Goal: Task Accomplishment & Management: Manage account settings

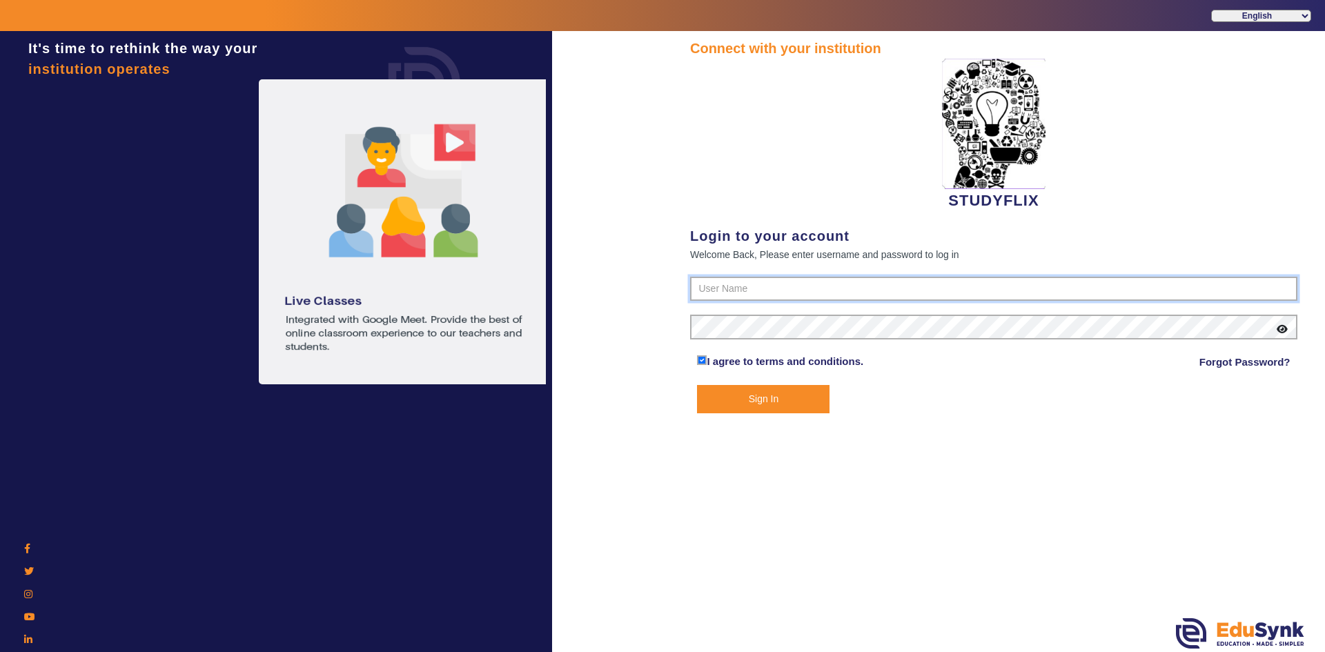
type input "6354922771"
click at [713, 411] on button "Sign In" at bounding box center [763, 399] width 132 height 28
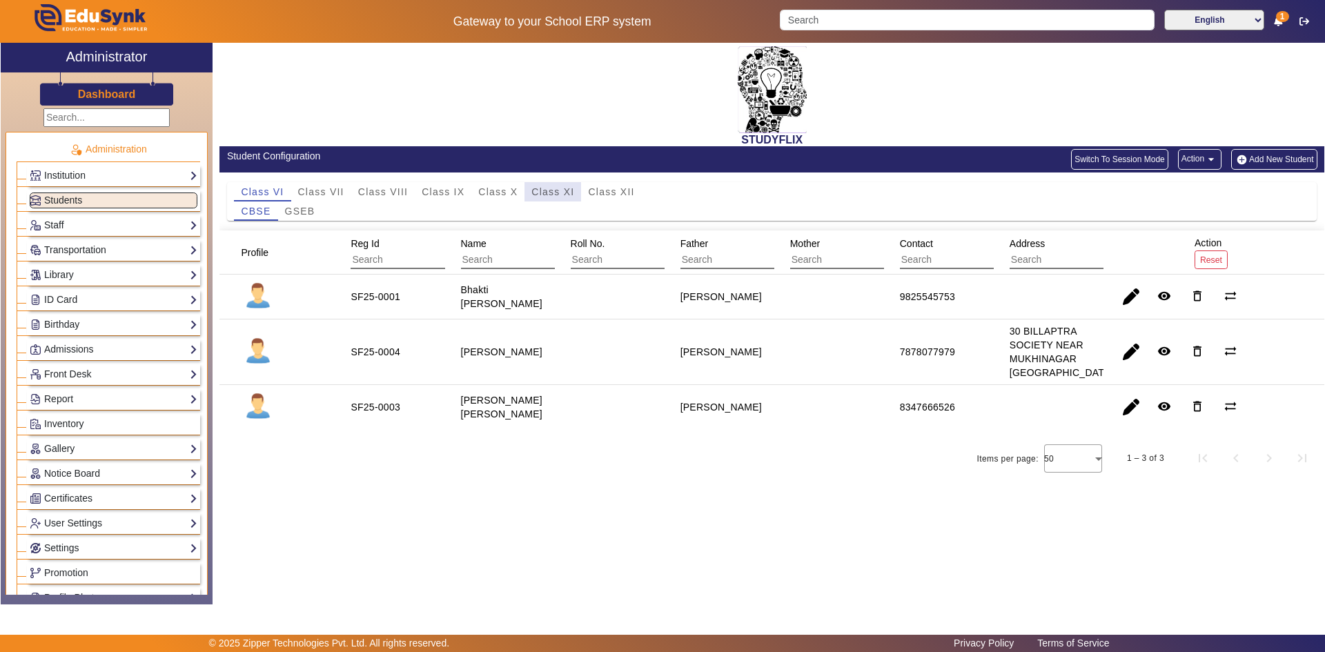
click at [545, 195] on span "Class XI" at bounding box center [552, 192] width 43 height 10
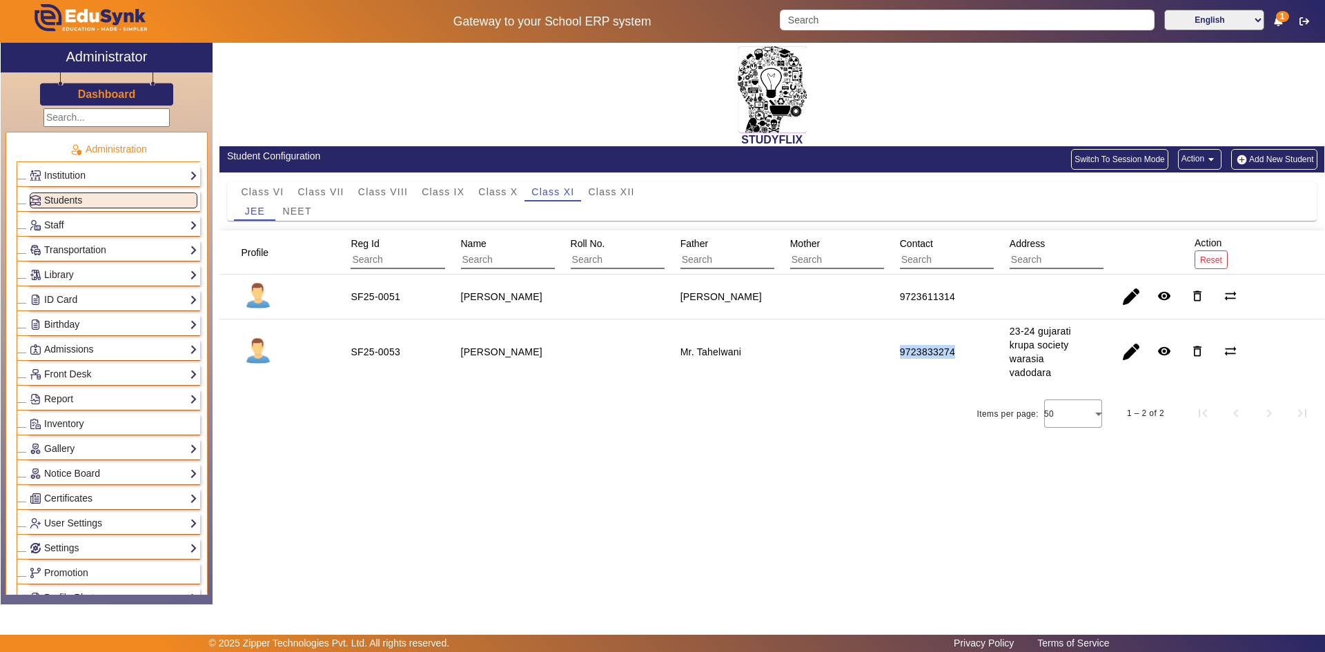
drag, startPoint x: 894, startPoint y: 355, endPoint x: 955, endPoint y: 355, distance: 60.7
click at [713, 355] on div "9723833274" at bounding box center [927, 351] width 65 height 23
click at [388, 190] on span "Class VIII" at bounding box center [383, 192] width 50 height 10
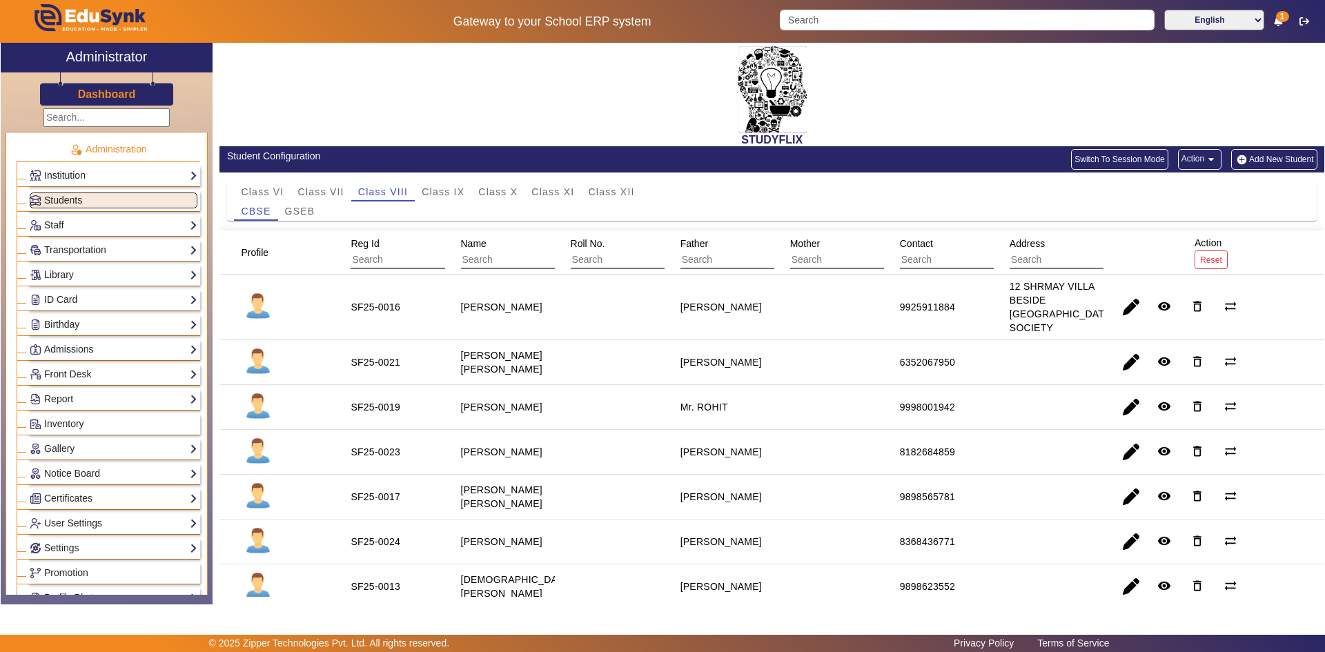
click at [464, 457] on staff-with-status "[PERSON_NAME]" at bounding box center [501, 451] width 81 height 11
click at [707, 459] on div "[PERSON_NAME]" at bounding box center [720, 452] width 81 height 14
drag, startPoint x: 886, startPoint y: 464, endPoint x: 947, endPoint y: 468, distance: 60.8
click at [713, 468] on mat-cell "8182684859" at bounding box center [939, 452] width 110 height 45
click at [713, 461] on span "button" at bounding box center [1130, 451] width 33 height 33
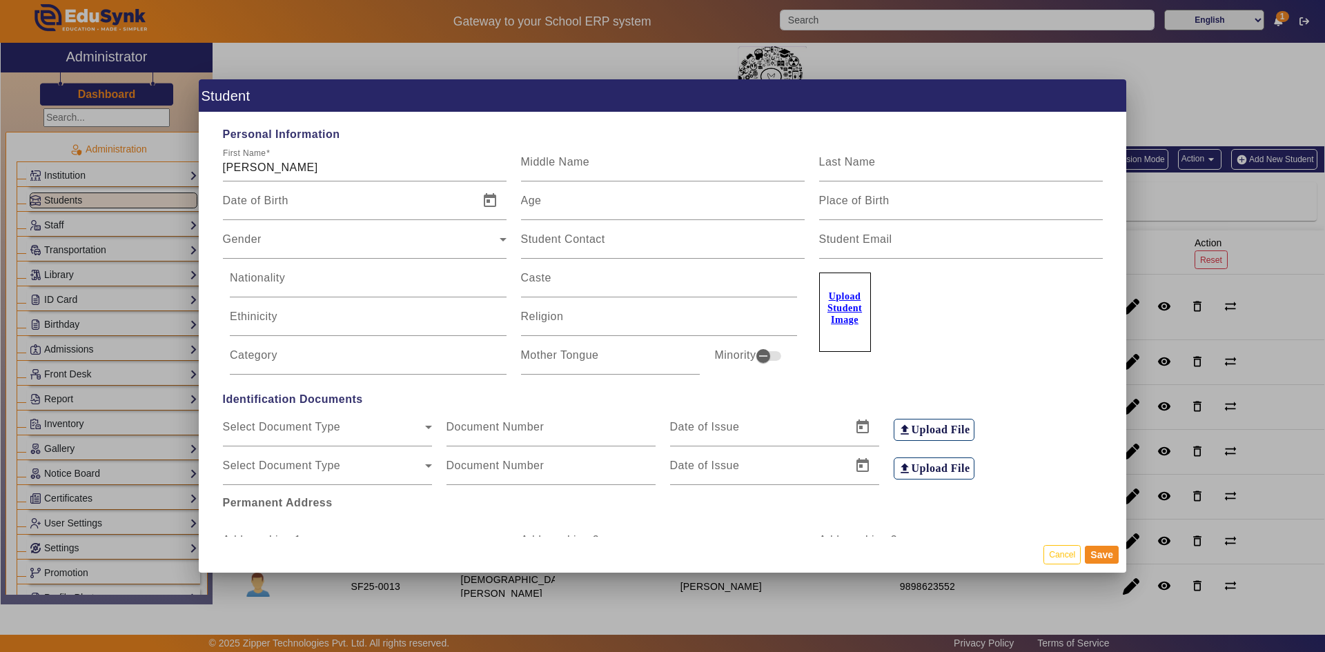
click at [713, 393] on div at bounding box center [662, 326] width 1325 height 652
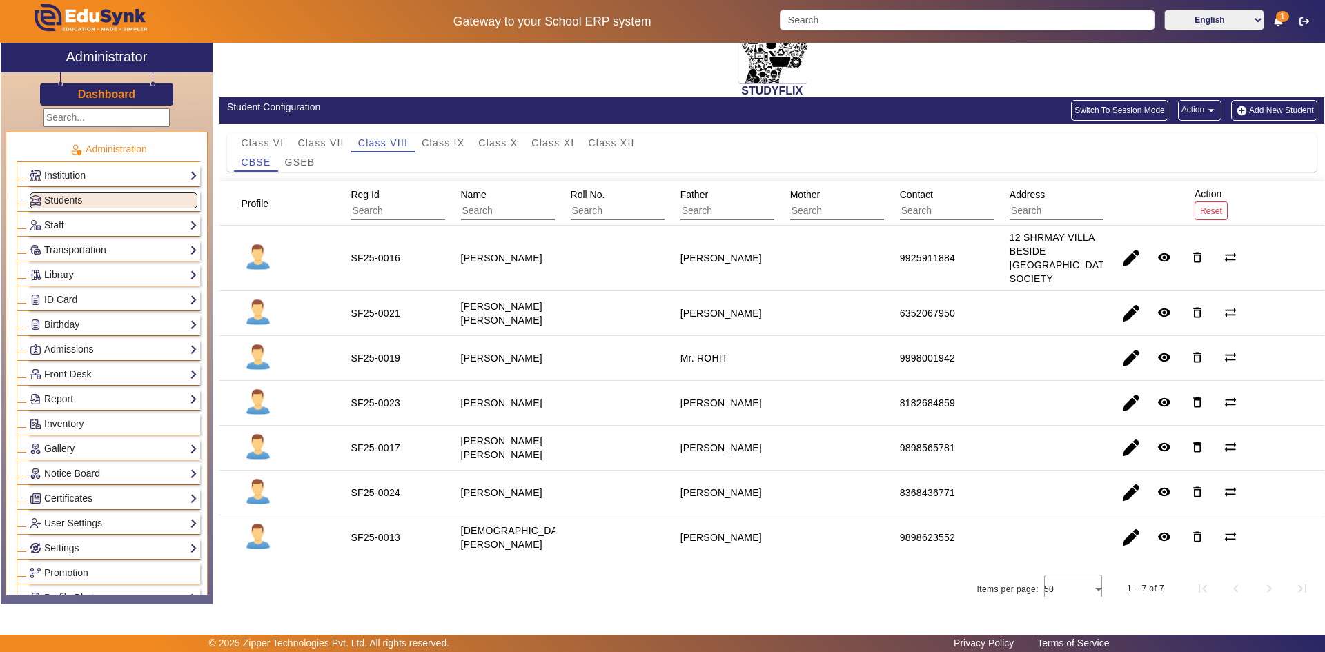
scroll to position [74, 0]
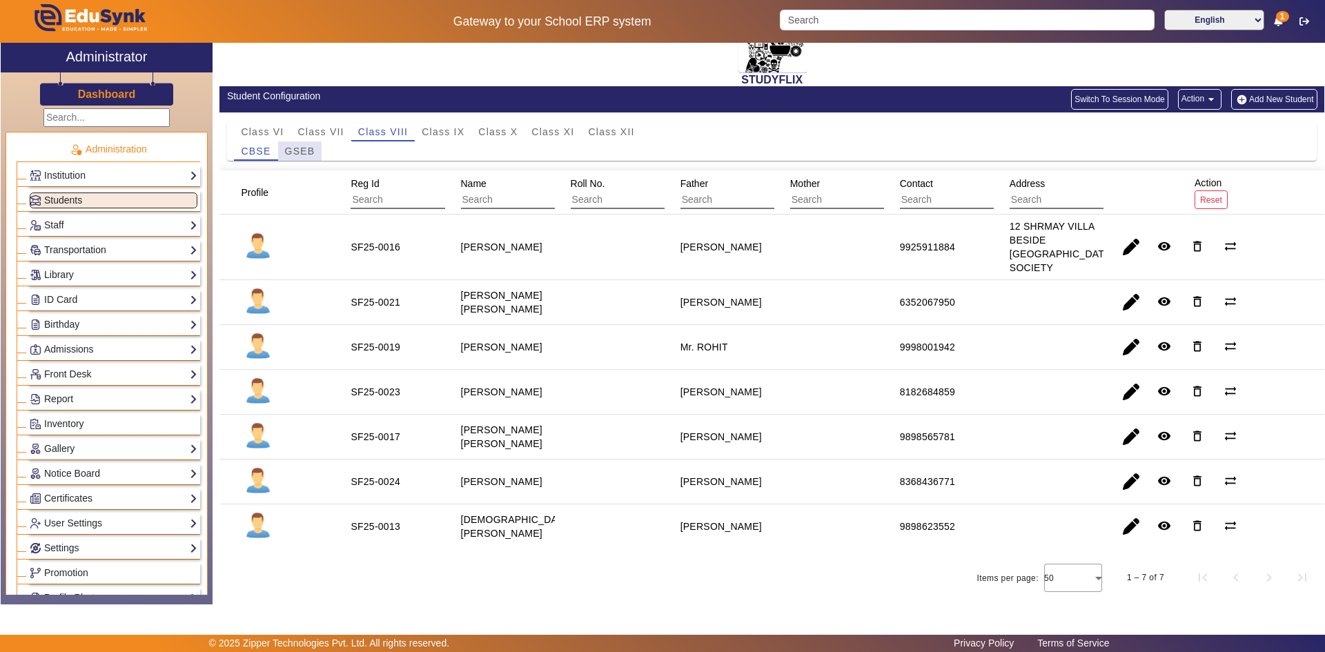
click at [303, 146] on span "GSEB" at bounding box center [300, 151] width 30 height 10
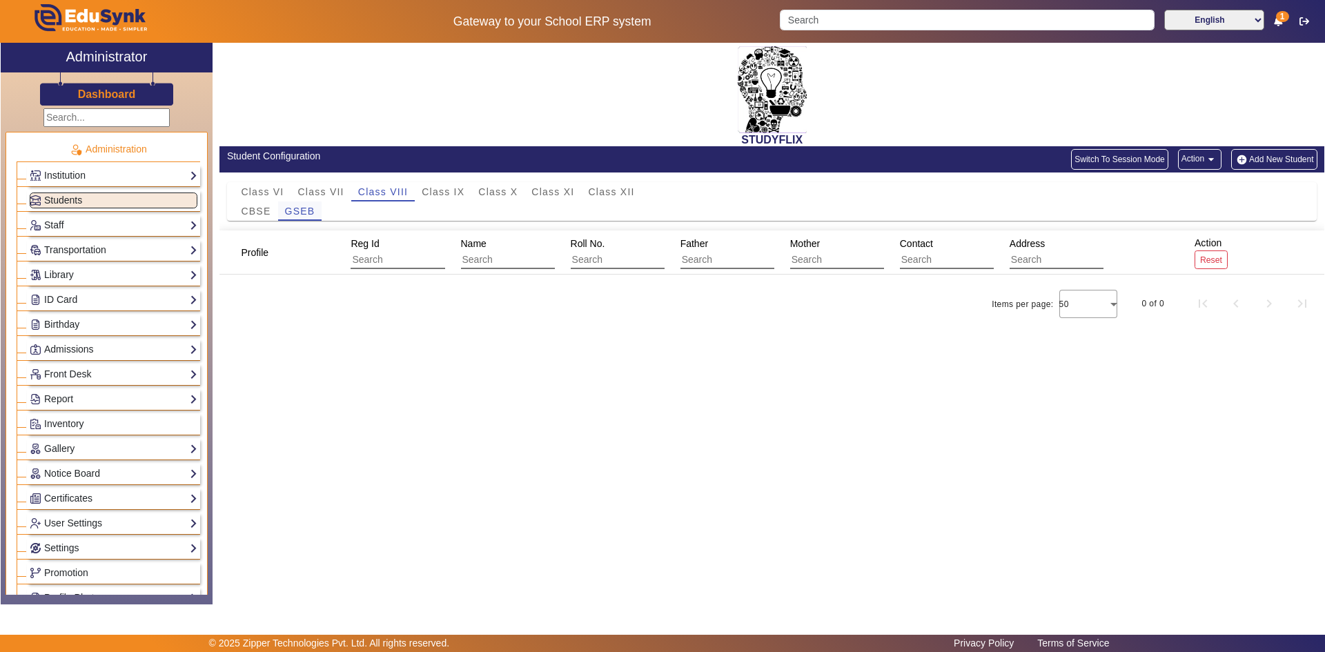
scroll to position [0, 0]
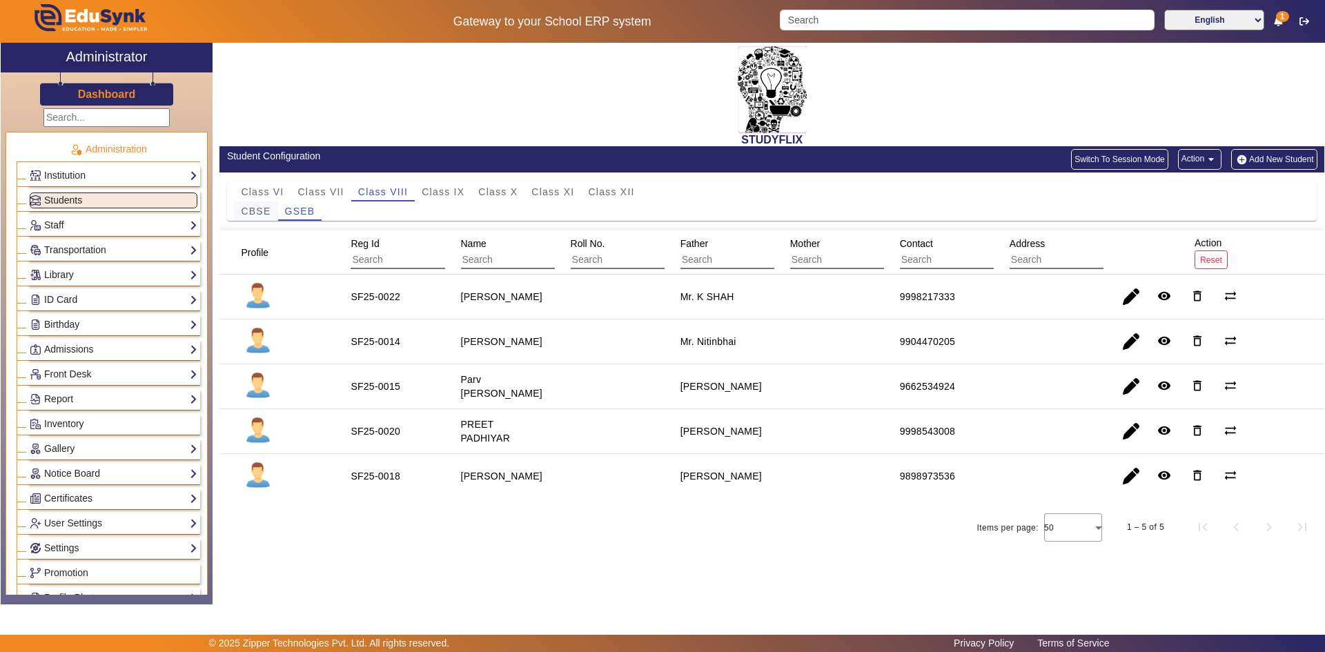
click at [265, 210] on span "CBSE" at bounding box center [256, 211] width 30 height 10
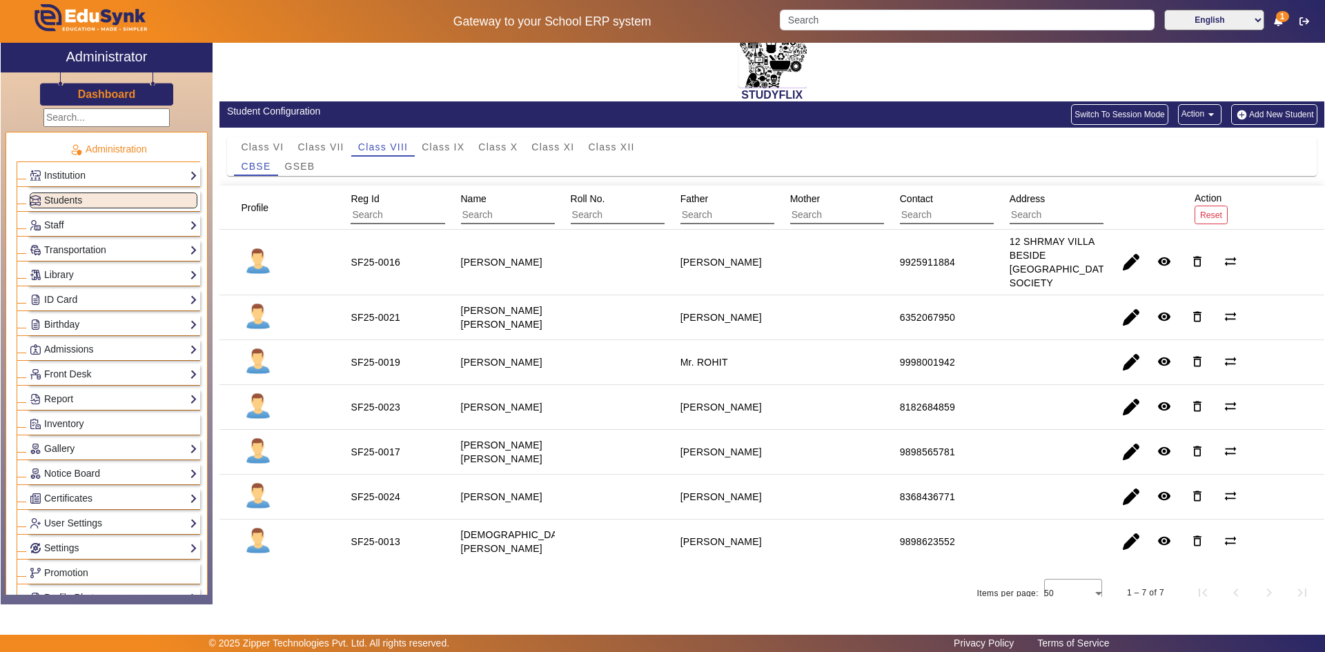
scroll to position [74, 0]
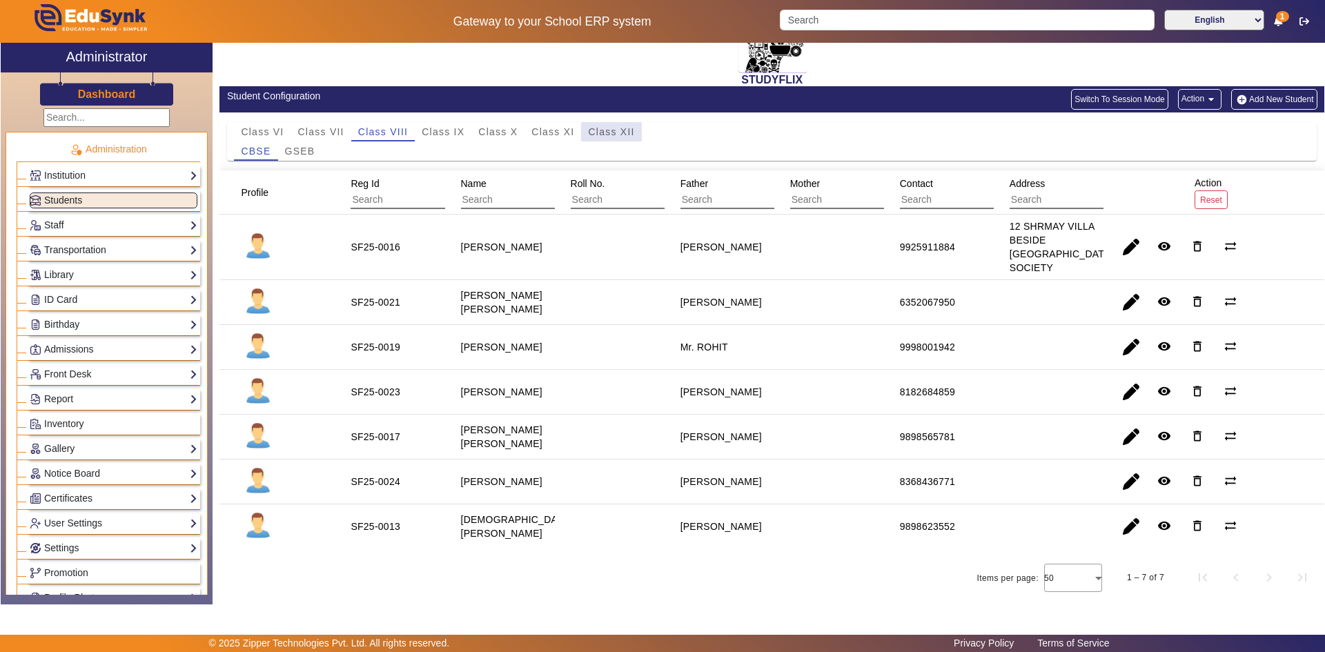
click at [601, 127] on span "Class XII" at bounding box center [611, 132] width 46 height 10
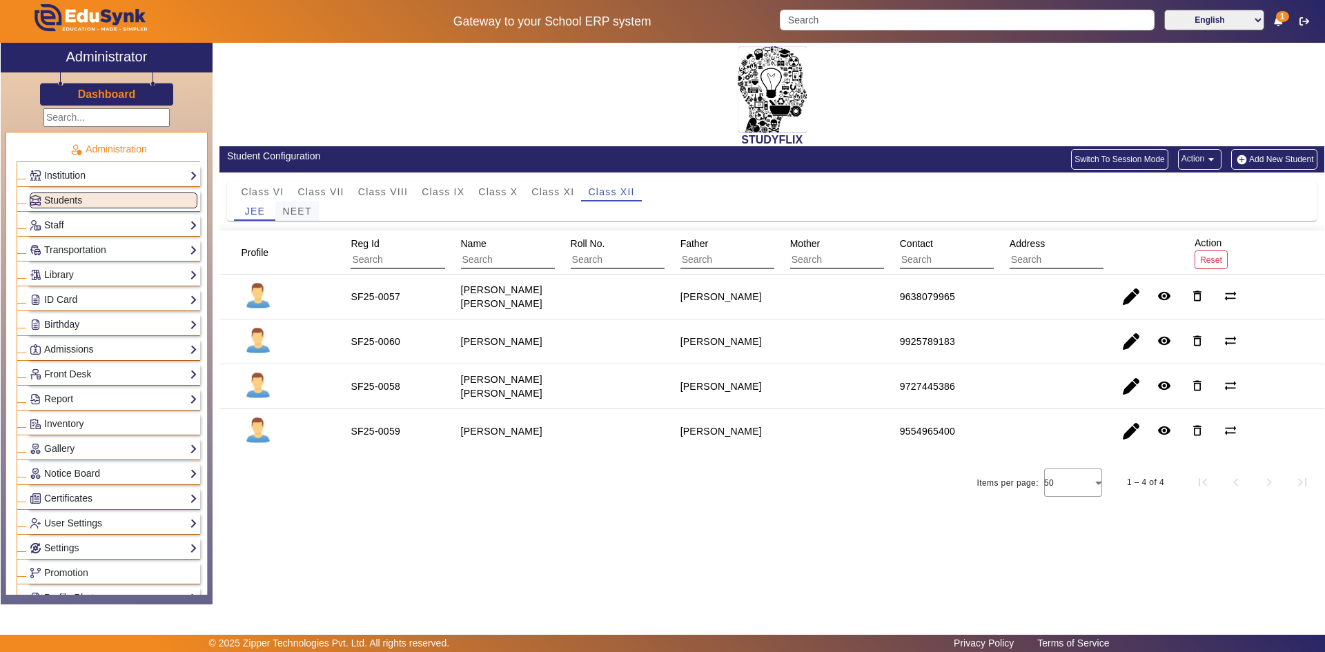
click at [304, 210] on span "NEET" at bounding box center [296, 211] width 29 height 10
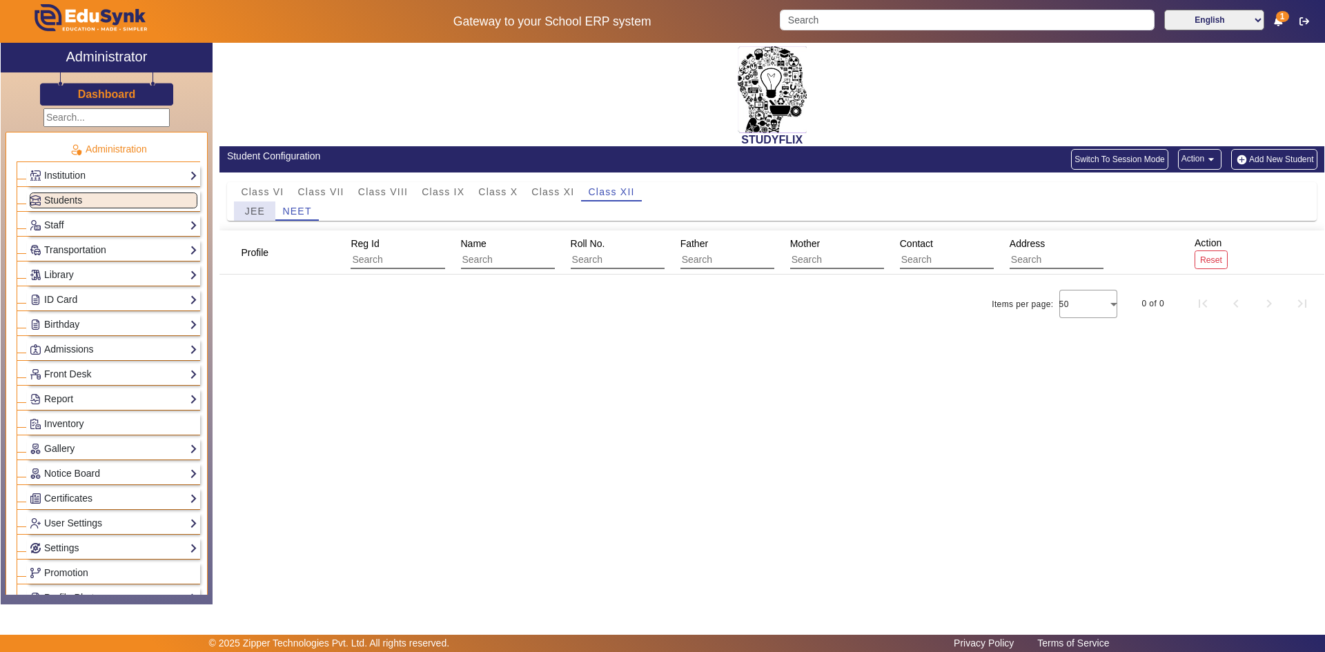
click at [267, 210] on div "JEE" at bounding box center [254, 210] width 41 height 19
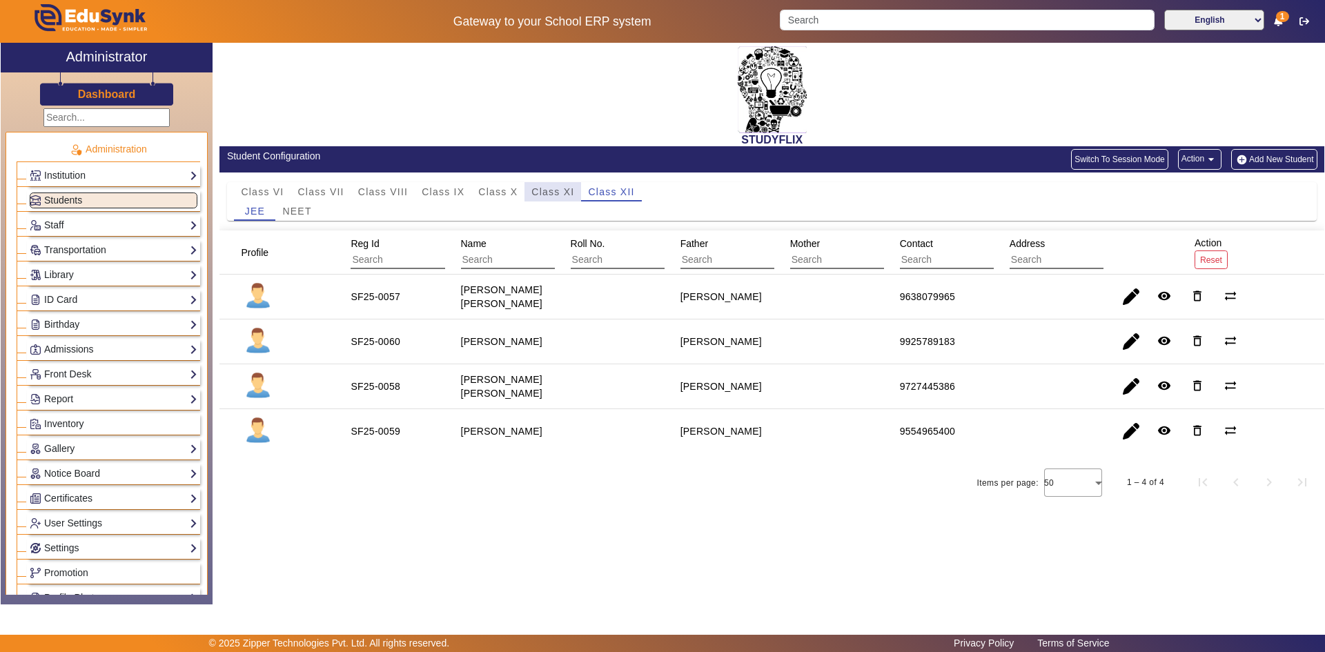
click at [568, 182] on span "Class XI" at bounding box center [552, 191] width 43 height 19
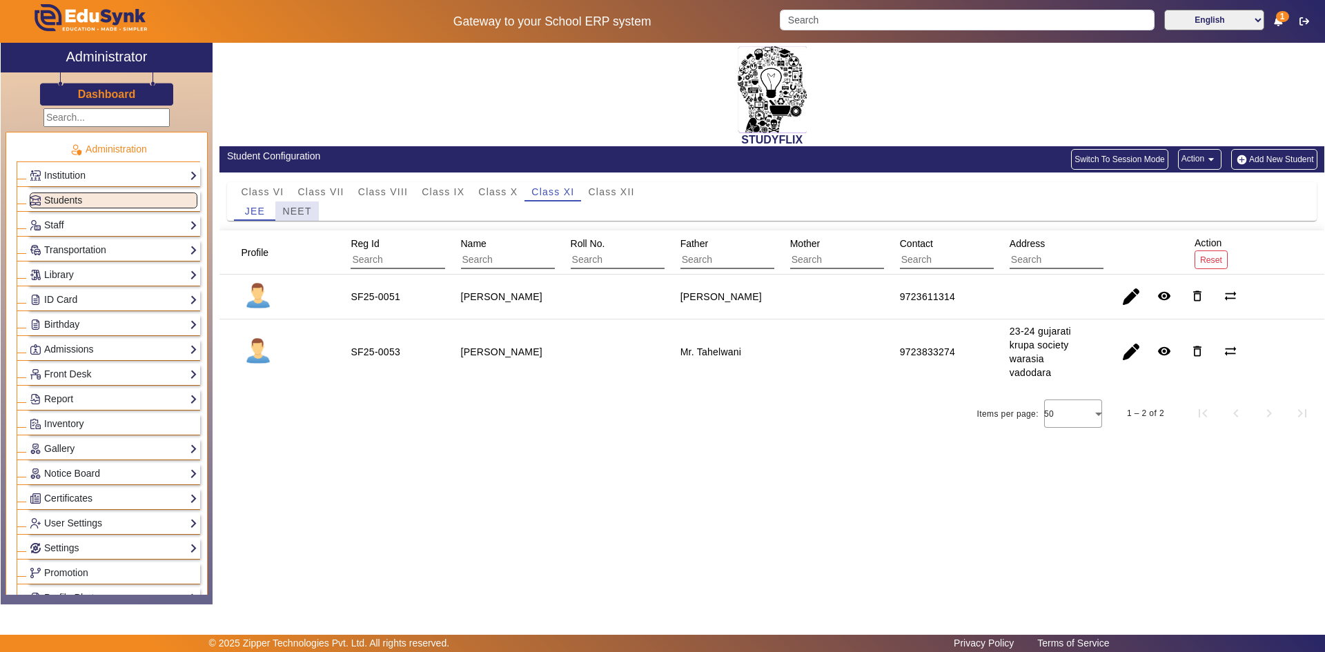
click at [302, 215] on span "NEET" at bounding box center [296, 211] width 29 height 10
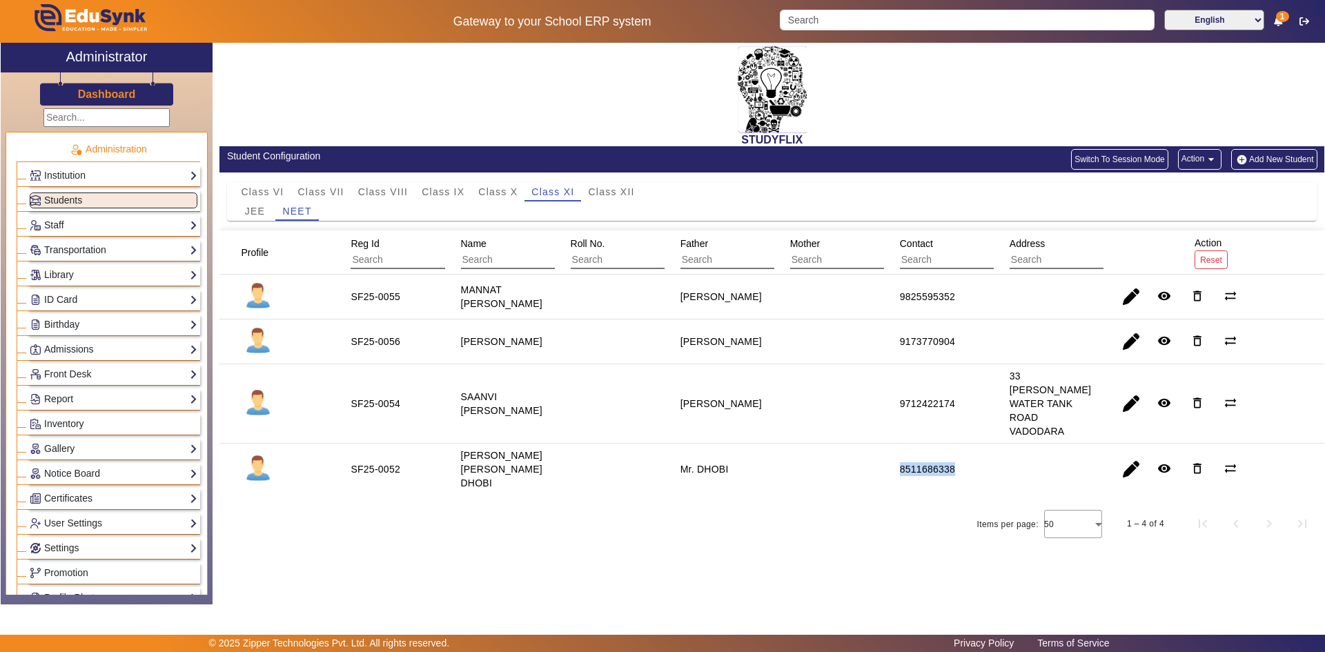
drag, startPoint x: 896, startPoint y: 460, endPoint x: 982, endPoint y: 460, distance: 86.2
click at [713, 460] on mat-cell "8511686338" at bounding box center [939, 469] width 110 height 51
copy div "8511686338"
click at [379, 192] on span "Class VIII" at bounding box center [383, 192] width 50 height 10
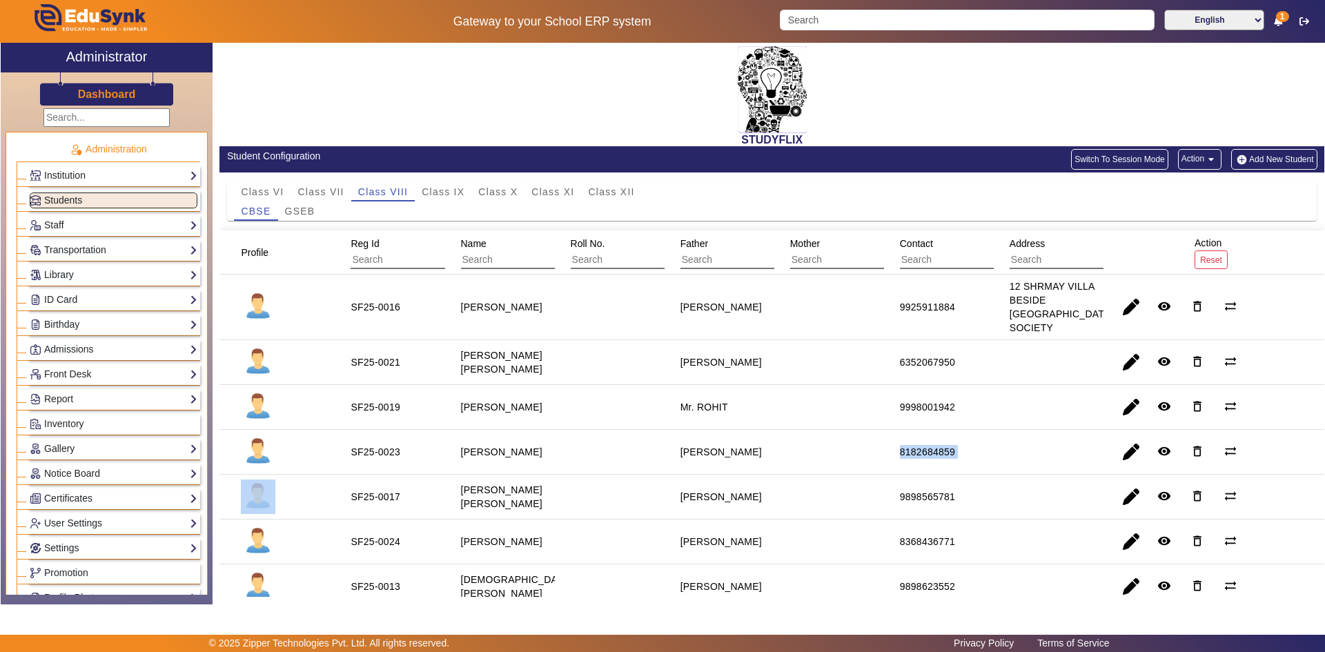
drag, startPoint x: 931, startPoint y: 464, endPoint x: 1029, endPoint y: 471, distance: 97.6
click at [713, 471] on mat-row "SF25-0023 [PERSON_NAME] [PERSON_NAME] 8182684859 remove_red_eye delete_outline …" at bounding box center [771, 452] width 1105 height 45
click at [713, 461] on span "button" at bounding box center [1130, 451] width 33 height 33
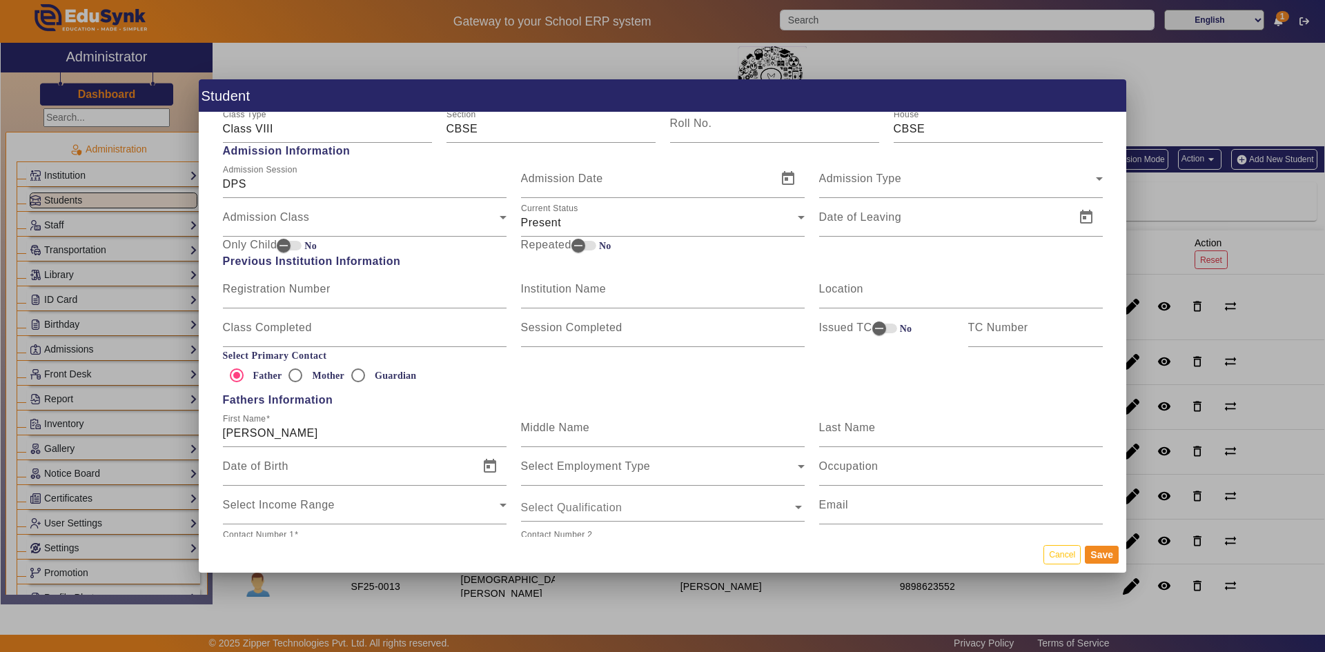
scroll to position [828, 0]
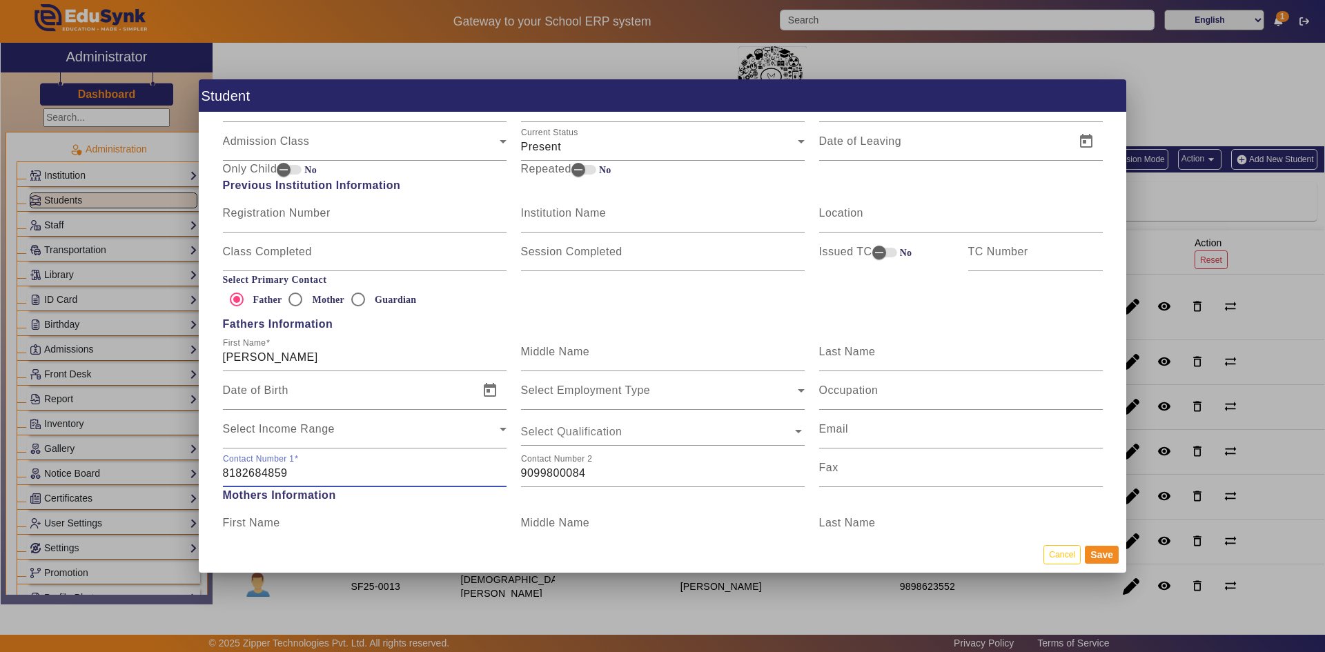
drag, startPoint x: 308, startPoint y: 472, endPoint x: 207, endPoint y: 466, distance: 100.9
click at [210, 466] on div "Personal Information First Name [PERSON_NAME] Middle Name Last Name Date of Bir…" at bounding box center [662, 324] width 927 height 424
drag, startPoint x: 585, startPoint y: 474, endPoint x: 487, endPoint y: 476, distance: 98.0
click at [487, 476] on div "Contact Number [PHONE_NUMBER] Contact Number [PHONE_NUMBER] Fax" at bounding box center [662, 467] width 894 height 39
click at [330, 482] on input "8182684859" at bounding box center [365, 473] width 284 height 17
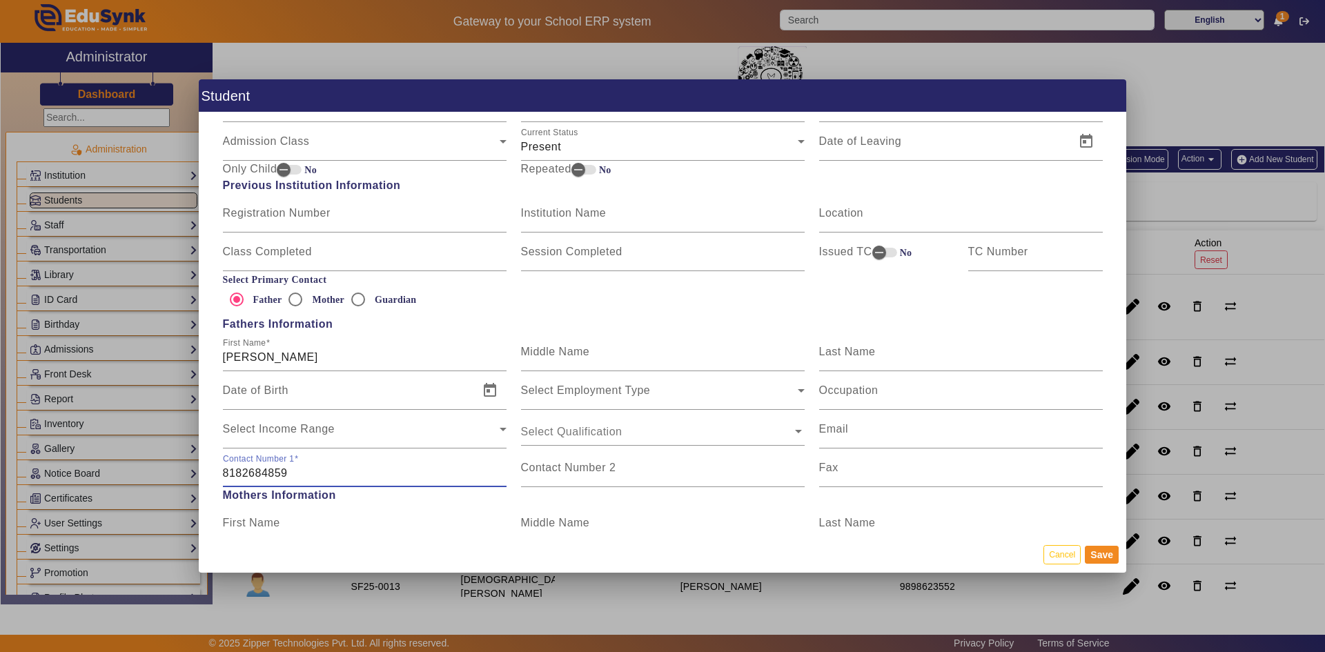
click at [330, 482] on input "8182684859" at bounding box center [365, 473] width 284 height 17
paste input "9099800084"
type input "9099800084"
click at [588, 464] on mat-label "Contact Number 2" at bounding box center [568, 468] width 95 height 12
click at [588, 465] on input "Contact Number 2" at bounding box center [663, 473] width 284 height 17
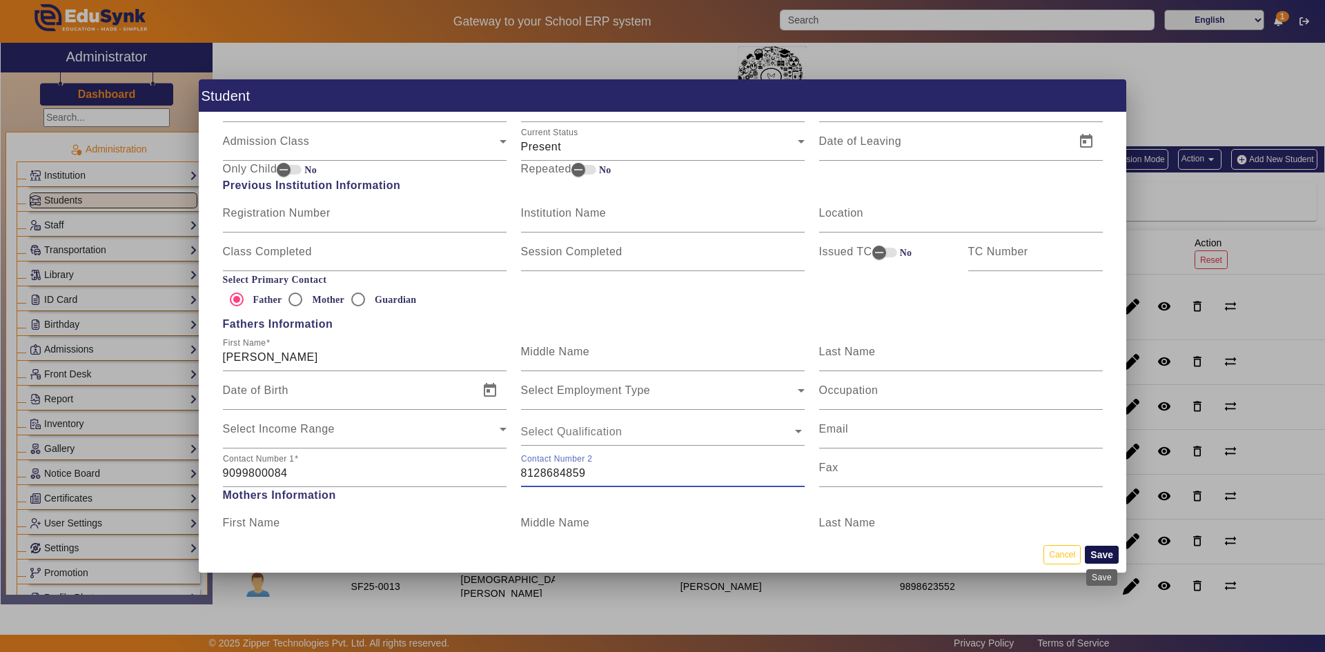
type input "8128684859"
click at [713, 508] on button "Save" at bounding box center [1102, 555] width 34 height 18
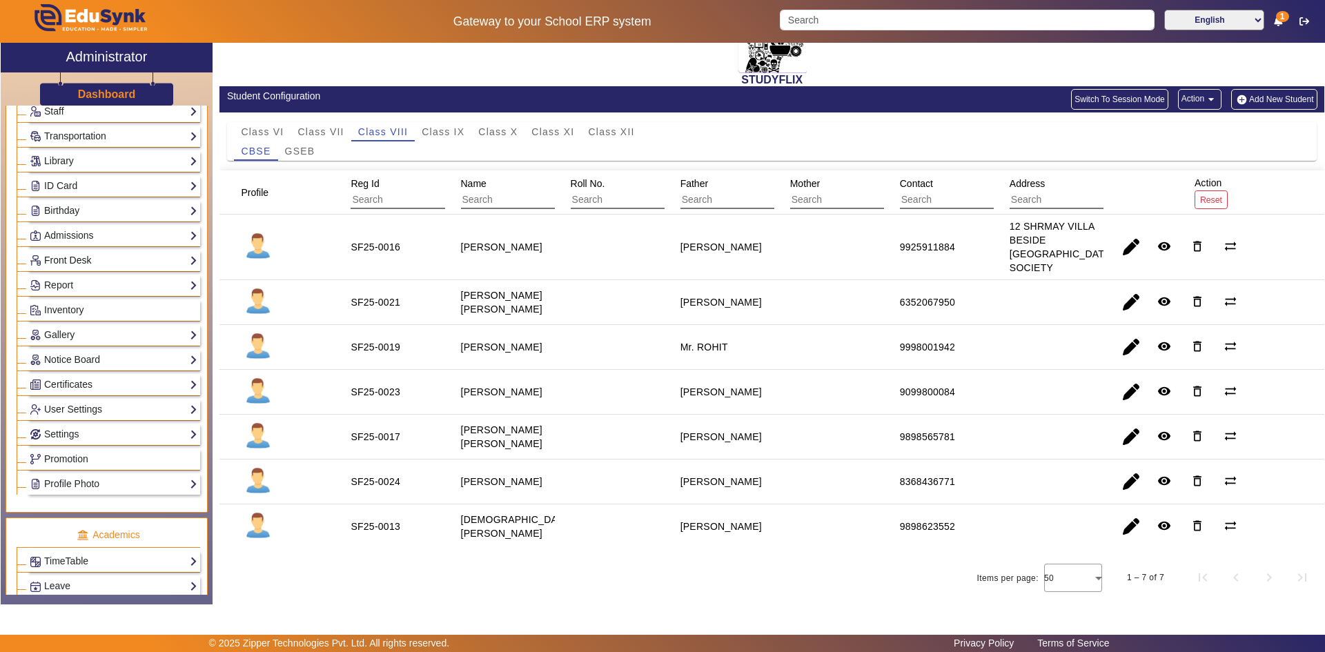
scroll to position [138, 0]
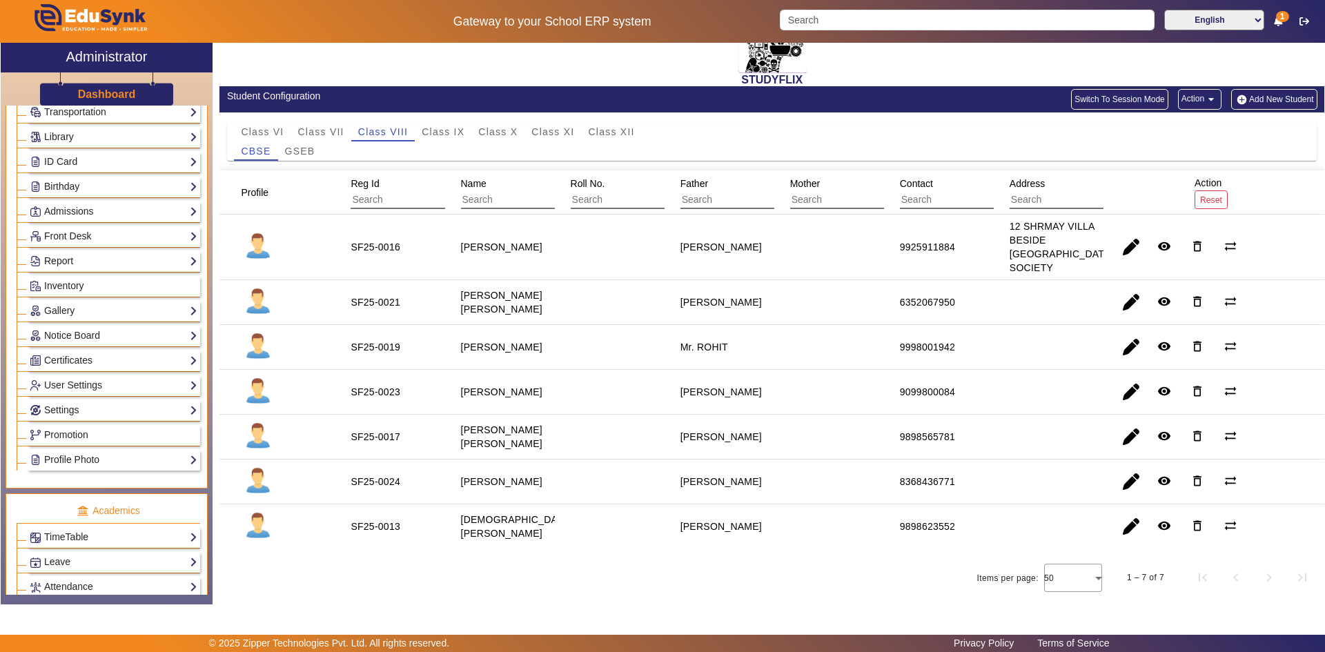
click at [73, 264] on link "Report" at bounding box center [114, 261] width 168 height 16
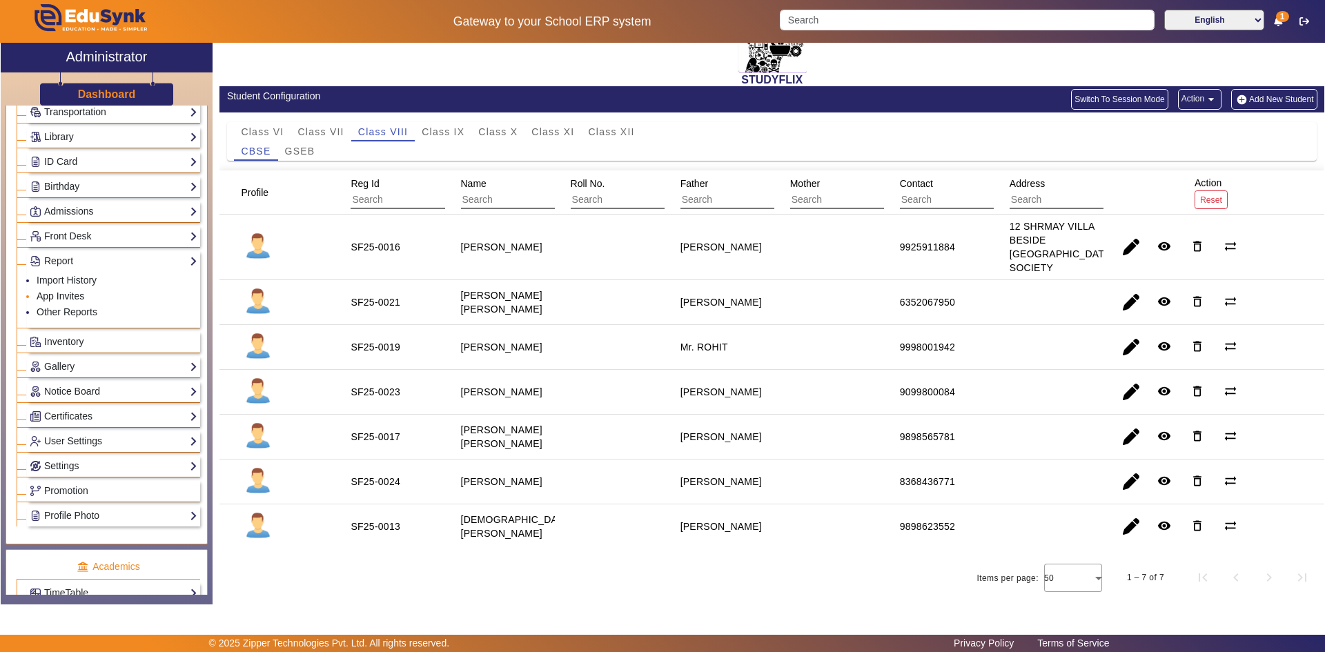
click at [65, 296] on link "App Invites" at bounding box center [61, 295] width 48 height 11
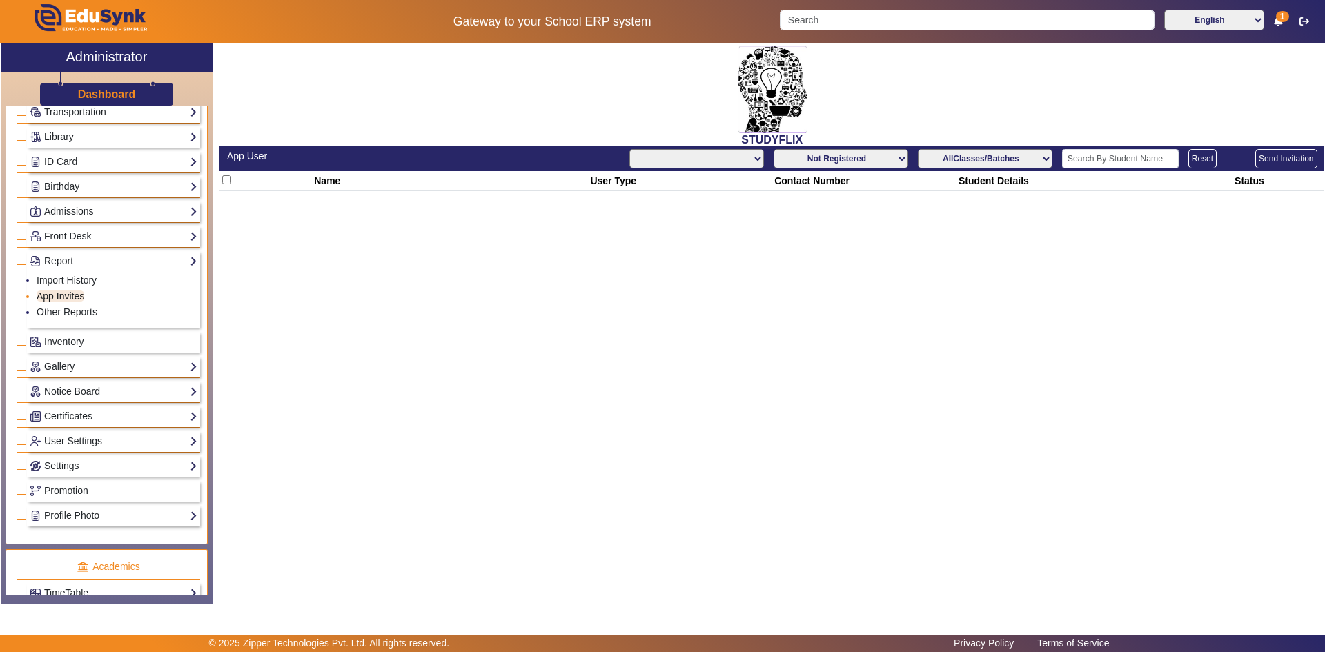
select select "All"
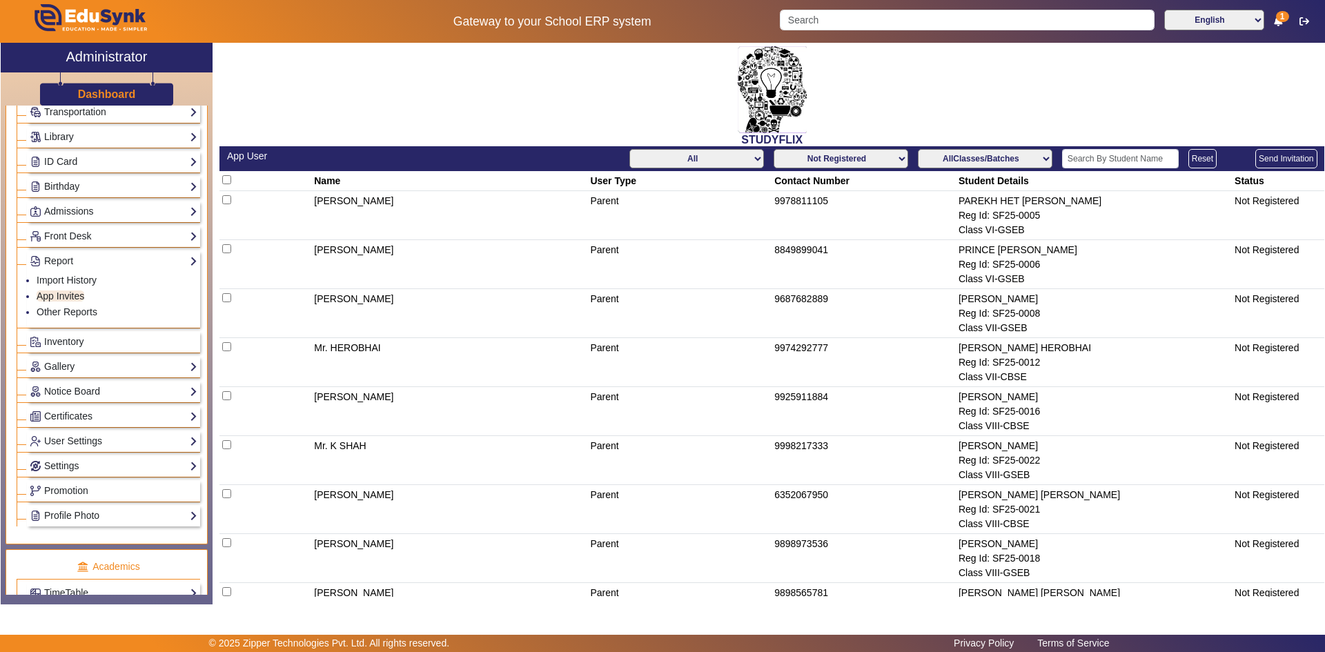
click at [713, 158] on select "Not Registered Registered" at bounding box center [840, 158] width 135 height 19
select select "registered"
click at [713, 149] on select "Not Registered Registered" at bounding box center [840, 158] width 135 height 19
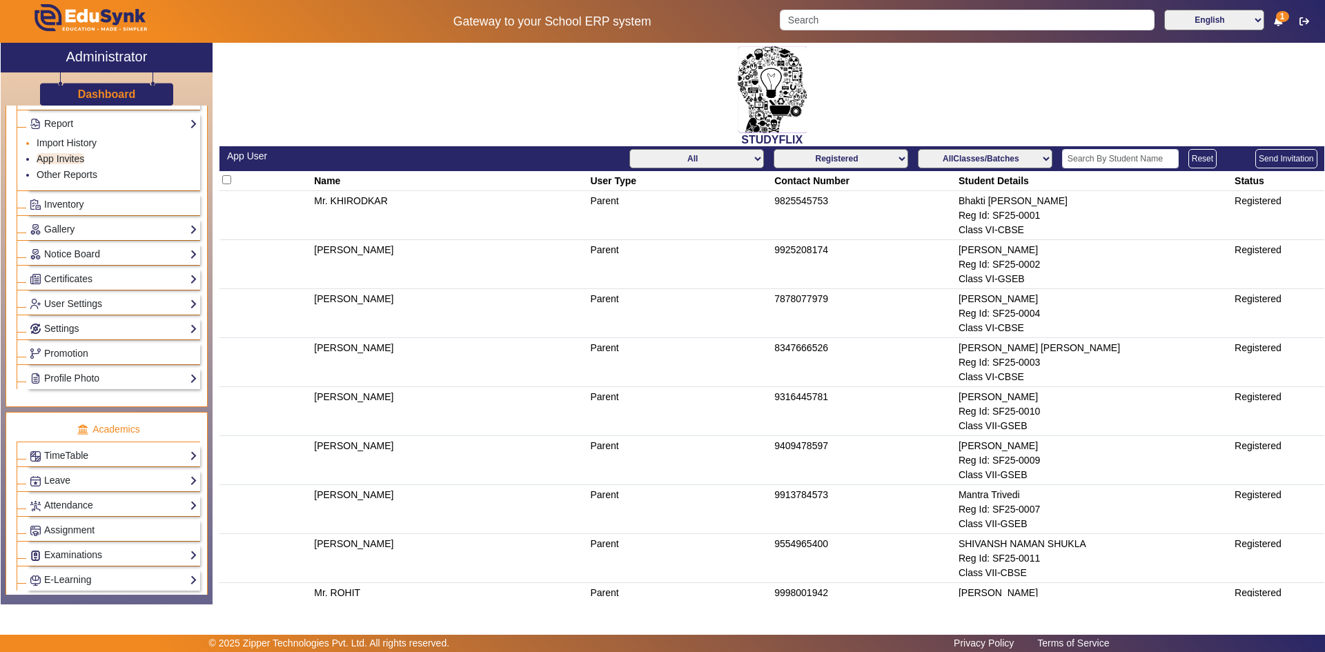
scroll to position [276, 0]
click at [90, 328] on link "Settings" at bounding box center [114, 328] width 168 height 16
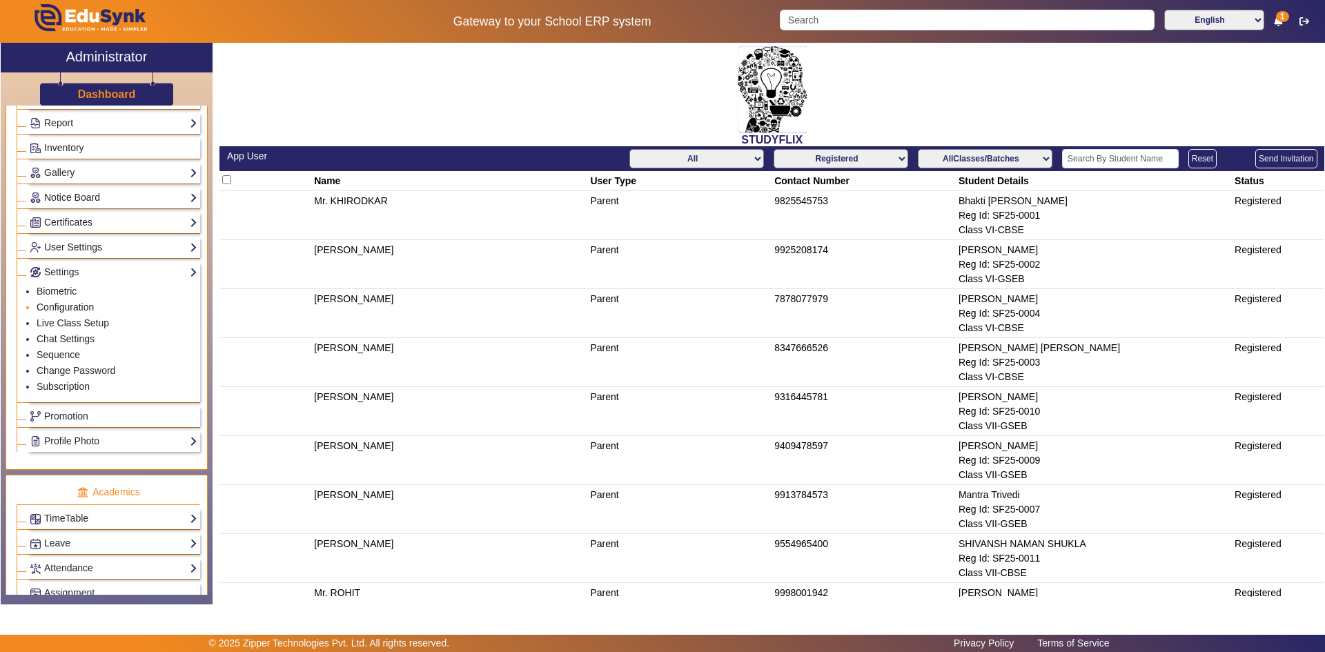
click at [70, 310] on link "Configuration" at bounding box center [65, 307] width 57 height 11
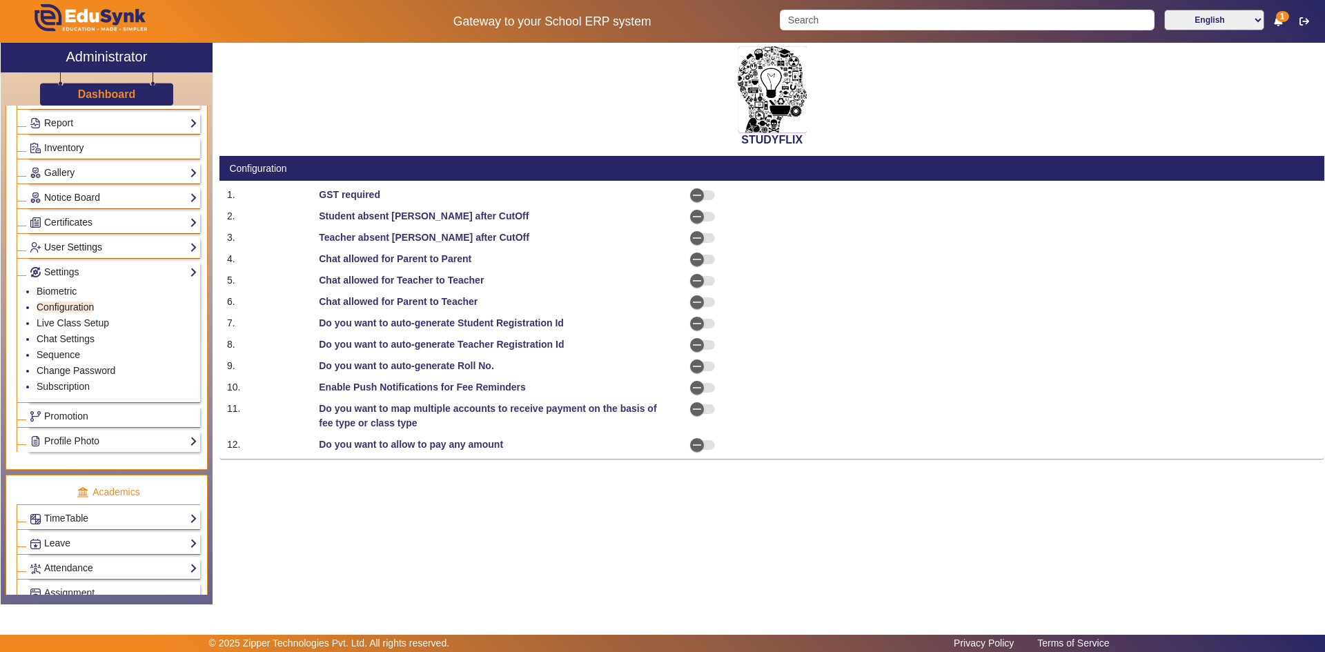
click at [64, 247] on link "User Settings" at bounding box center [114, 247] width 168 height 16
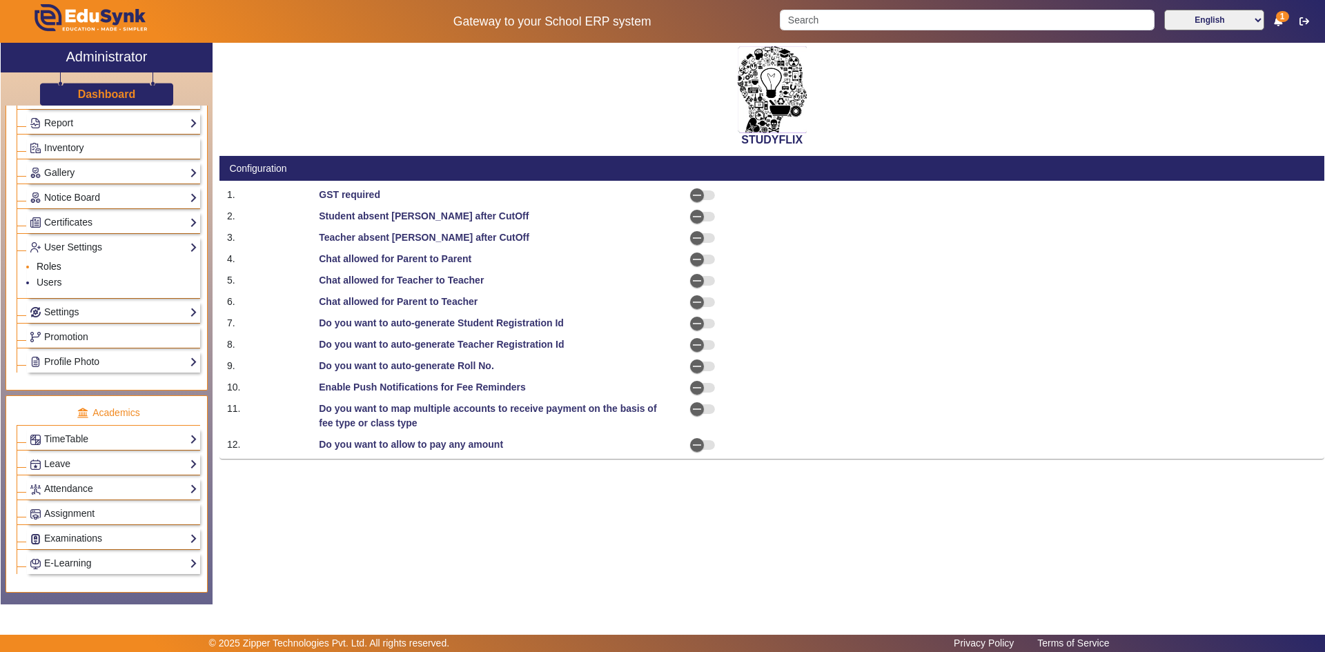
click at [53, 267] on link "Roles" at bounding box center [49, 266] width 25 height 11
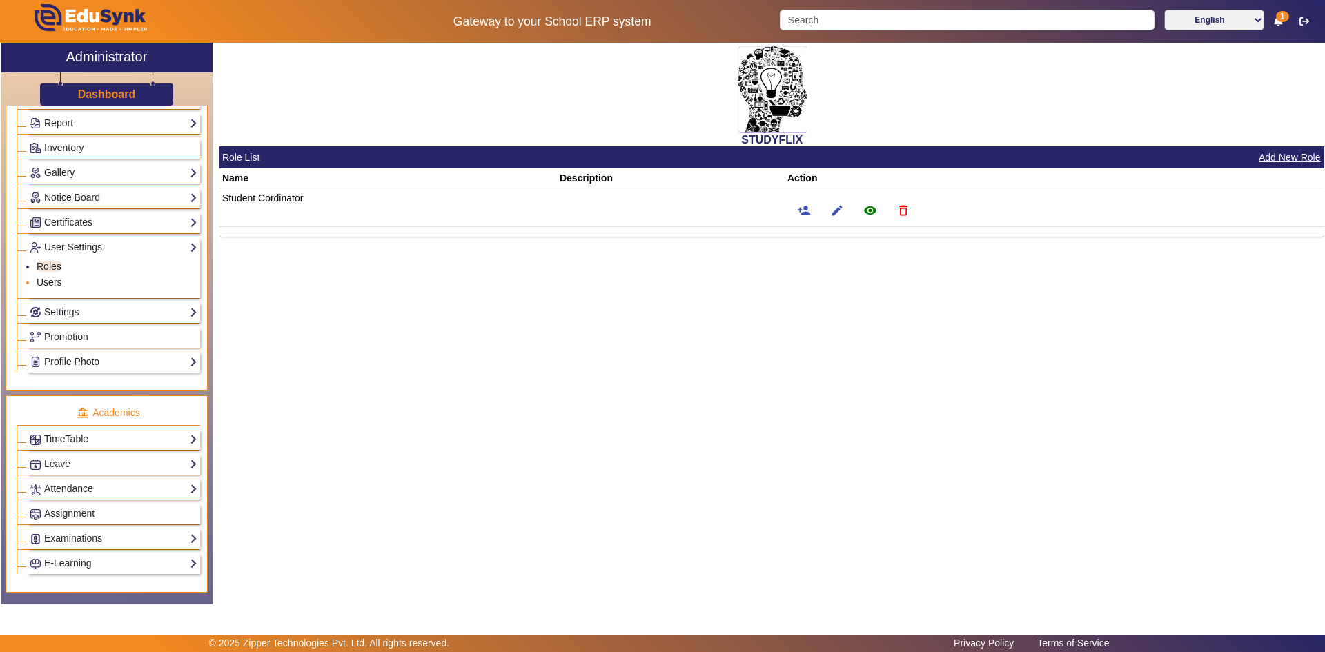
click at [50, 281] on link "Users" at bounding box center [50, 282] width 26 height 11
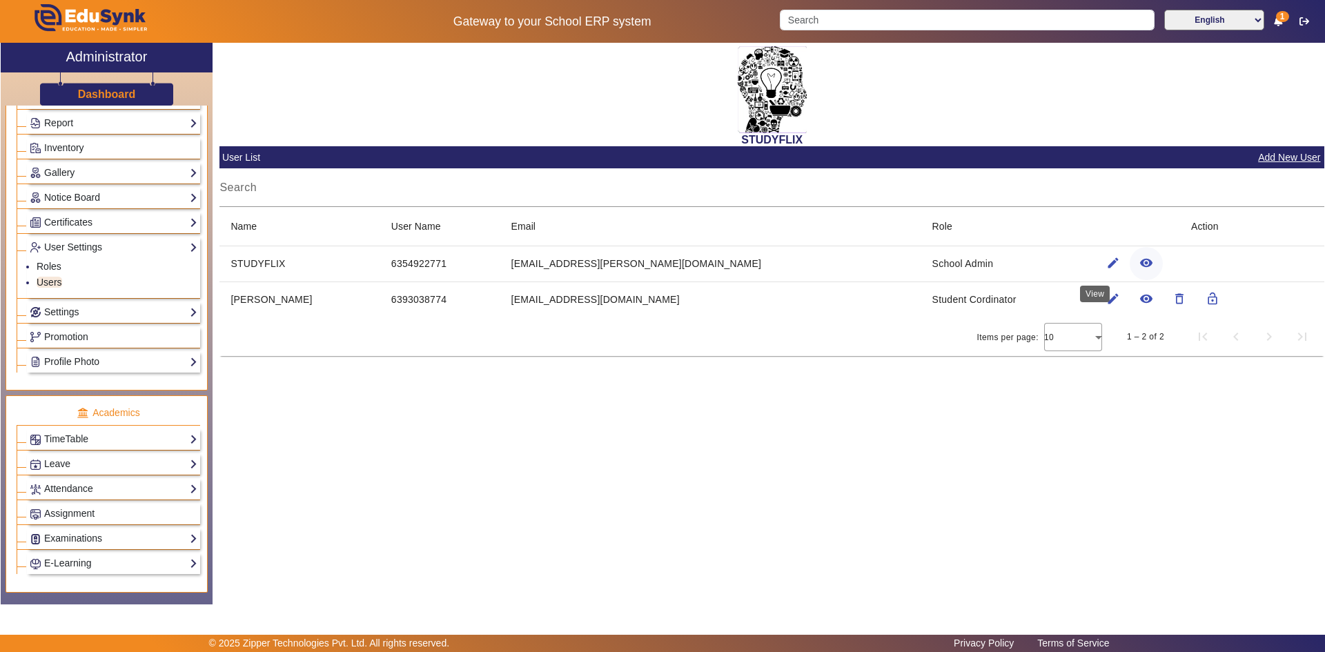
click at [713, 273] on span "button" at bounding box center [1145, 263] width 33 height 33
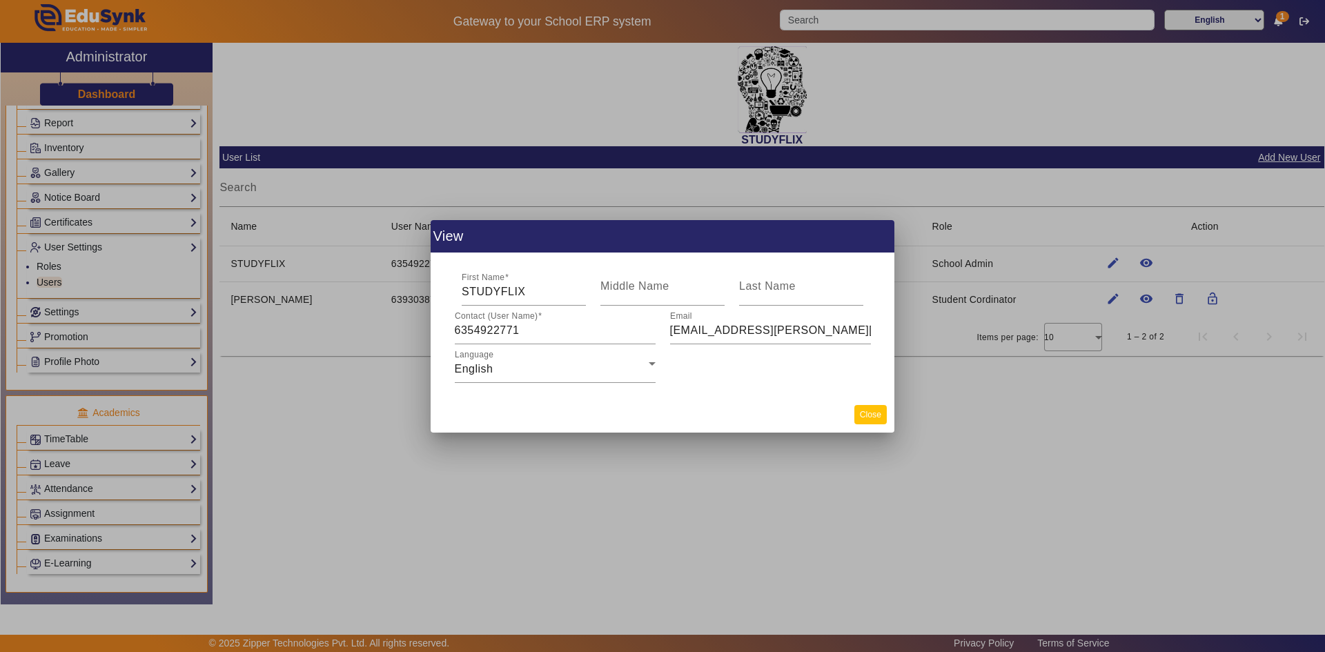
click at [713, 419] on button "Close" at bounding box center [870, 414] width 32 height 19
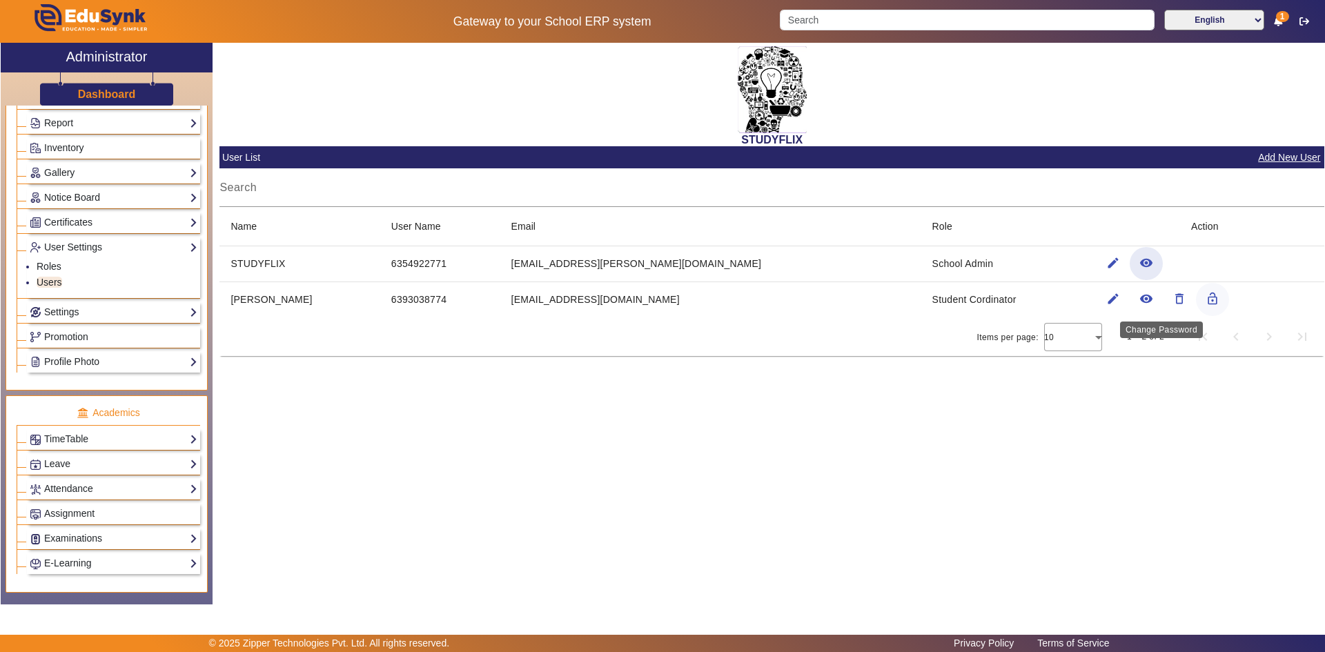
click at [713, 299] on mat-icon "lock_open" at bounding box center [1212, 299] width 14 height 14
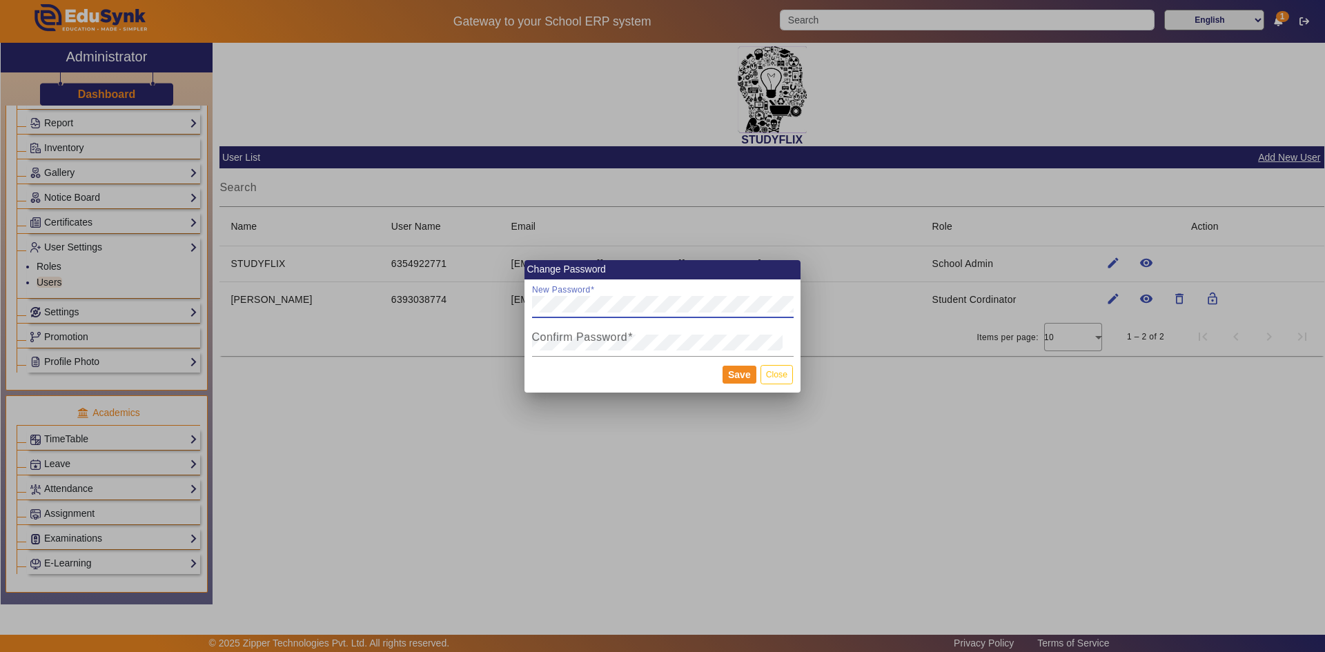
click at [713, 417] on div at bounding box center [662, 326] width 1325 height 652
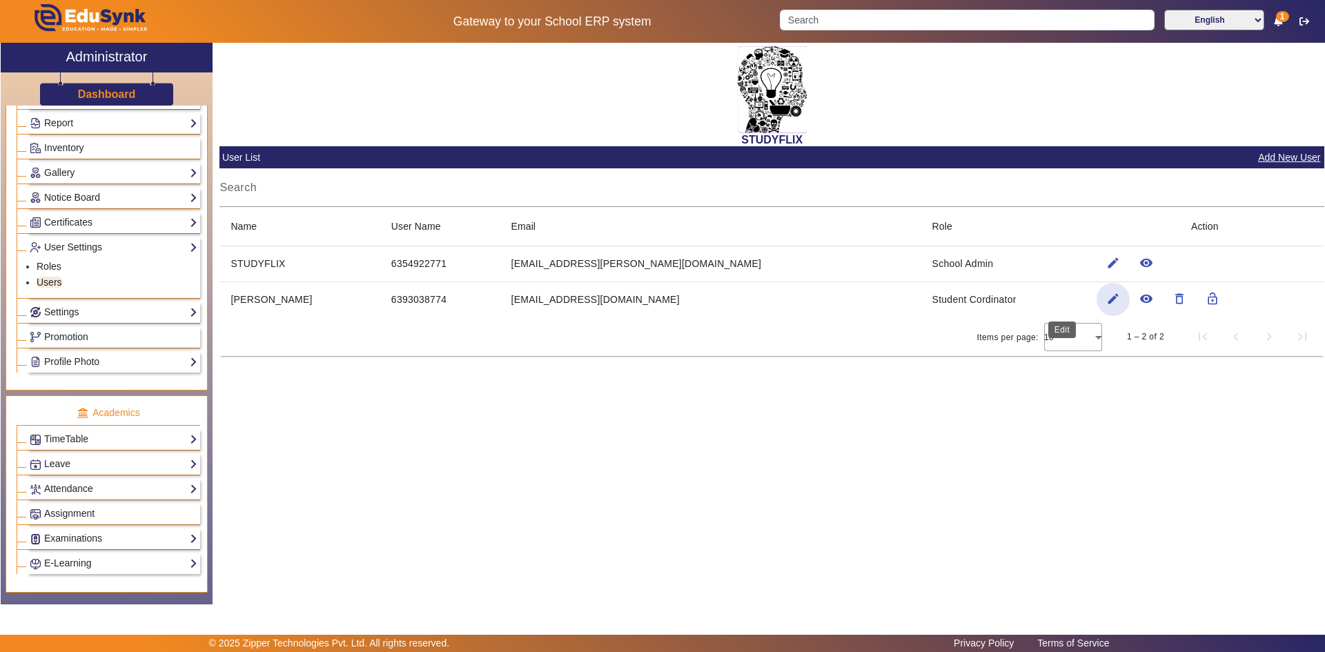
click at [713, 296] on mat-icon "edit" at bounding box center [1113, 299] width 14 height 14
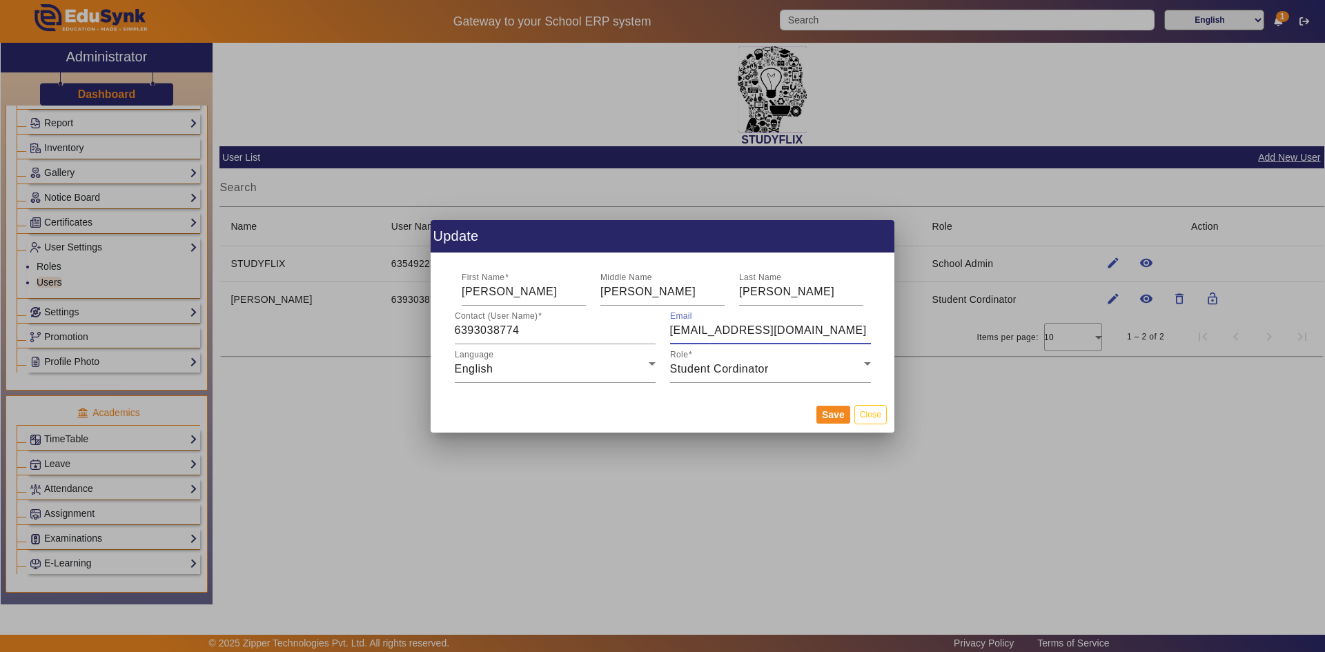
click at [713, 333] on input "[EMAIL_ADDRESS][DOMAIN_NAME]" at bounding box center [770, 330] width 201 height 17
type input "[EMAIL_ADDRESS][DOMAIN_NAME]"
click at [713, 413] on button "Save" at bounding box center [833, 415] width 34 height 18
click at [713, 368] on div "Student Cordinator" at bounding box center [767, 369] width 194 height 17
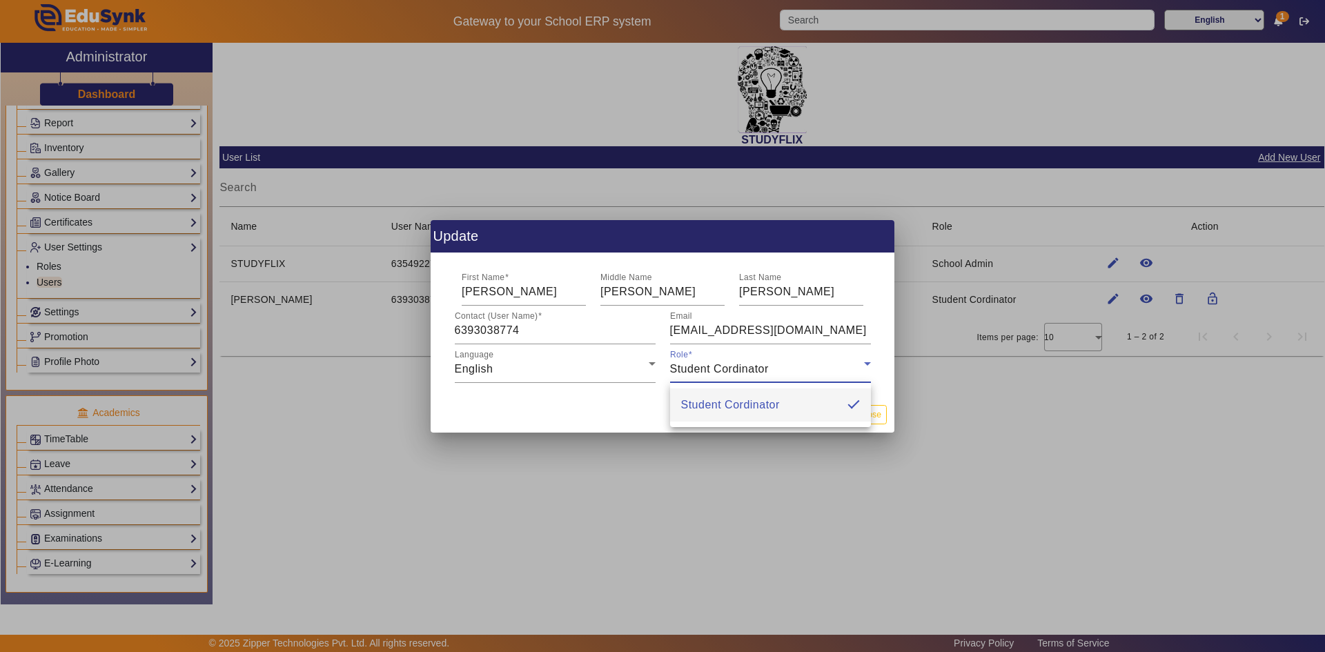
click at [713, 368] on div at bounding box center [662, 326] width 1325 height 652
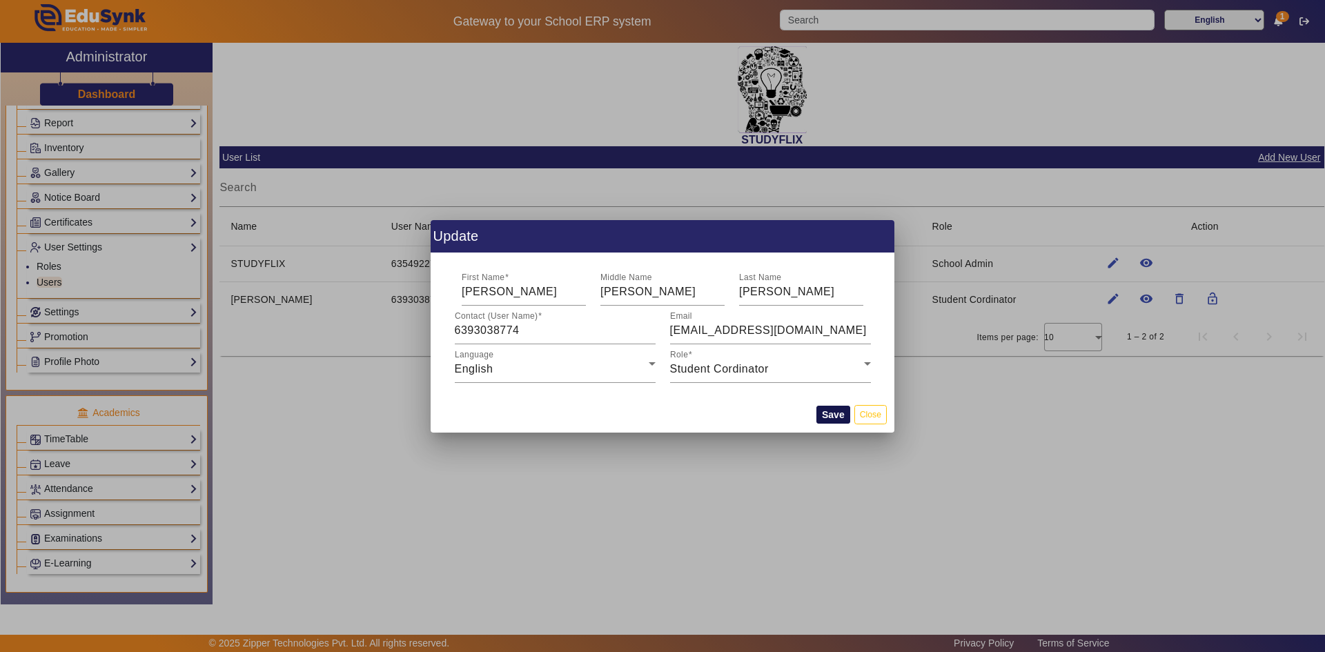
click at [713, 414] on button "Save" at bounding box center [833, 415] width 34 height 18
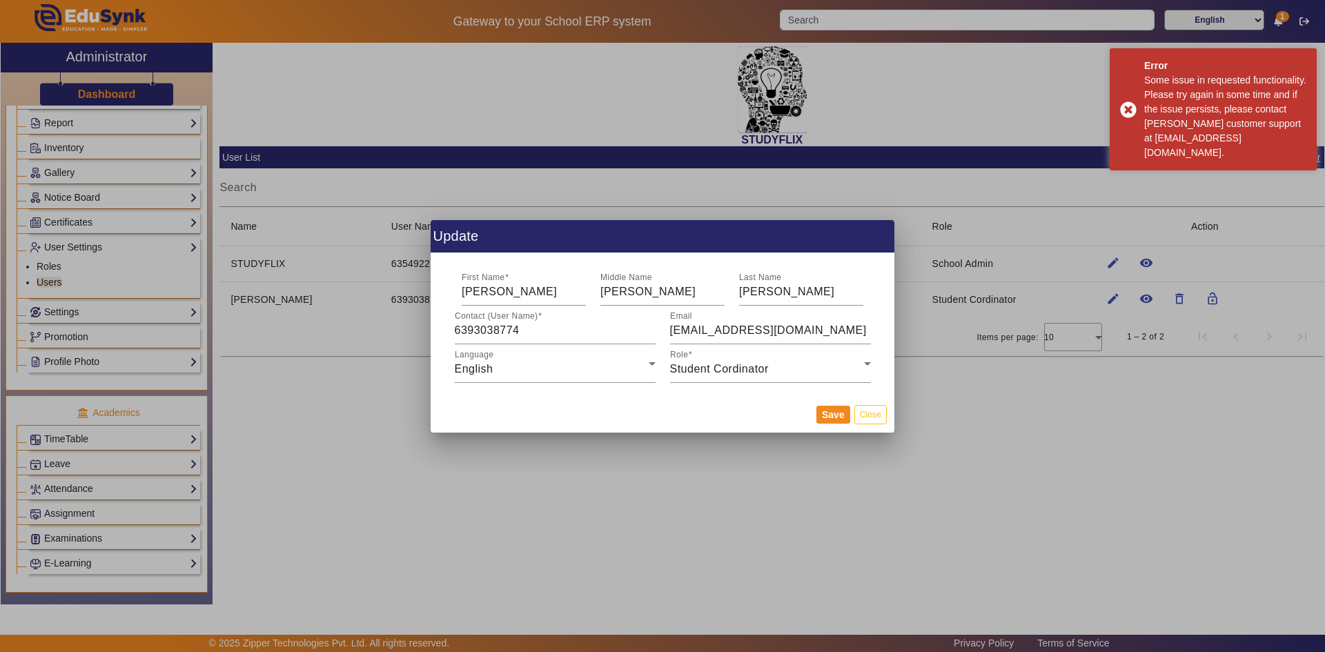
click at [713, 411] on div at bounding box center [662, 326] width 1325 height 652
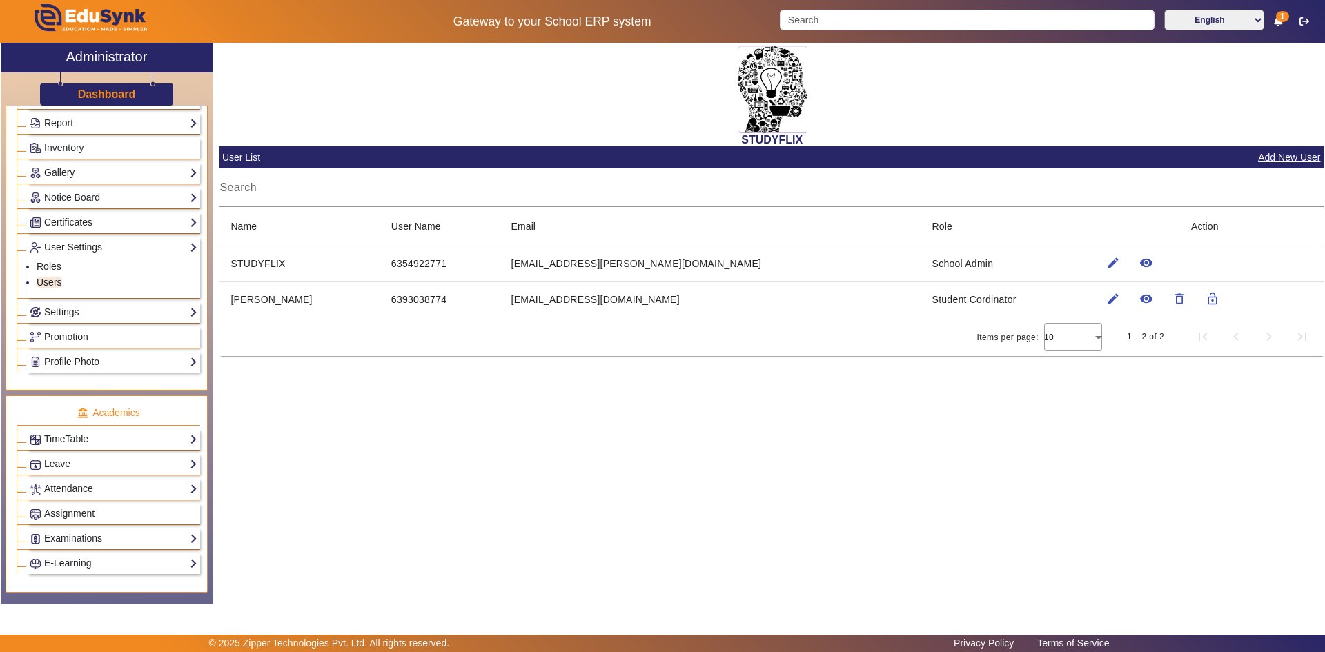
click at [713, 415] on div "STUDYFLIX User List Add New User Search Name User Name Email Role Action STUDYF…" at bounding box center [769, 316] width 1112 height 547
click at [691, 495] on div "STUDYFLIX User List Add New User Search Name User Name Email Role Action STUDYF…" at bounding box center [769, 316] width 1112 height 547
click at [713, 500] on div "STUDYFLIX User List Add New User Search Name User Name Email Role Action STUDYF…" at bounding box center [769, 316] width 1112 height 547
click at [63, 308] on link "Settings" at bounding box center [114, 312] width 168 height 16
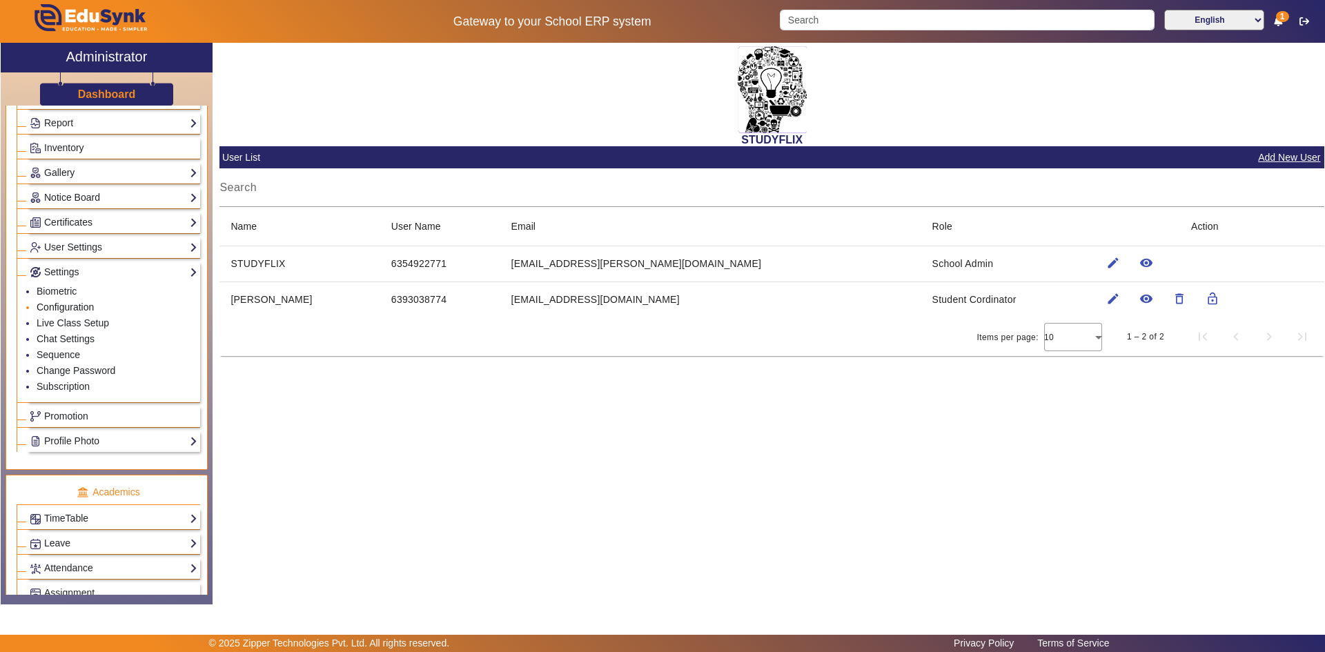
click at [63, 306] on link "Configuration" at bounding box center [65, 307] width 57 height 11
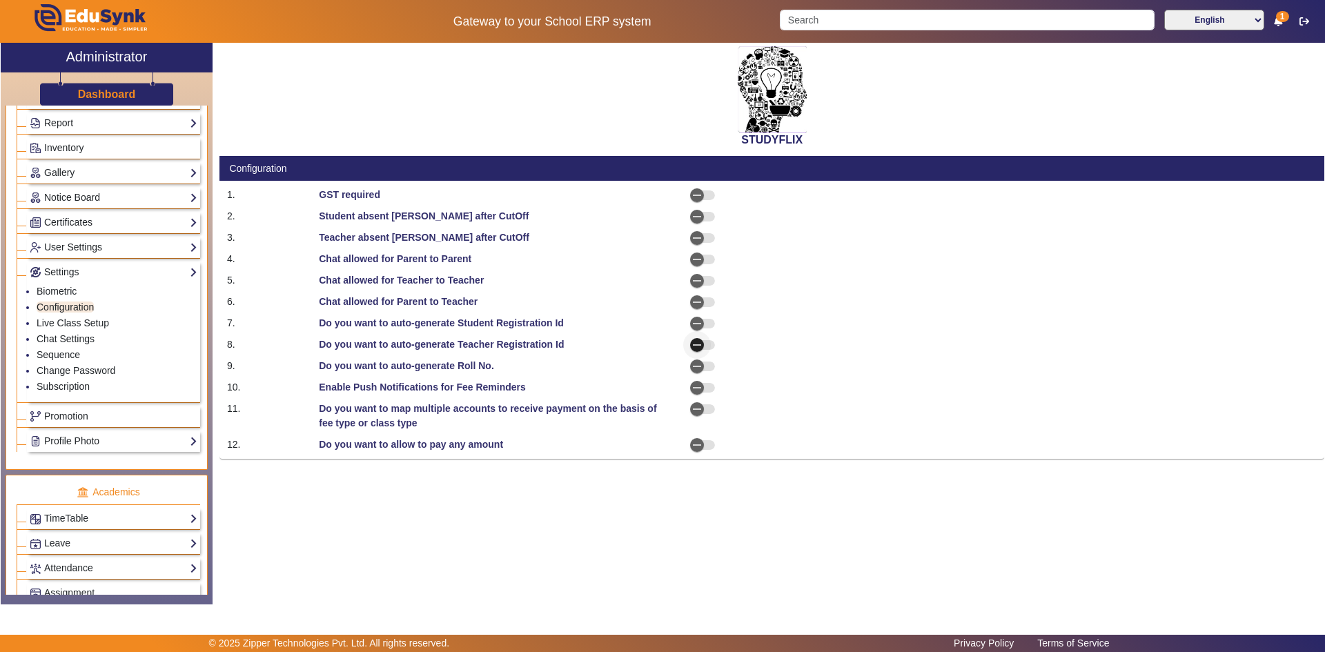
click at [696, 345] on icon "button" at bounding box center [697, 345] width 8 height 1
click at [693, 365] on icon "button" at bounding box center [697, 366] width 12 height 12
click at [696, 440] on icon "button" at bounding box center [697, 445] width 12 height 12
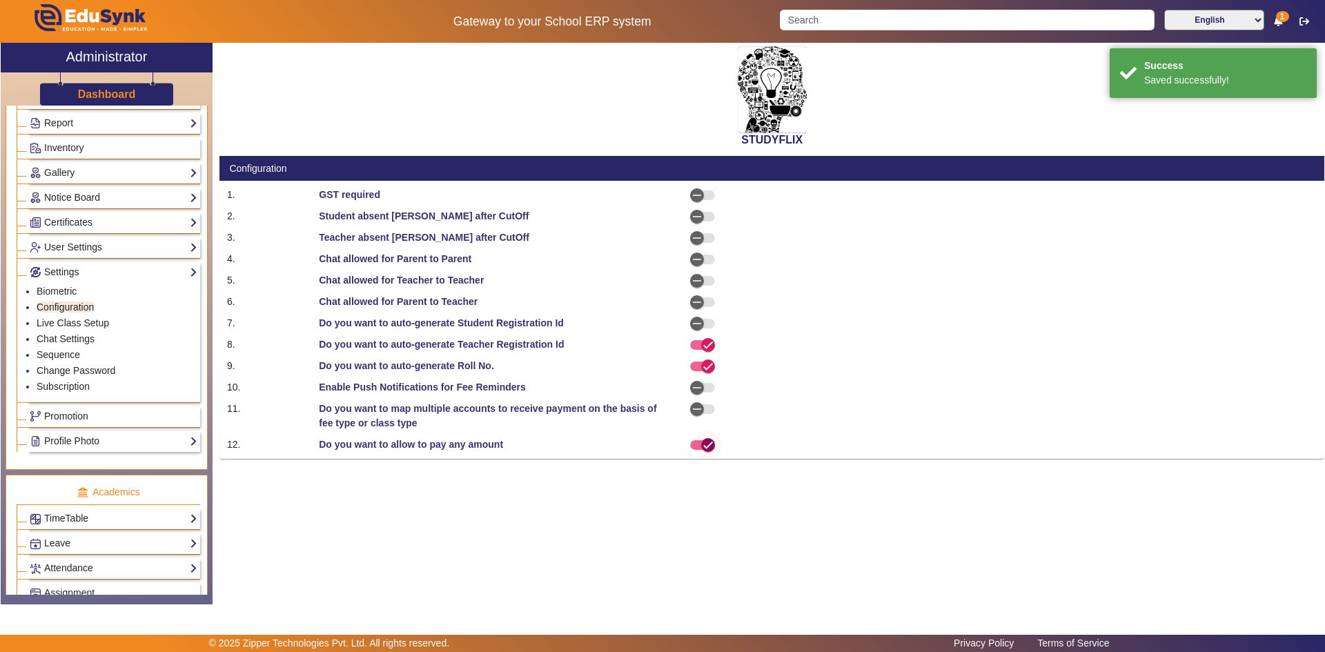
click at [704, 445] on icon "button" at bounding box center [708, 445] width 8 height 1
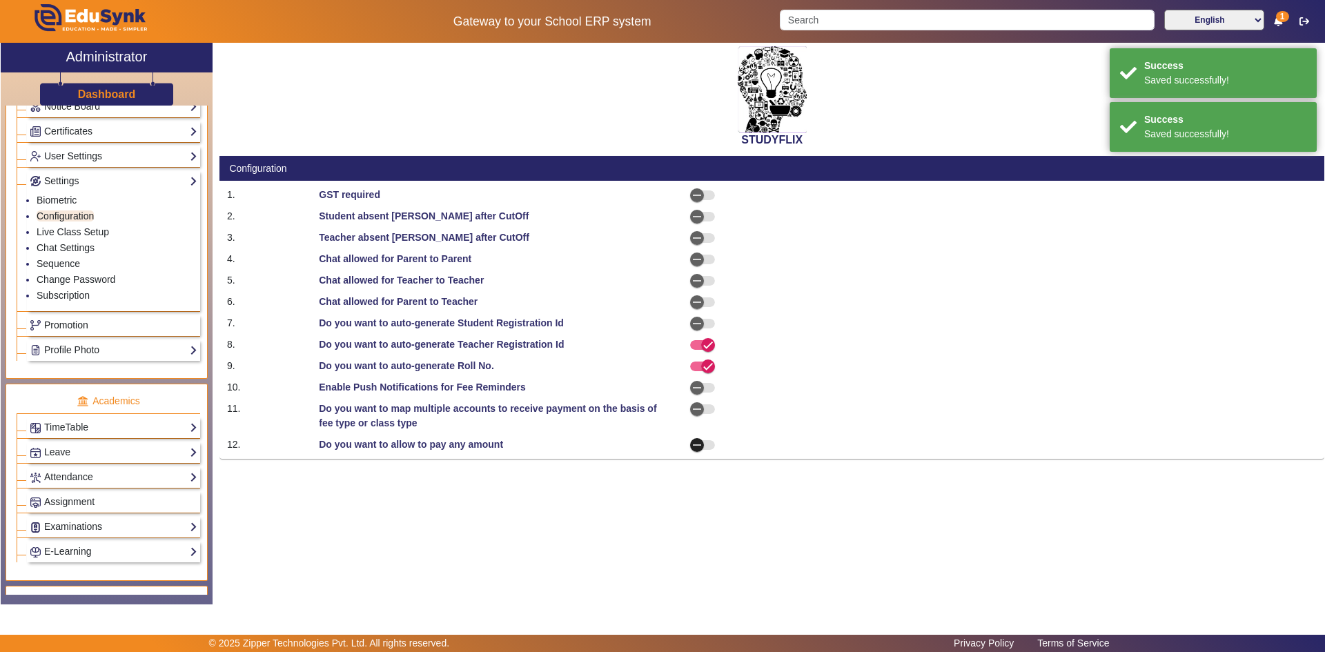
scroll to position [414, 0]
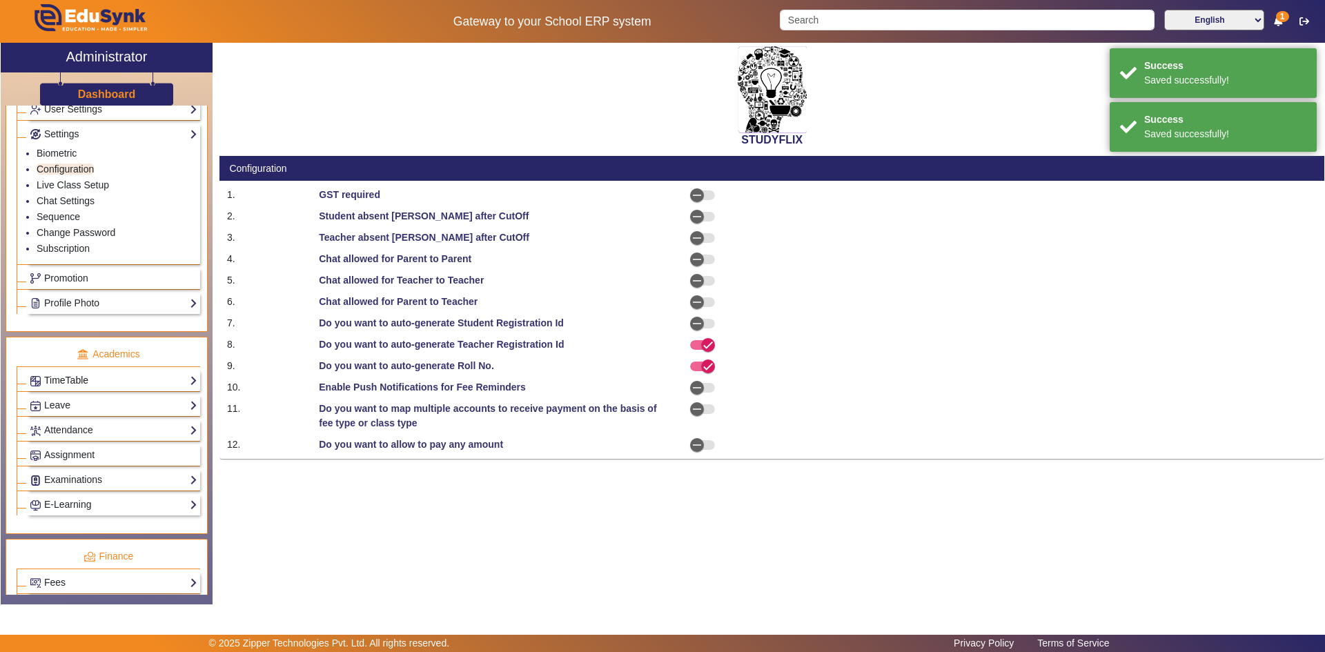
click at [116, 382] on link "TimeTable" at bounding box center [114, 381] width 168 height 16
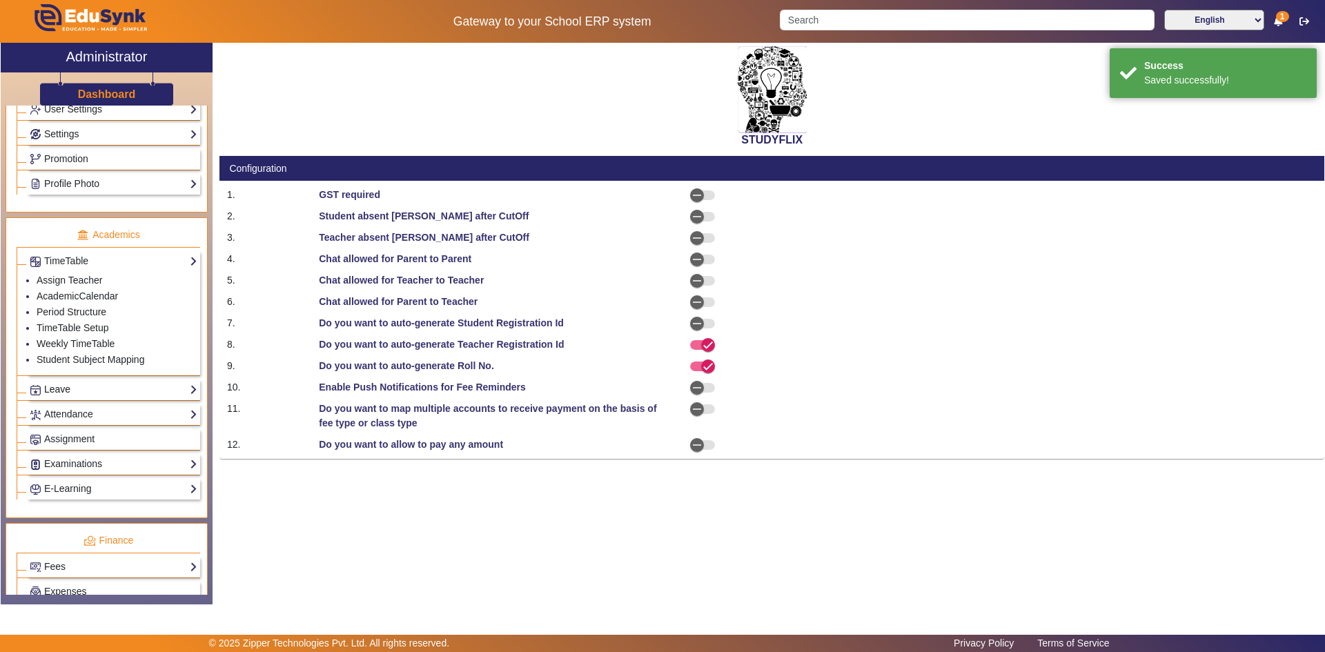
click at [69, 393] on link "Leave" at bounding box center [114, 390] width 168 height 16
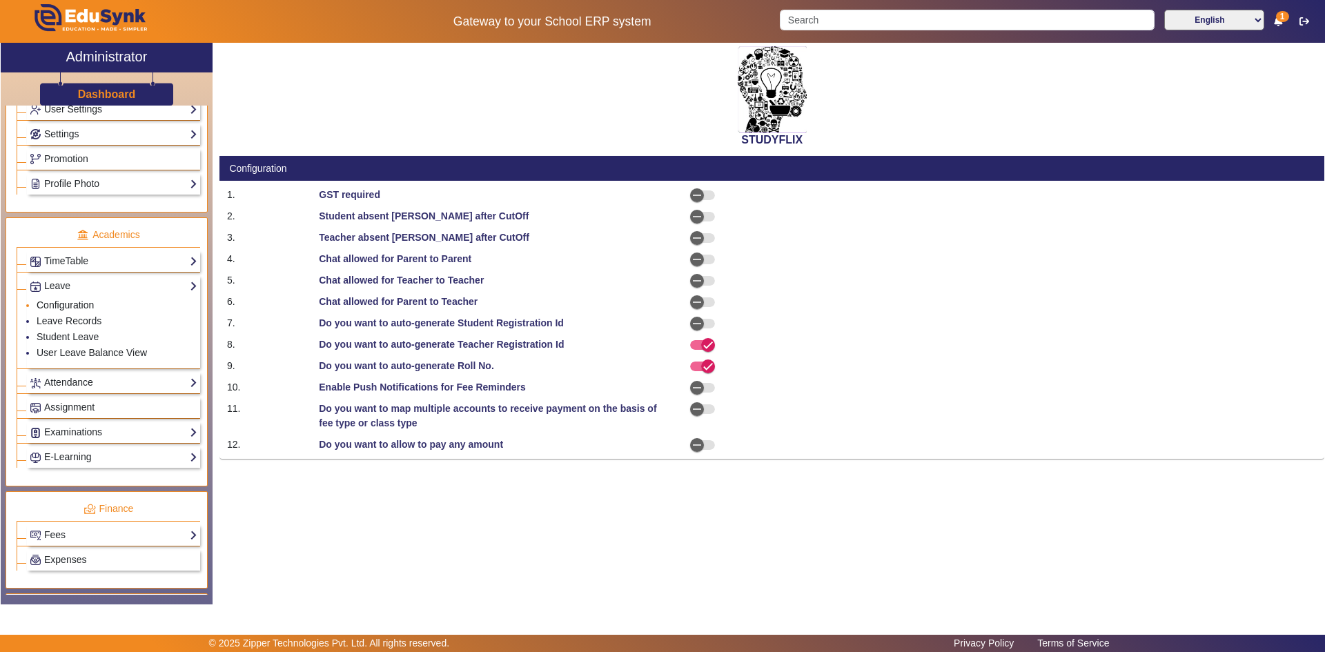
click at [61, 301] on link "Configuration" at bounding box center [65, 304] width 57 height 11
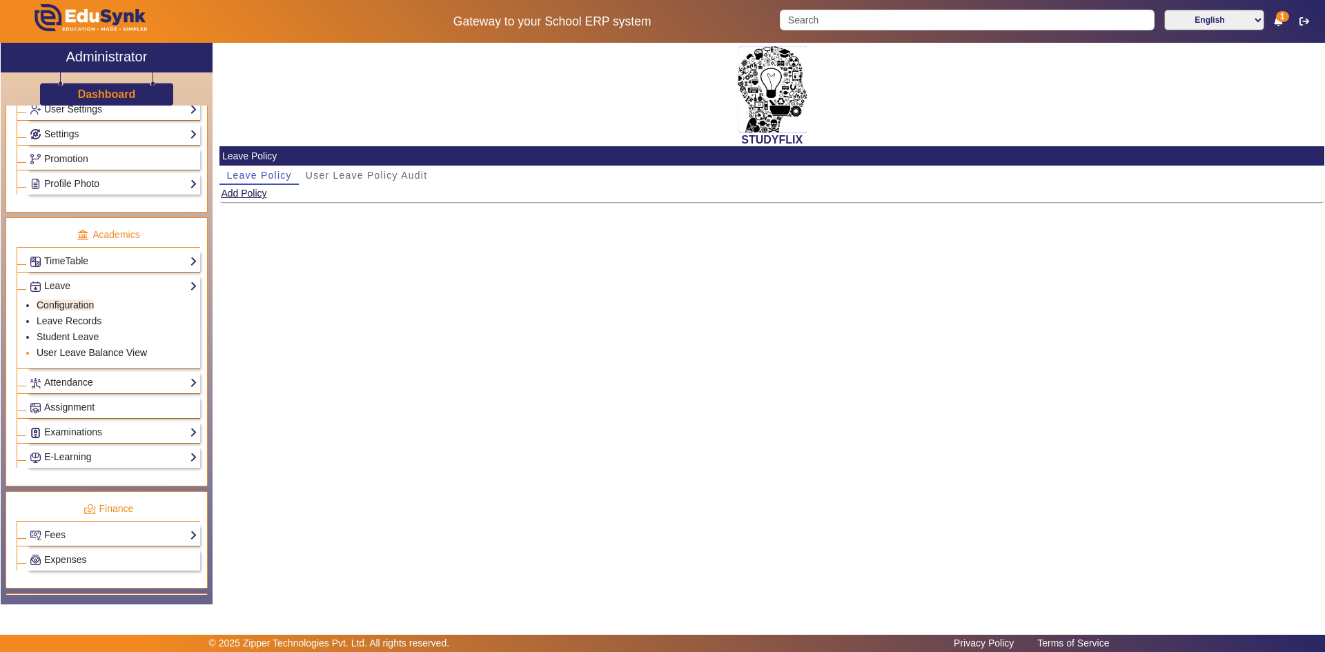
click at [71, 353] on link "User Leave Balance View" at bounding box center [92, 352] width 110 height 11
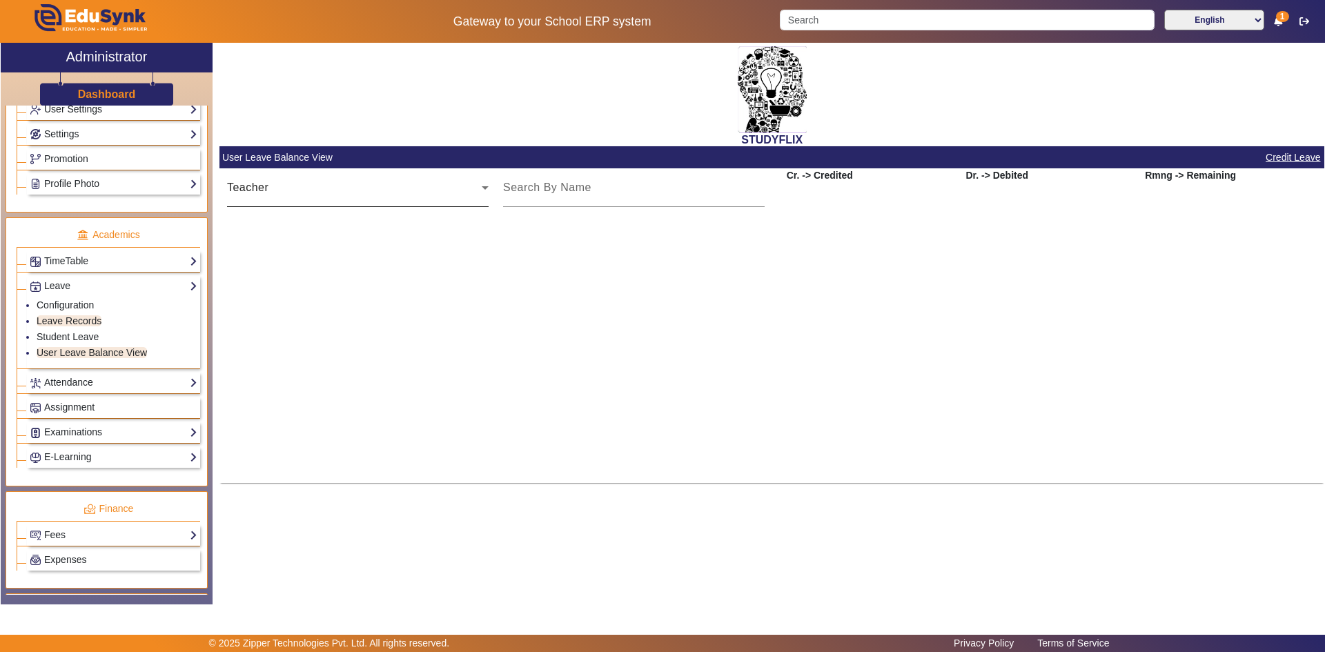
click at [371, 202] on div "Teacher" at bounding box center [357, 187] width 261 height 39
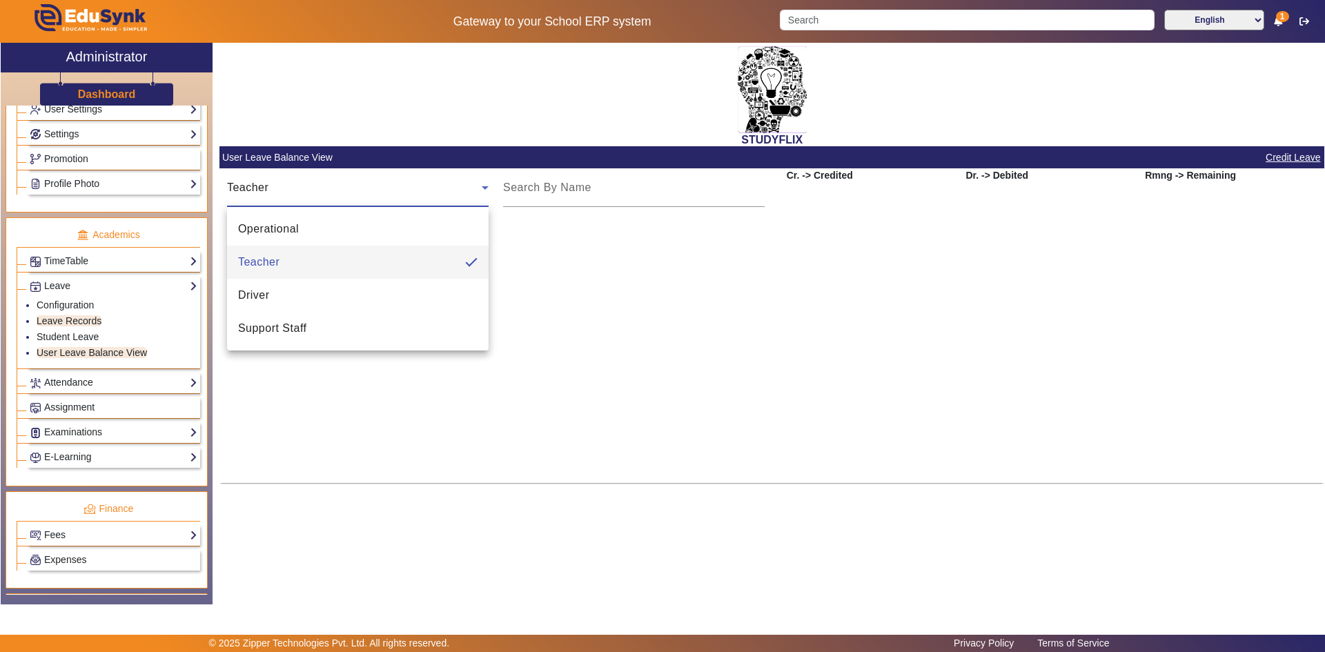
click at [564, 196] on div at bounding box center [662, 326] width 1325 height 652
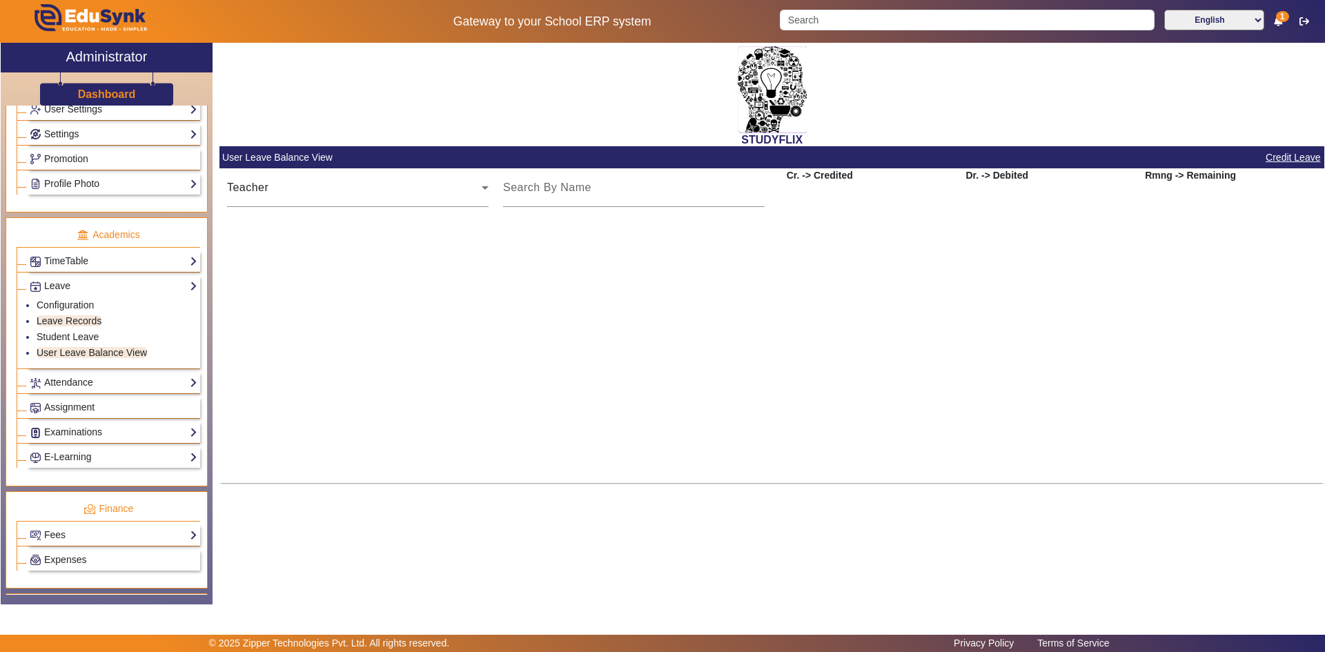
click at [564, 196] on input at bounding box center [633, 187] width 261 height 17
click at [621, 233] on mat-header-row at bounding box center [771, 226] width 1105 height 39
click at [713, 342] on div "STUDYFLIX User Leave Balance View Credit Leave Teacher vive Cr. -> Credited Dr.…" at bounding box center [769, 316] width 1112 height 547
click at [658, 201] on div "vive" at bounding box center [633, 187] width 261 height 39
type input "v"
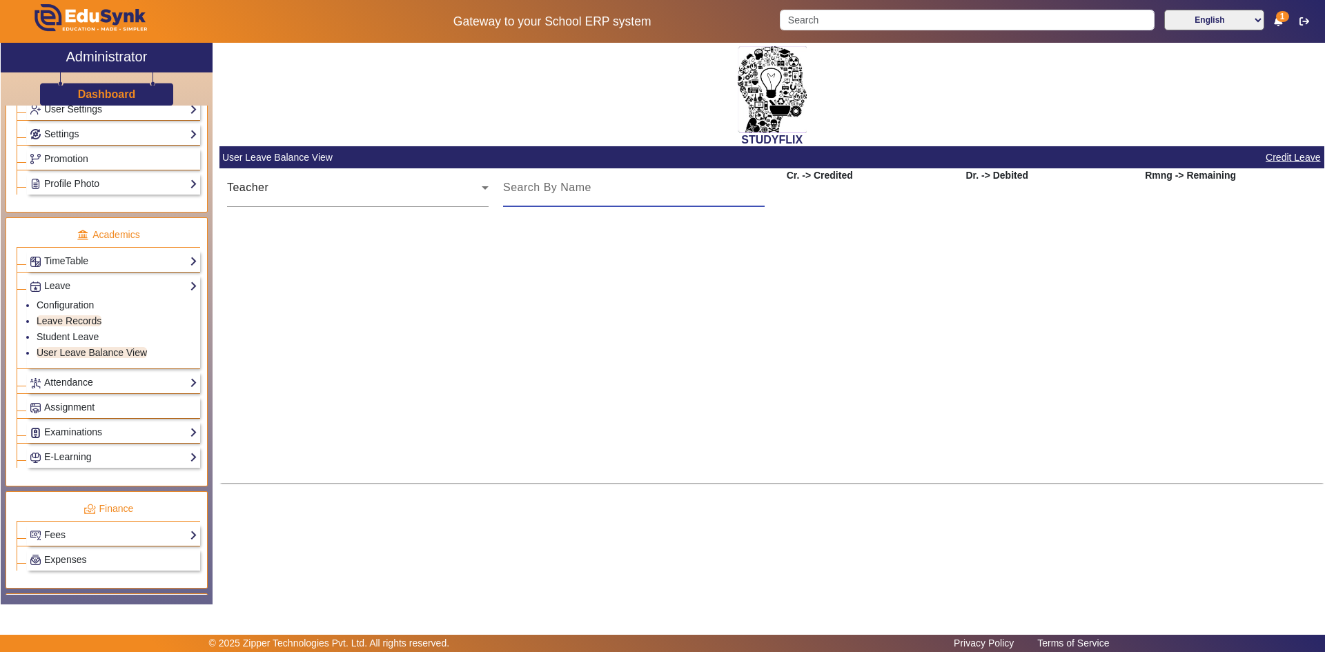
click at [668, 260] on mat-row at bounding box center [771, 262] width 1105 height 33
click at [713, 214] on mat-header-row at bounding box center [771, 226] width 1105 height 39
click at [713, 186] on div "Cr. -> Credited Dr. -> Debited Rmng -> Remaining" at bounding box center [1048, 187] width 552 height 39
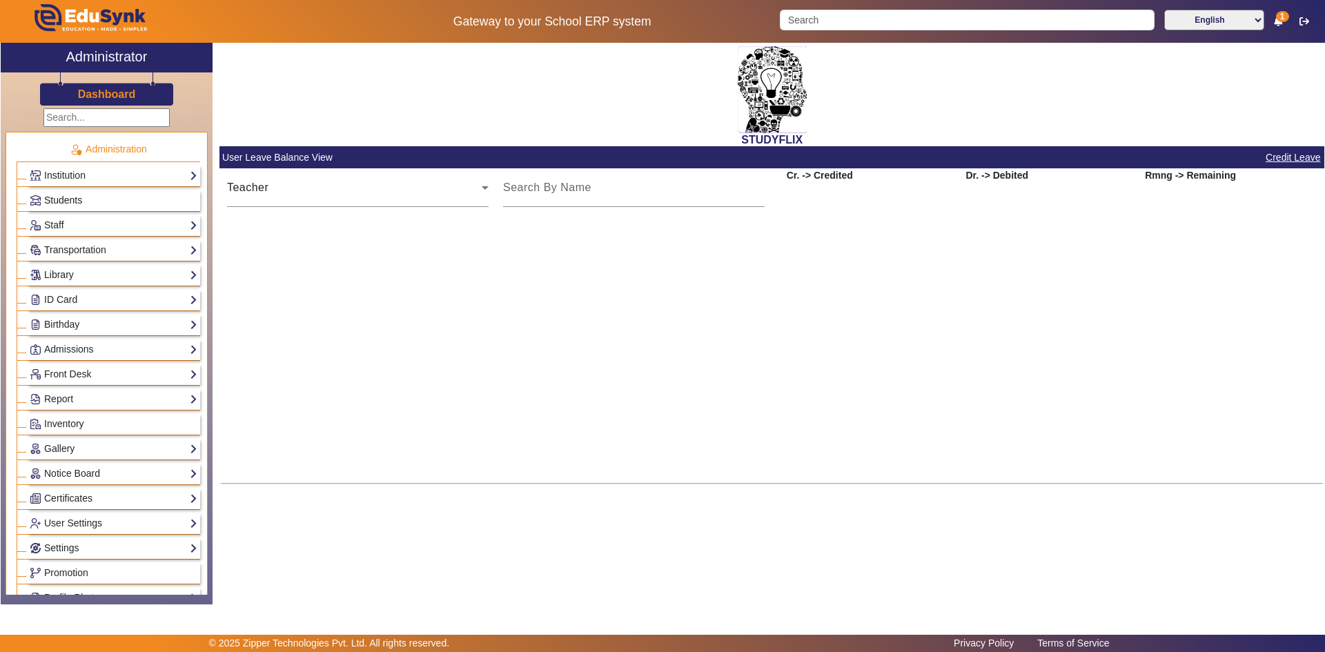
click at [69, 204] on span "Students" at bounding box center [63, 200] width 38 height 11
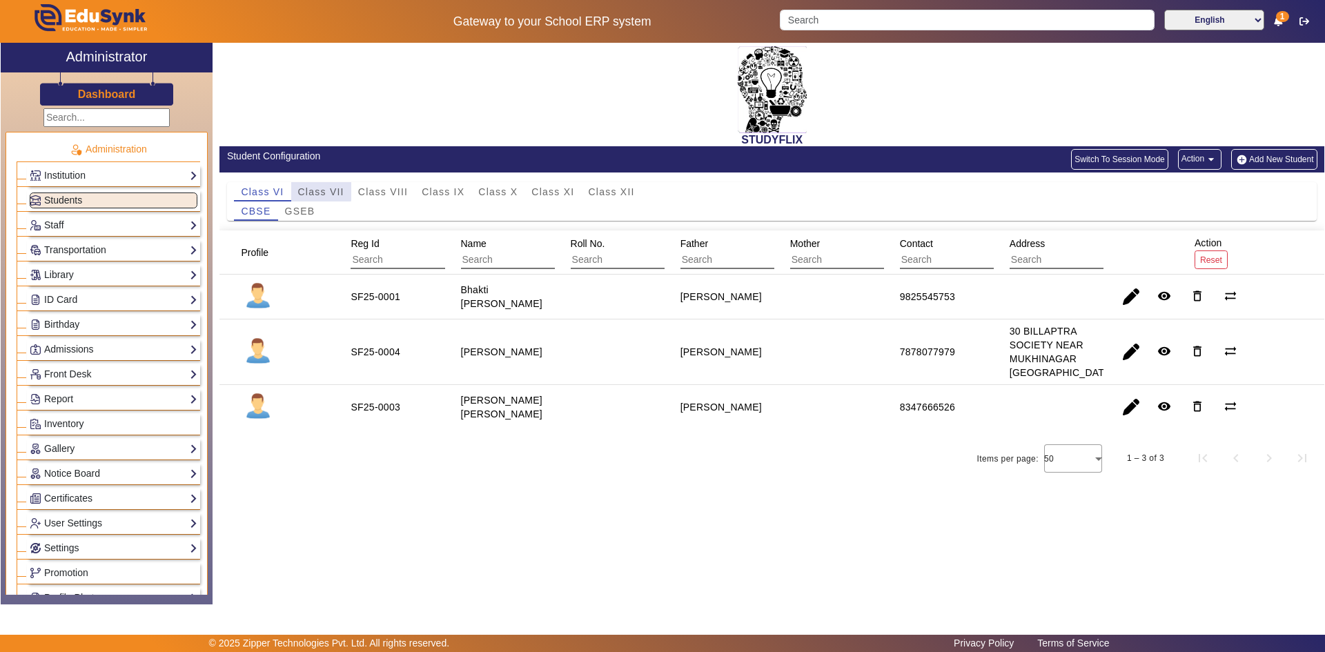
click at [308, 189] on span "Class VII" at bounding box center [321, 192] width 46 height 10
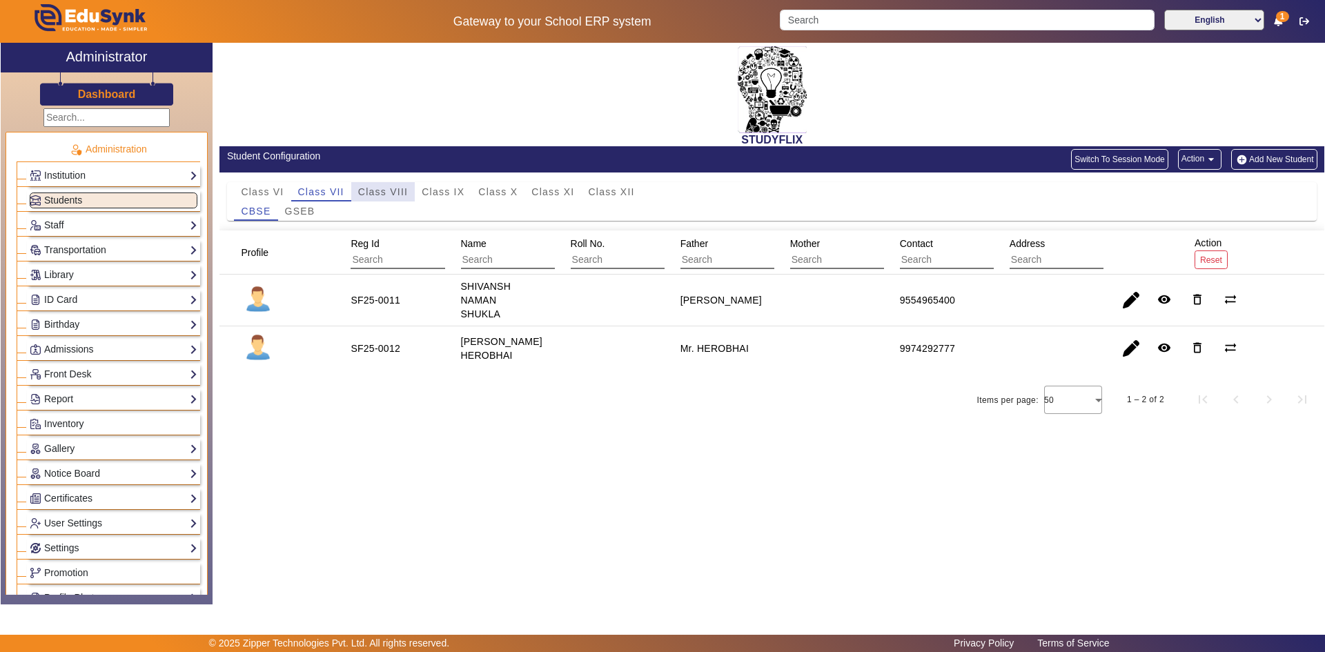
click at [360, 189] on span "Class VIII" at bounding box center [383, 192] width 50 height 10
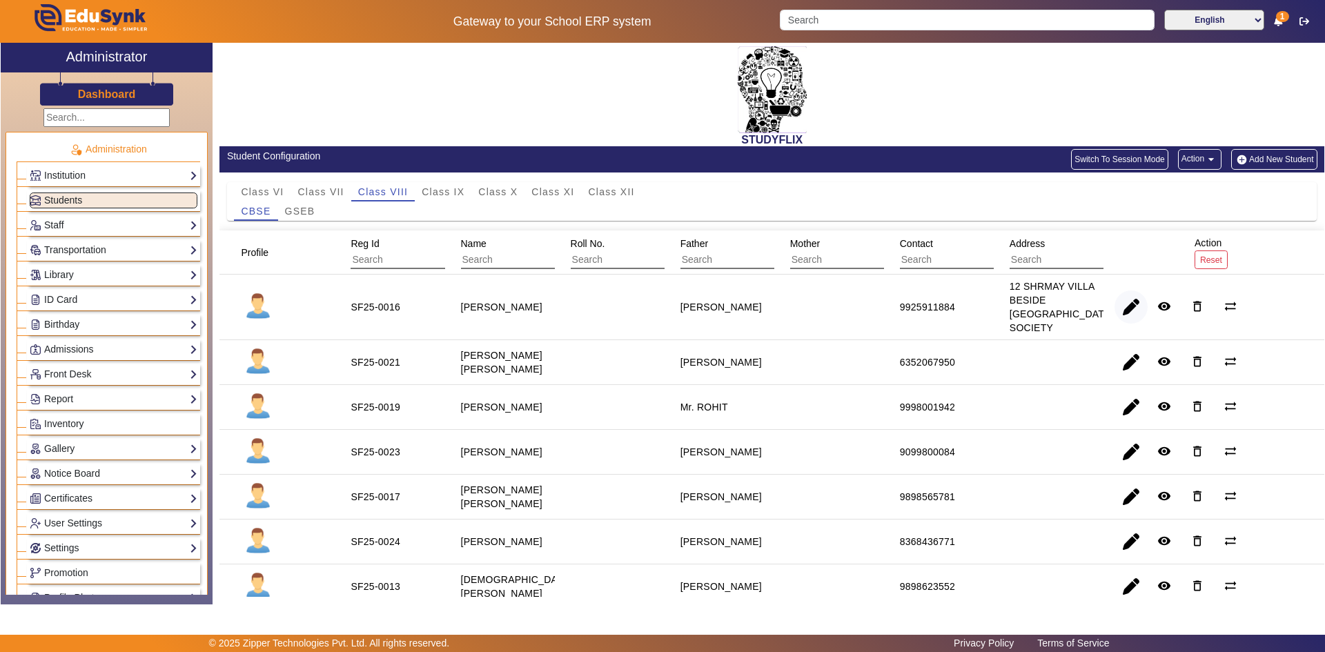
click at [713, 309] on span "button" at bounding box center [1130, 306] width 33 height 33
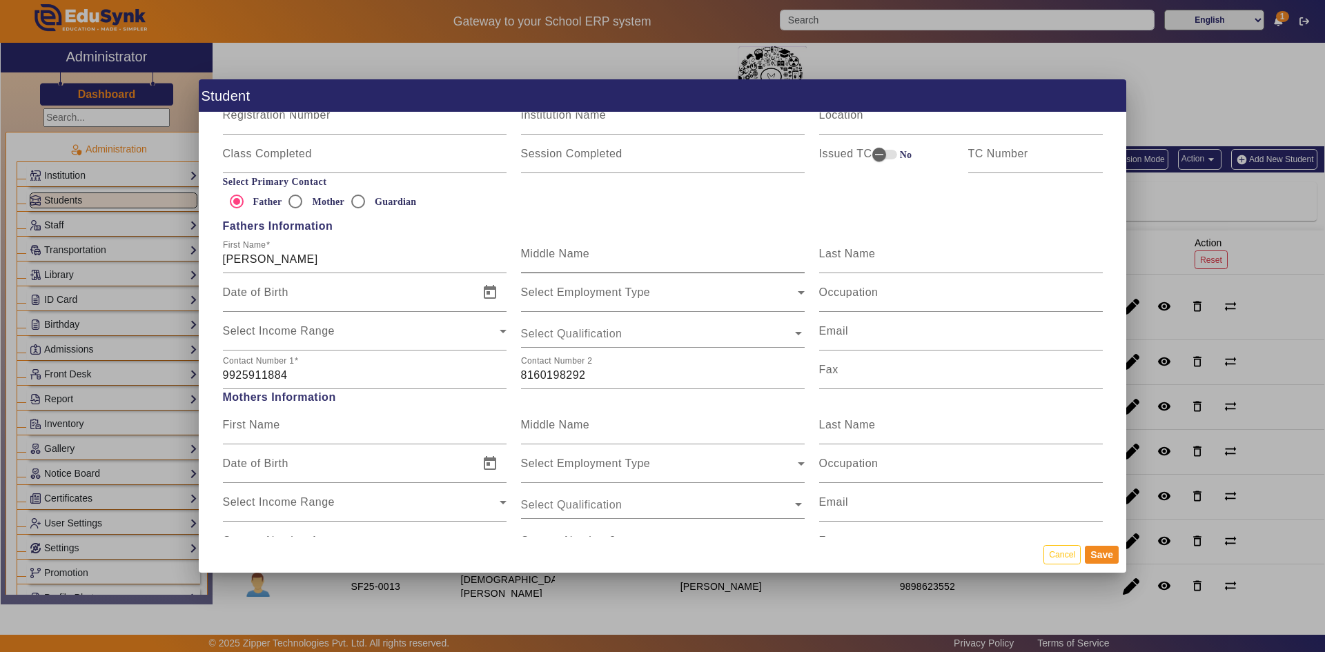
scroll to position [828, 0]
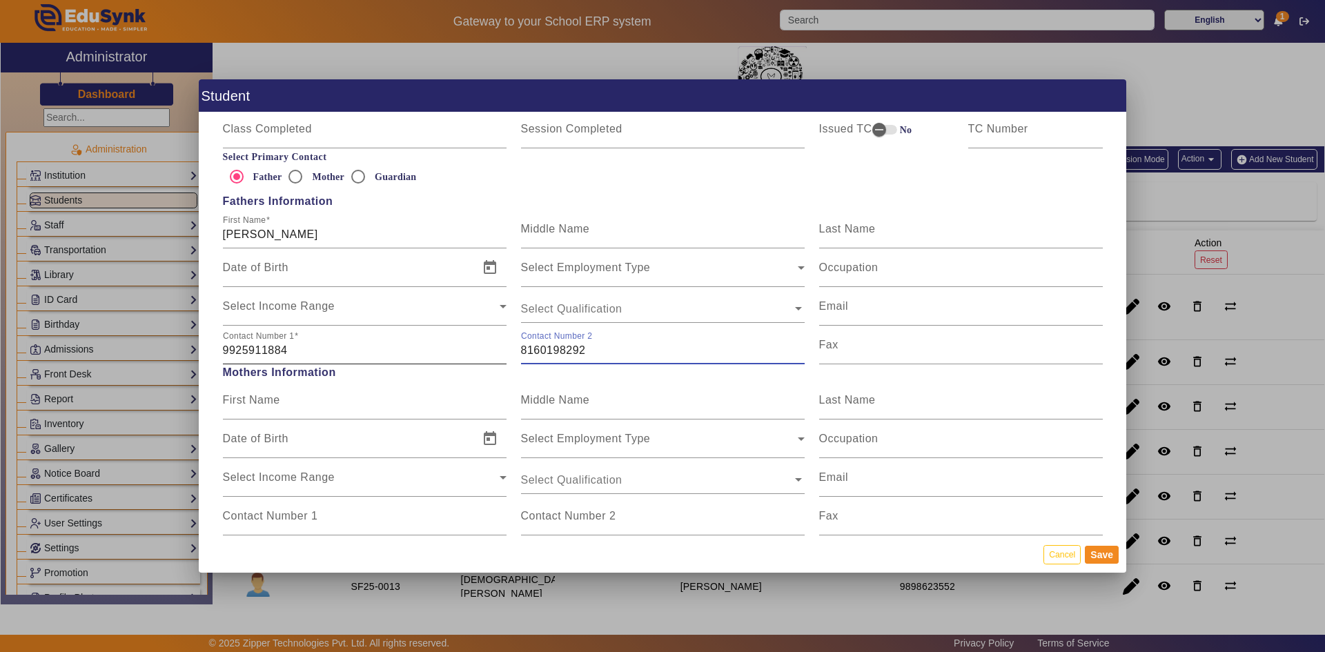
drag, startPoint x: 592, startPoint y: 350, endPoint x: 500, endPoint y: 351, distance: 91.8
click at [500, 351] on div "Contact Number [PHONE_NUMBER] Contact Number [PHONE_NUMBER] Fax" at bounding box center [662, 345] width 894 height 39
click at [223, 348] on input "9925911884" at bounding box center [365, 350] width 284 height 17
paste input "8160198292"
type input "8160198292"
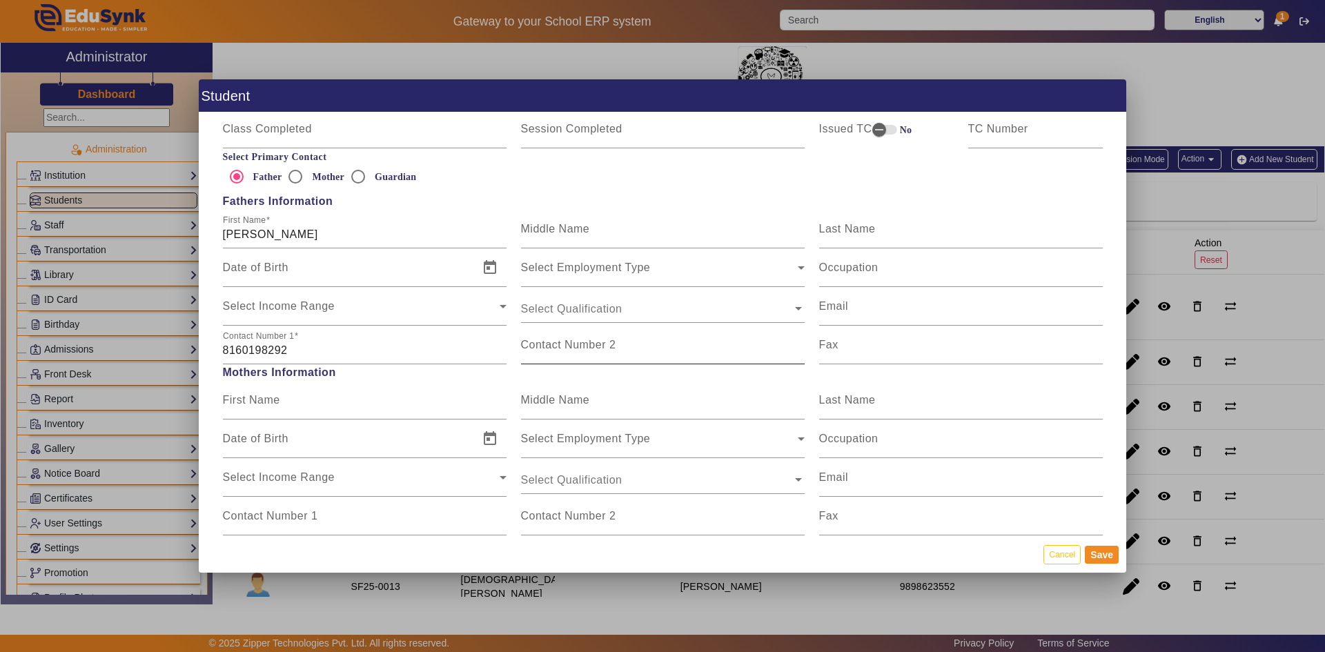
click at [564, 342] on mat-label "Contact Number 2" at bounding box center [568, 345] width 95 height 12
click at [564, 342] on input "Contact Number 2" at bounding box center [663, 350] width 284 height 17
paste input "9925911884"
type input "9925911884"
click at [713, 508] on button "Save" at bounding box center [1102, 555] width 34 height 18
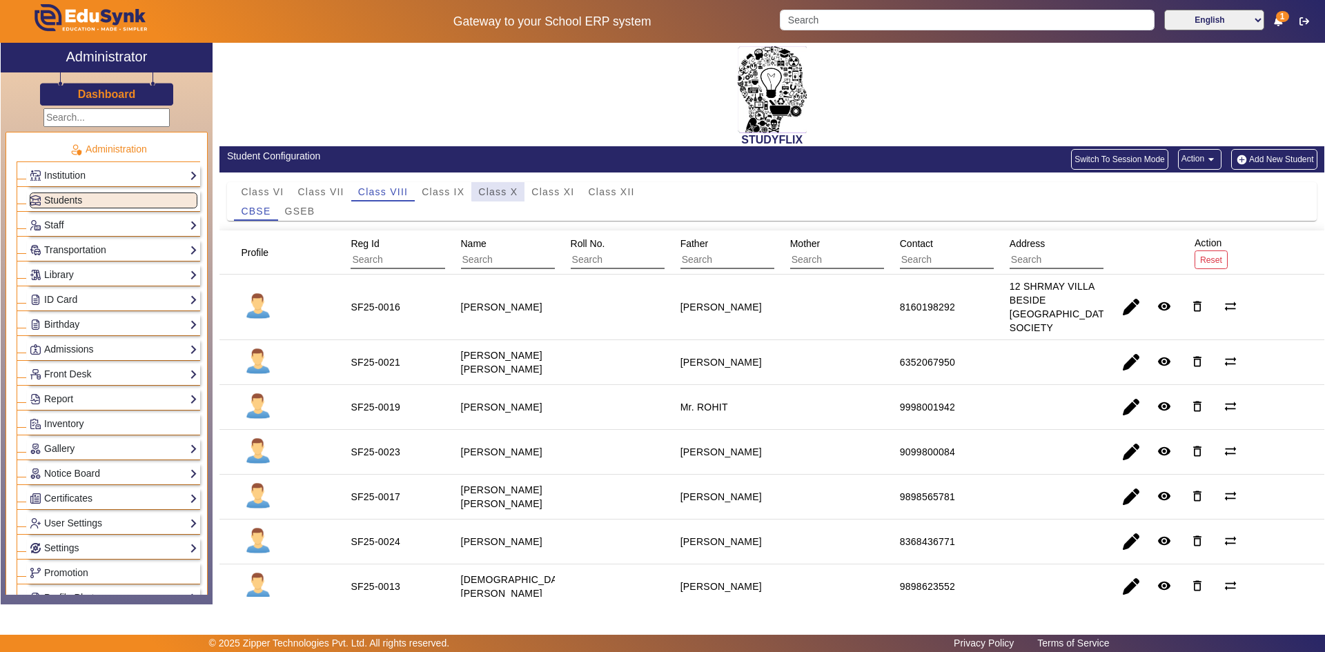
click at [515, 187] on span "Class X" at bounding box center [497, 192] width 39 height 10
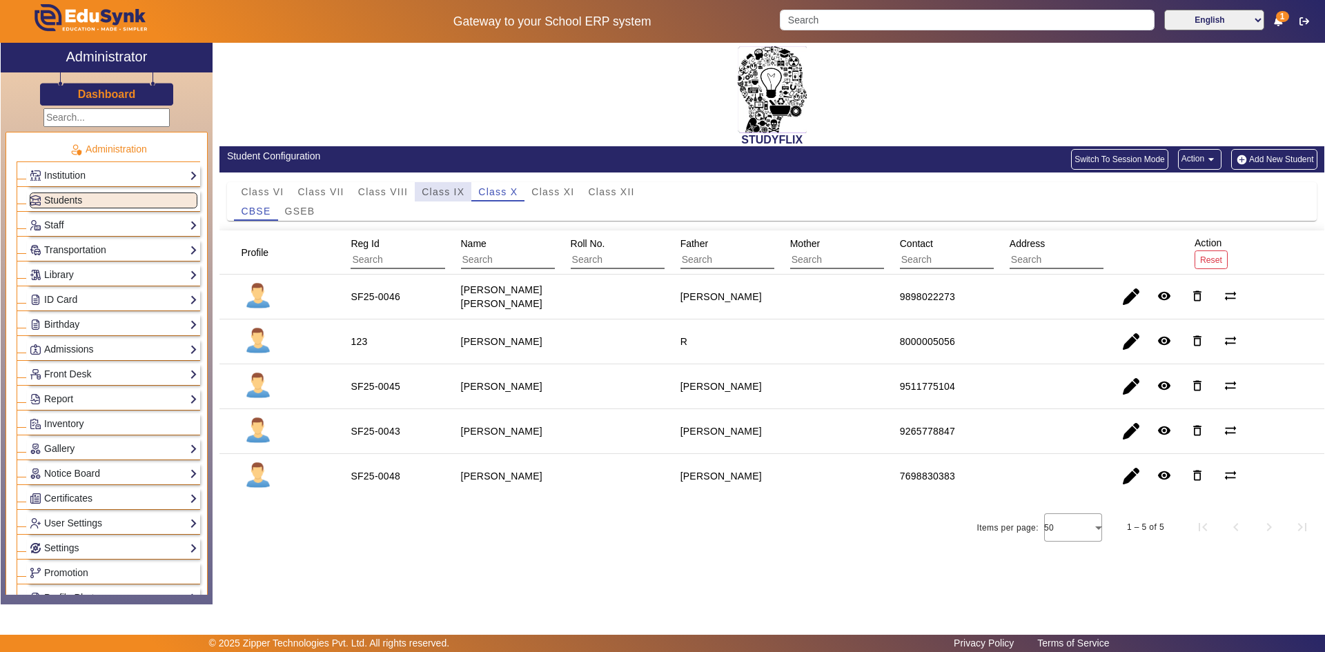
click at [425, 190] on span "Class IX" at bounding box center [443, 192] width 43 height 10
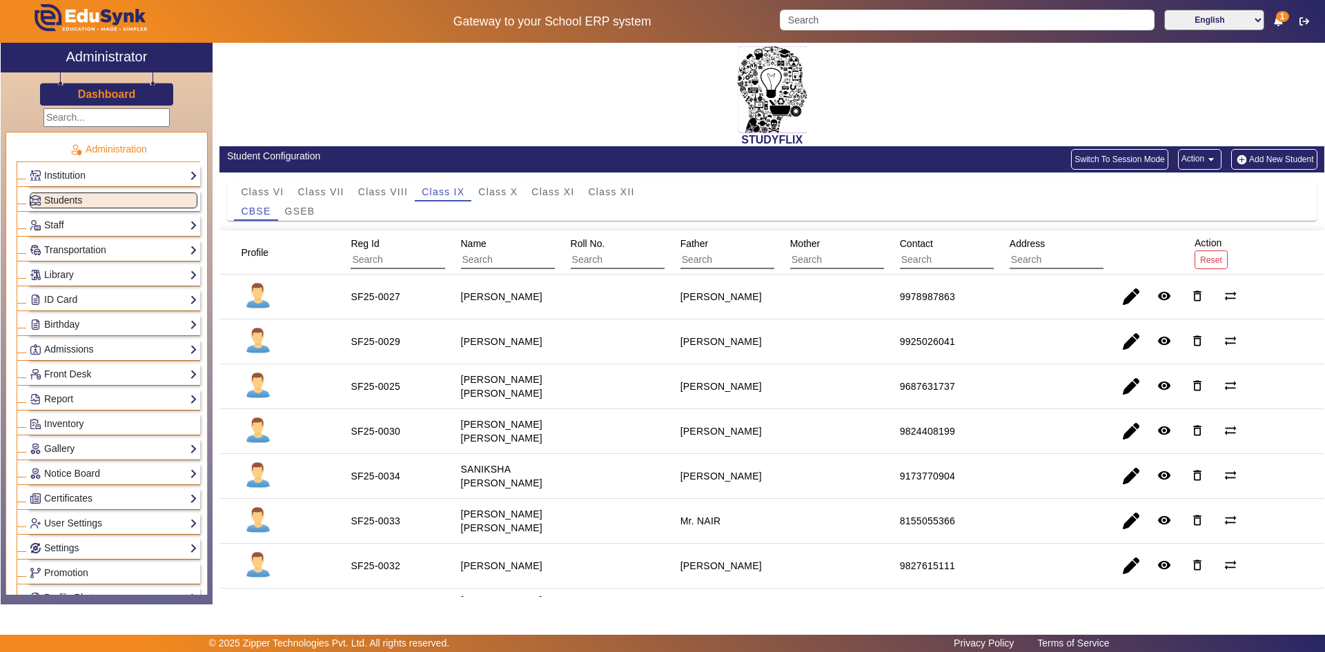
drag, startPoint x: 452, startPoint y: 335, endPoint x: 514, endPoint y: 351, distance: 64.1
click at [514, 351] on mat-cell "[PERSON_NAME]" at bounding box center [500, 341] width 110 height 45
drag, startPoint x: 891, startPoint y: 344, endPoint x: 970, endPoint y: 345, distance: 79.4
click at [713, 345] on mat-cell "9925026041" at bounding box center [939, 341] width 110 height 45
drag, startPoint x: 878, startPoint y: 382, endPoint x: 974, endPoint y: 393, distance: 96.6
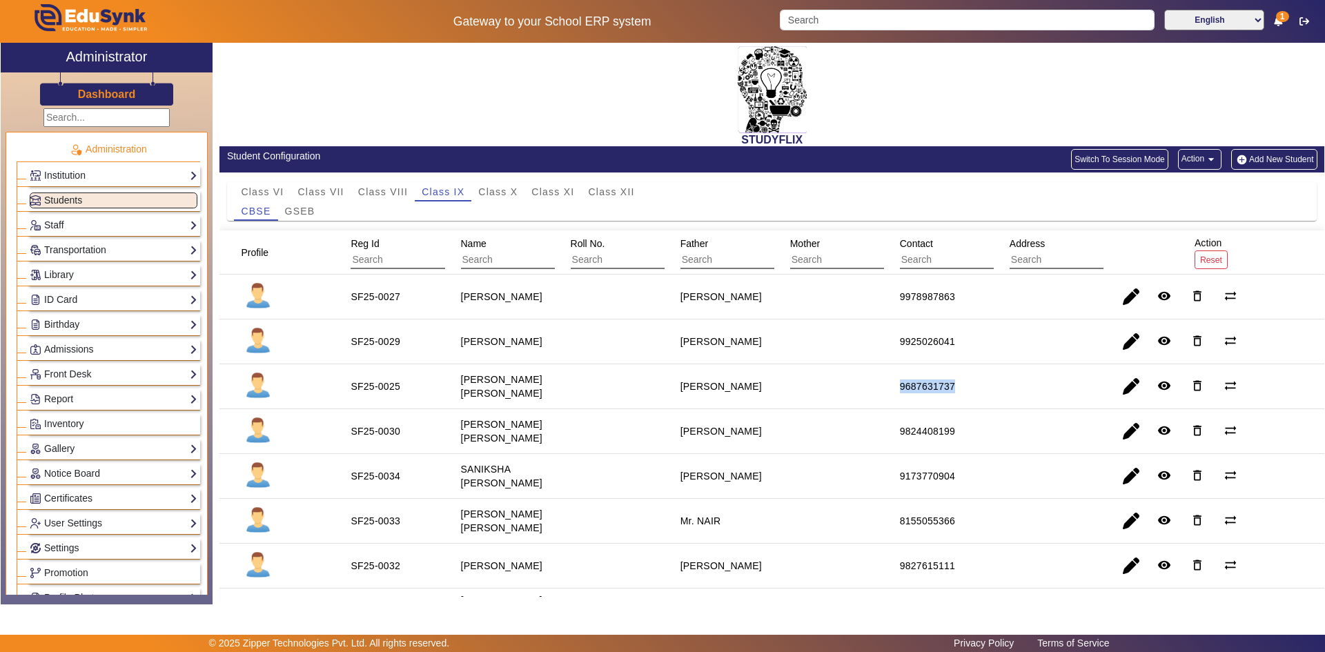
click at [713, 393] on mat-row "SF25-0025 [PERSON_NAME] [PERSON_NAME] [PERSON_NAME] 9687631737 remove_red_eye d…" at bounding box center [771, 386] width 1105 height 45
click at [713, 388] on span "button" at bounding box center [1130, 386] width 33 height 33
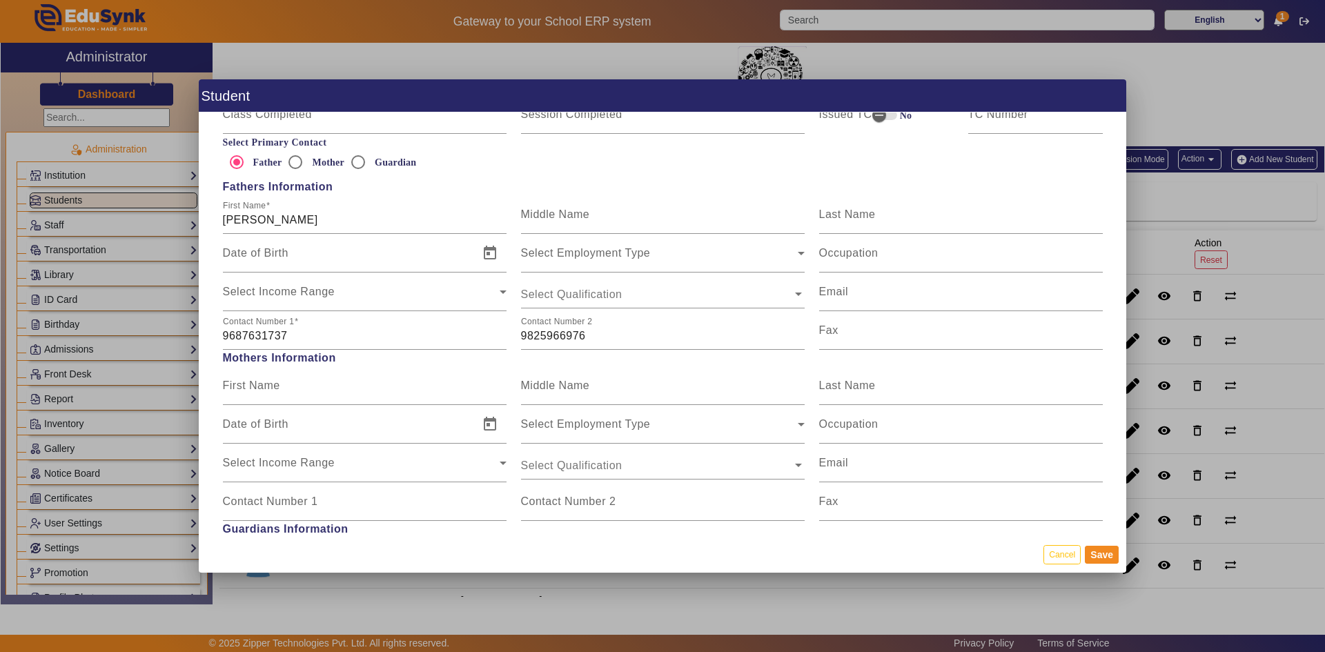
scroll to position [966, 0]
drag, startPoint x: 297, startPoint y: 337, endPoint x: 212, endPoint y: 331, distance: 85.7
click at [212, 331] on div "Personal Information First Name [PERSON_NAME] Middle Name [PERSON_NAME] Last Na…" at bounding box center [662, 324] width 927 height 424
type input "8511232008"
click at [713, 508] on button "Save" at bounding box center [1102, 555] width 34 height 18
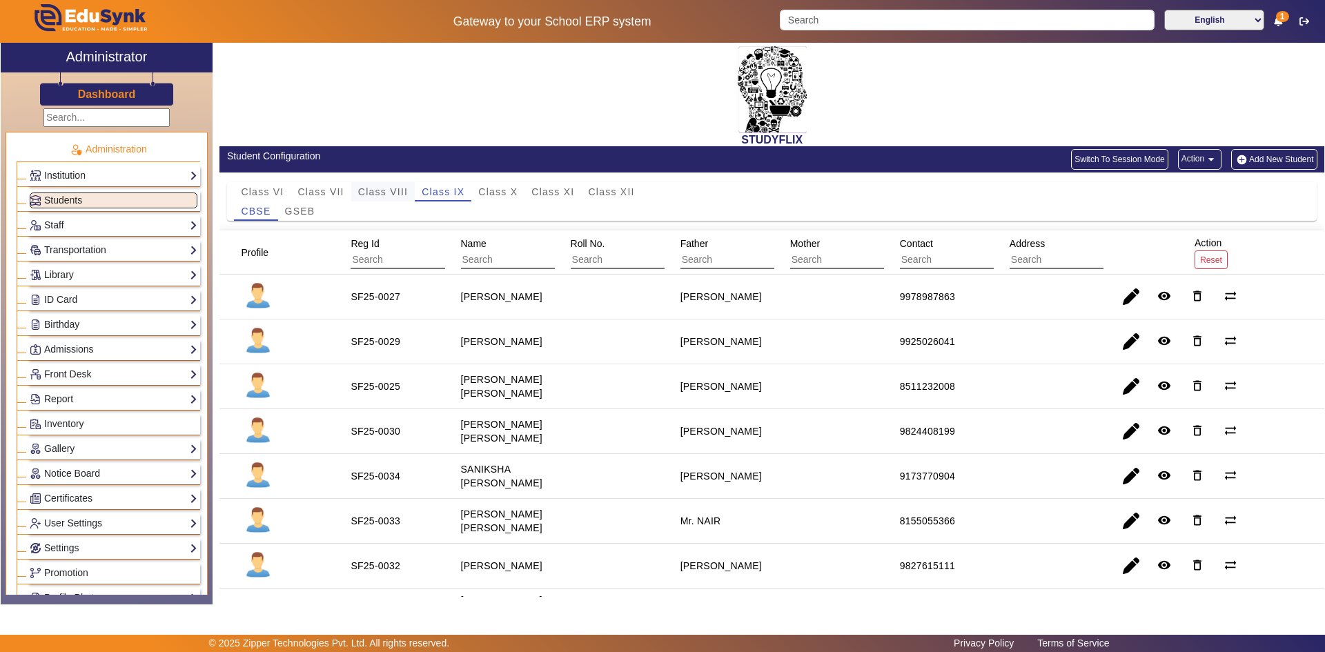
click at [375, 192] on span "Class VIII" at bounding box center [383, 192] width 50 height 10
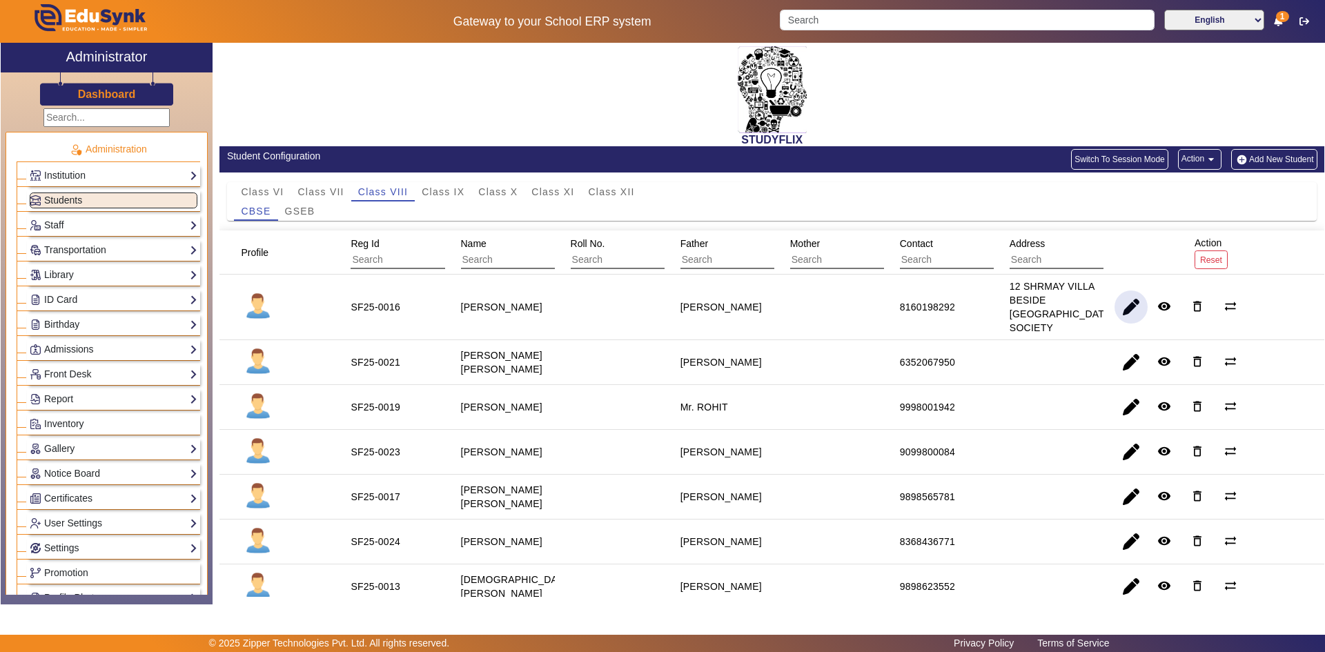
click at [713, 311] on span "button" at bounding box center [1130, 306] width 33 height 33
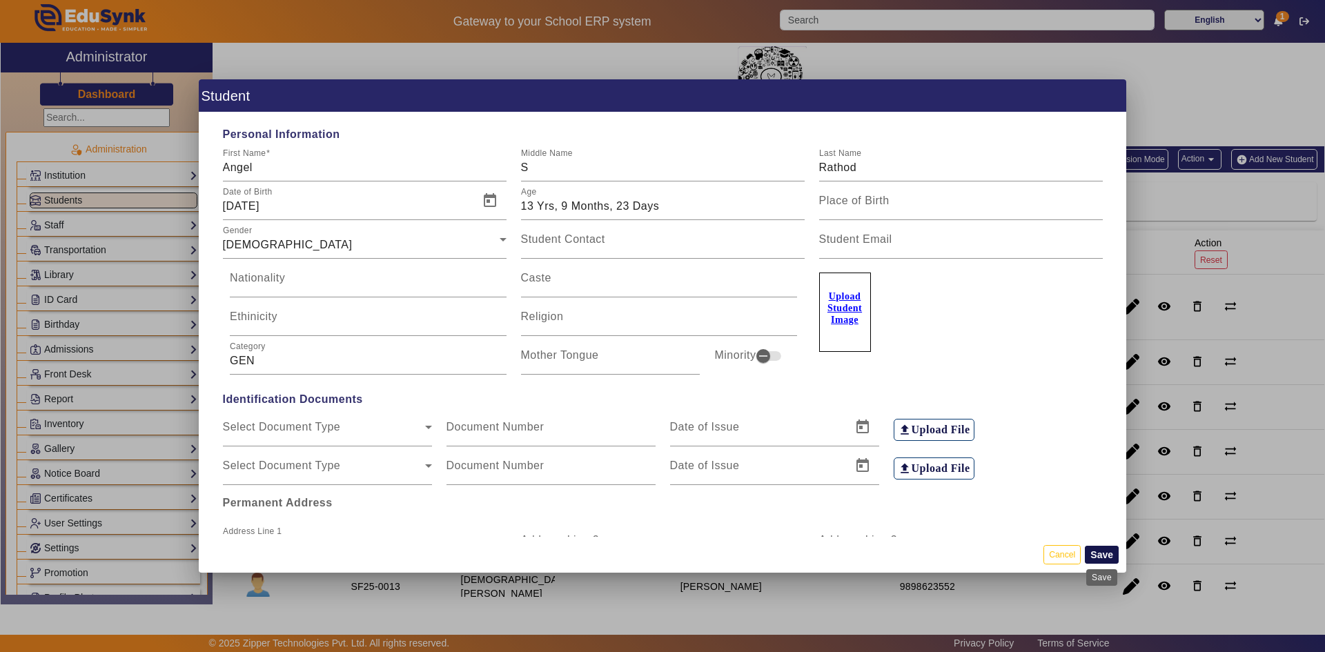
click at [713, 508] on button "Save" at bounding box center [1102, 555] width 34 height 18
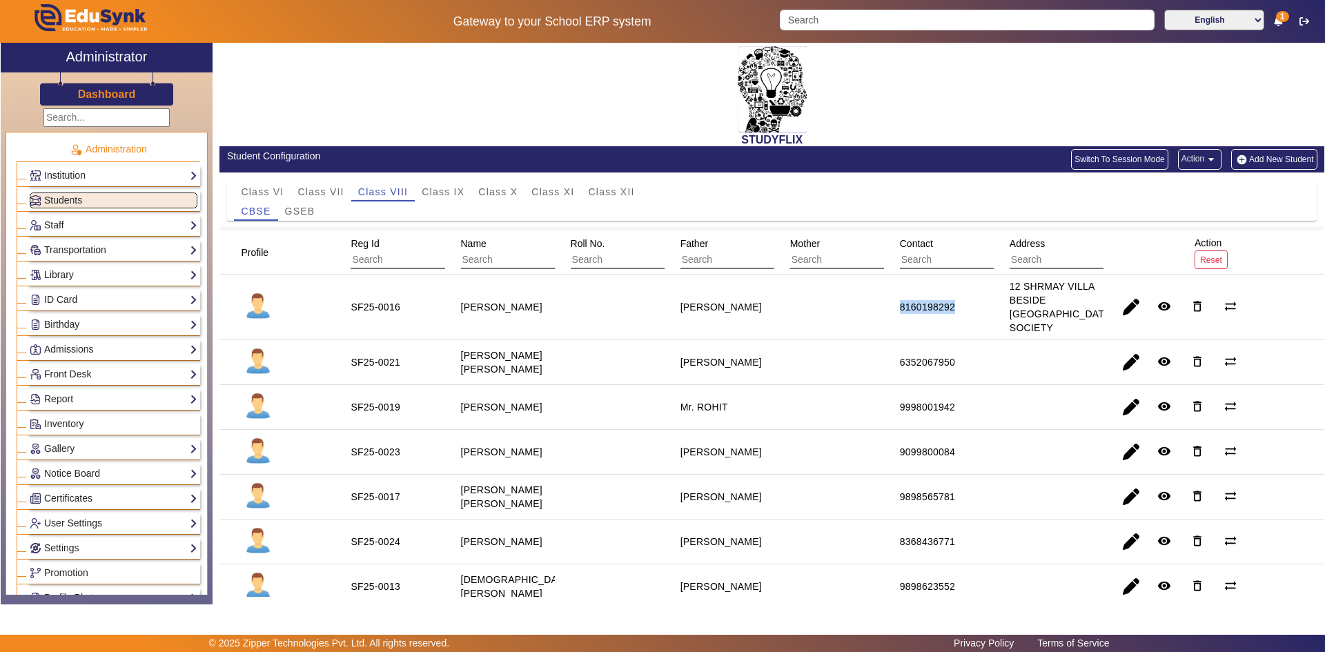
drag, startPoint x: 895, startPoint y: 307, endPoint x: 955, endPoint y: 307, distance: 60.0
click at [713, 307] on div "8160198292" at bounding box center [927, 306] width 65 height 23
copy div "8160198292"
click at [713, 315] on span "button" at bounding box center [1130, 306] width 33 height 33
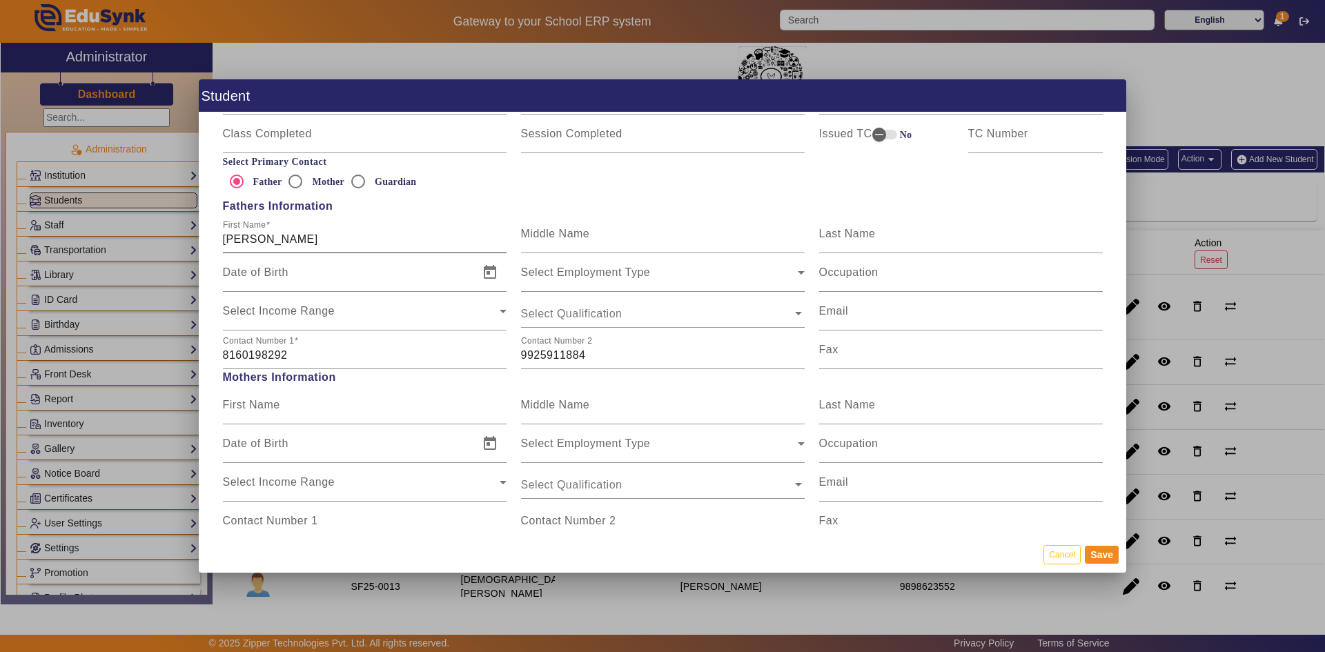
scroll to position [828, 0]
drag, startPoint x: 290, startPoint y: 353, endPoint x: 190, endPoint y: 333, distance: 102.0
click at [190, 333] on div "Student Personal Information First Name Angel Middle Name S Last Name Rathod Da…" at bounding box center [662, 326] width 1325 height 652
click at [581, 348] on input "9925911884" at bounding box center [663, 350] width 284 height 17
click at [713, 508] on button "Save" at bounding box center [1102, 555] width 34 height 18
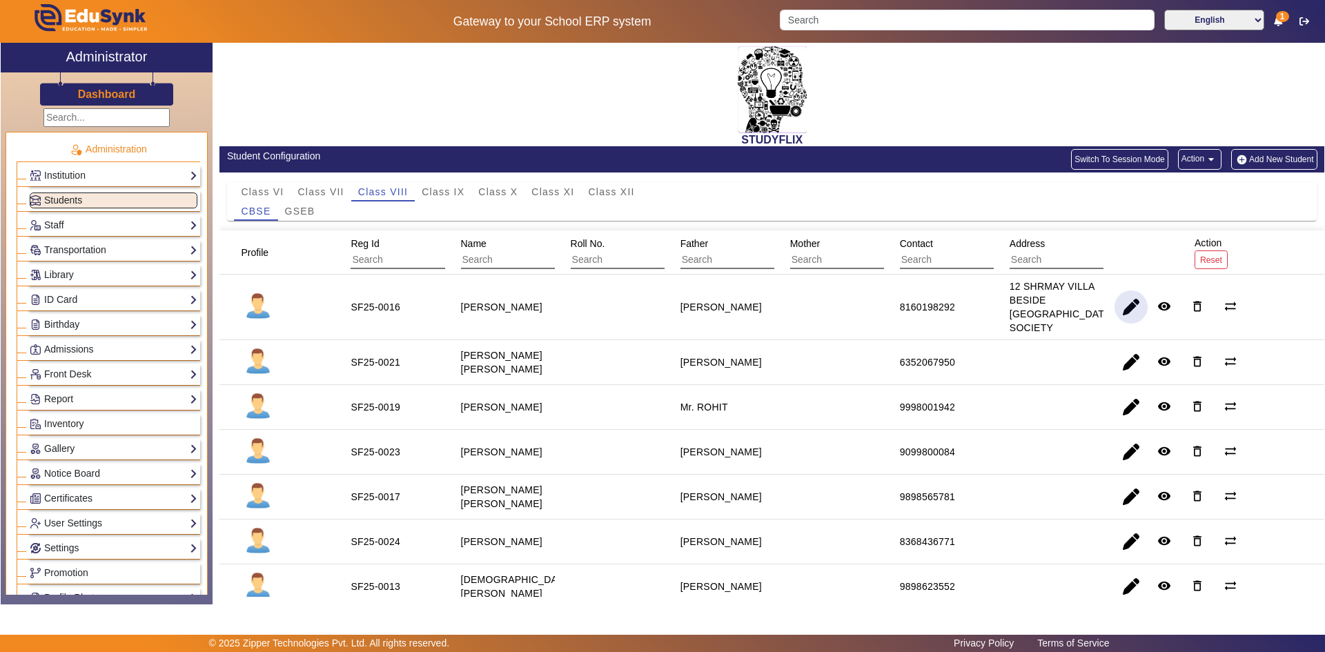
click at [713, 313] on span "button" at bounding box center [1130, 306] width 33 height 33
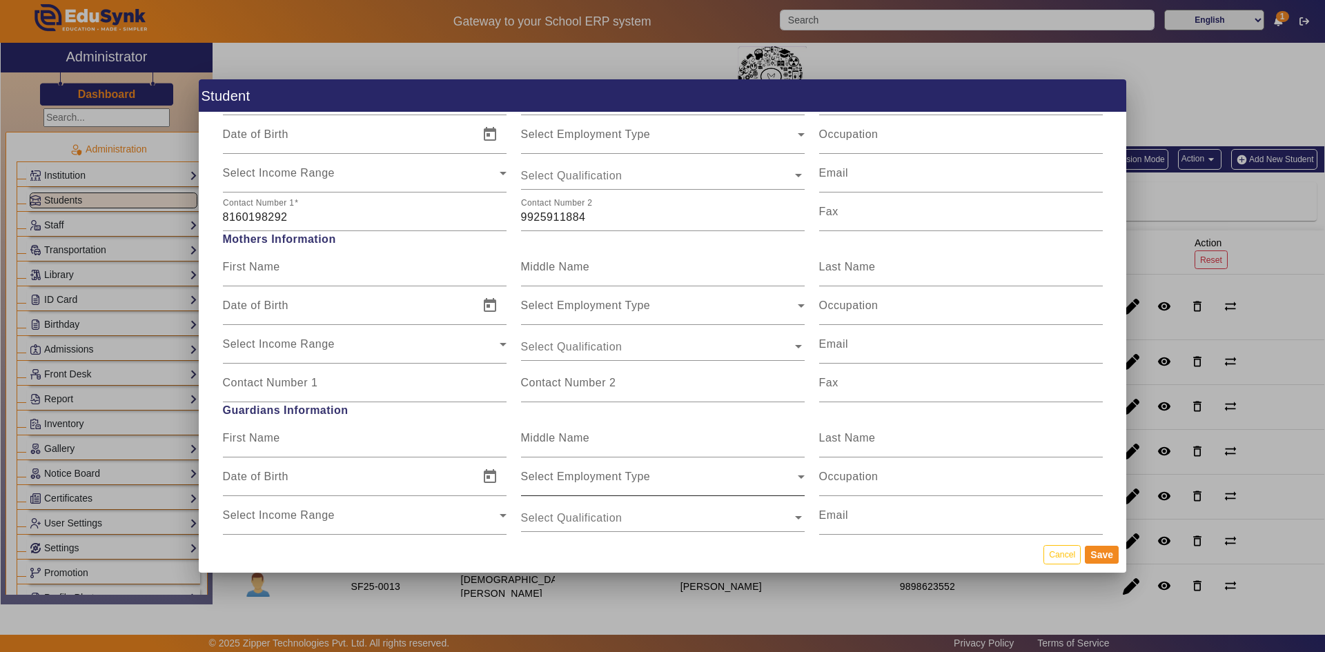
scroll to position [966, 0]
drag, startPoint x: 590, startPoint y: 216, endPoint x: 507, endPoint y: 210, distance: 83.0
click at [507, 210] on div "Contact Number [PHONE_NUMBER] Contact Number [PHONE_NUMBER] Fax" at bounding box center [662, 207] width 894 height 39
drag, startPoint x: 299, startPoint y: 215, endPoint x: 215, endPoint y: 215, distance: 83.5
click at [215, 215] on div "Contact Number [PHONE_NUMBER]" at bounding box center [364, 207] width 298 height 39
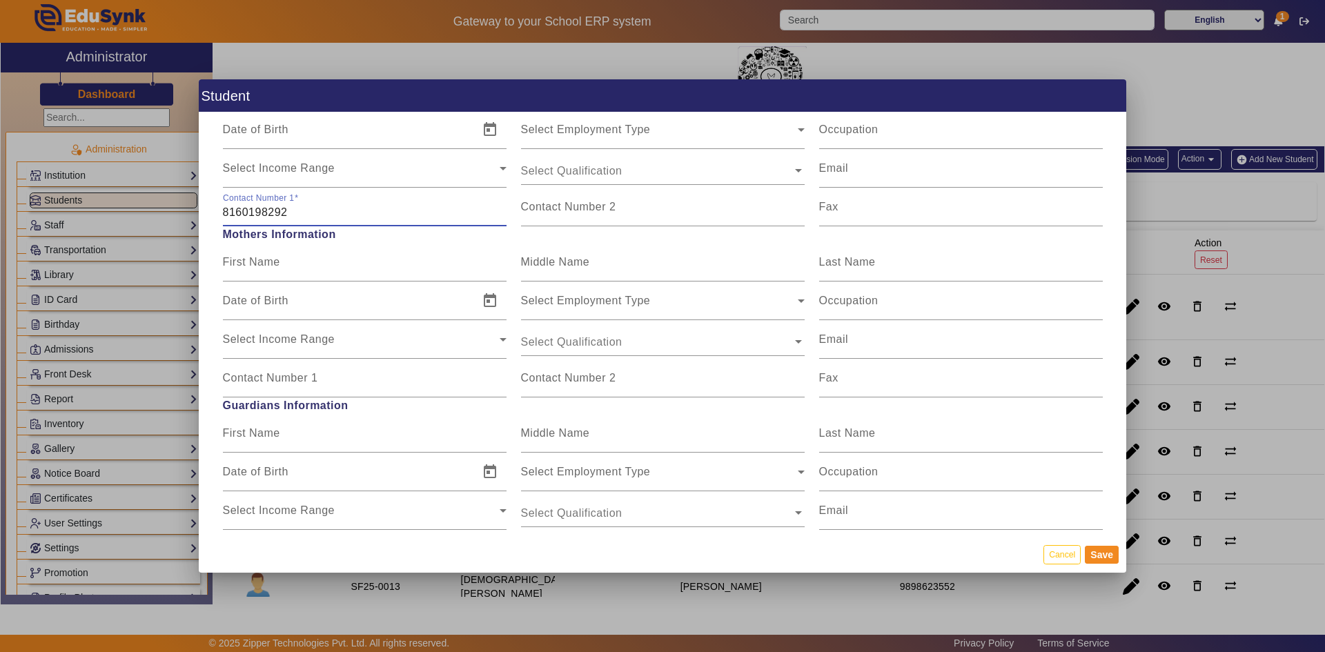
click at [300, 210] on input "8160198292" at bounding box center [365, 212] width 284 height 17
paste input "9925911884"
drag, startPoint x: 290, startPoint y: 215, endPoint x: 215, endPoint y: 215, distance: 74.5
click at [217, 215] on div "Contact Number [PHONE_NUMBER] 9925911884" at bounding box center [364, 207] width 298 height 39
click at [215, 215] on div "Contact Number [PHONE_NUMBER] 9925911884" at bounding box center [364, 207] width 298 height 39
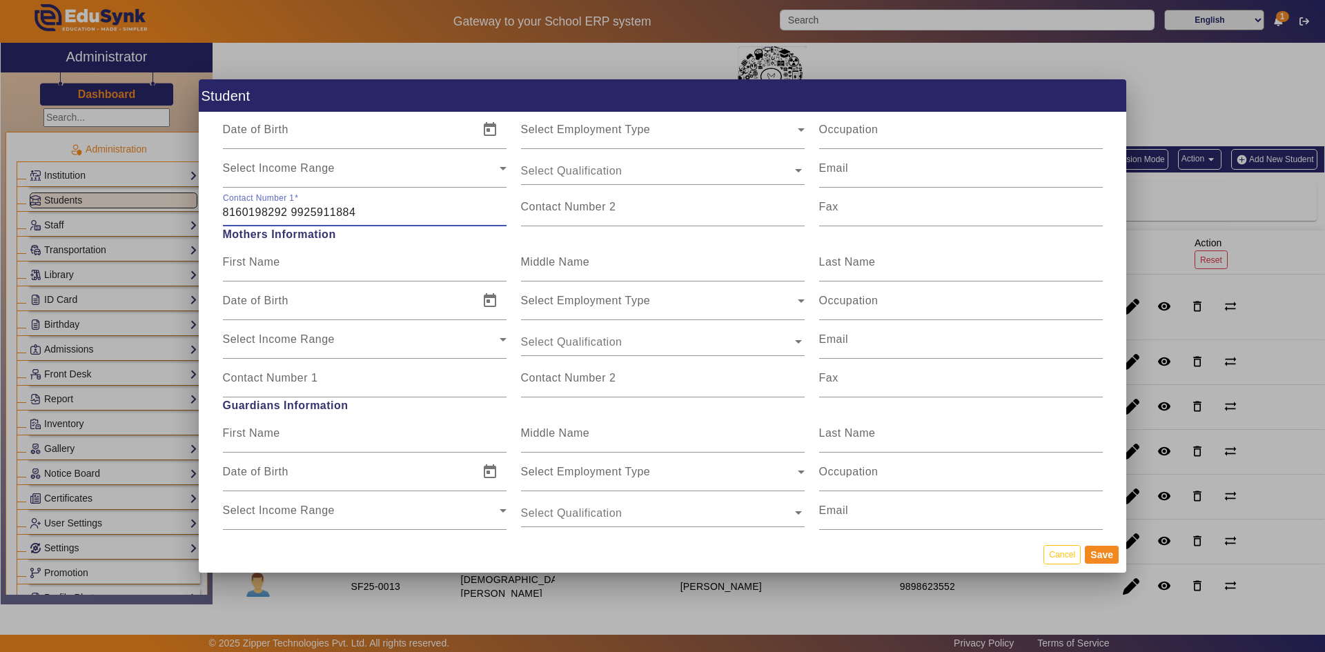
drag, startPoint x: 290, startPoint y: 213, endPoint x: 207, endPoint y: 215, distance: 83.5
click at [207, 215] on div "Personal Information First Name Angel Middle Name S Last Name Rathod Date of Bi…" at bounding box center [662, 324] width 927 height 424
type input "9925911884"
click at [533, 211] on mat-label "Contact Number 2" at bounding box center [568, 207] width 95 height 12
click at [533, 211] on input "Contact Number 2" at bounding box center [663, 212] width 284 height 17
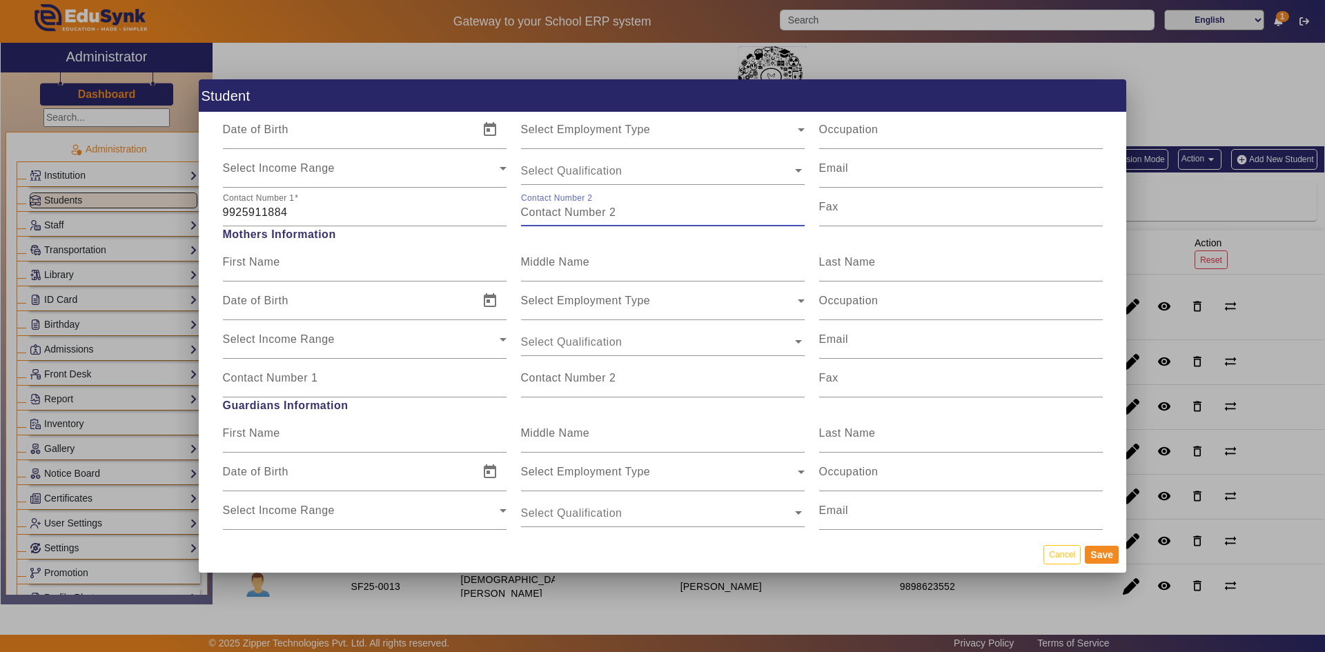
paste input "8160198292"
type input "8160198292"
click at [471, 216] on input "9925911884" at bounding box center [365, 212] width 284 height 17
click at [713, 508] on button "Save" at bounding box center [1102, 555] width 34 height 18
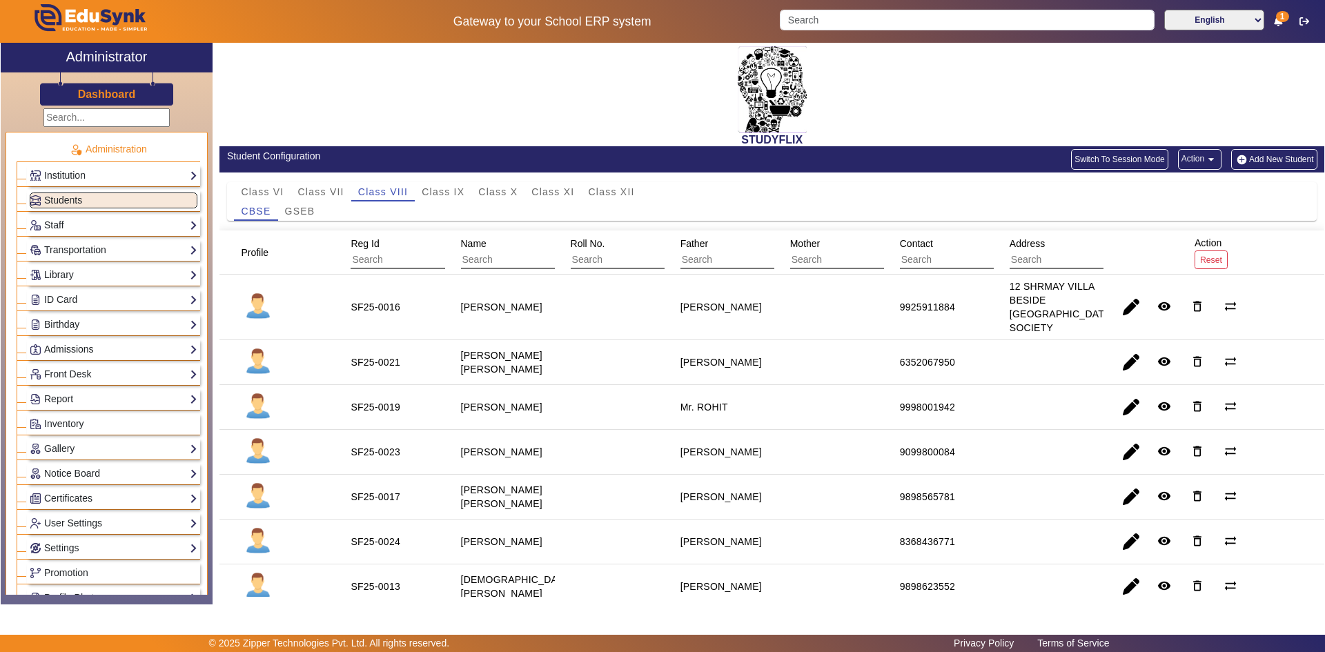
click at [81, 348] on link "Admissions" at bounding box center [114, 350] width 168 height 16
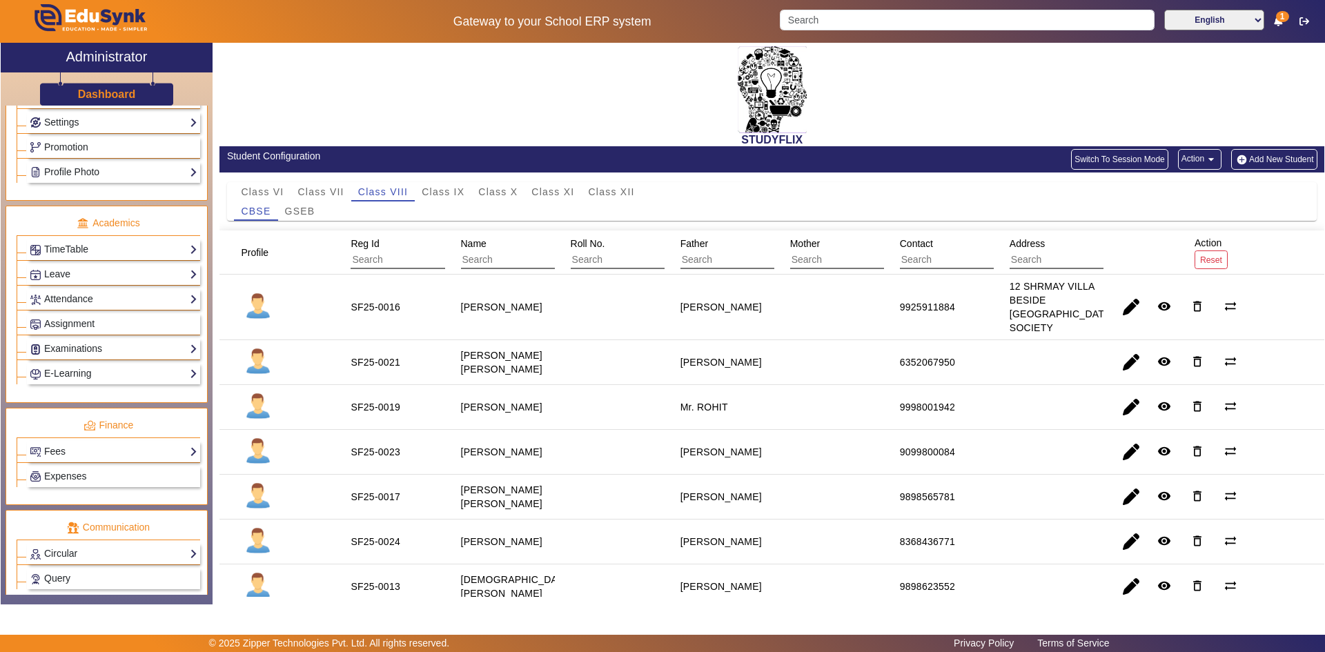
scroll to position [483, 0]
click at [67, 348] on link "Examinations" at bounding box center [114, 347] width 168 height 16
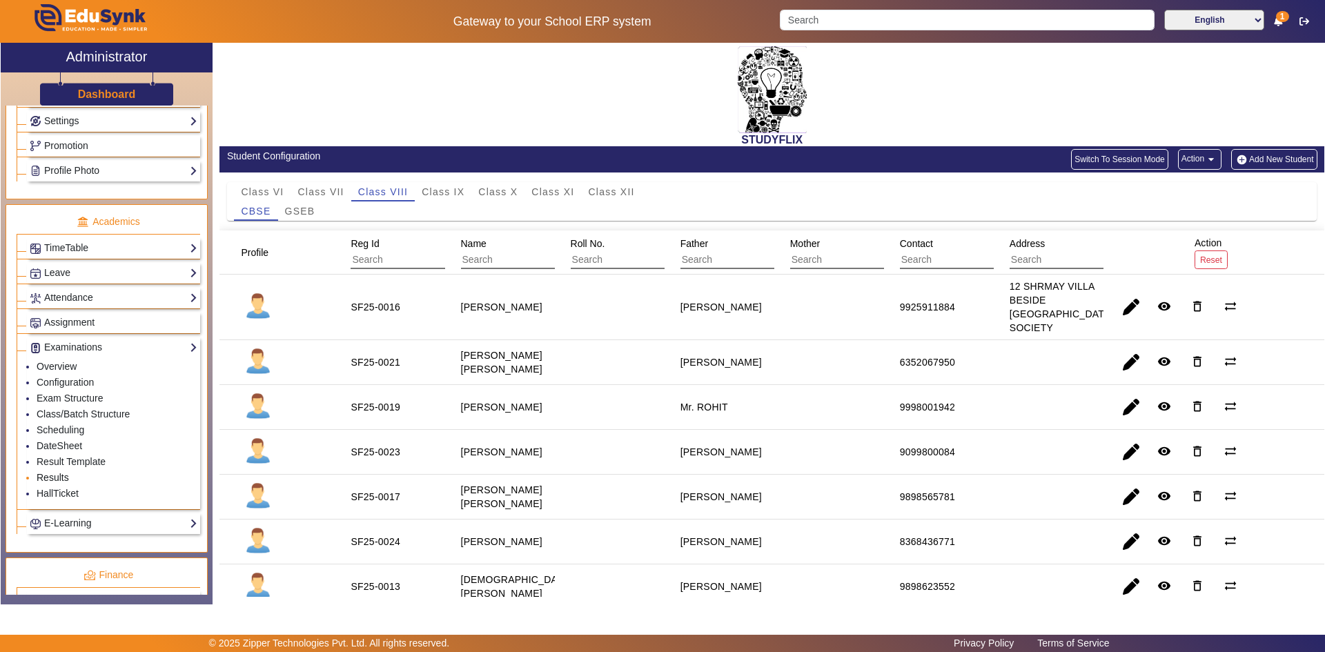
click at [51, 477] on link "Results" at bounding box center [53, 477] width 32 height 11
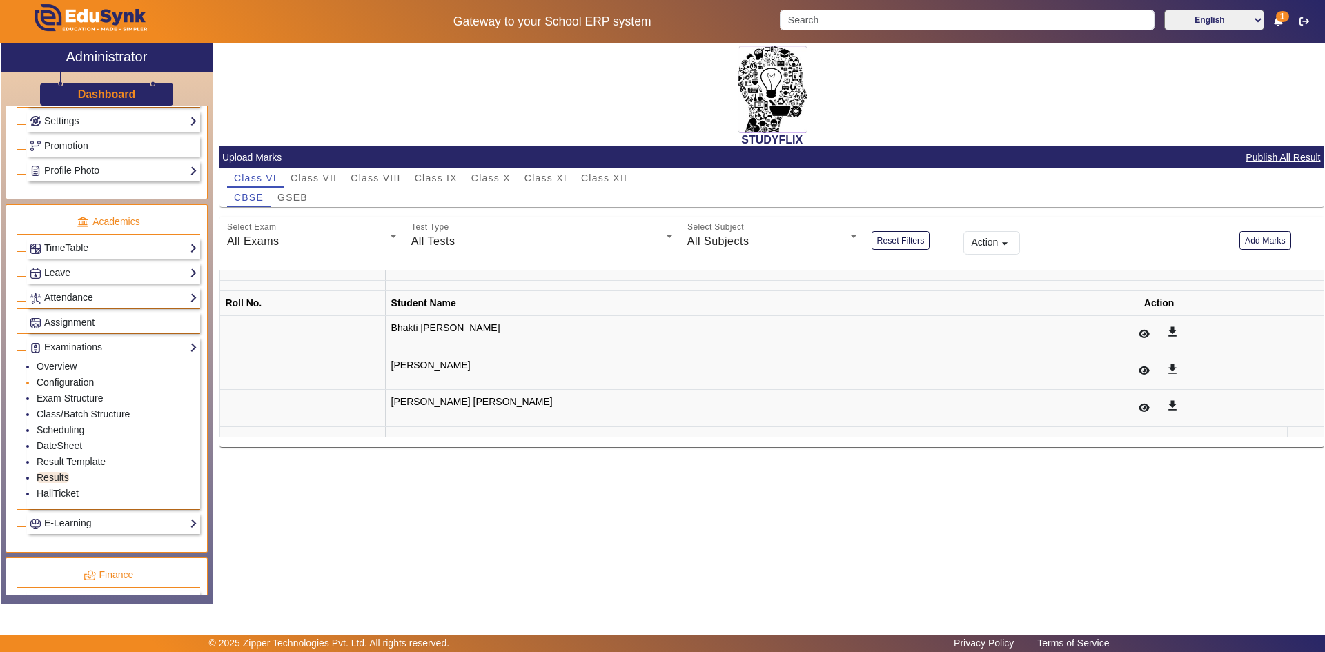
click at [74, 384] on link "Configuration" at bounding box center [65, 382] width 57 height 11
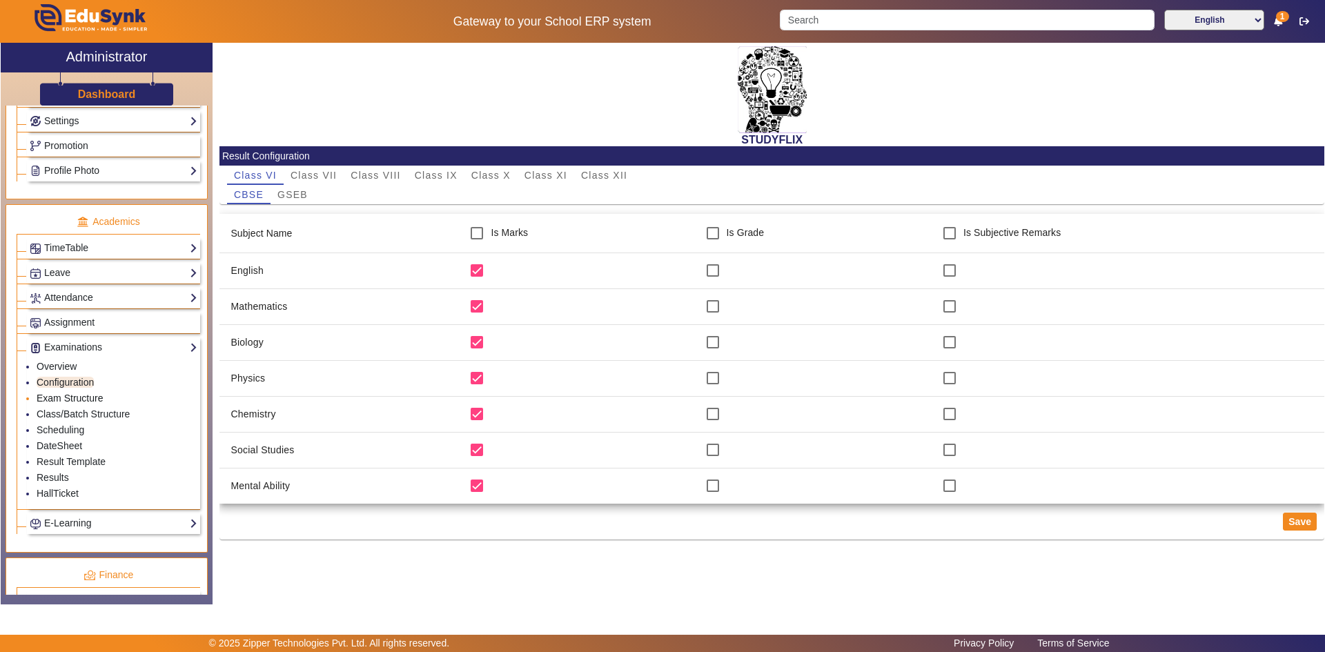
click at [67, 400] on link "Exam Structure" at bounding box center [70, 398] width 66 height 11
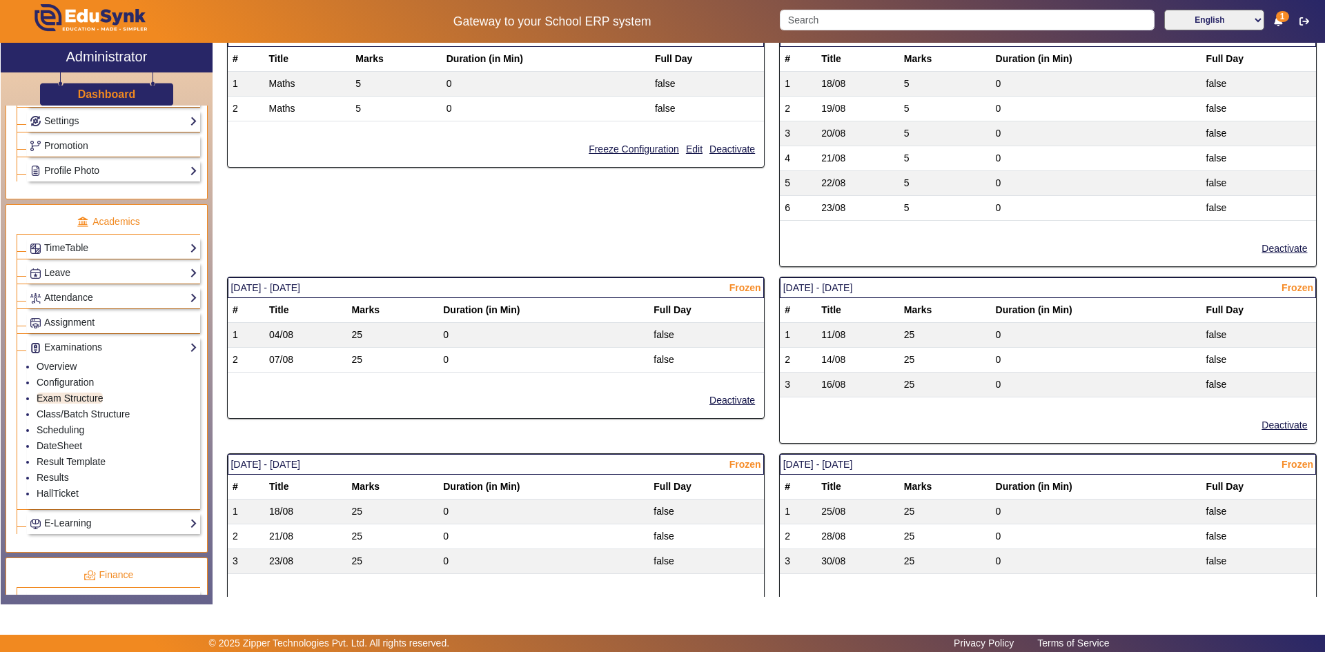
scroll to position [1173, 0]
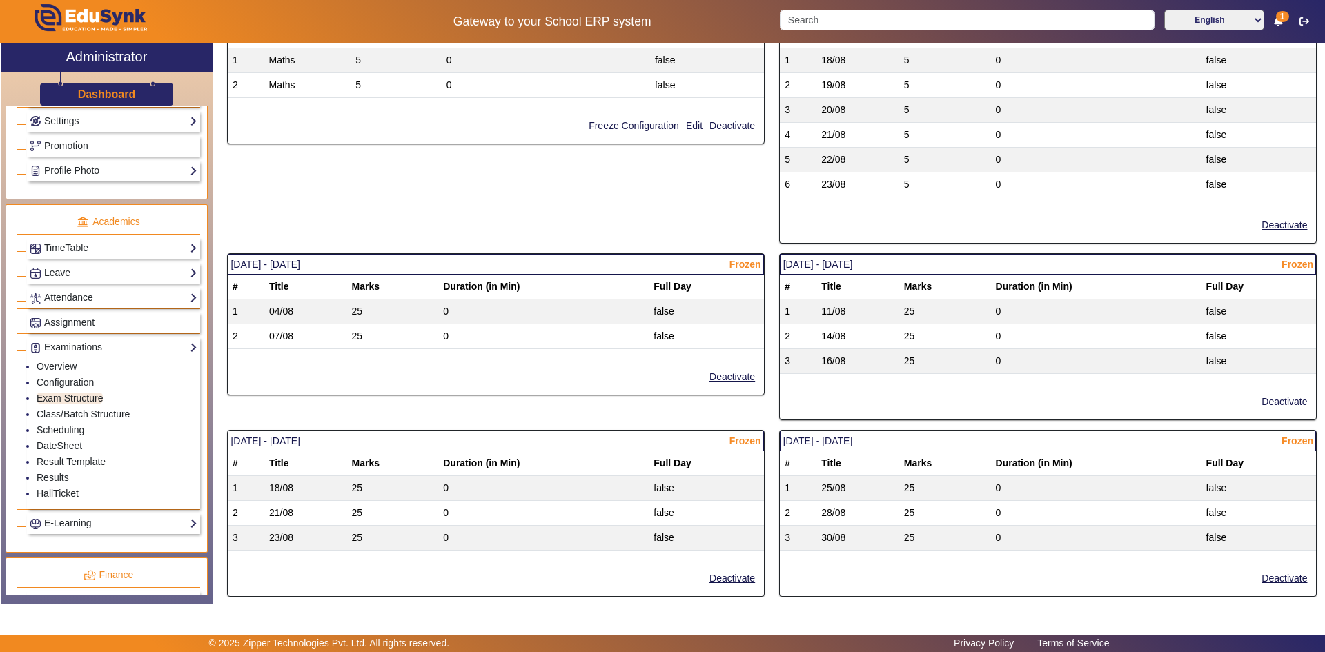
click at [713, 441] on span "Frozen" at bounding box center [1297, 441] width 32 height 14
drag, startPoint x: 1298, startPoint y: 444, endPoint x: 1277, endPoint y: 531, distance: 90.2
click at [713, 445] on span "Frozen" at bounding box center [1297, 441] width 32 height 14
click at [713, 508] on button "Deactivate" at bounding box center [1284, 578] width 48 height 17
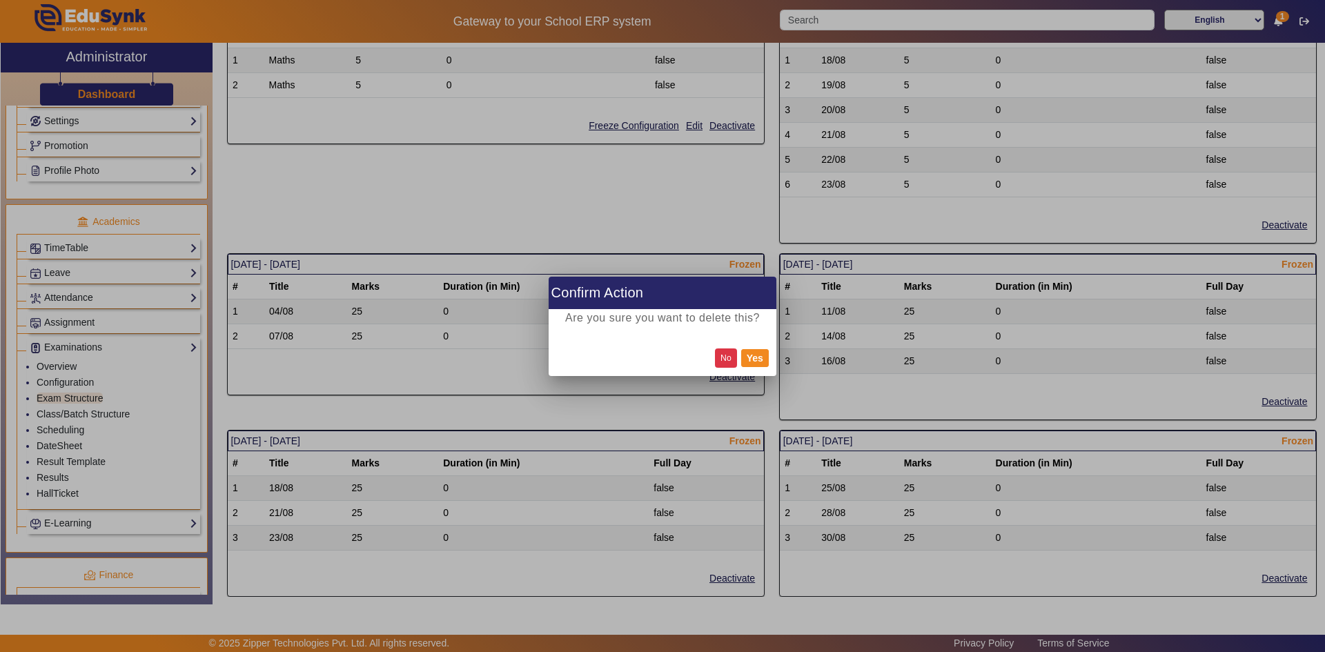
click at [713, 361] on button "No" at bounding box center [726, 357] width 22 height 19
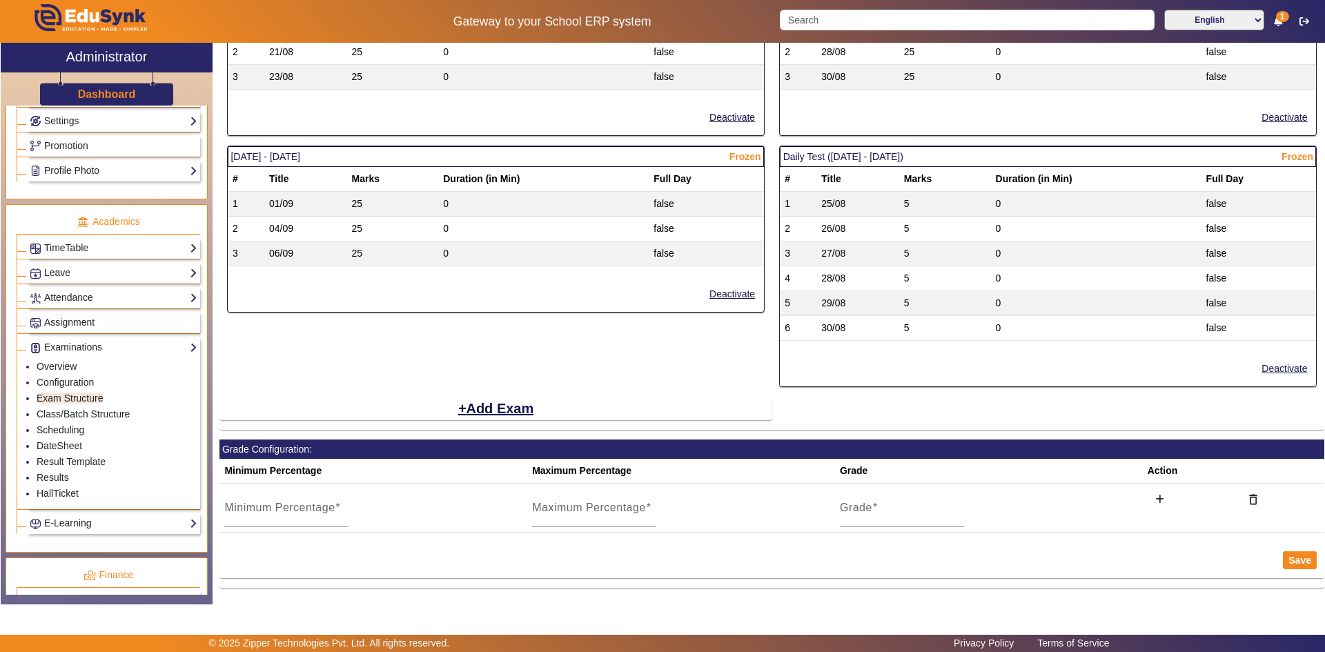
scroll to position [1634, 0]
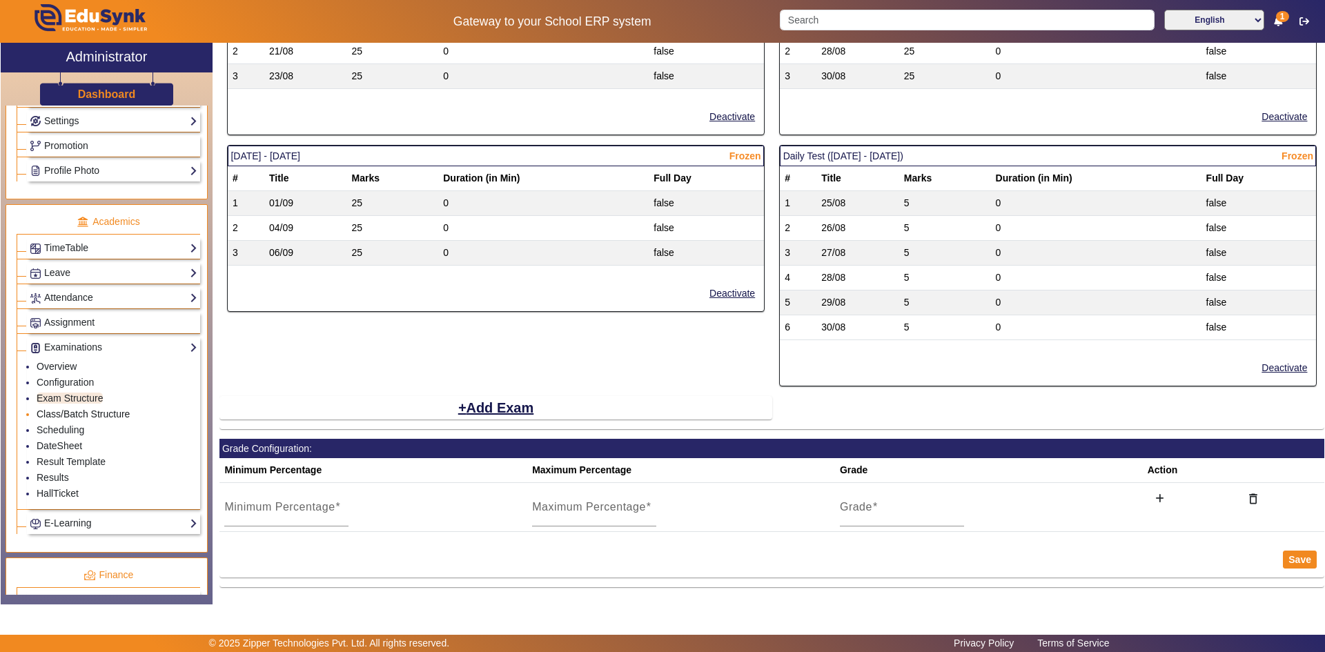
click at [77, 417] on link "Class/Batch Structure" at bounding box center [83, 413] width 93 height 11
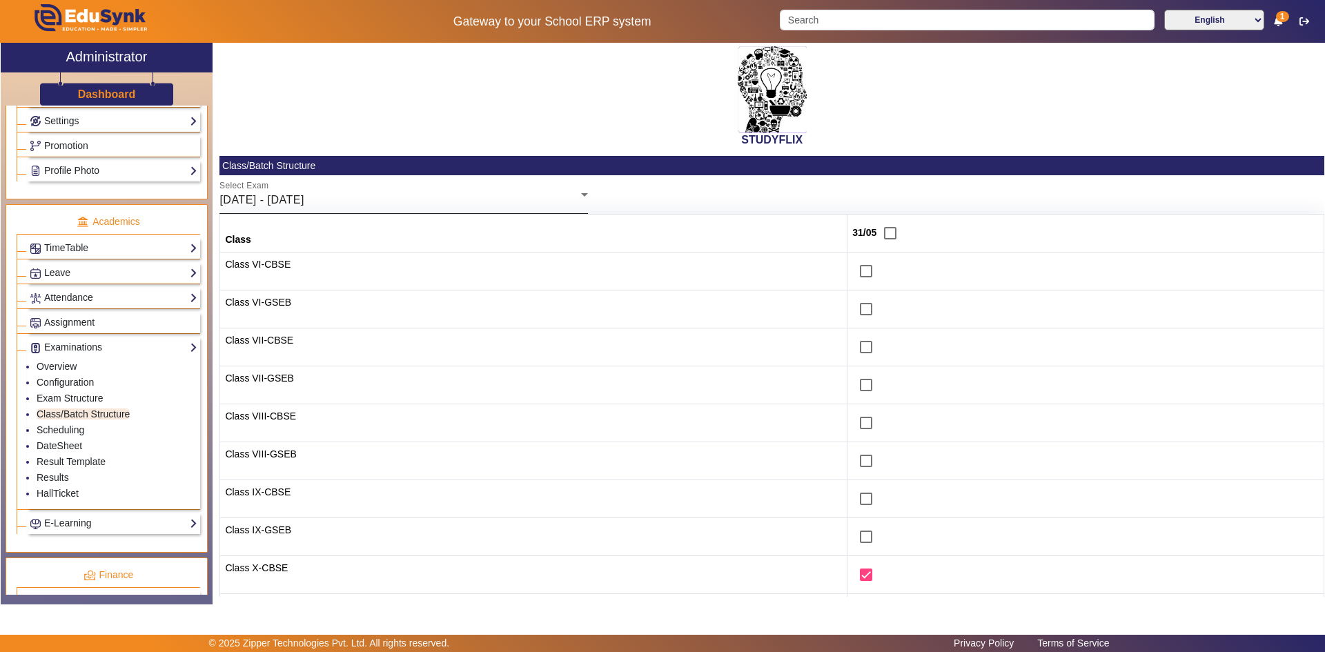
click at [409, 201] on div "[DATE] - [DATE]" at bounding box center [400, 200] width 362 height 17
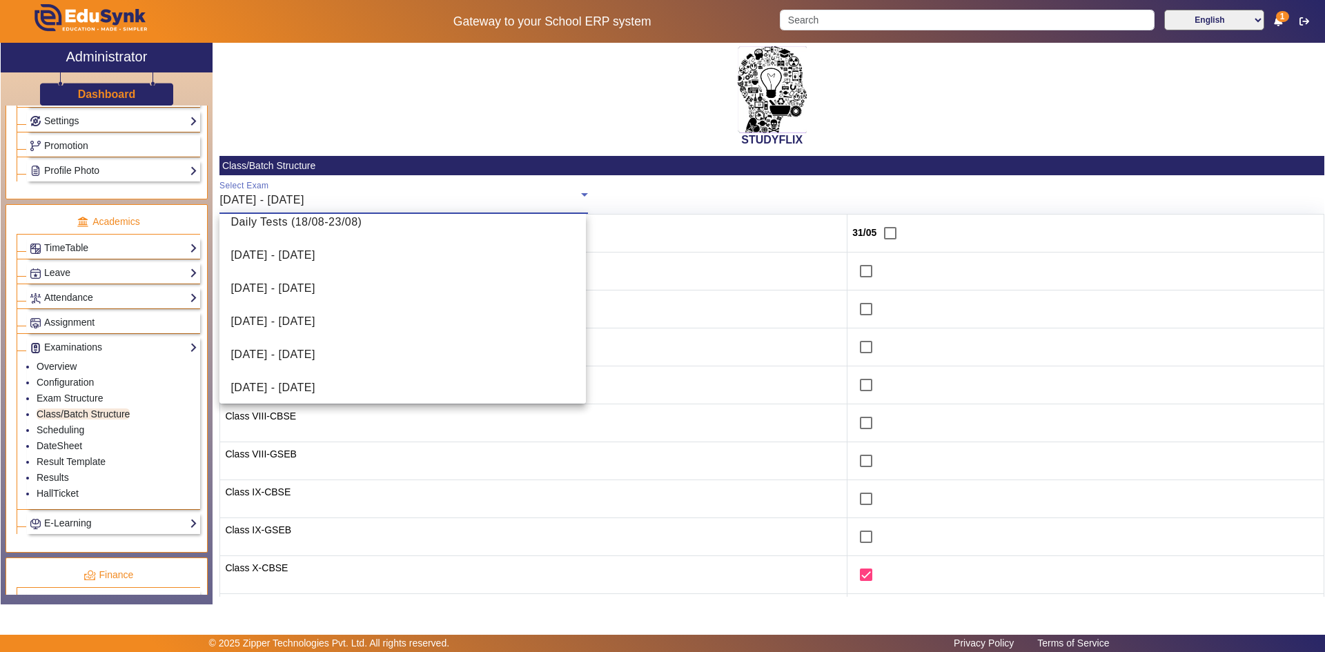
scroll to position [384, 0]
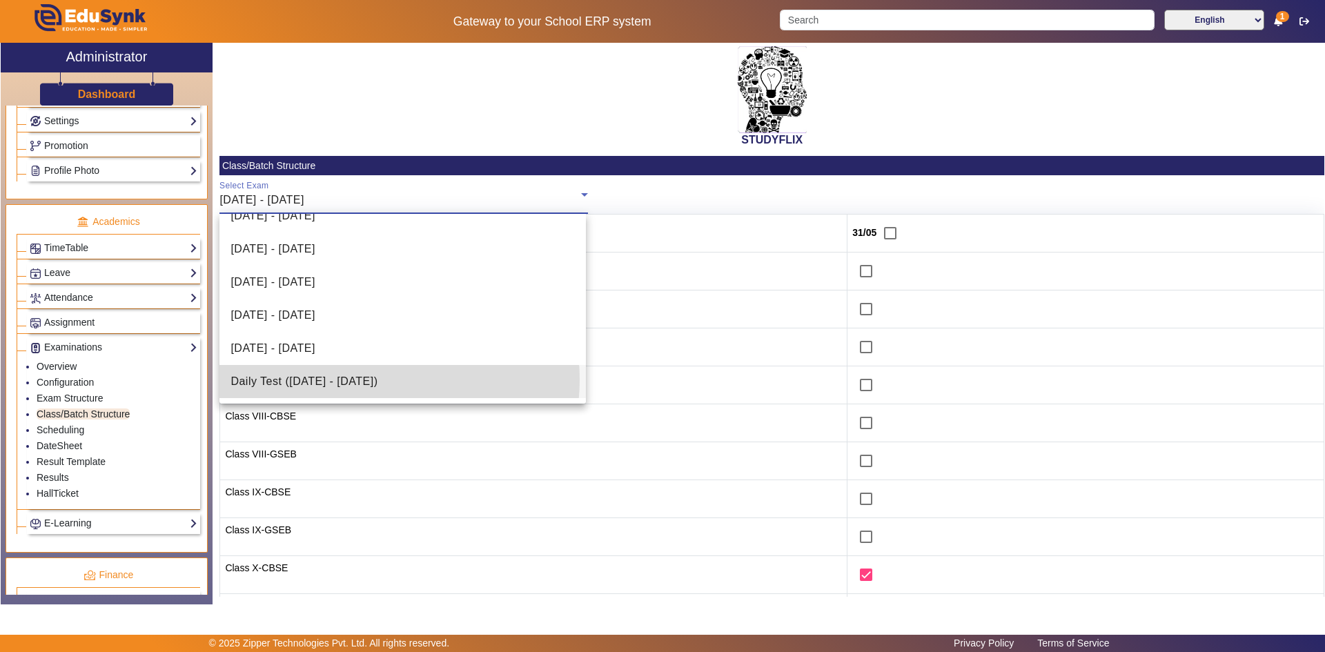
click at [368, 379] on span "Daily Test ([DATE] - [DATE])" at bounding box center [303, 381] width 147 height 17
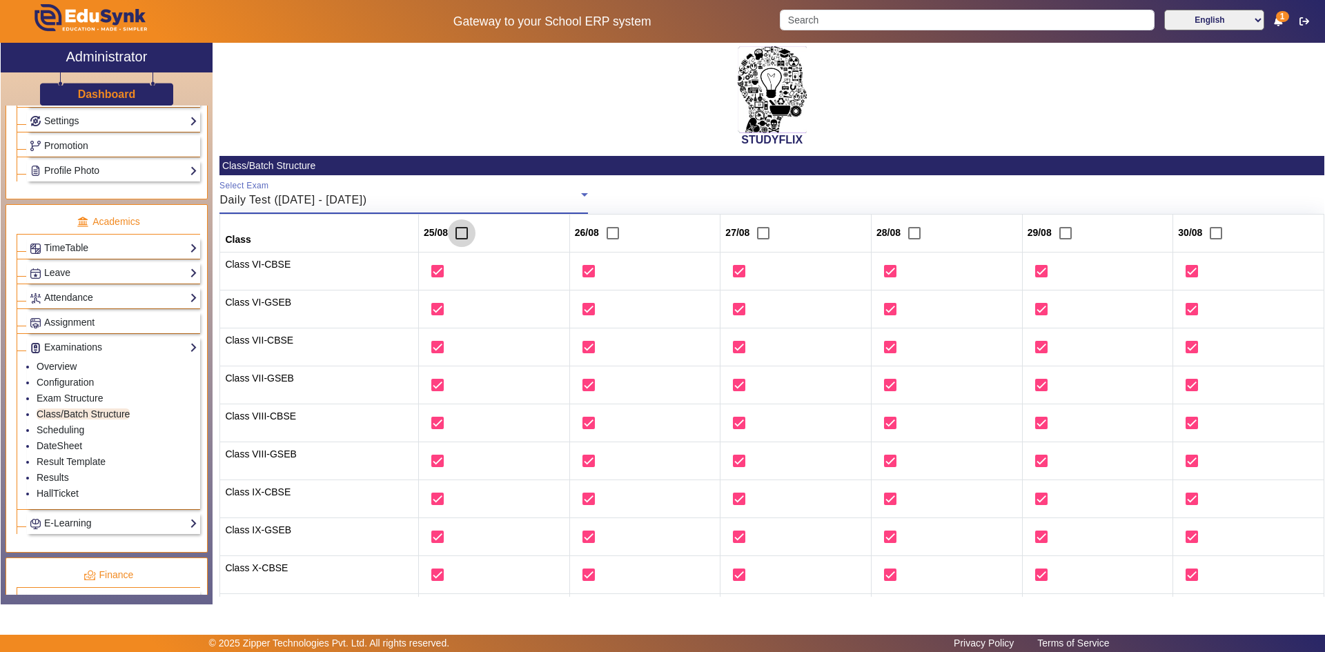
click at [455, 230] on input "checkbox" at bounding box center [462, 233] width 28 height 28
checkbox input "true"
click at [604, 234] on input "checkbox" at bounding box center [613, 233] width 28 height 28
checkbox input "true"
click at [713, 233] on input "checkbox" at bounding box center [763, 233] width 28 height 28
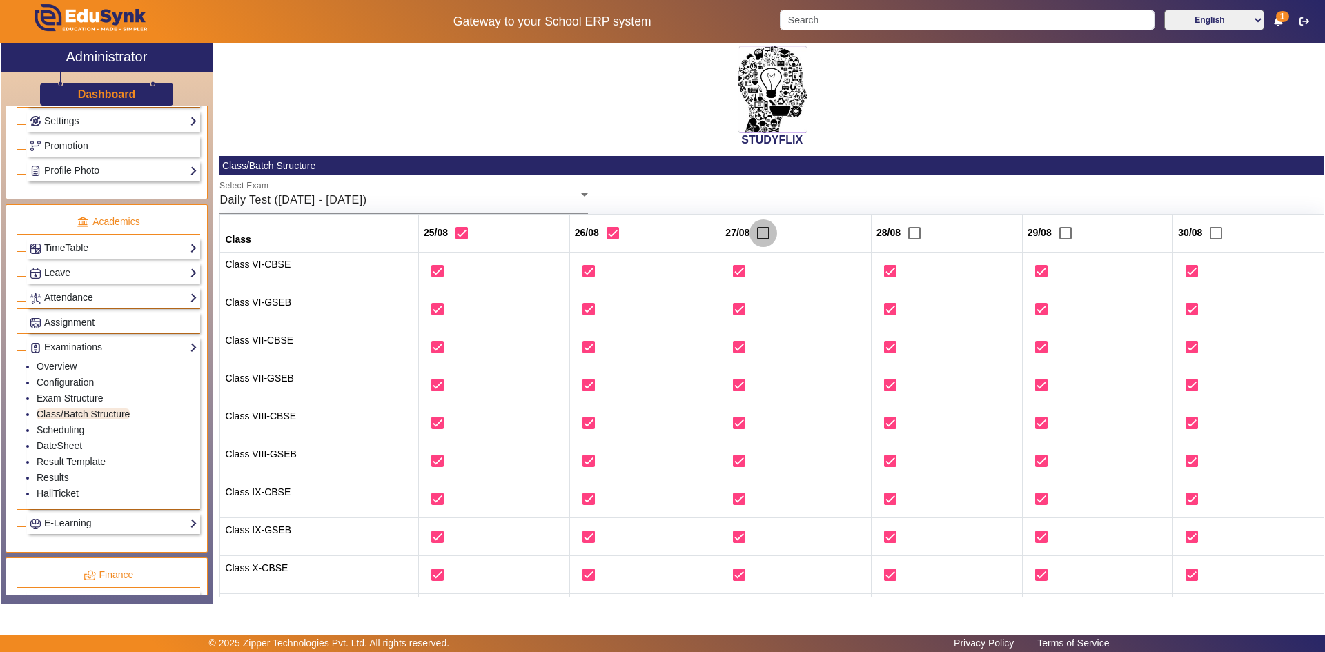
checkbox input "true"
click at [713, 235] on input "checkbox" at bounding box center [914, 233] width 28 height 28
checkbox input "true"
click at [713, 233] on input "checkbox" at bounding box center [1065, 233] width 28 height 28
checkbox input "true"
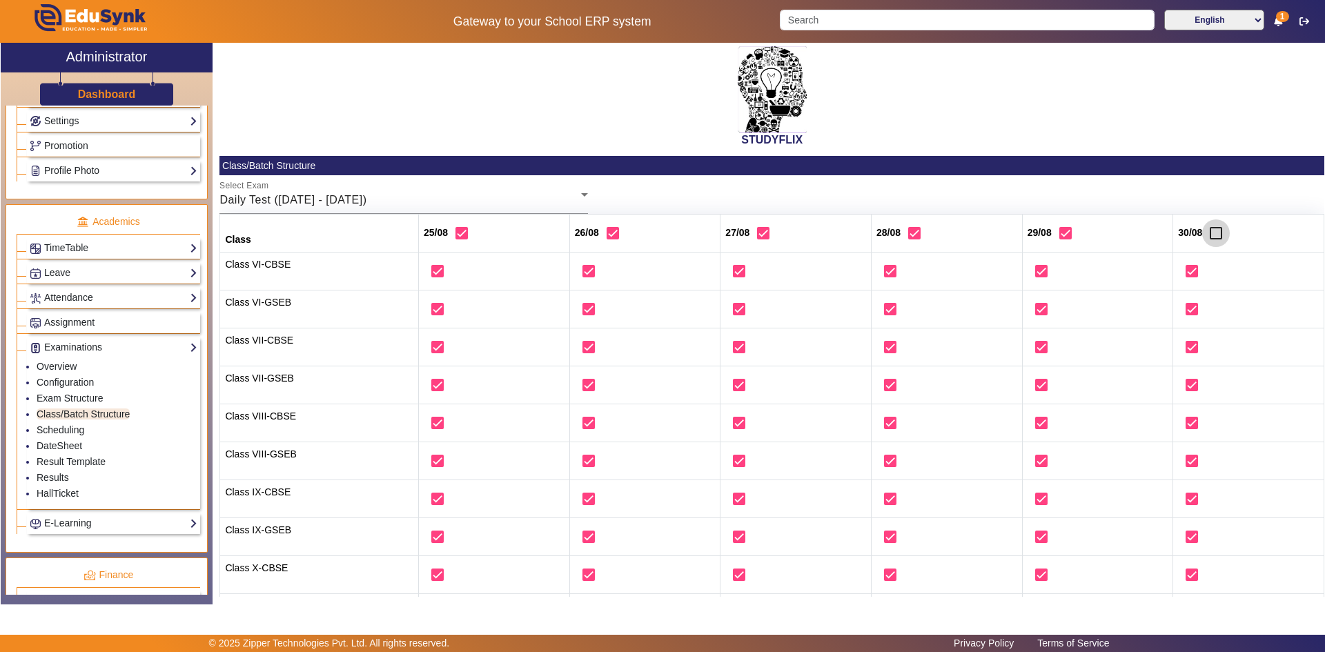
click at [713, 230] on input "checkbox" at bounding box center [1216, 233] width 28 height 28
checkbox input "true"
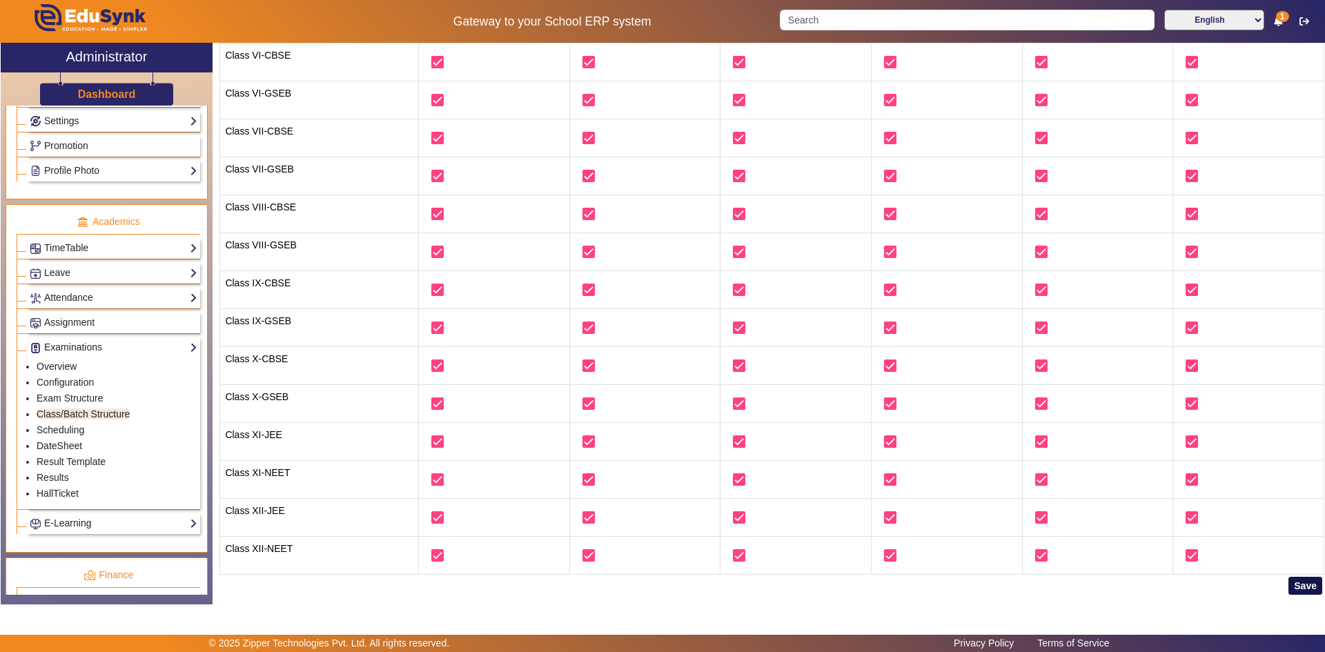
click at [713, 508] on button "Save" at bounding box center [1305, 586] width 34 height 18
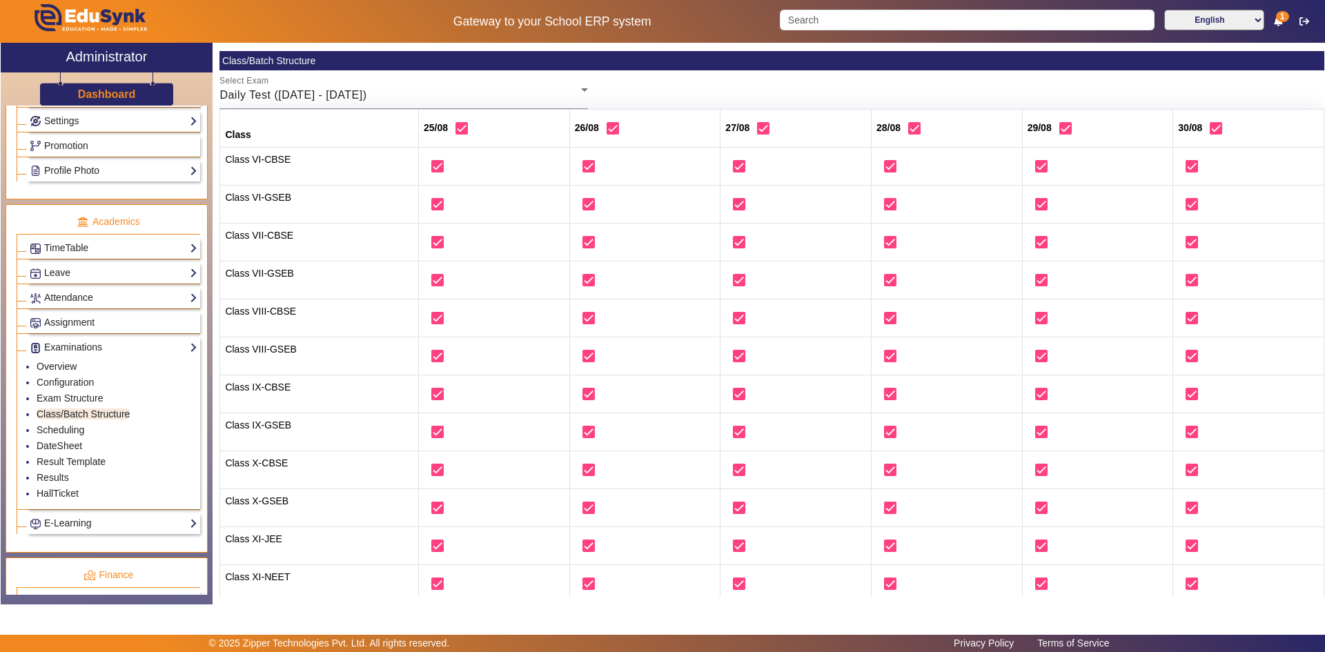
scroll to position [0, 0]
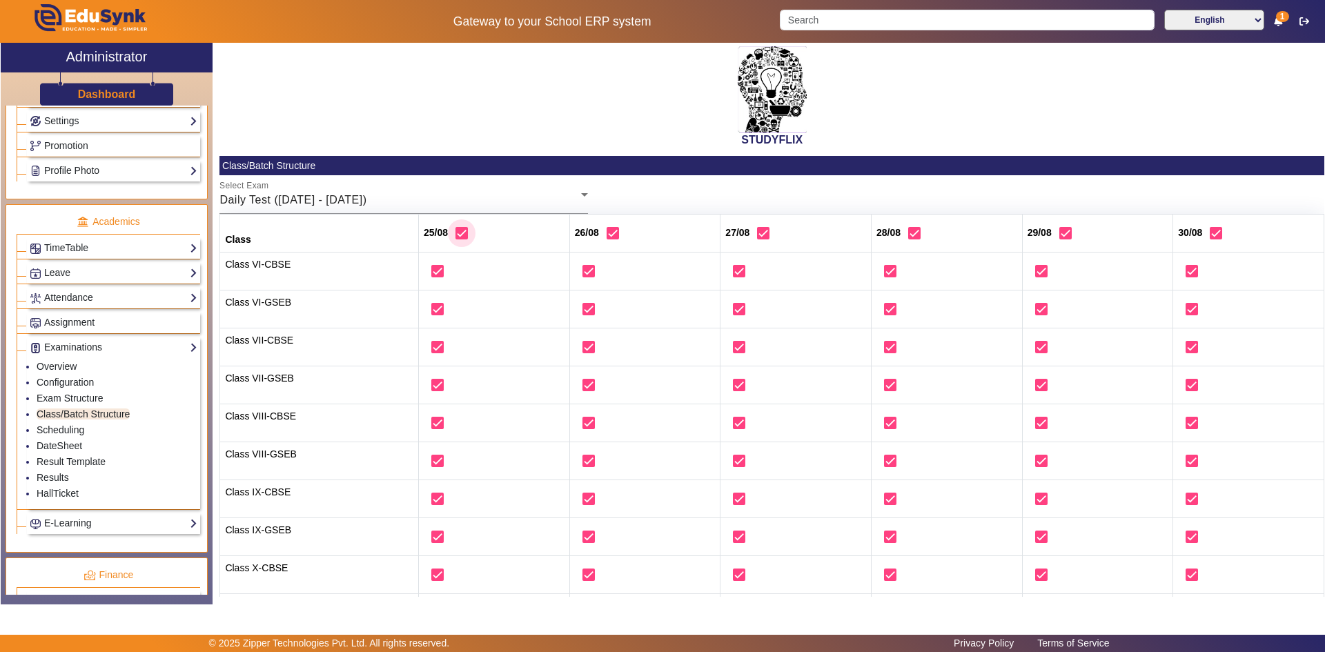
click at [457, 226] on input "checkbox" at bounding box center [462, 233] width 28 height 28
checkbox input "false"
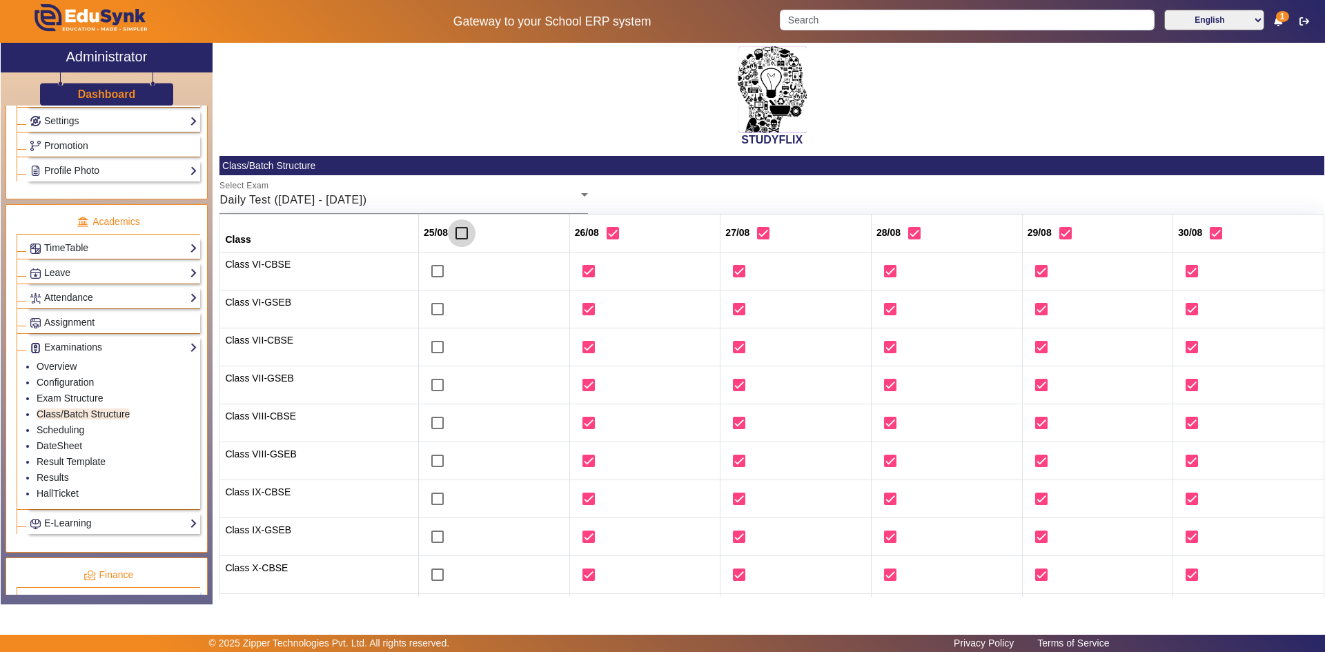
checkbox input "false"
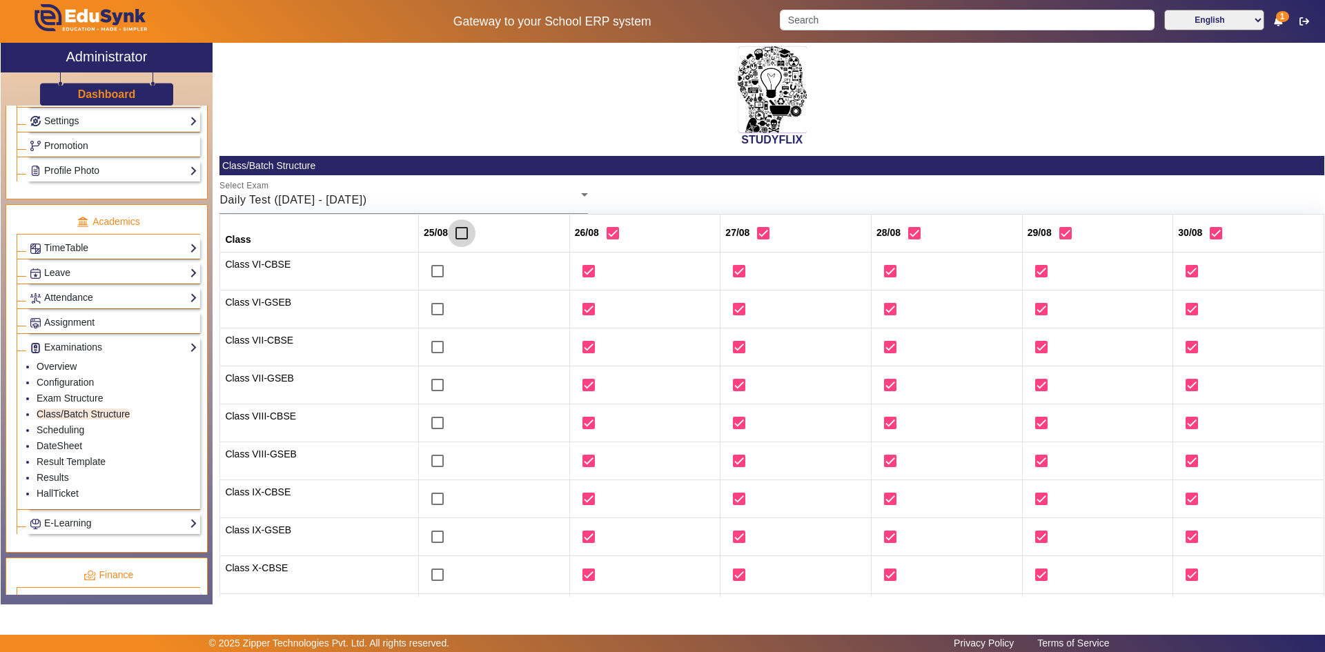
checkbox input "false"
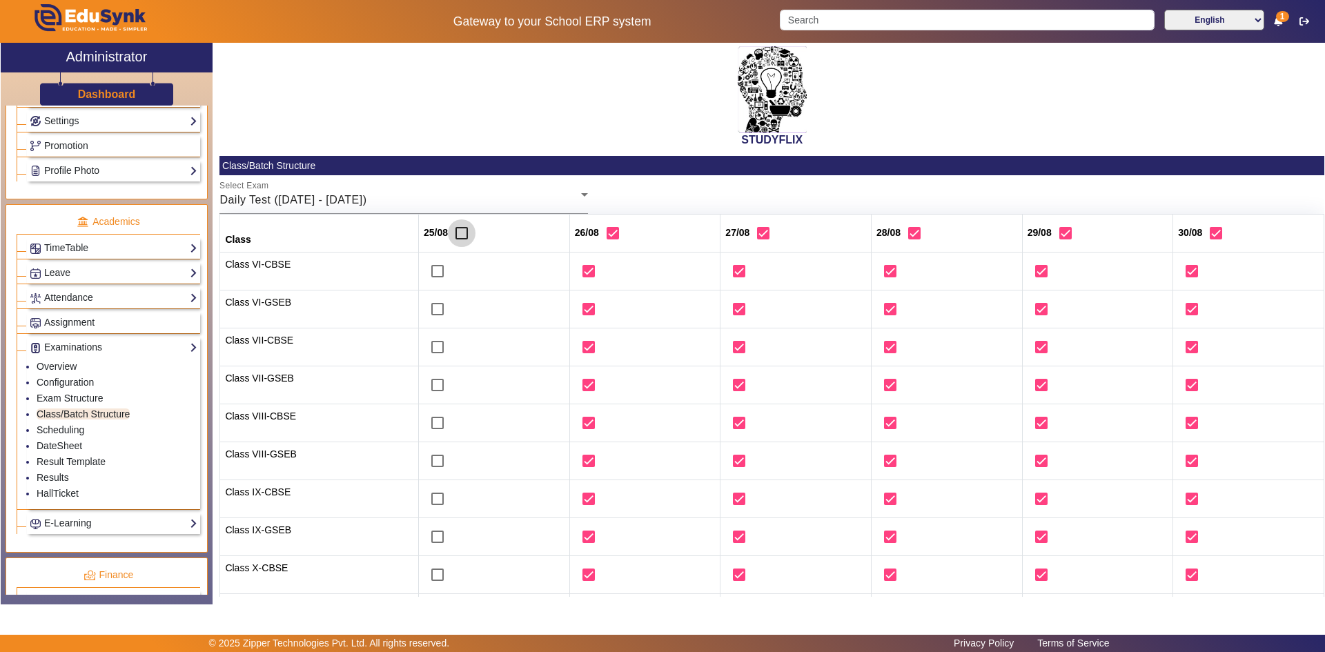
checkbox input "false"
click at [457, 231] on input "checkbox" at bounding box center [462, 233] width 28 height 28
checkbox input "true"
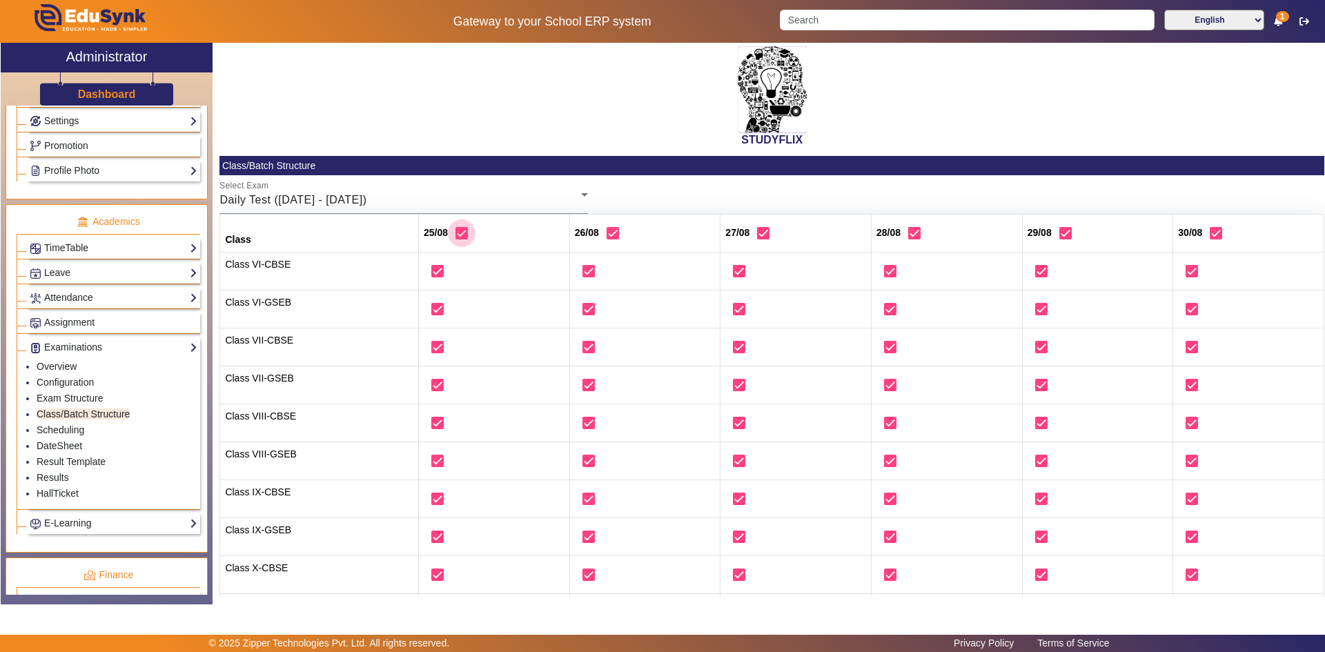
checkbox input "true"
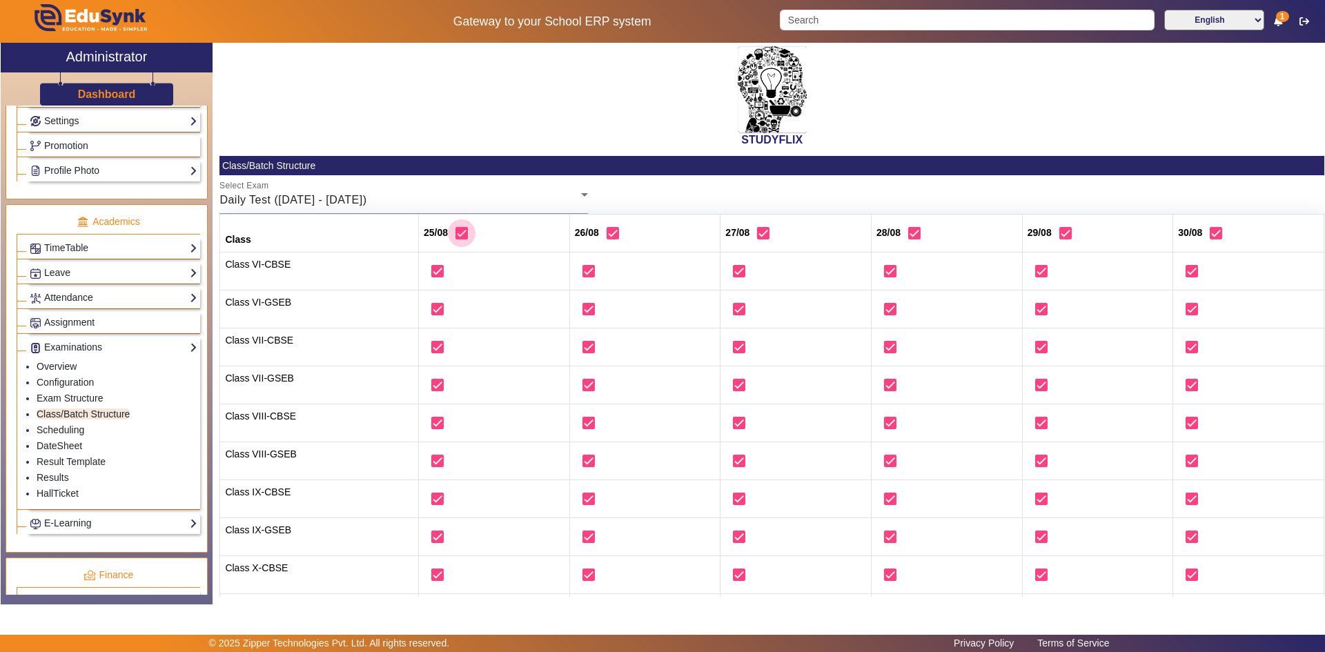
checkbox input "true"
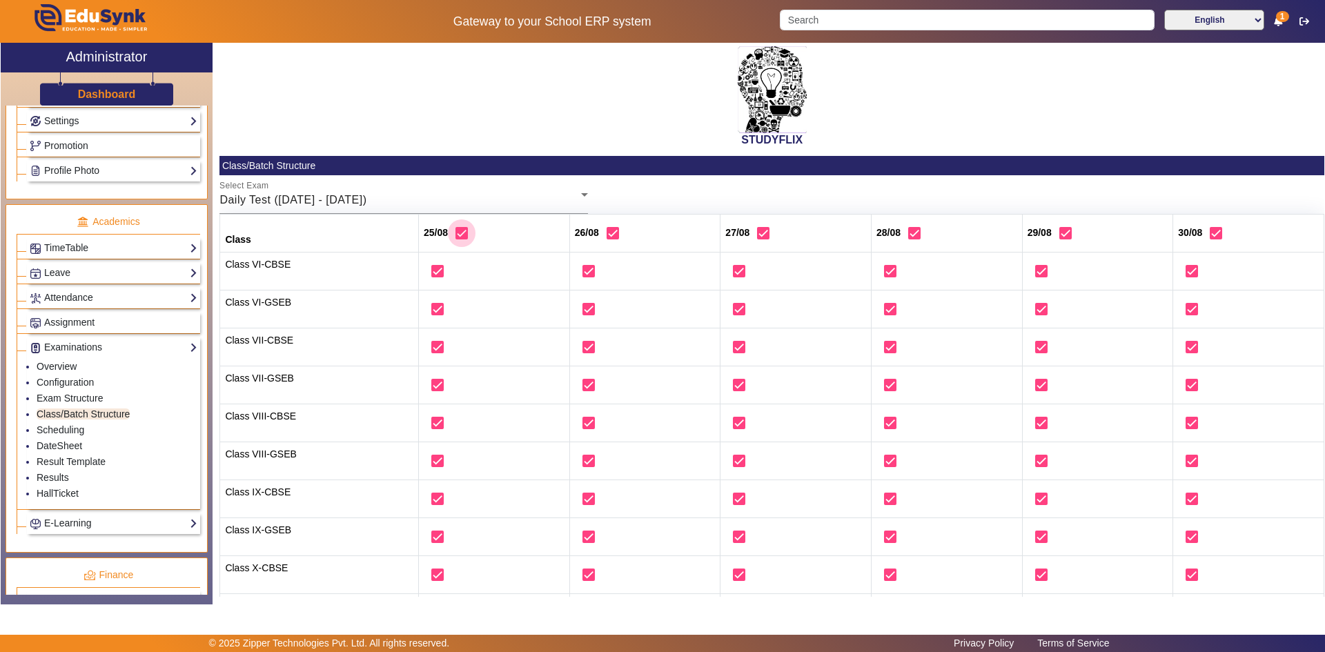
checkbox input "true"
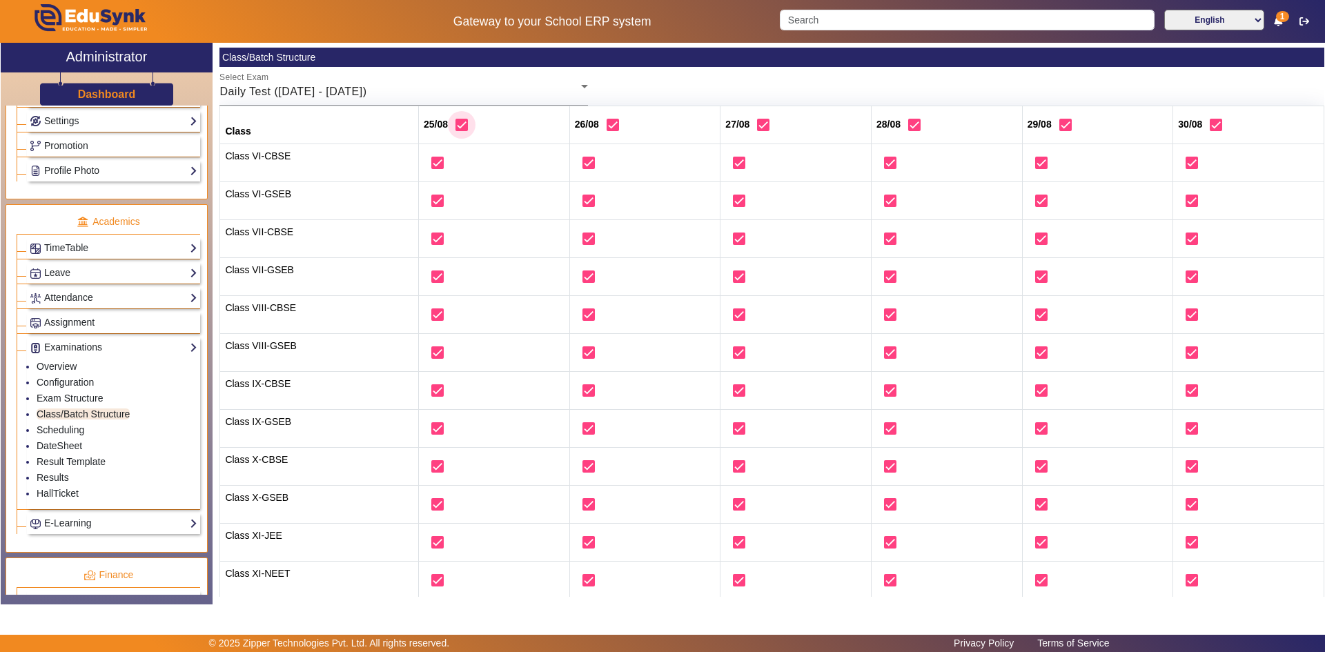
scroll to position [209, 0]
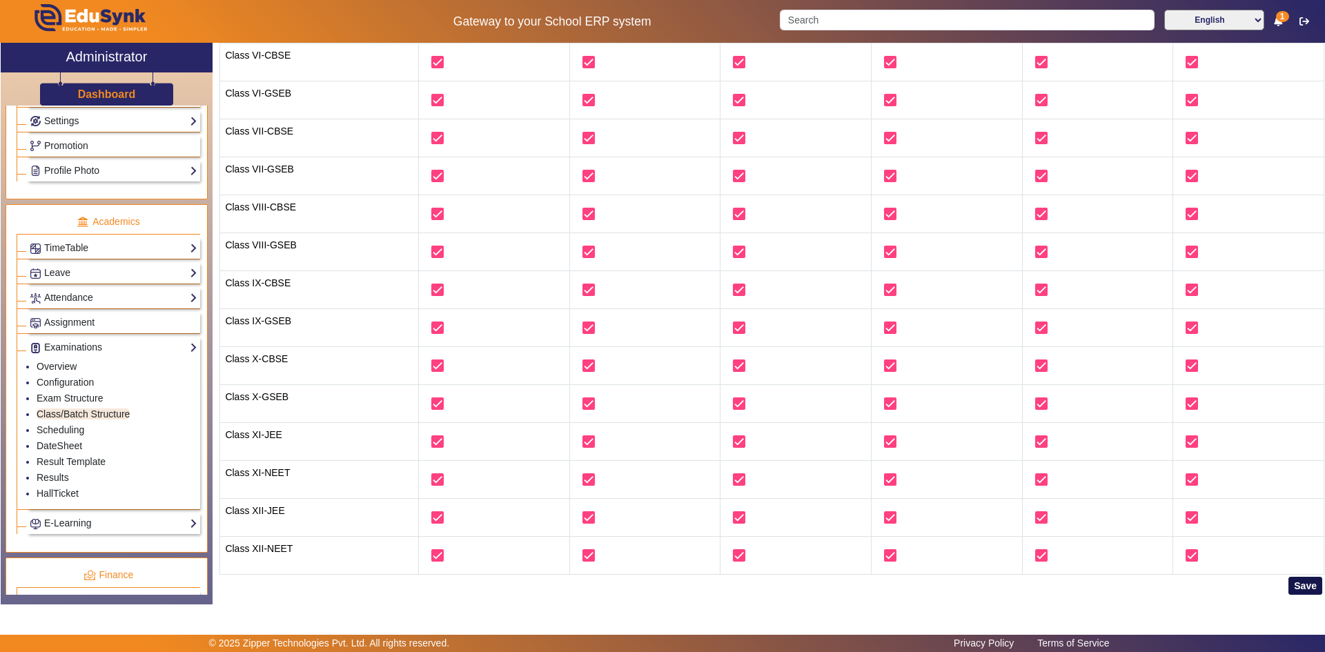
click at [713, 508] on button "Save" at bounding box center [1305, 586] width 34 height 18
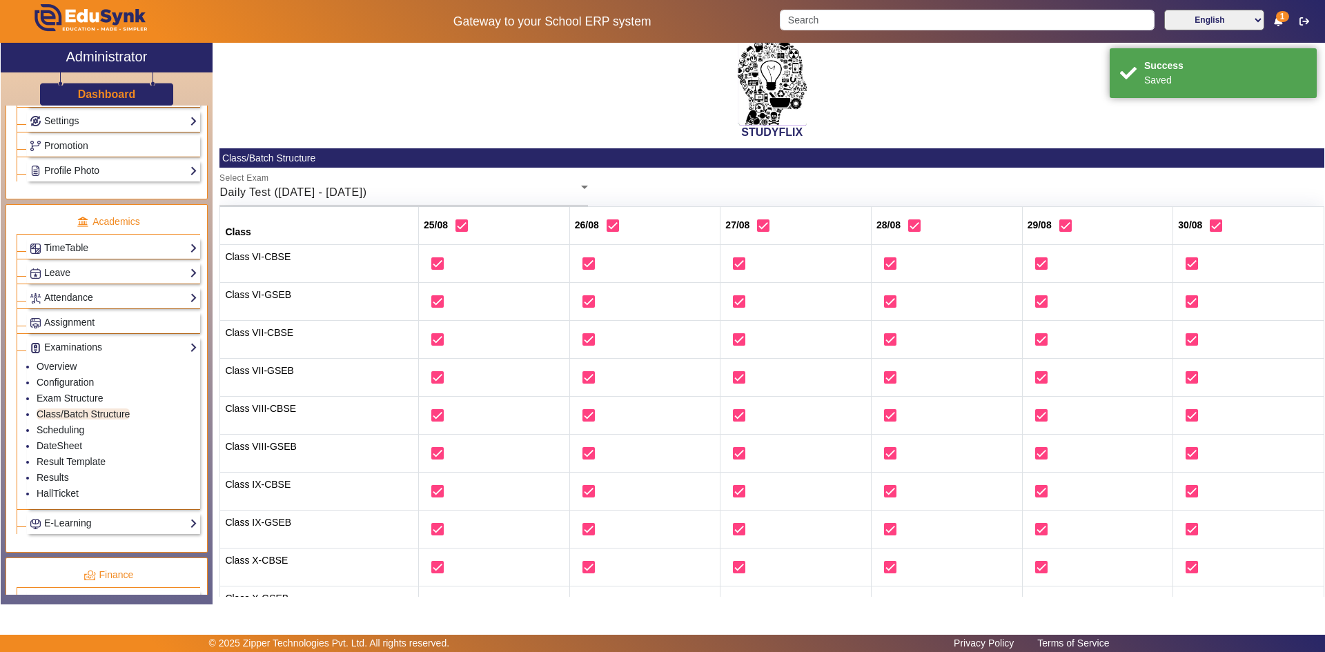
scroll to position [0, 0]
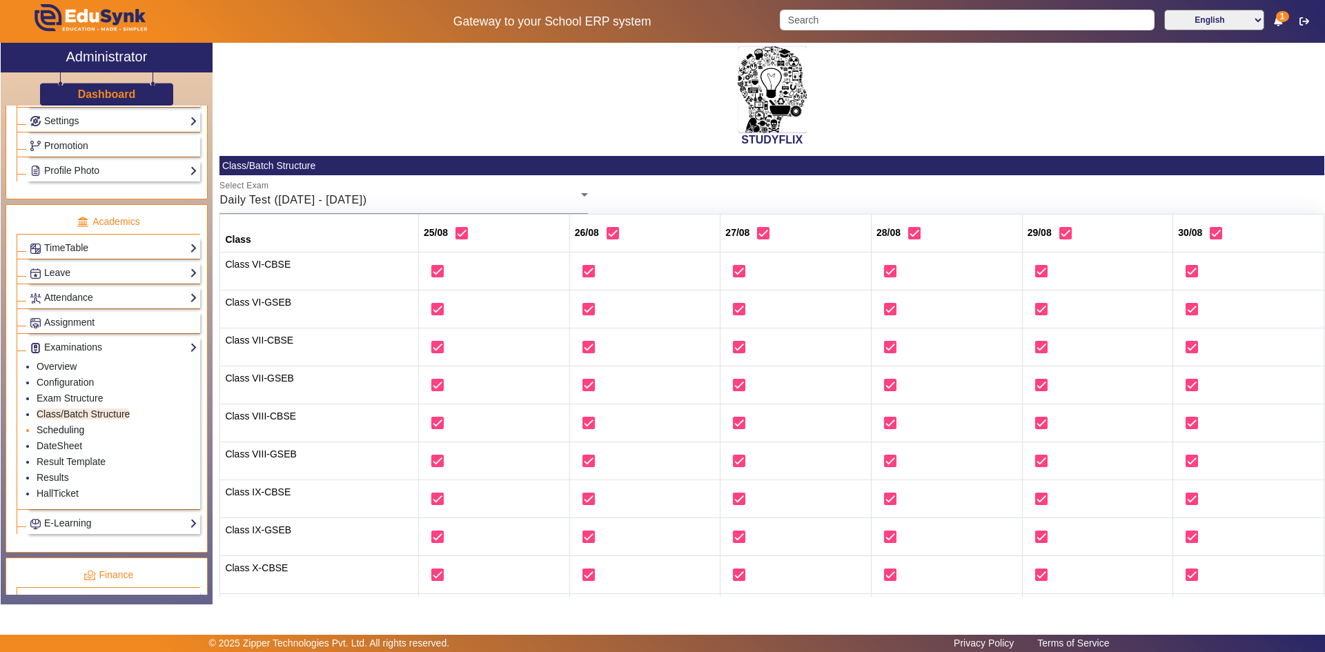
click at [70, 431] on link "Scheduling" at bounding box center [61, 429] width 48 height 11
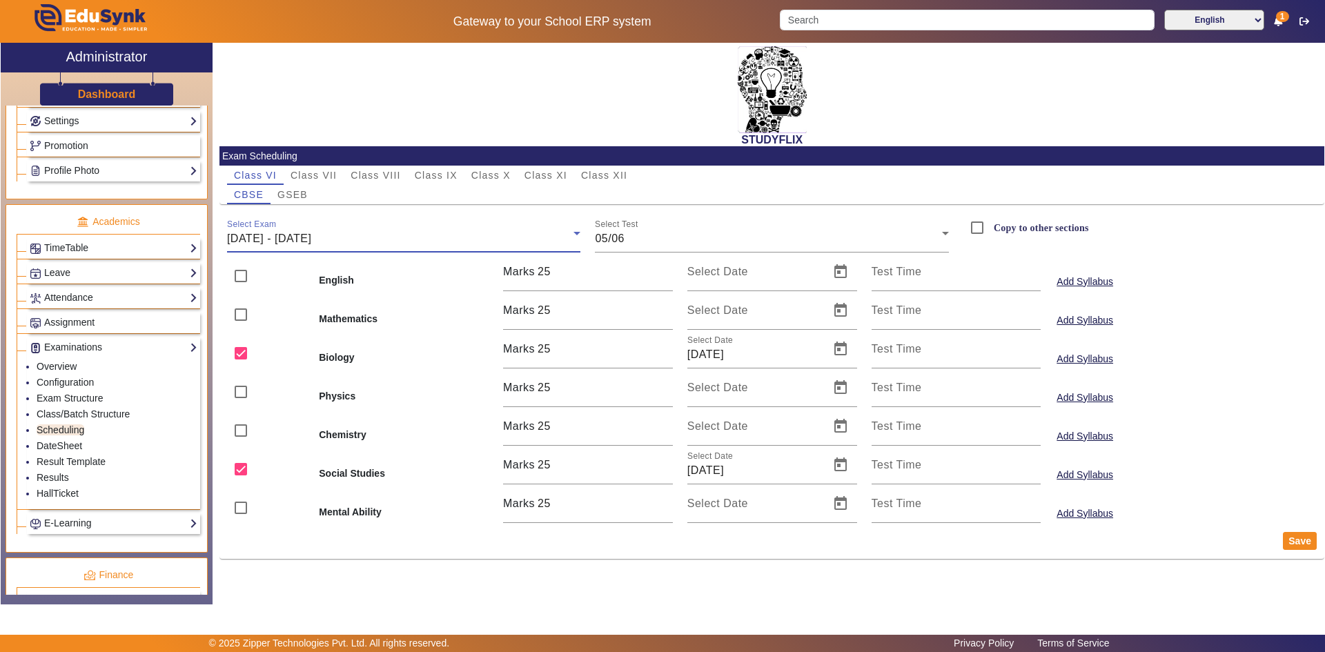
click at [311, 238] on span "[DATE] - [DATE]" at bounding box center [269, 239] width 84 height 12
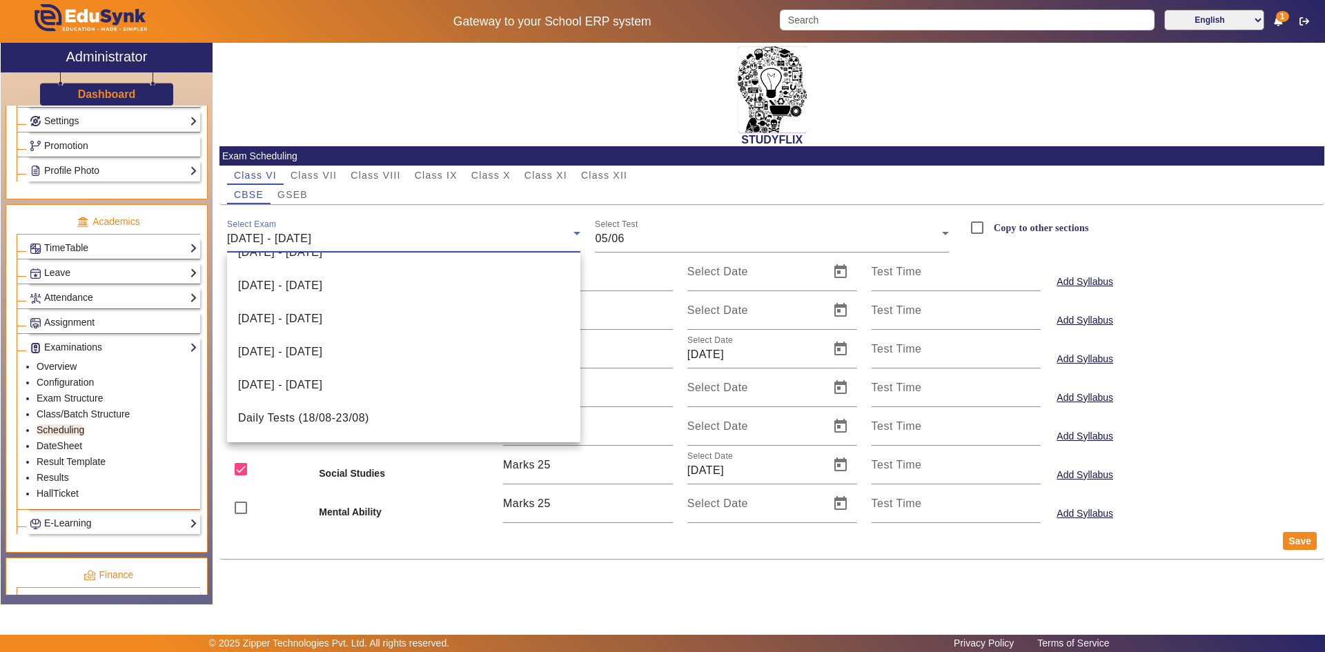
scroll to position [285, 0]
click at [320, 419] on span "Daily Test ([DATE] - [DATE])" at bounding box center [311, 420] width 147 height 17
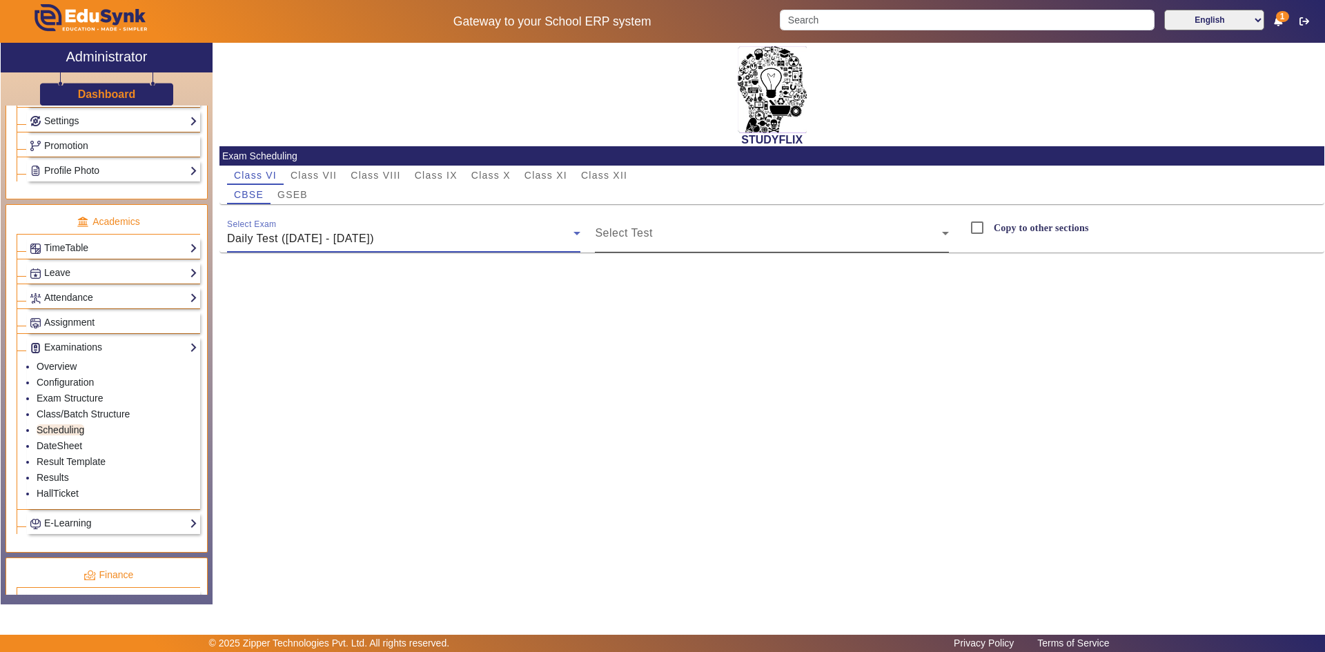
click at [658, 239] on span at bounding box center [768, 238] width 347 height 17
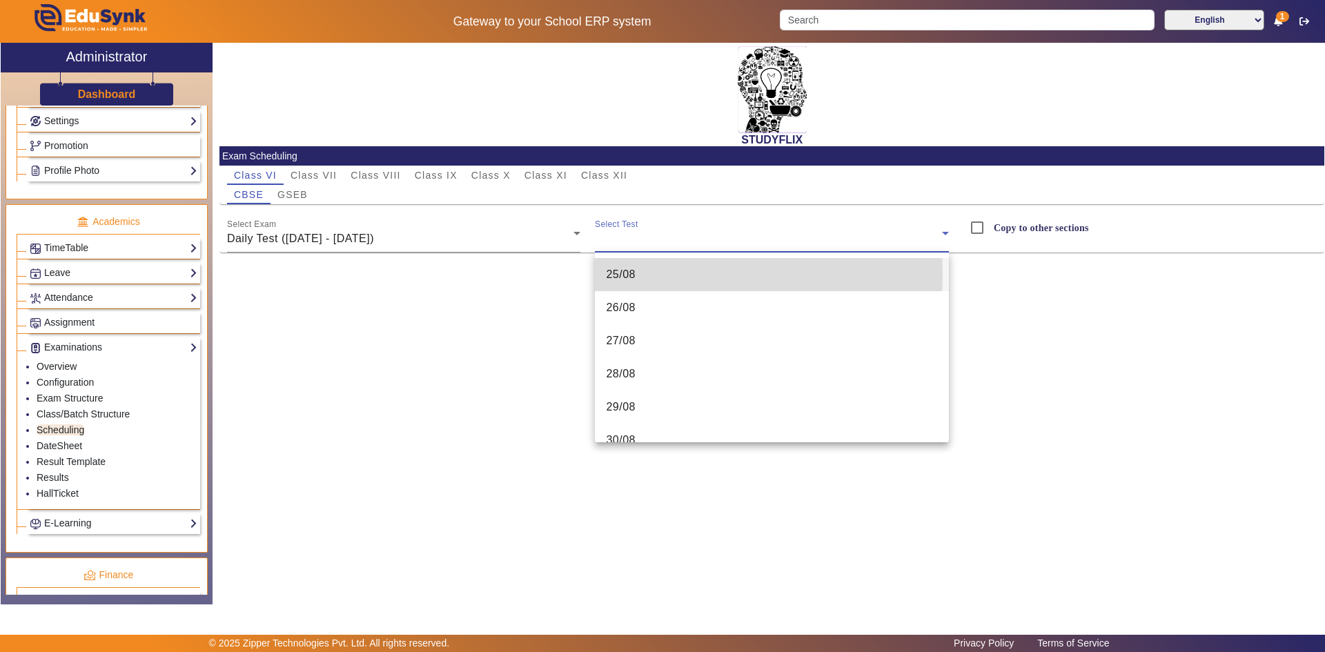
click at [644, 274] on mat-option "25/08" at bounding box center [772, 274] width 354 height 33
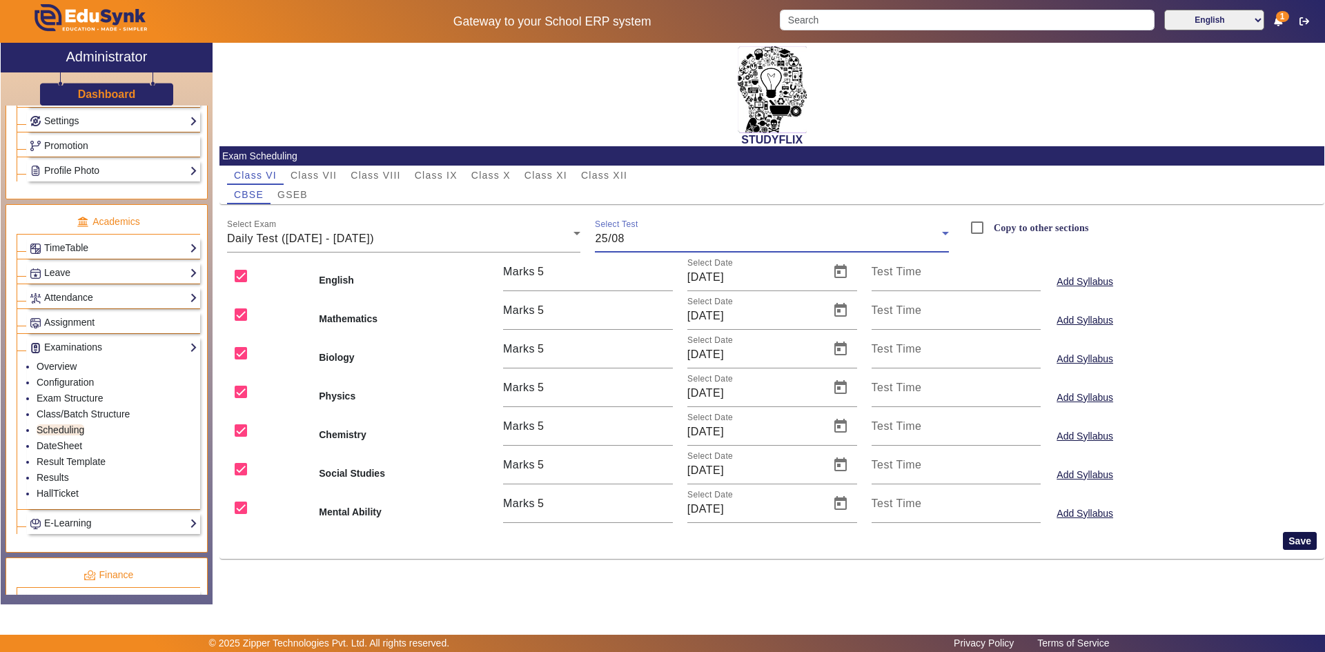
click at [713, 508] on button "Save" at bounding box center [1300, 541] width 34 height 18
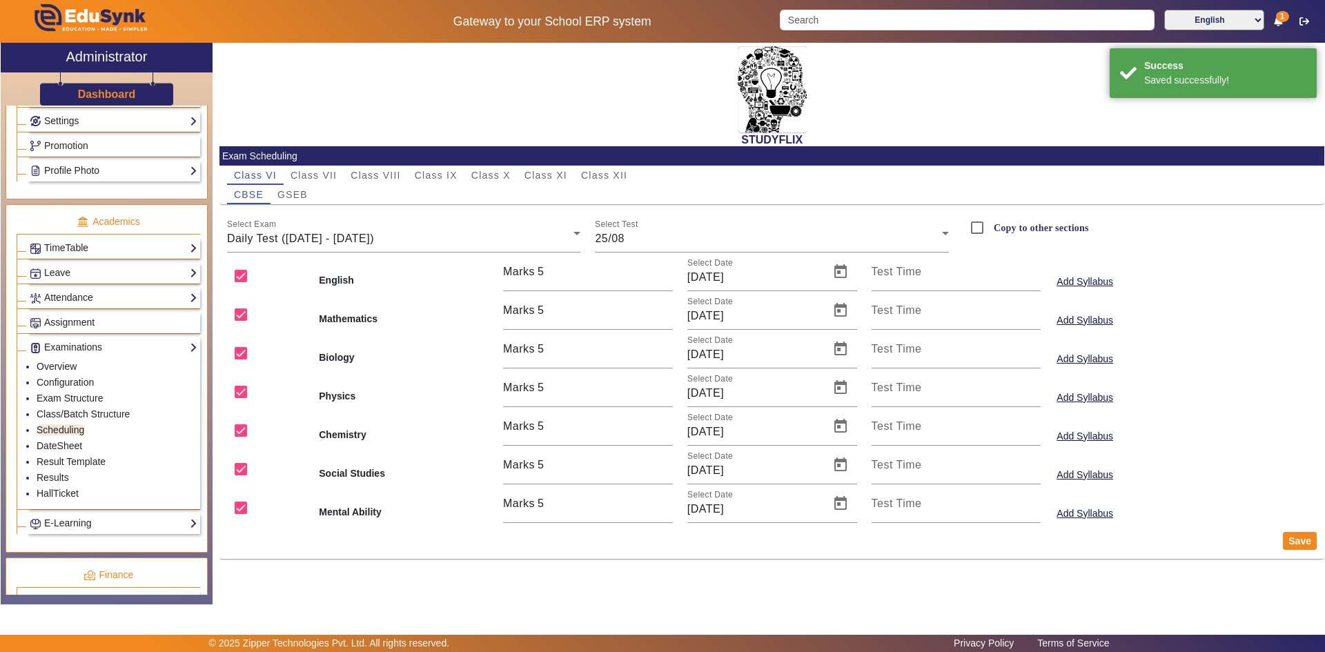
click at [713, 229] on label "Copy to other sections" at bounding box center [1040, 228] width 98 height 12
click at [713, 229] on input "Copy to other sections" at bounding box center [977, 228] width 28 height 28
click at [419, 175] on span "Class IX" at bounding box center [436, 175] width 43 height 10
checkbox input "false"
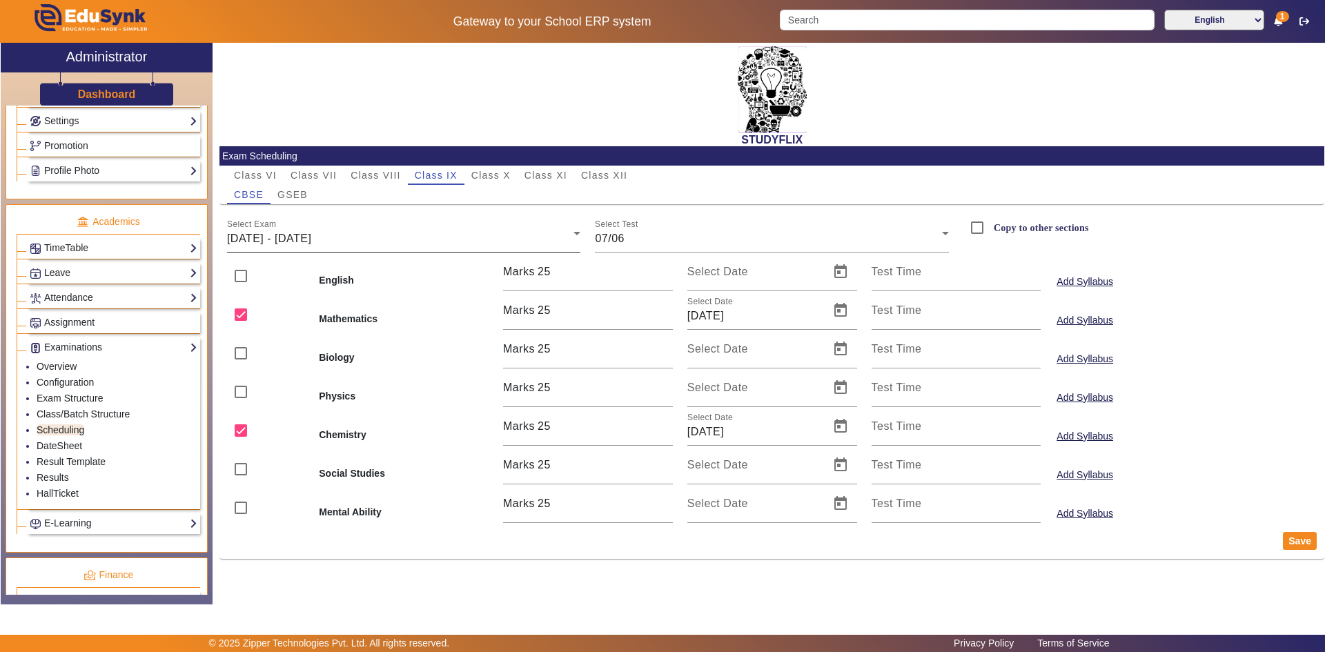
click at [395, 235] on div "[DATE] - [DATE]" at bounding box center [400, 238] width 347 height 17
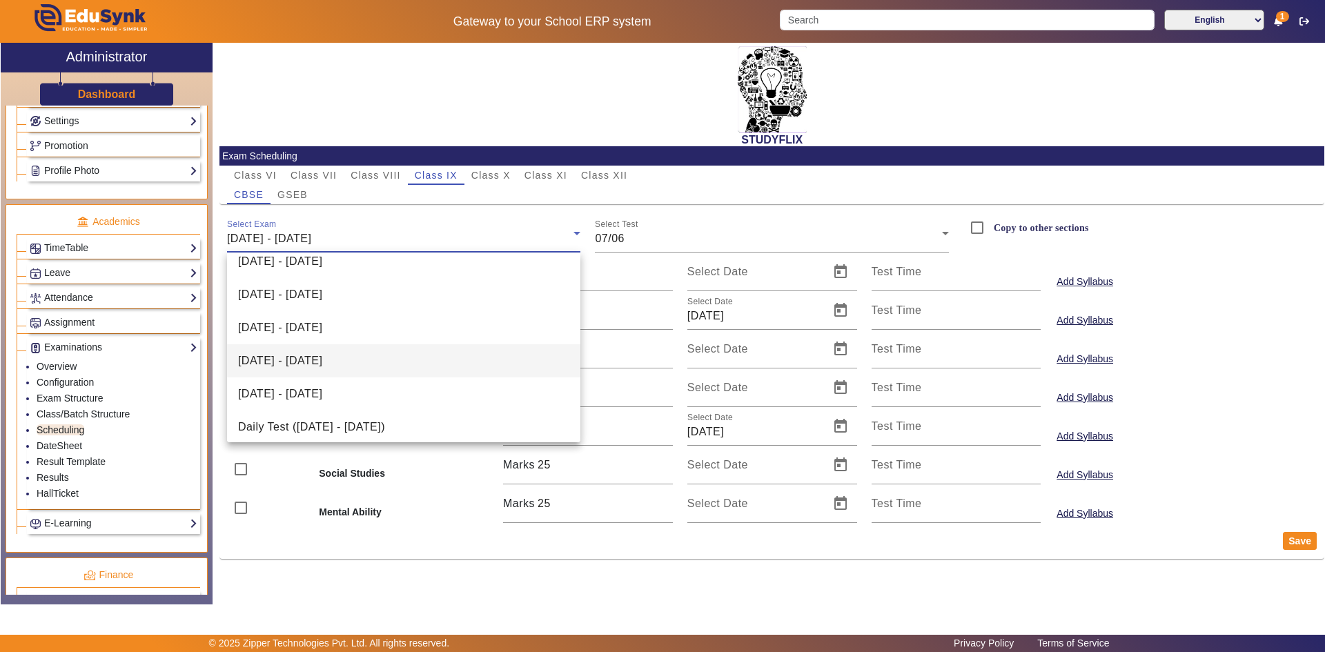
scroll to position [351, 0]
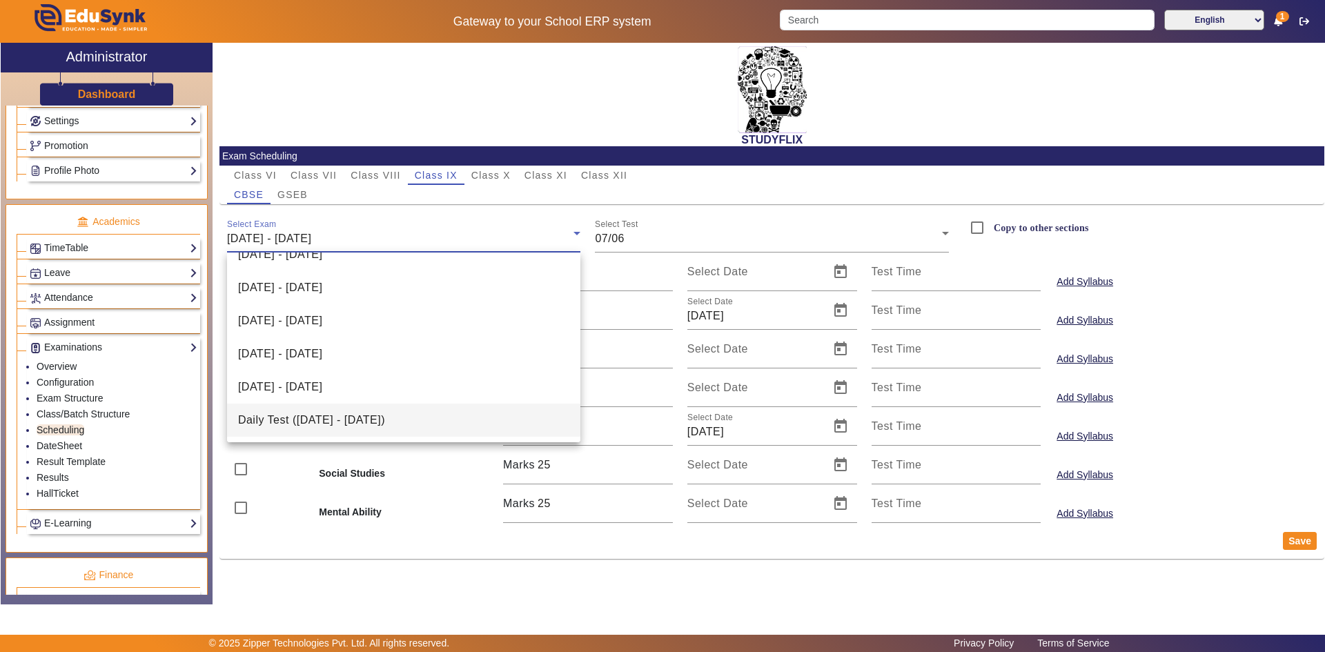
click at [323, 424] on span "Daily Test ([DATE] - [DATE])" at bounding box center [311, 420] width 147 height 17
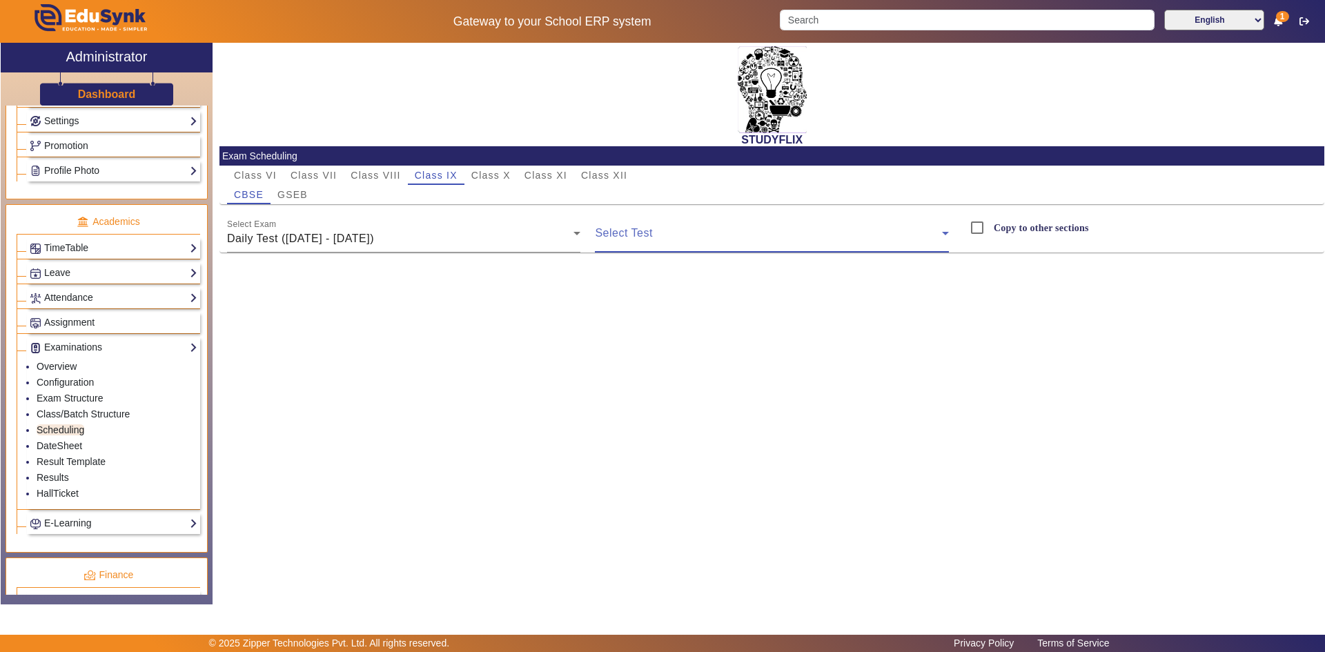
click at [648, 230] on span at bounding box center [768, 238] width 347 height 17
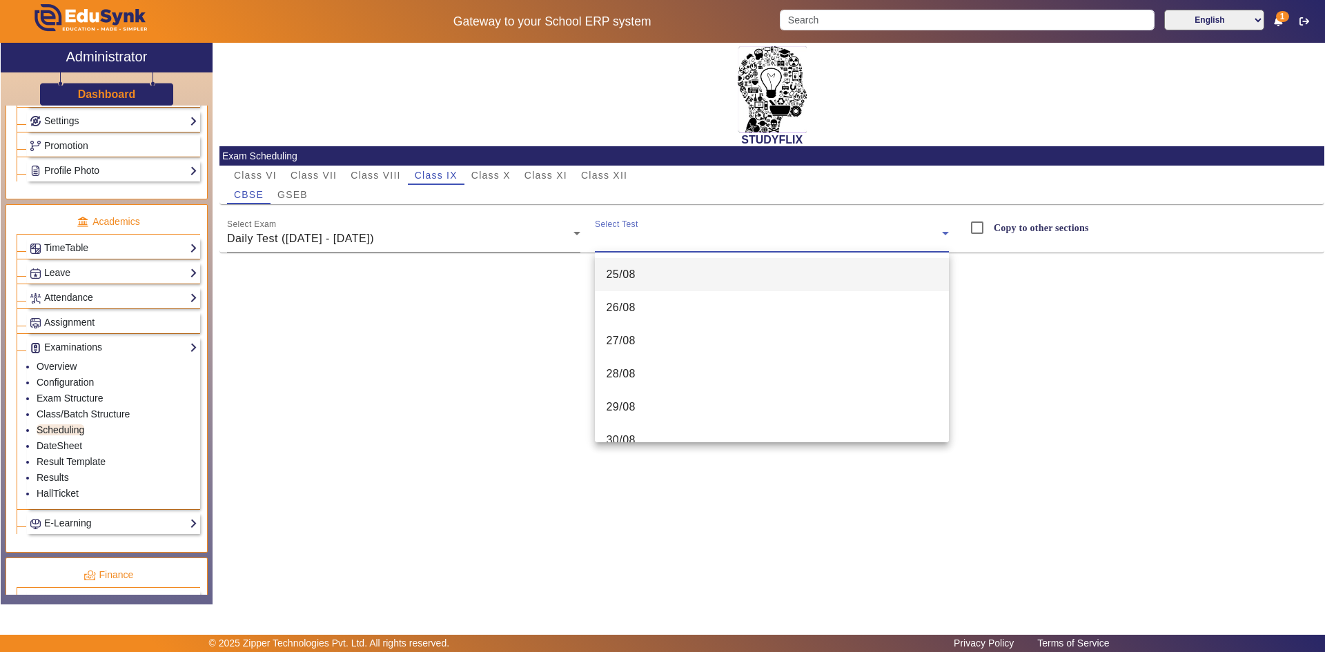
click at [635, 281] on mat-option "25/08" at bounding box center [772, 274] width 354 height 33
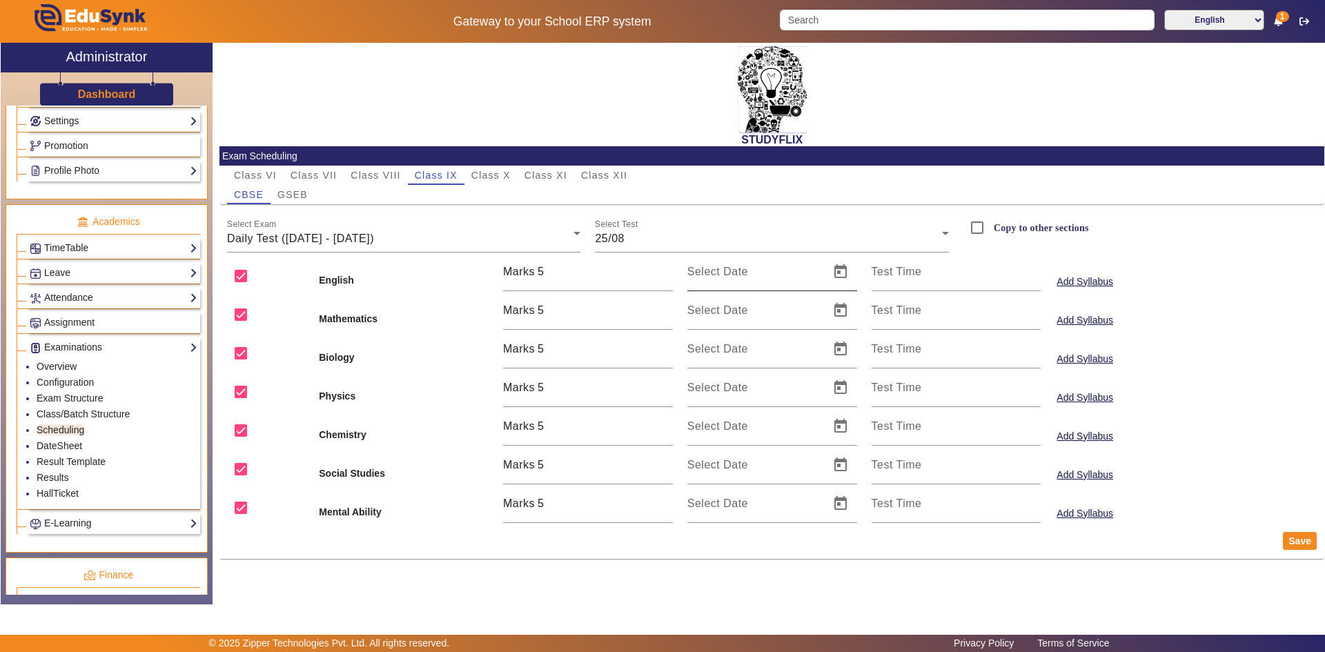
click at [691, 269] on mat-label "Select Date" at bounding box center [717, 272] width 61 height 12
click at [691, 269] on input "Select Date" at bounding box center [754, 277] width 134 height 17
click at [713, 277] on span "Open calendar" at bounding box center [840, 271] width 33 height 33
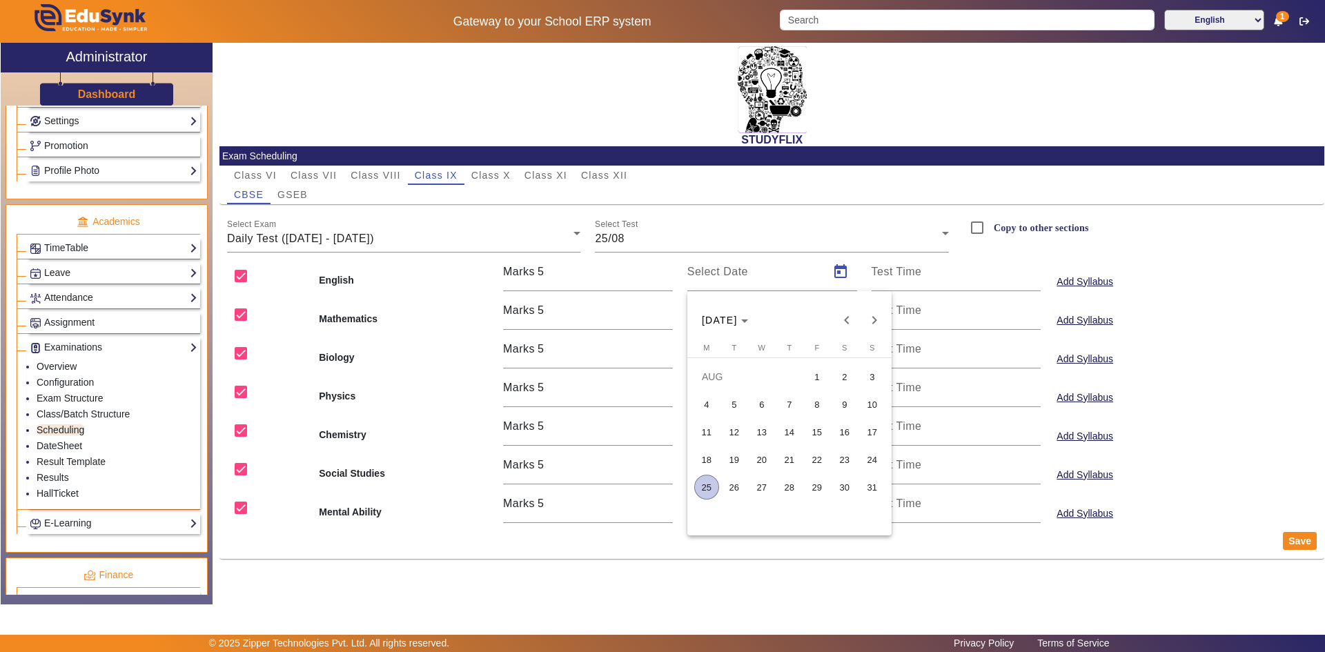
click at [708, 486] on span "25" at bounding box center [706, 487] width 25 height 25
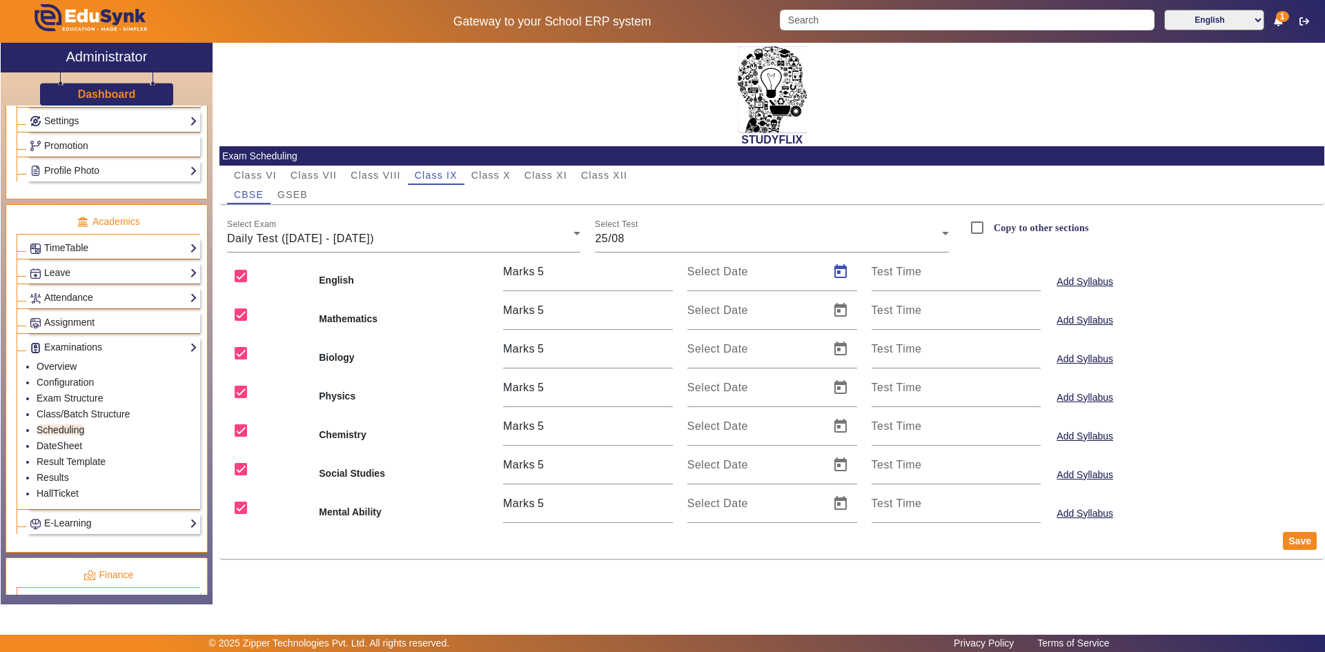
type input "[DATE]"
click at [713, 315] on span "Open calendar" at bounding box center [840, 310] width 33 height 33
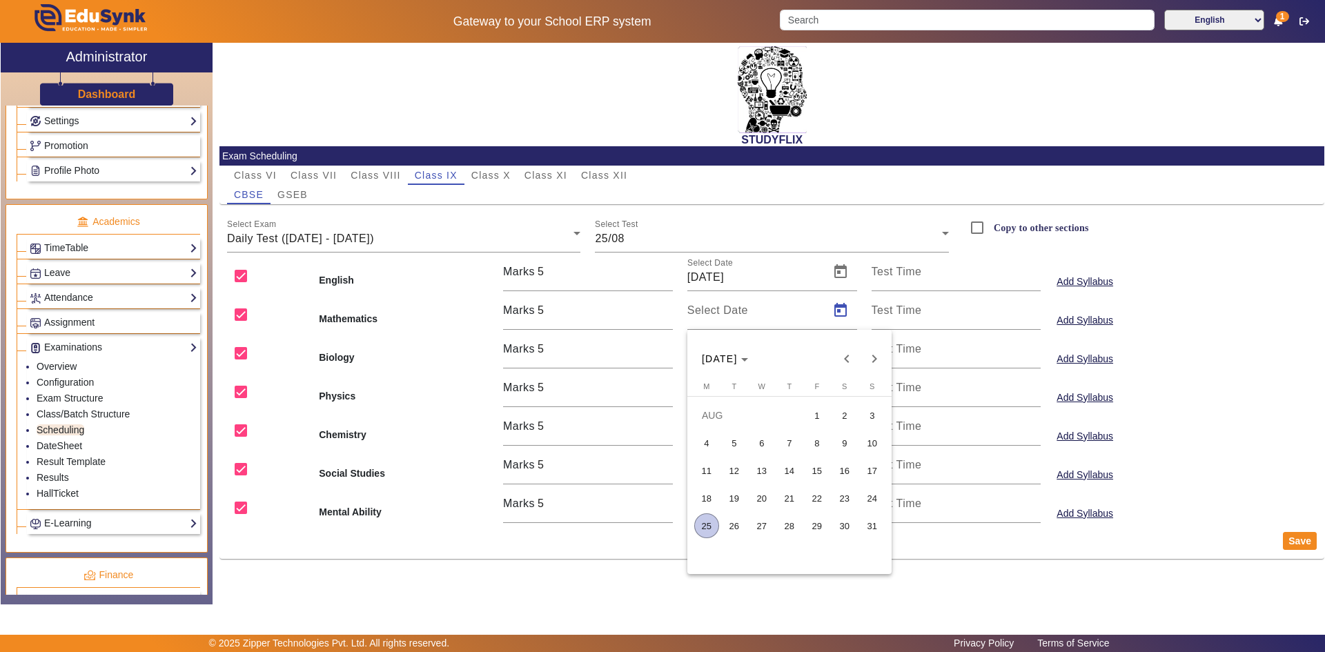
click at [713, 508] on span "25" at bounding box center [706, 525] width 25 height 25
type input "[DATE]"
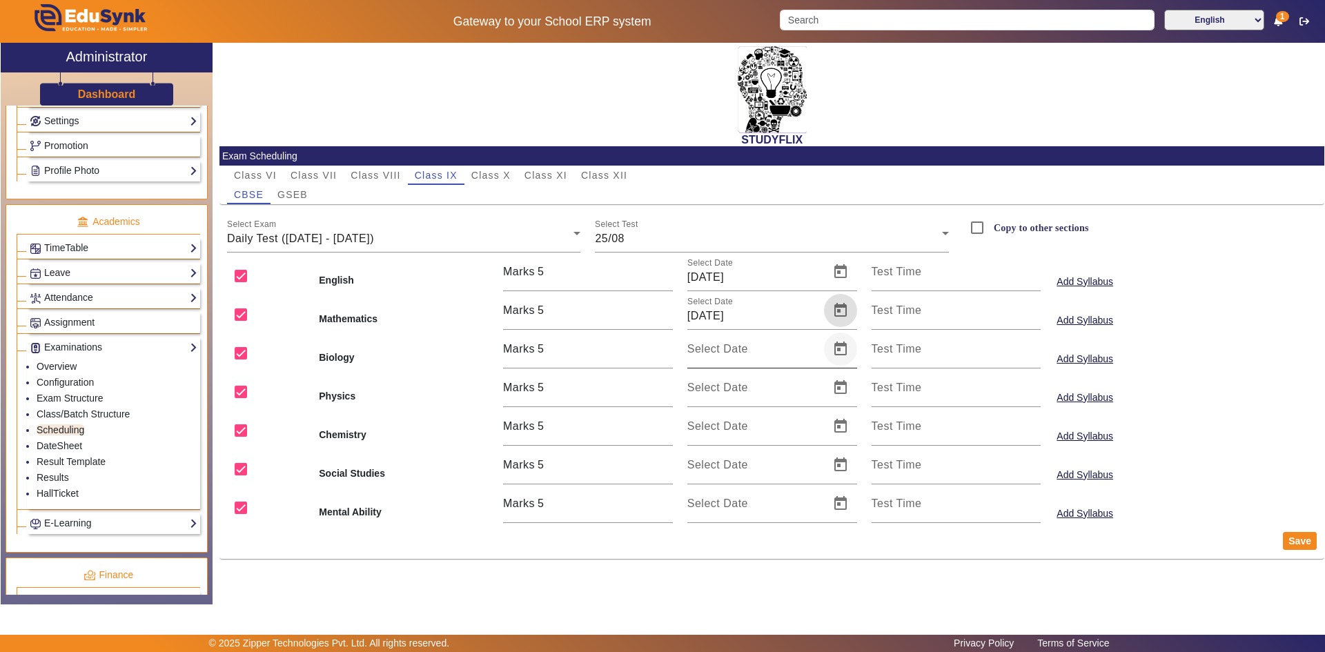
click at [713, 355] on span "Open calendar" at bounding box center [840, 349] width 33 height 33
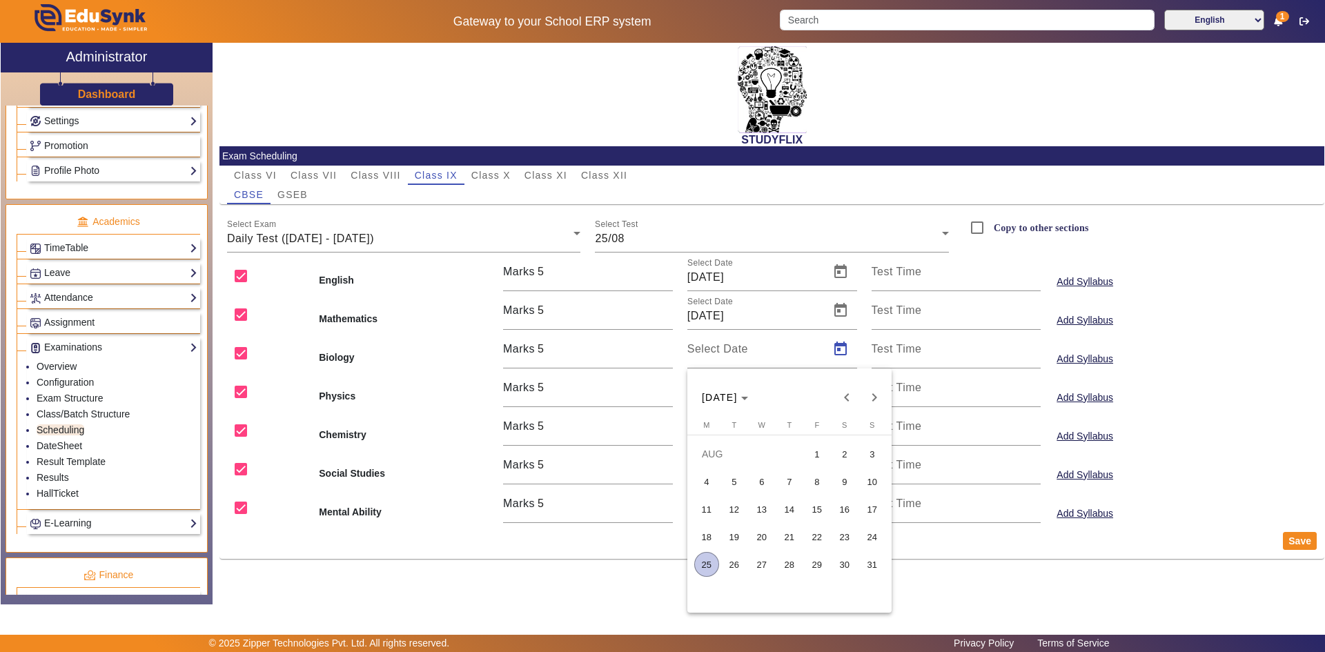
click at [704, 508] on span "25" at bounding box center [706, 564] width 25 height 25
type input "[DATE]"
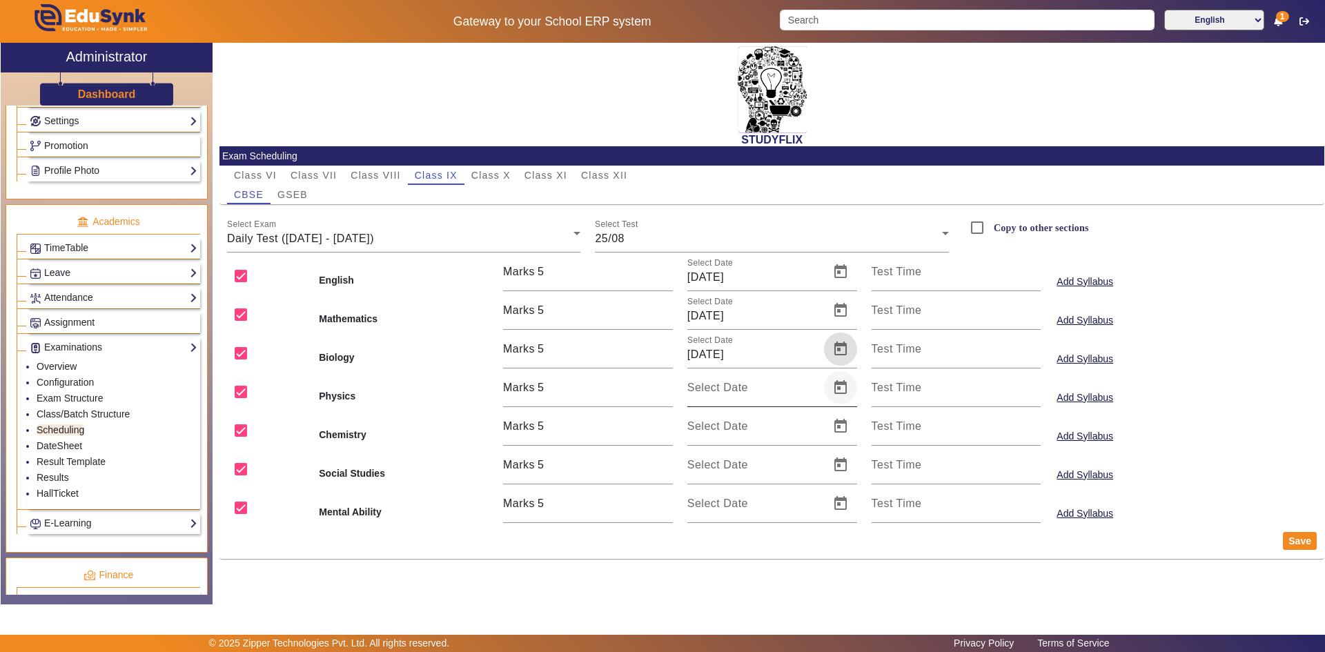
click at [713, 390] on span "Open calendar" at bounding box center [840, 387] width 33 height 33
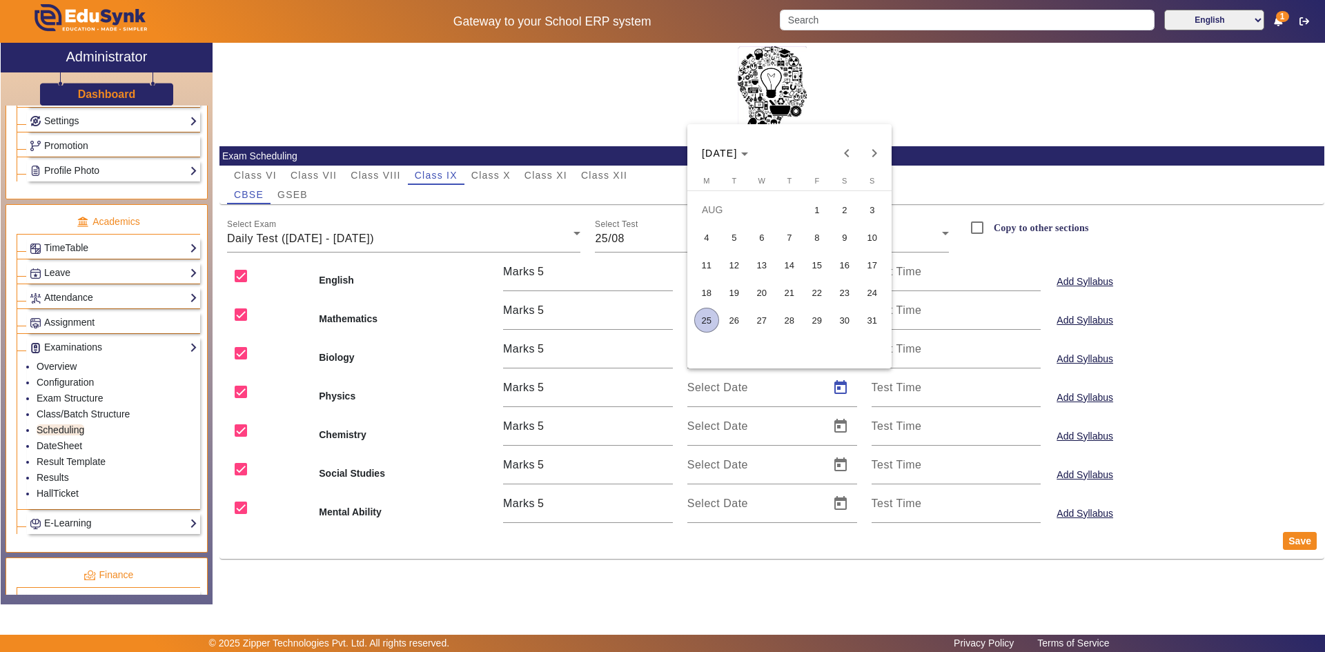
click at [702, 326] on span "25" at bounding box center [706, 320] width 25 height 25
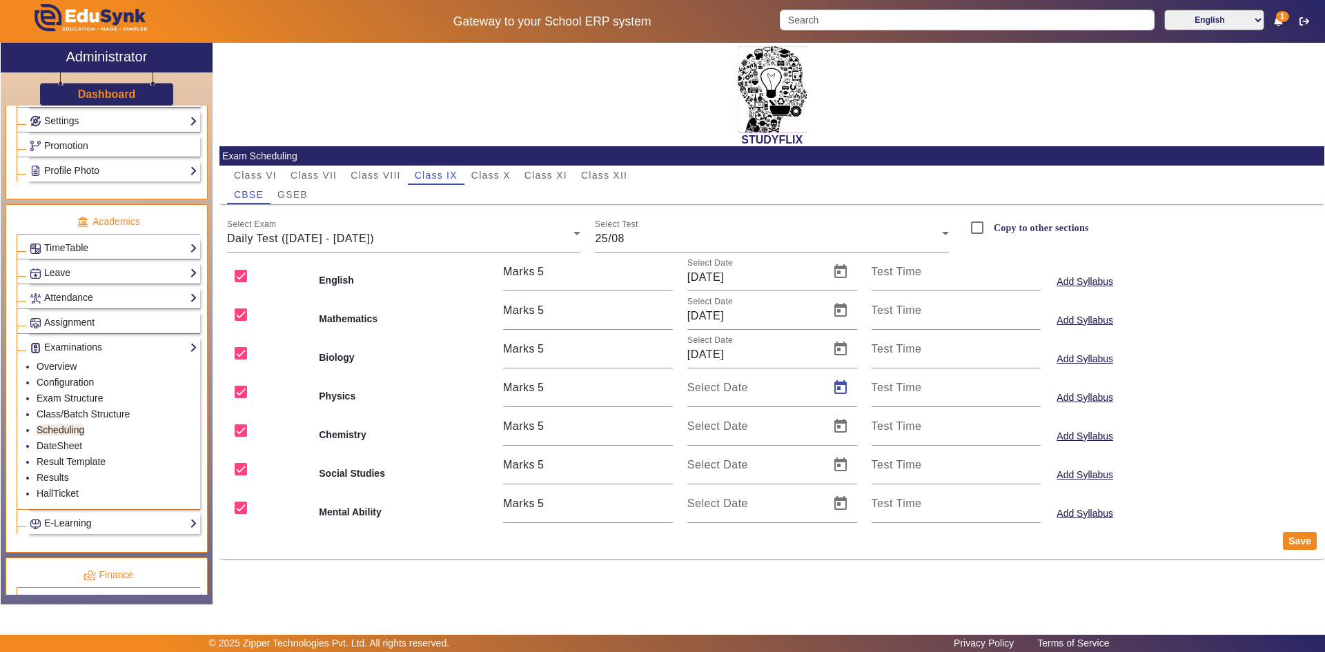
type input "[DATE]"
click at [713, 426] on span "Open calendar" at bounding box center [840, 426] width 33 height 33
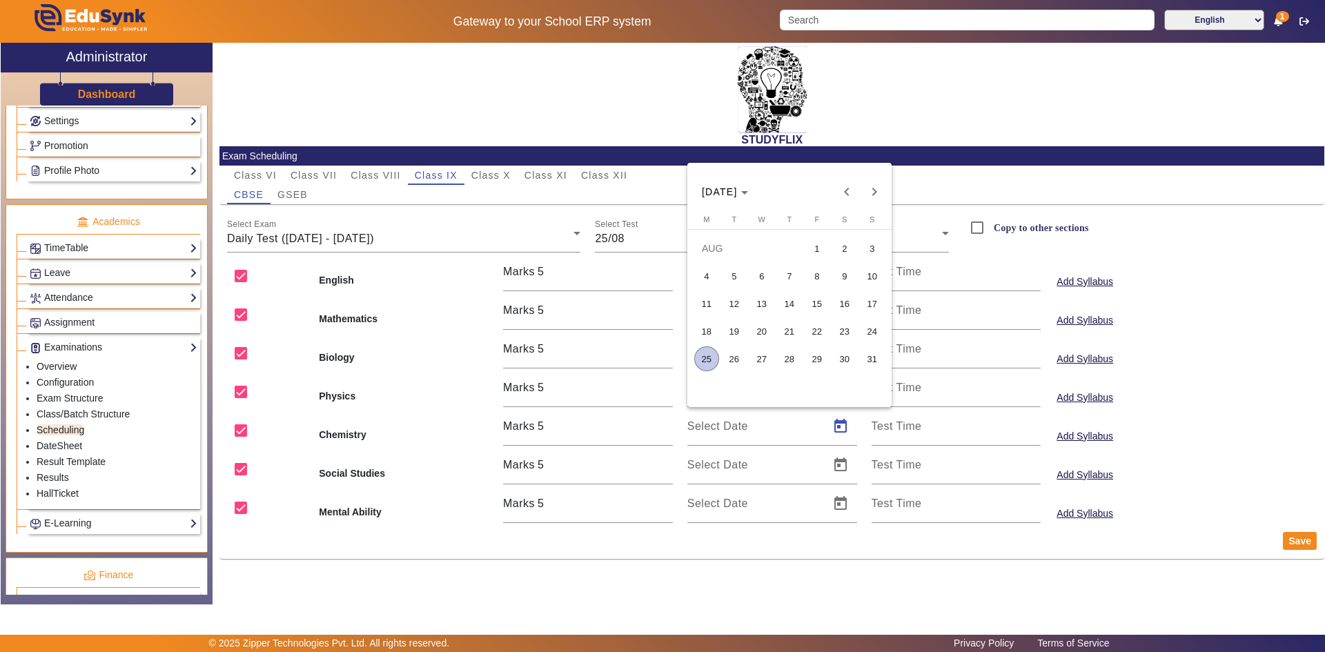
click at [710, 354] on span "25" at bounding box center [706, 358] width 25 height 25
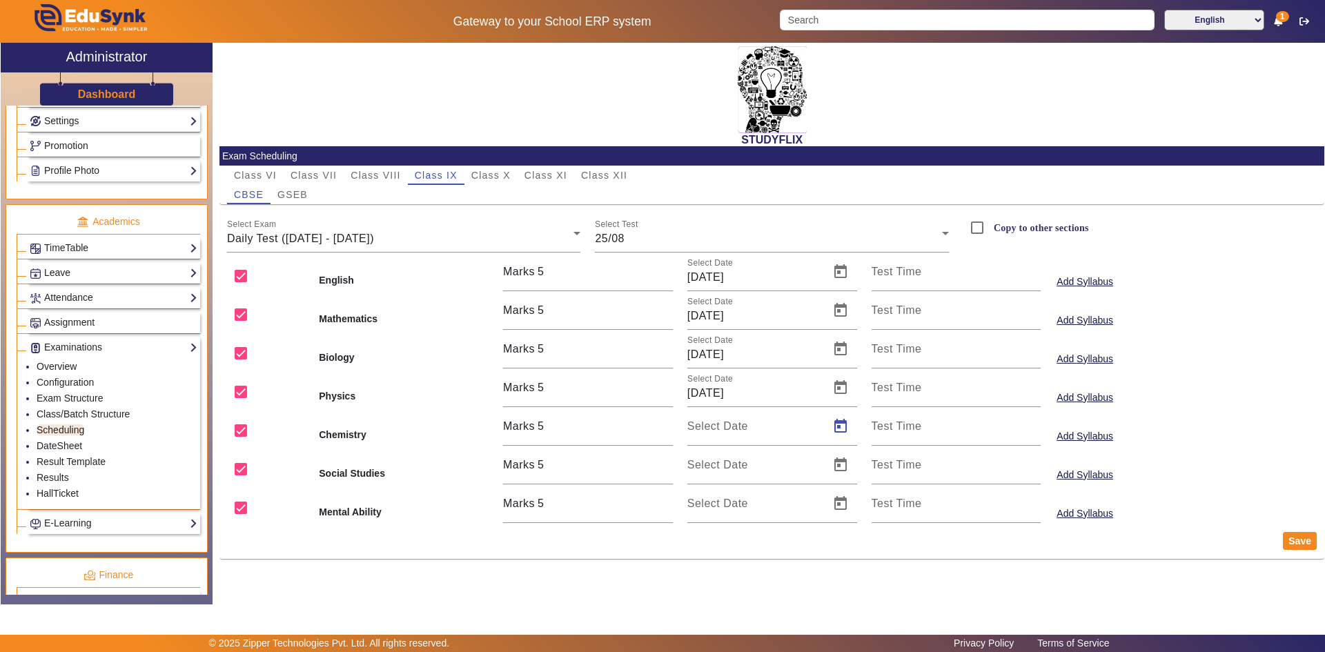
type input "[DATE]"
click at [713, 461] on span "Open calendar" at bounding box center [840, 464] width 33 height 33
click at [713, 397] on span "25" at bounding box center [706, 397] width 25 height 25
type input "[DATE]"
click at [713, 507] on span "Open calendar" at bounding box center [840, 503] width 33 height 33
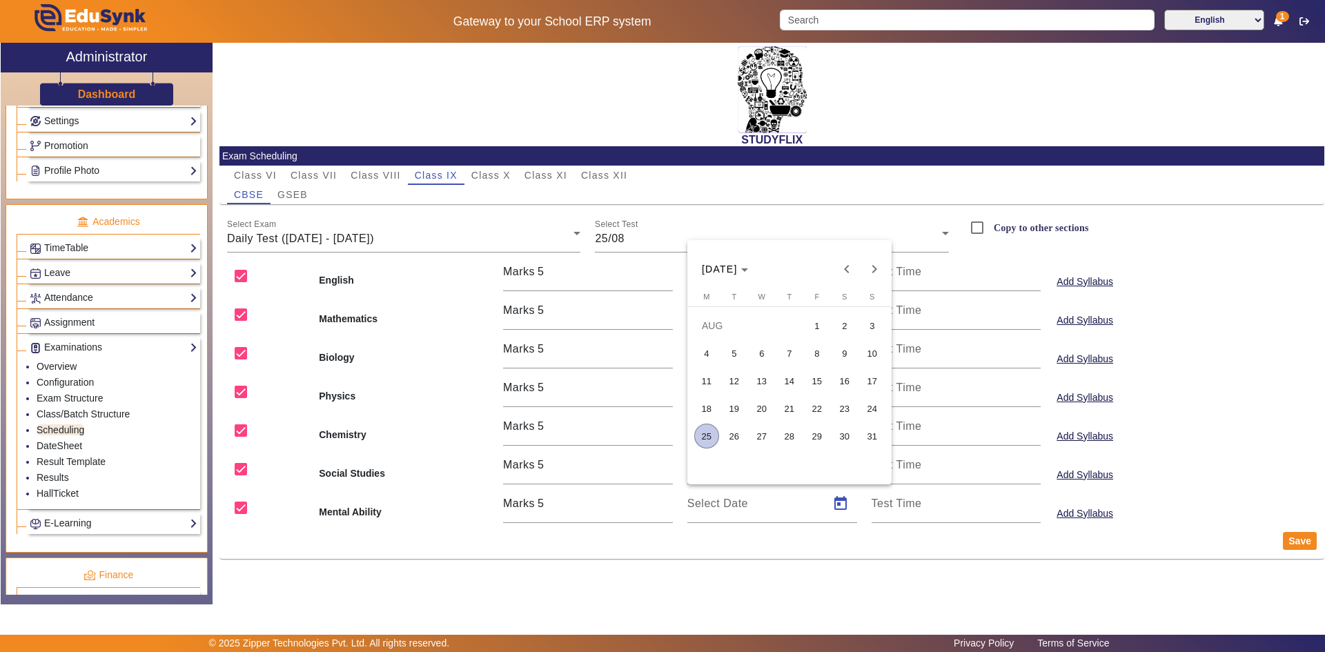
click at [707, 436] on span "25" at bounding box center [706, 436] width 25 height 25
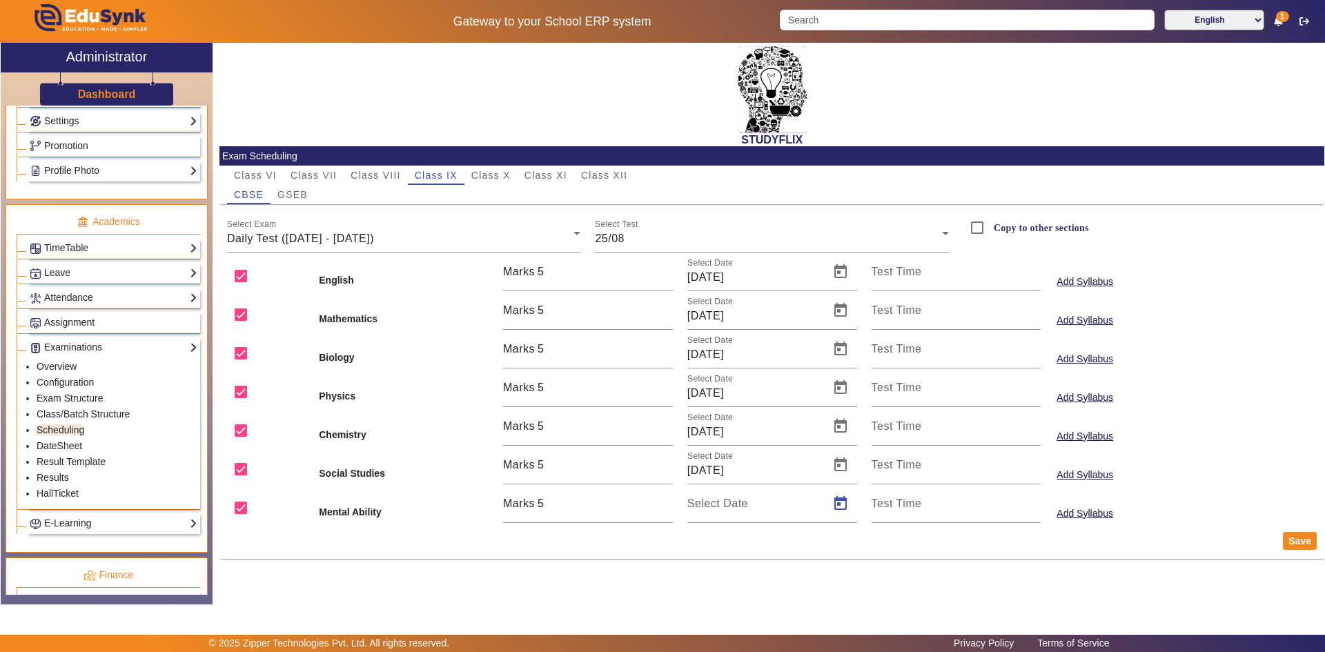
type input "[DATE]"
click at [713, 508] on button "Save" at bounding box center [1300, 541] width 34 height 18
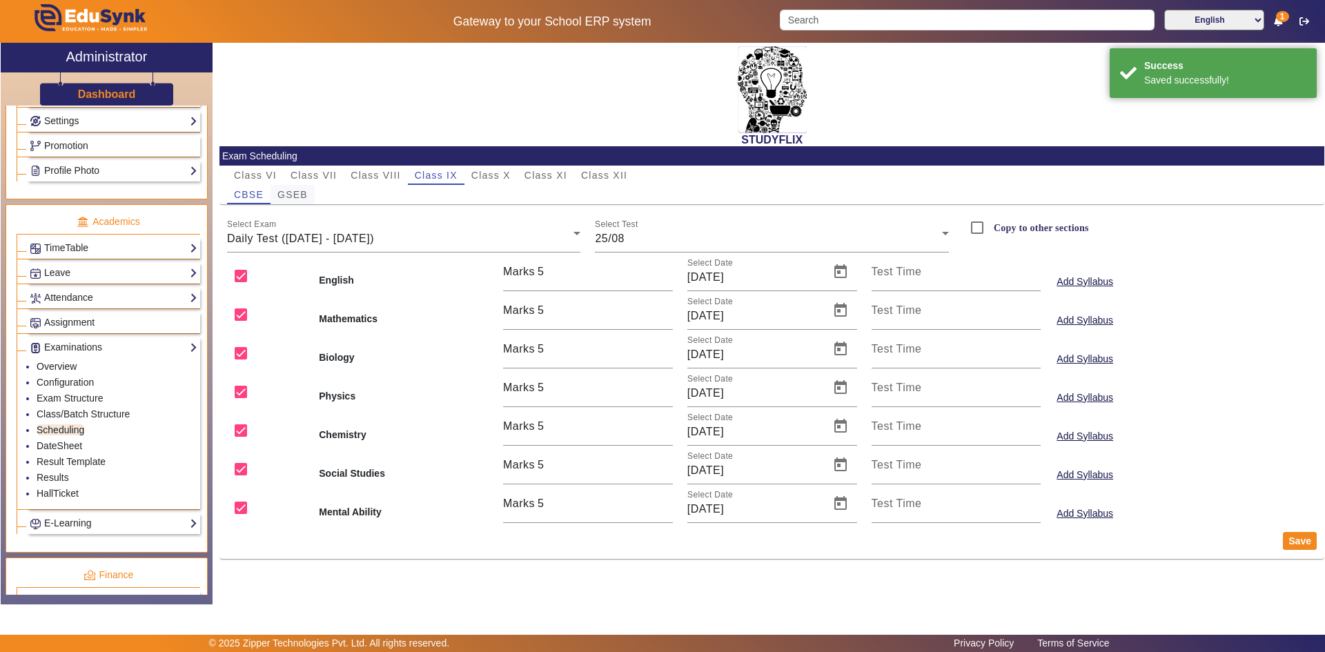
click at [291, 199] on span "GSEB" at bounding box center [292, 195] width 30 height 10
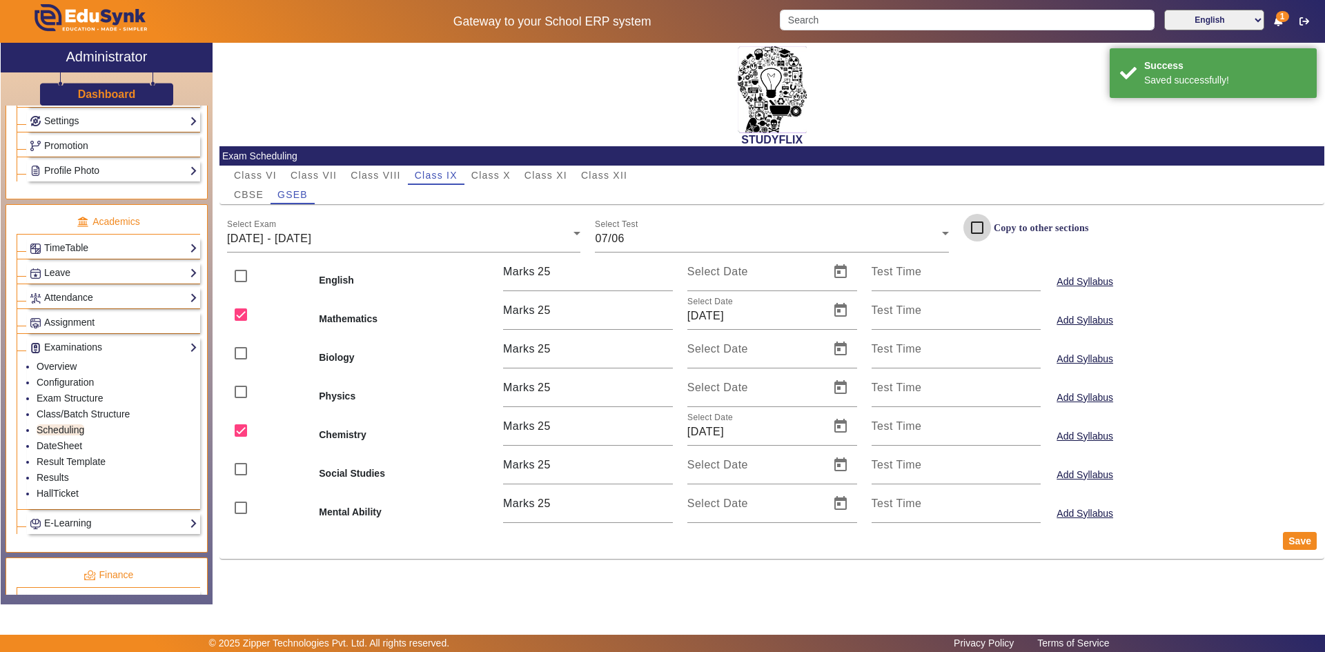
click at [713, 228] on input "Copy to other sections" at bounding box center [977, 228] width 28 height 28
checkbox input "true"
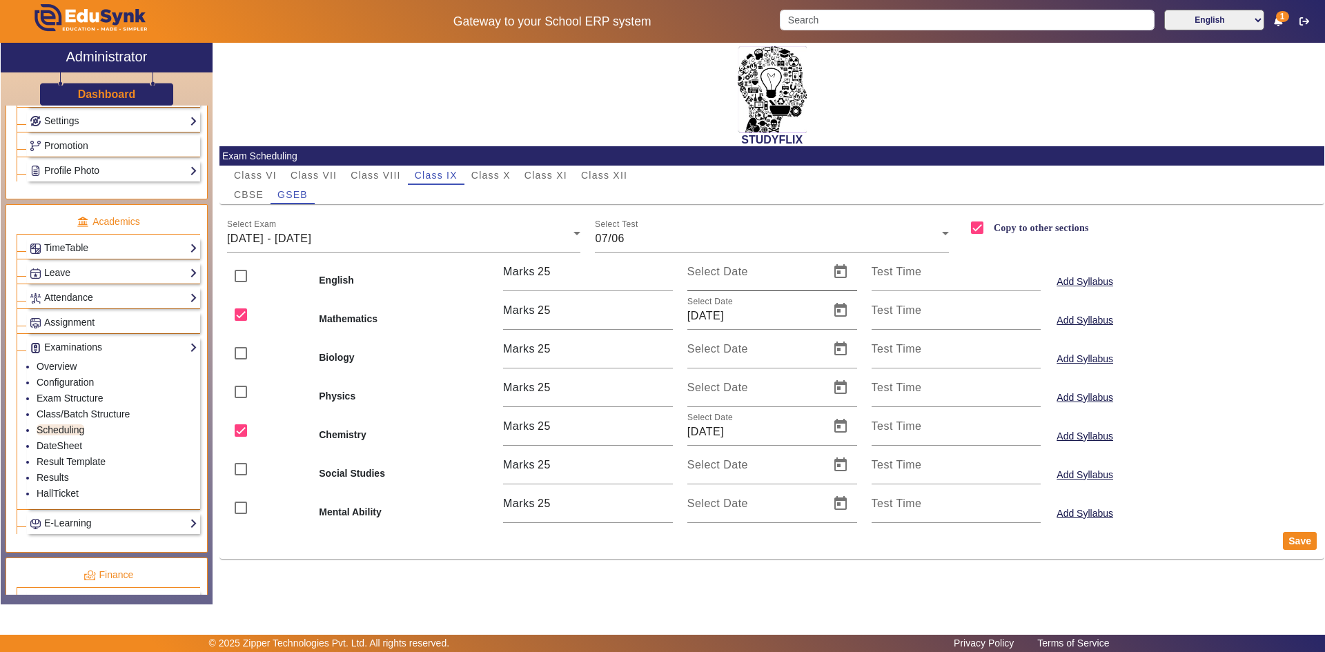
click at [713, 278] on label "Select Date" at bounding box center [717, 272] width 61 height 12
click at [713, 278] on input "Select Date" at bounding box center [754, 277] width 134 height 17
click at [713, 277] on span "Open calendar" at bounding box center [840, 271] width 33 height 33
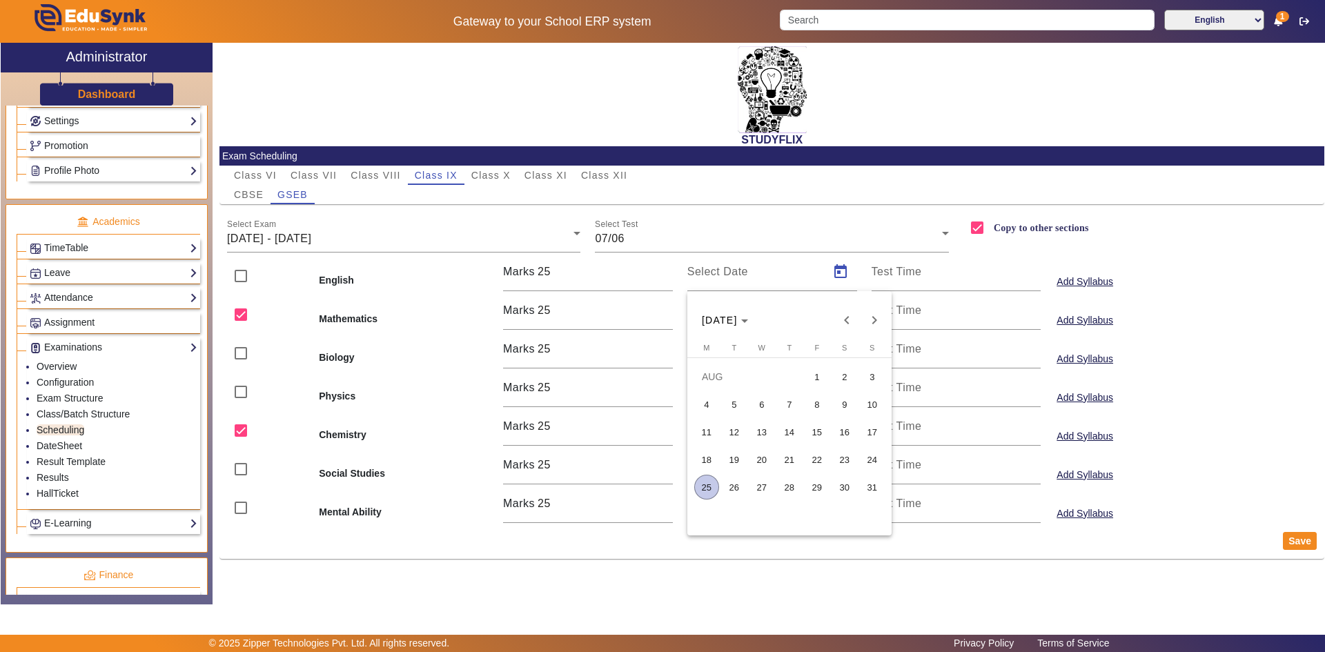
click at [706, 480] on span "25" at bounding box center [706, 487] width 25 height 25
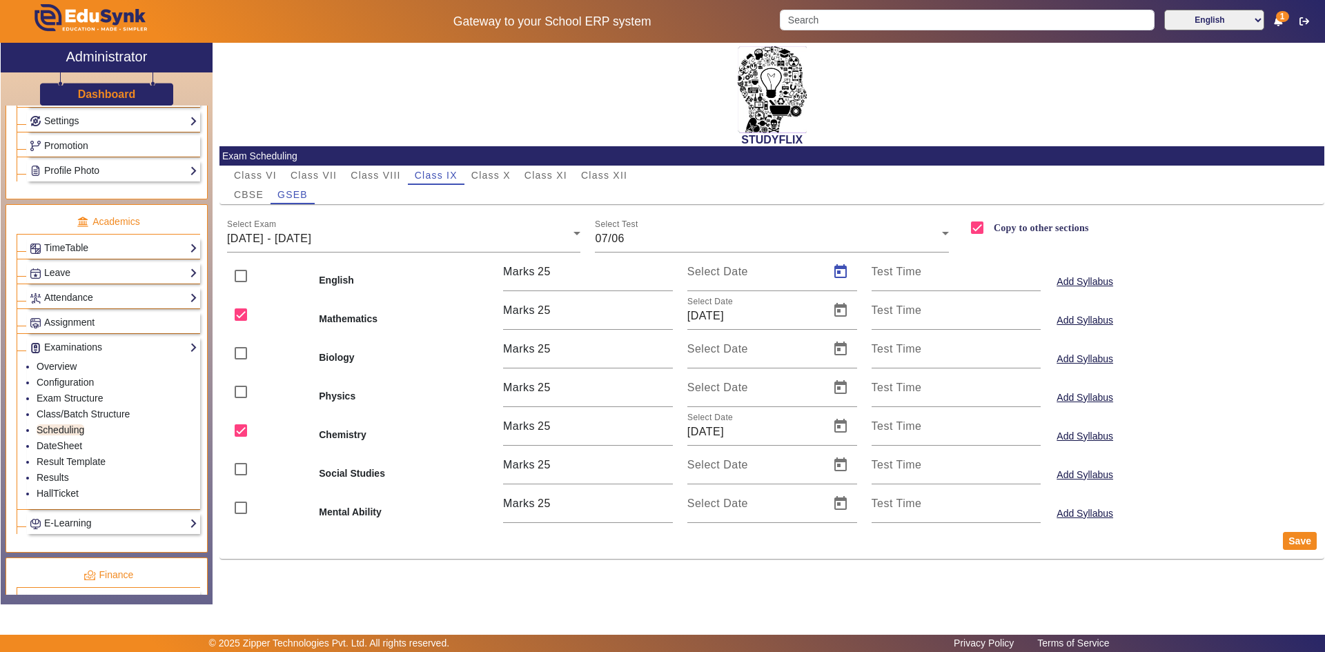
type input "[DATE]"
click at [713, 310] on span "Open calendar" at bounding box center [840, 310] width 33 height 33
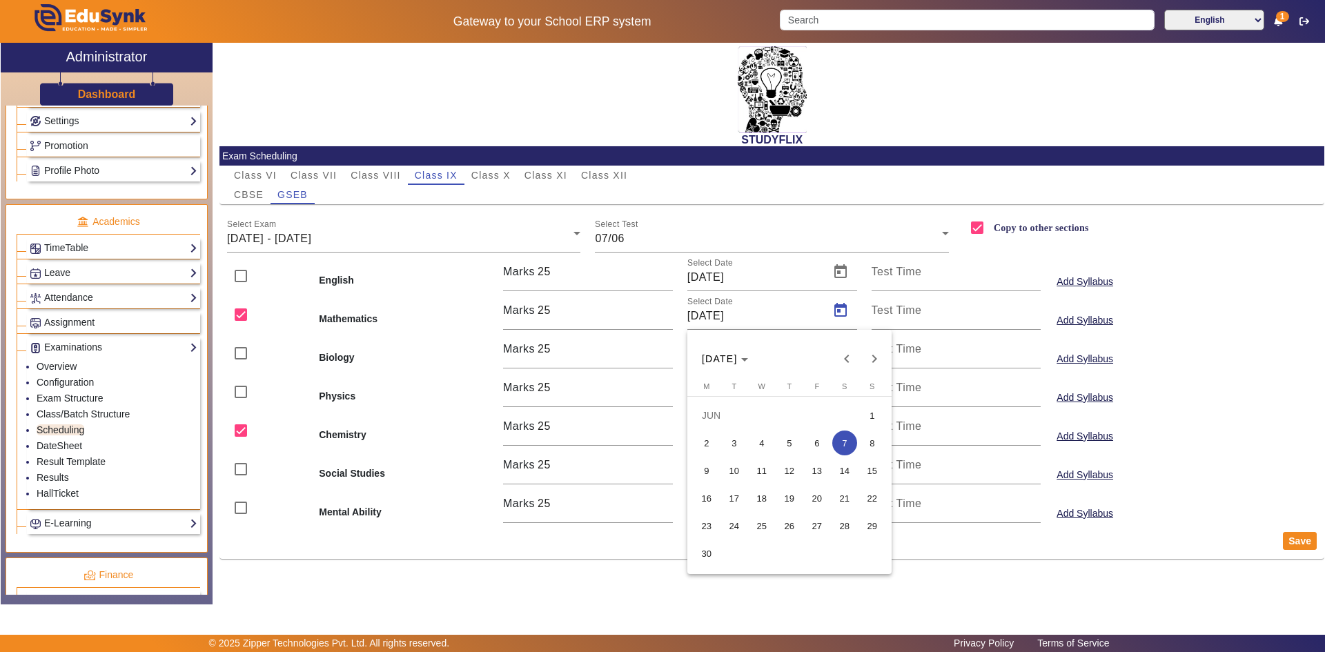
click at [713, 508] on span "25" at bounding box center [761, 525] width 25 height 25
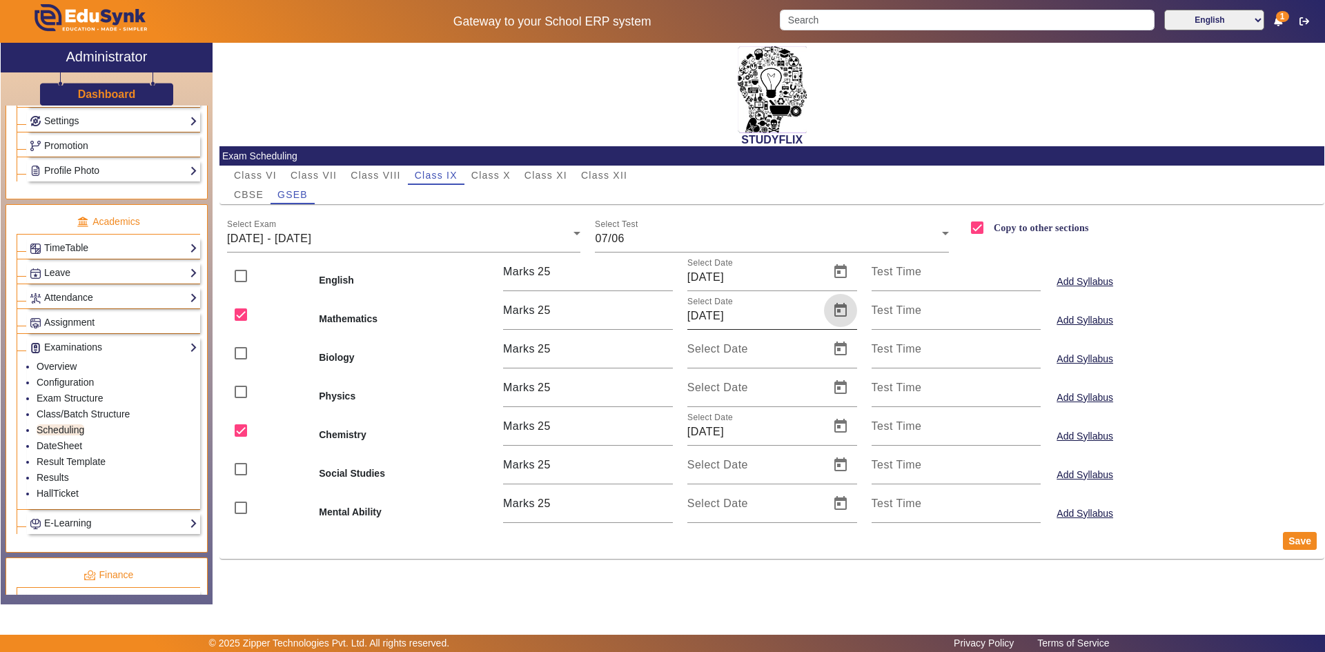
click at [713, 311] on span "Open calendar" at bounding box center [840, 310] width 33 height 33
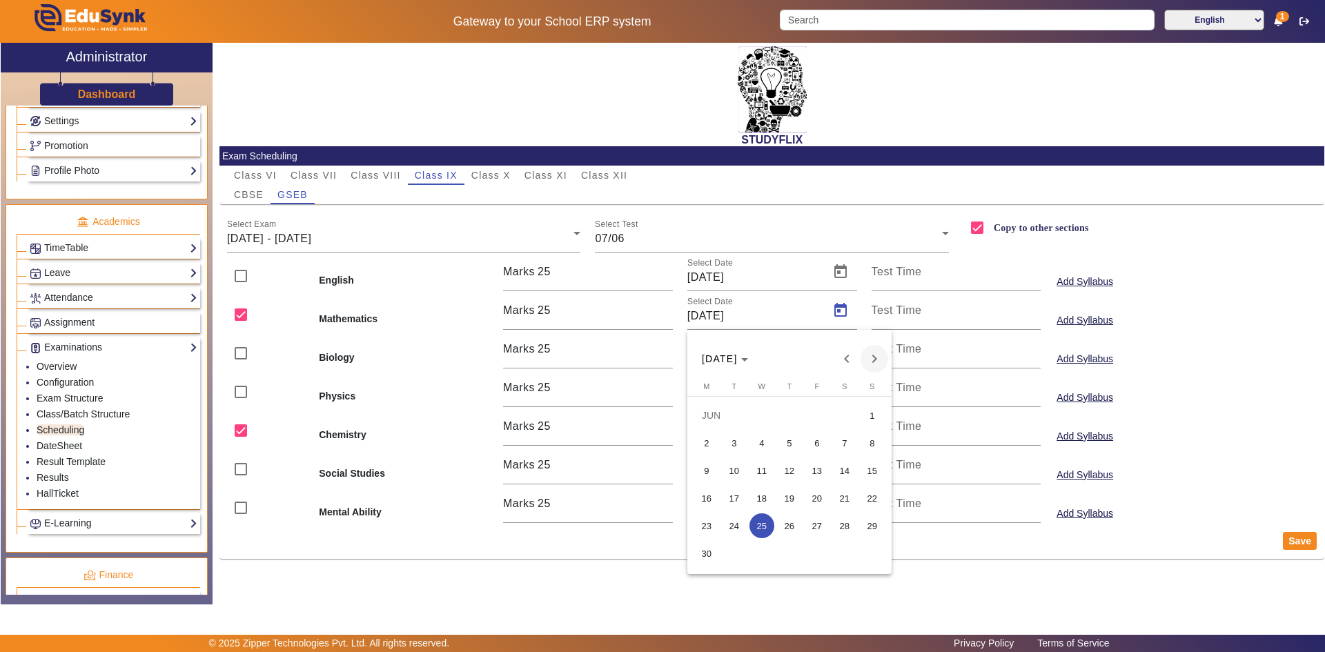
click at [713, 361] on span "Next month" at bounding box center [874, 359] width 28 height 28
click at [709, 508] on span "25" at bounding box center [706, 525] width 25 height 25
type input "[DATE]"
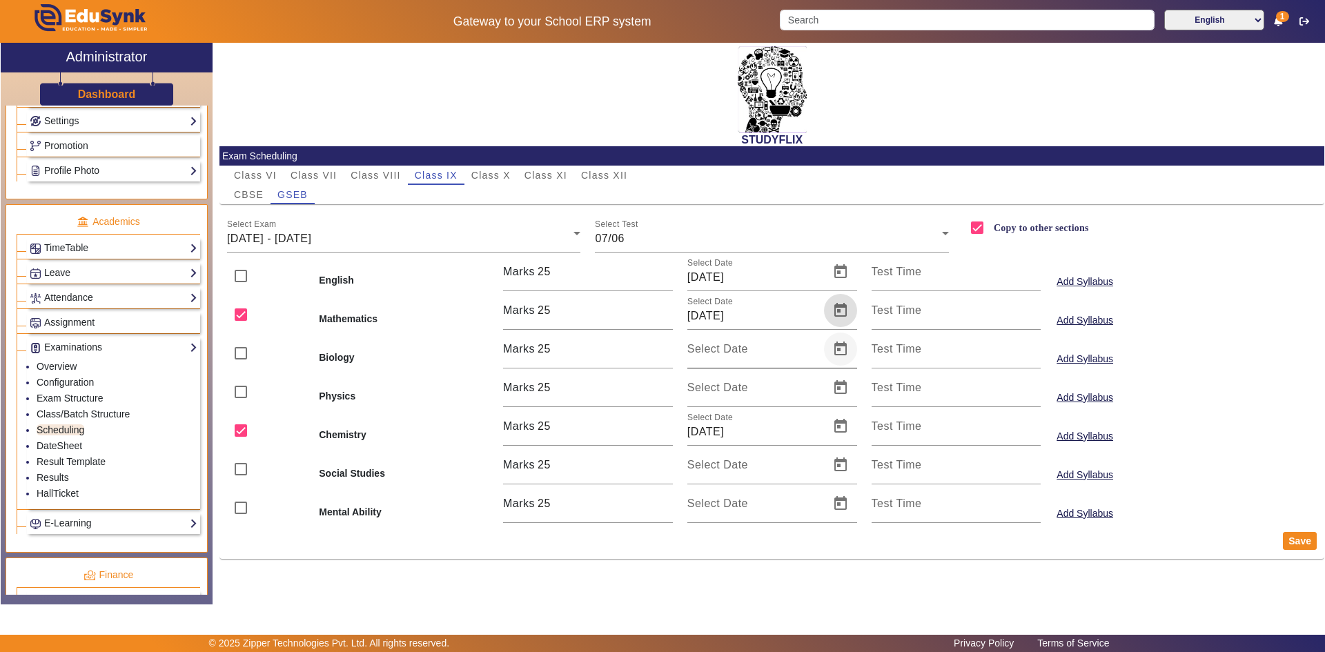
click at [713, 350] on span "Open calendar" at bounding box center [840, 349] width 33 height 33
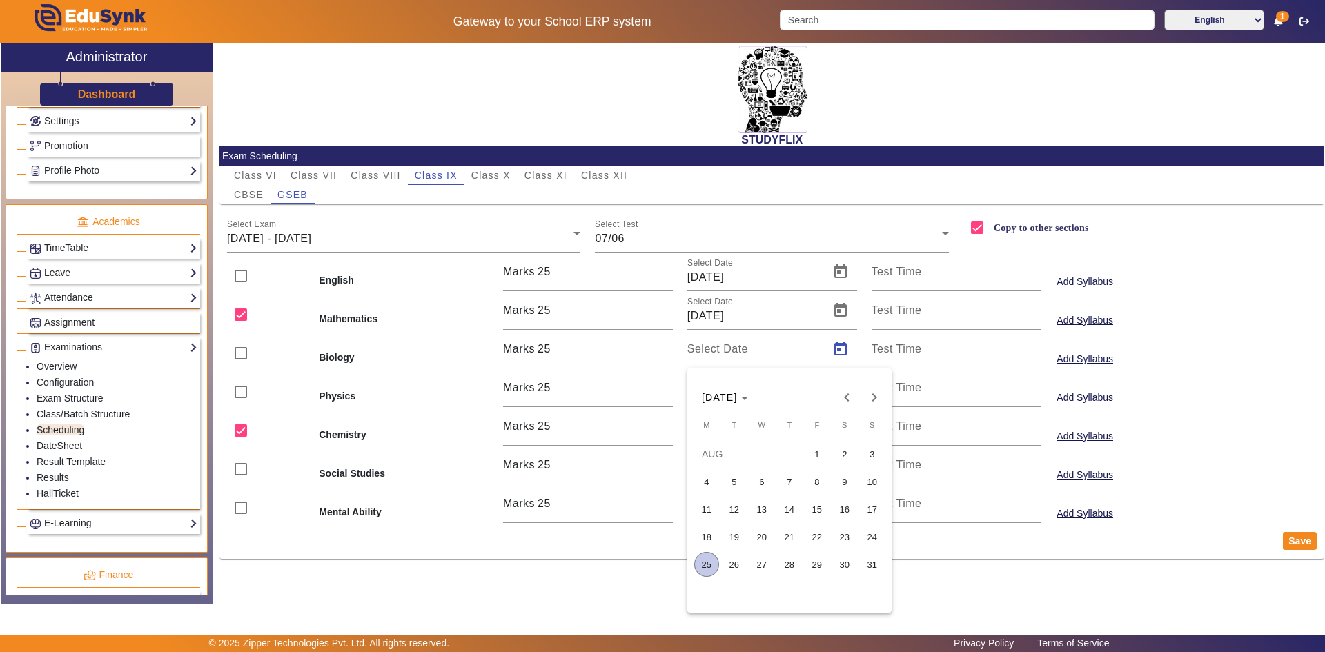
click at [704, 508] on span "25" at bounding box center [706, 564] width 25 height 25
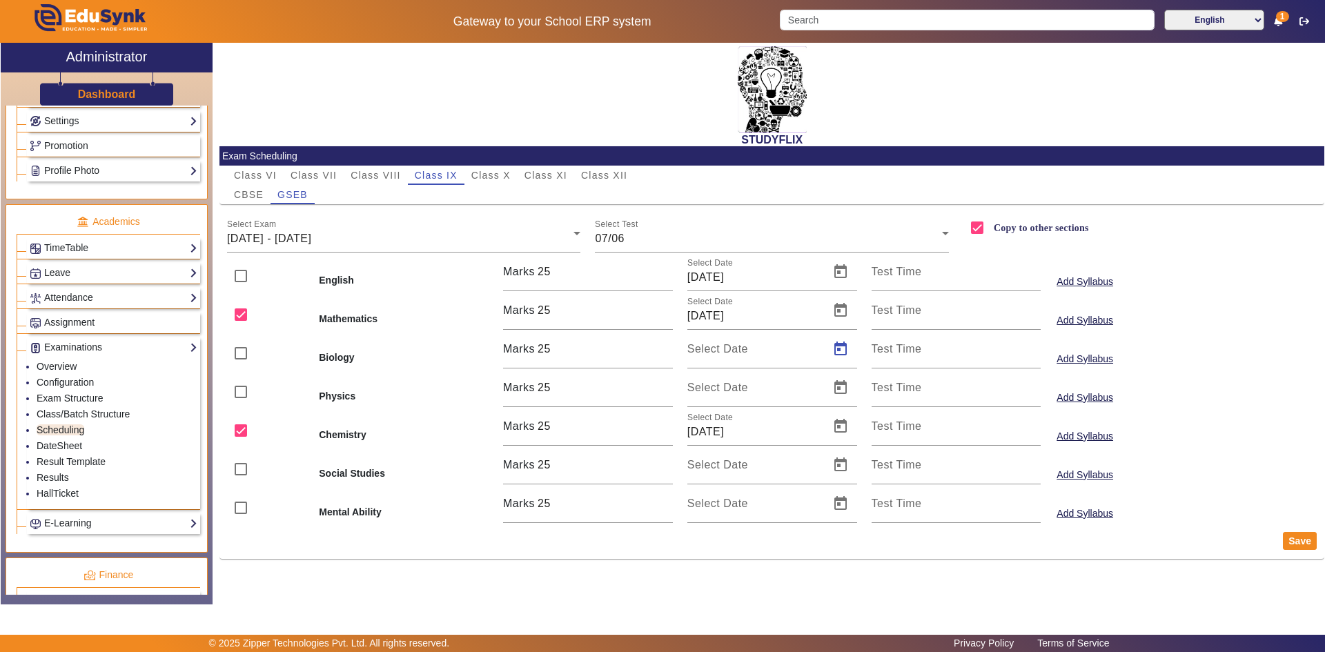
type input "[DATE]"
click at [713, 393] on span "Open calendar" at bounding box center [840, 387] width 33 height 33
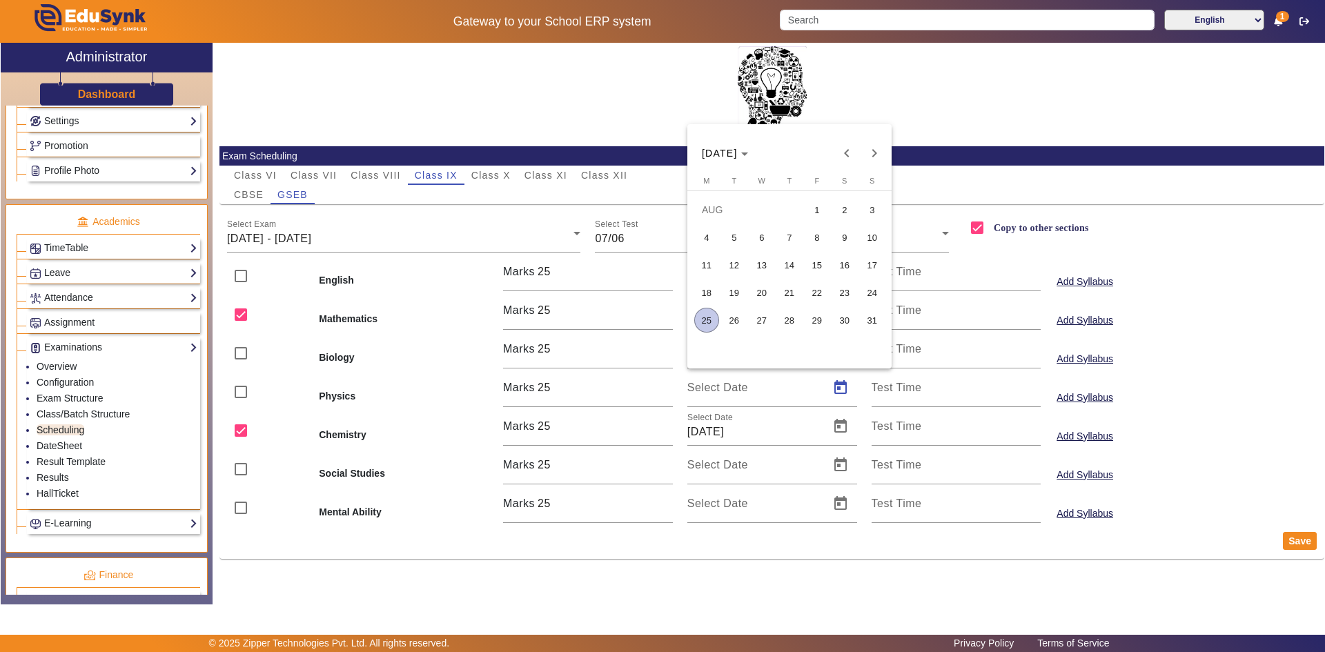
click at [707, 312] on span "25" at bounding box center [706, 320] width 25 height 25
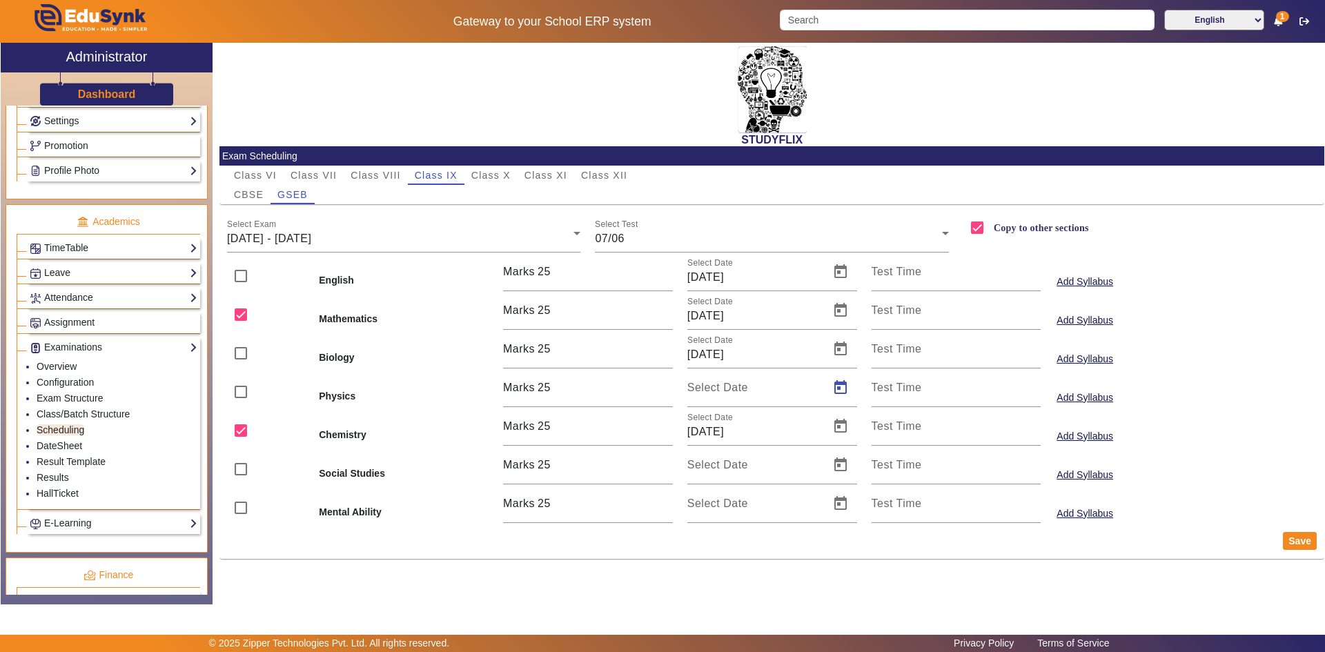
type input "[DATE]"
click at [713, 428] on span "Open calendar" at bounding box center [840, 426] width 33 height 33
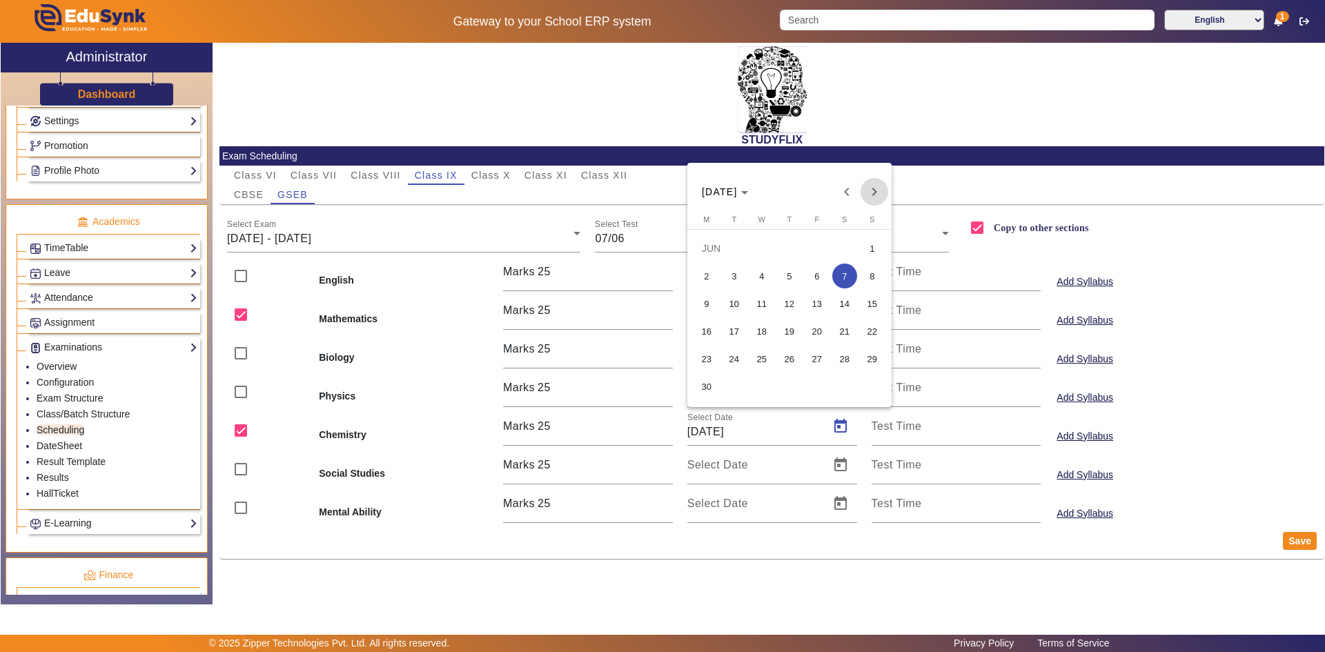
click at [713, 192] on span "Next month" at bounding box center [874, 192] width 28 height 28
click at [704, 355] on span "25" at bounding box center [706, 358] width 25 height 25
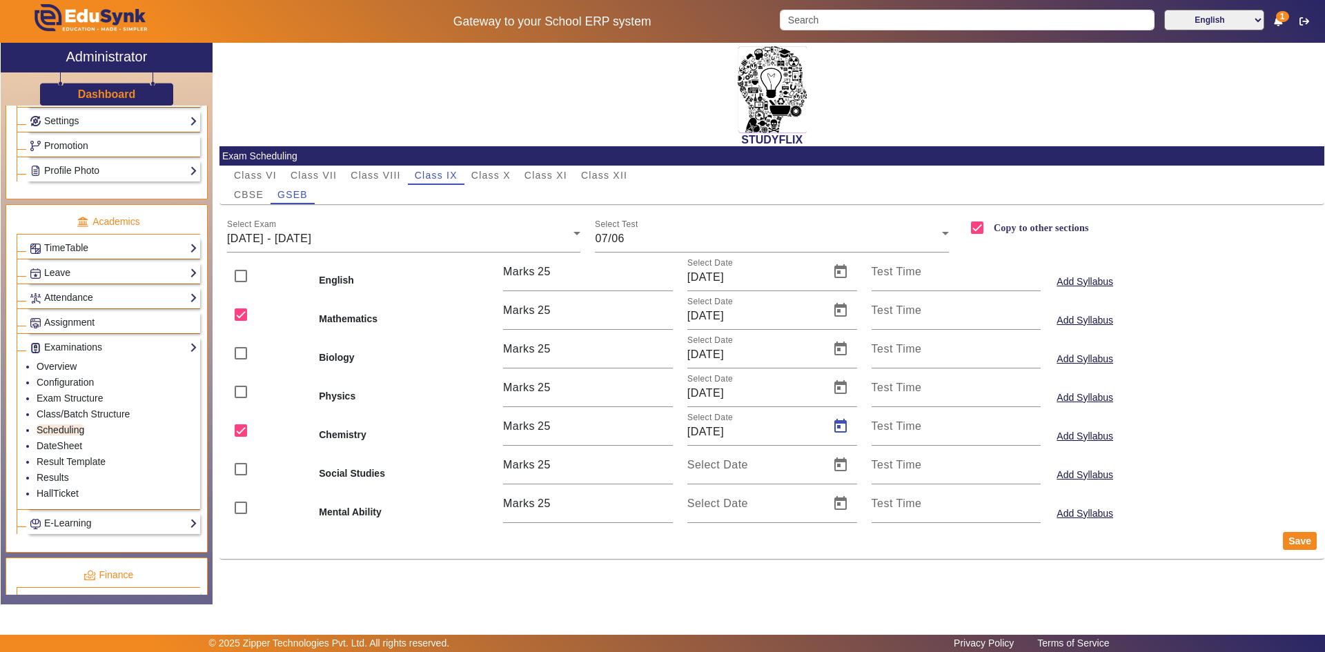
type input "[DATE]"
click at [713, 462] on span "Open calendar" at bounding box center [840, 464] width 33 height 33
click at [705, 397] on span "25" at bounding box center [706, 397] width 25 height 25
type input "[DATE]"
click at [713, 504] on span "Open calendar" at bounding box center [840, 503] width 33 height 33
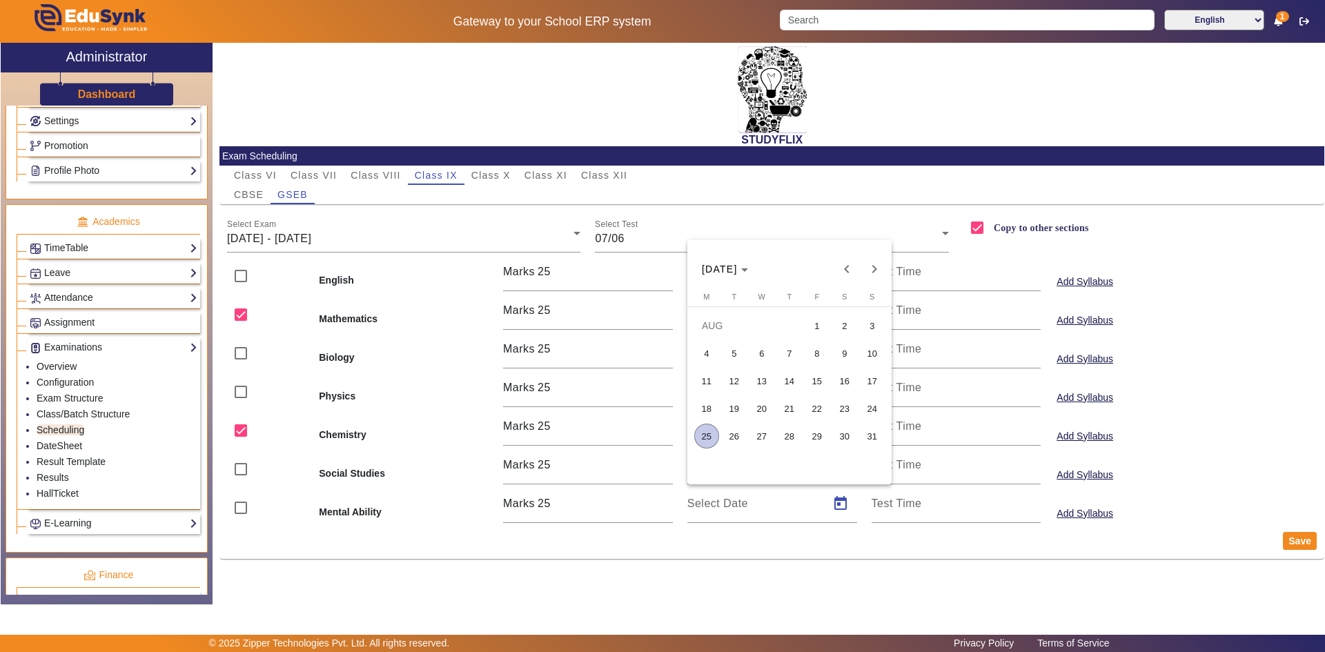
click at [708, 431] on span "25" at bounding box center [706, 436] width 25 height 25
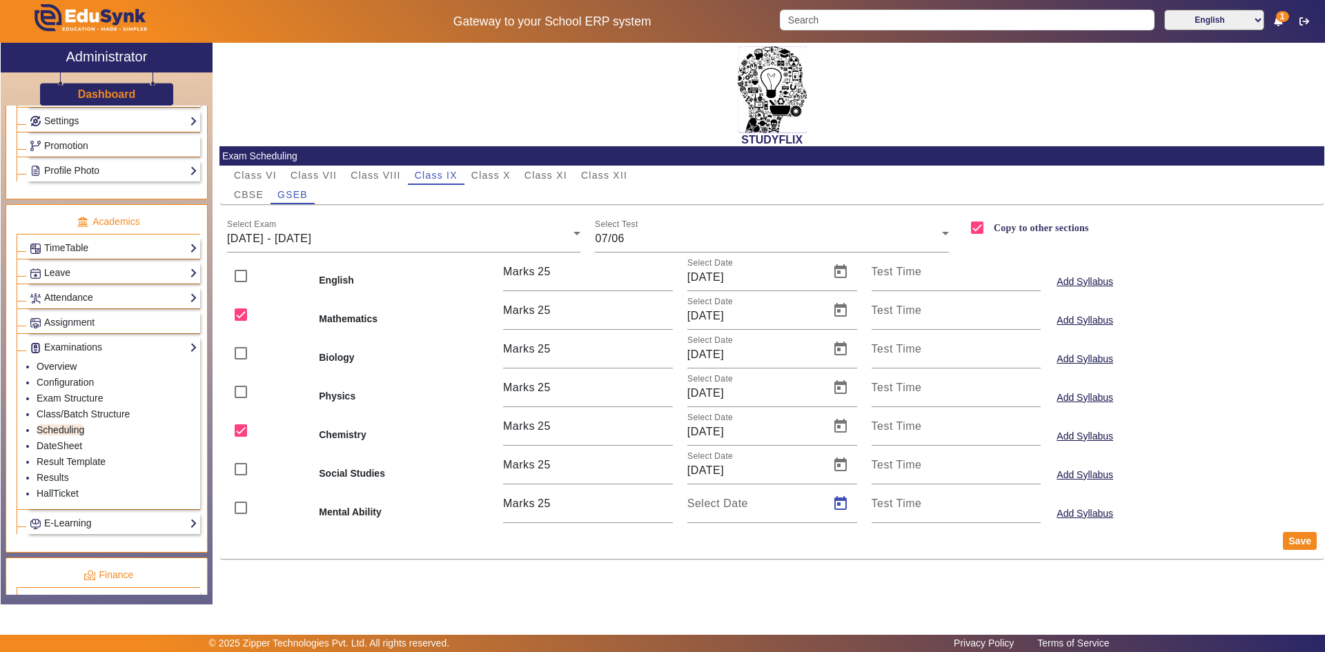
type input "[DATE]"
click at [713, 508] on button "Save" at bounding box center [1300, 541] width 34 height 18
click at [241, 275] on input "checkbox" at bounding box center [241, 276] width 28 height 28
checkbox input "true"
click at [239, 350] on input "checkbox" at bounding box center [241, 353] width 28 height 28
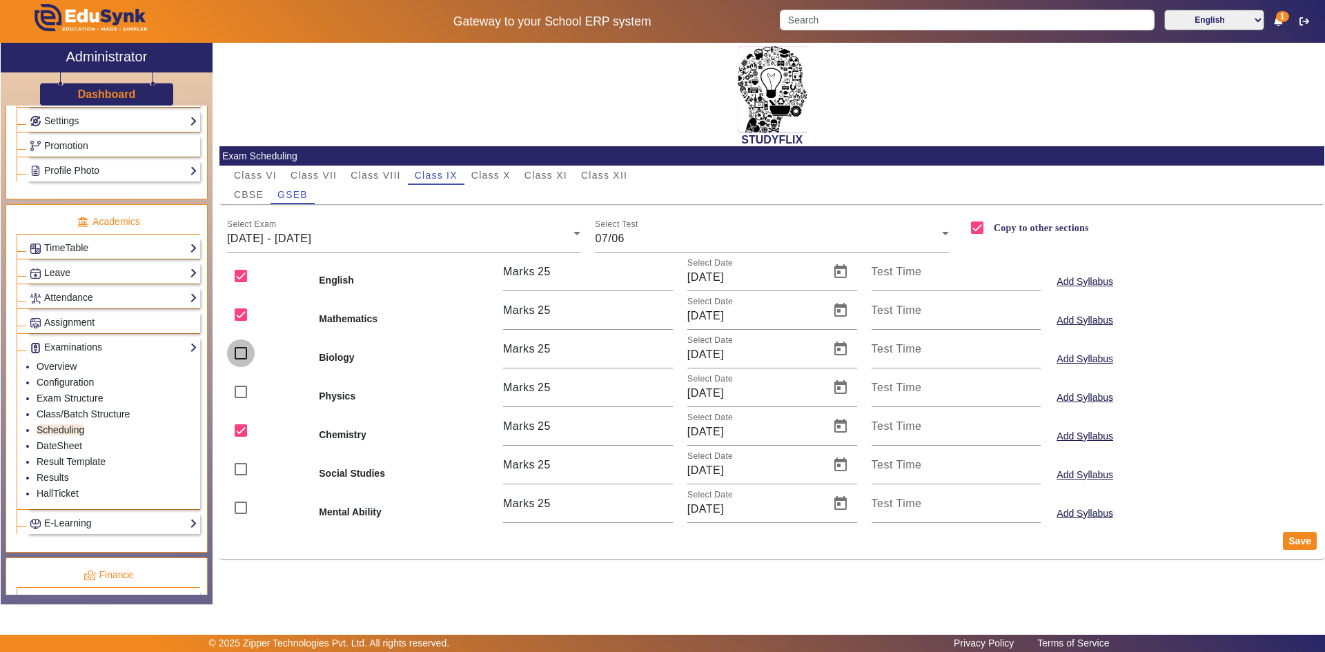
checkbox input "true"
click at [297, 226] on div "Select Exam [DATE] - [DATE]" at bounding box center [404, 233] width 354 height 39
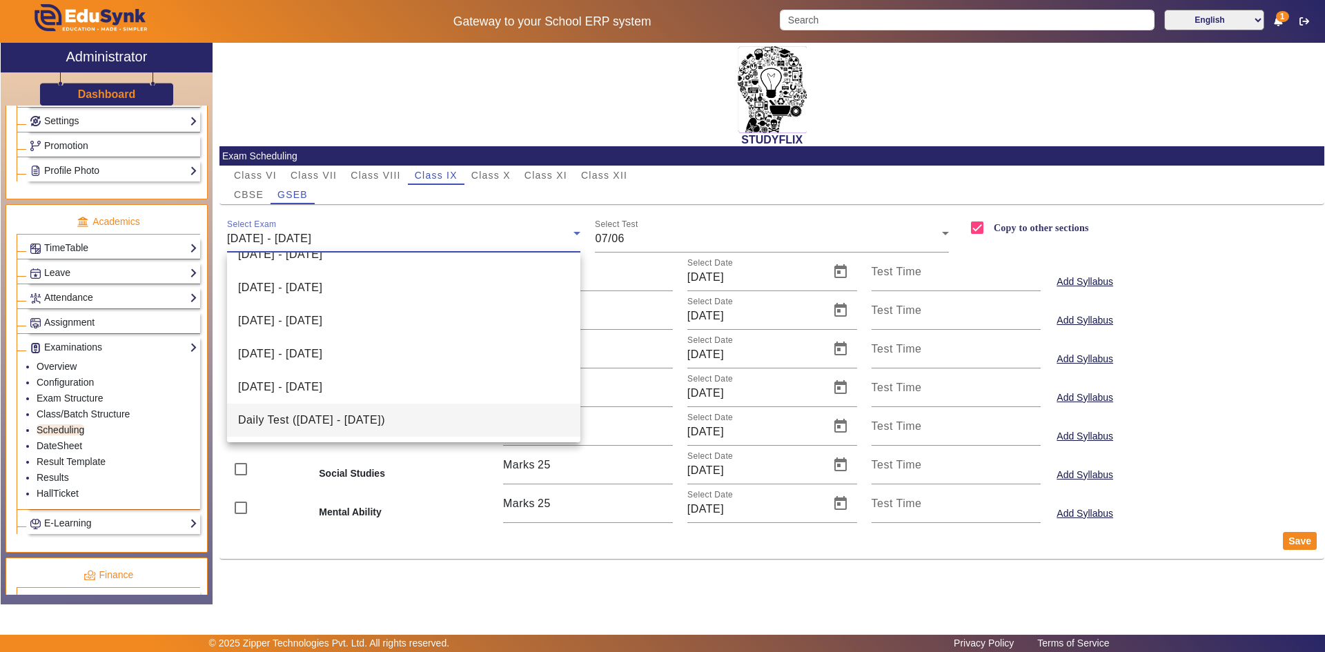
click at [299, 417] on span "Daily Test ([DATE] - [DATE])" at bounding box center [311, 420] width 147 height 17
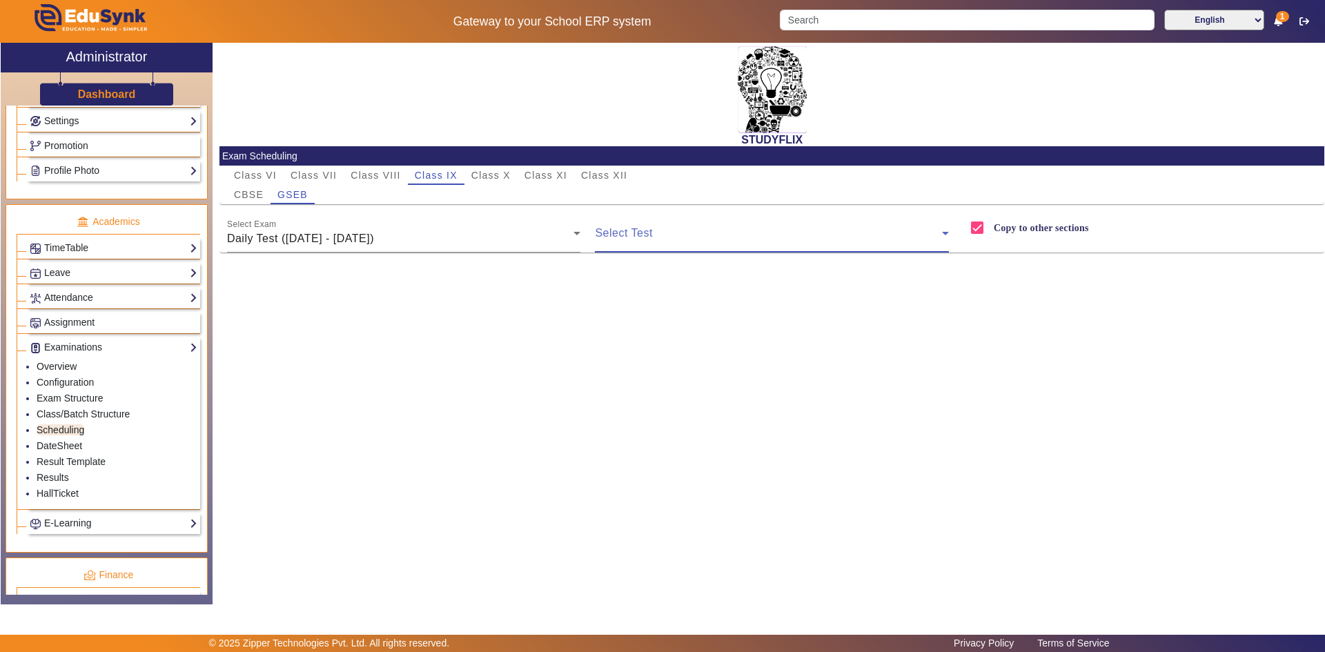
click at [629, 243] on span at bounding box center [768, 238] width 347 height 17
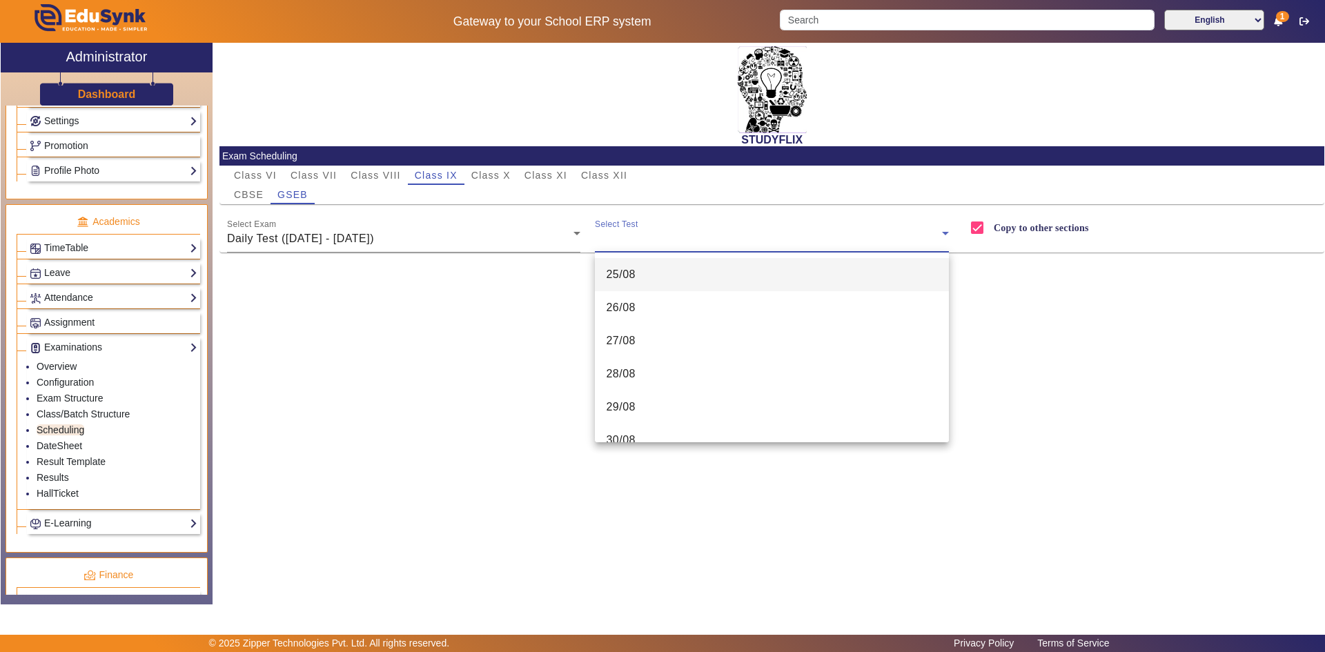
click at [628, 269] on span "25/08" at bounding box center [621, 274] width 30 height 17
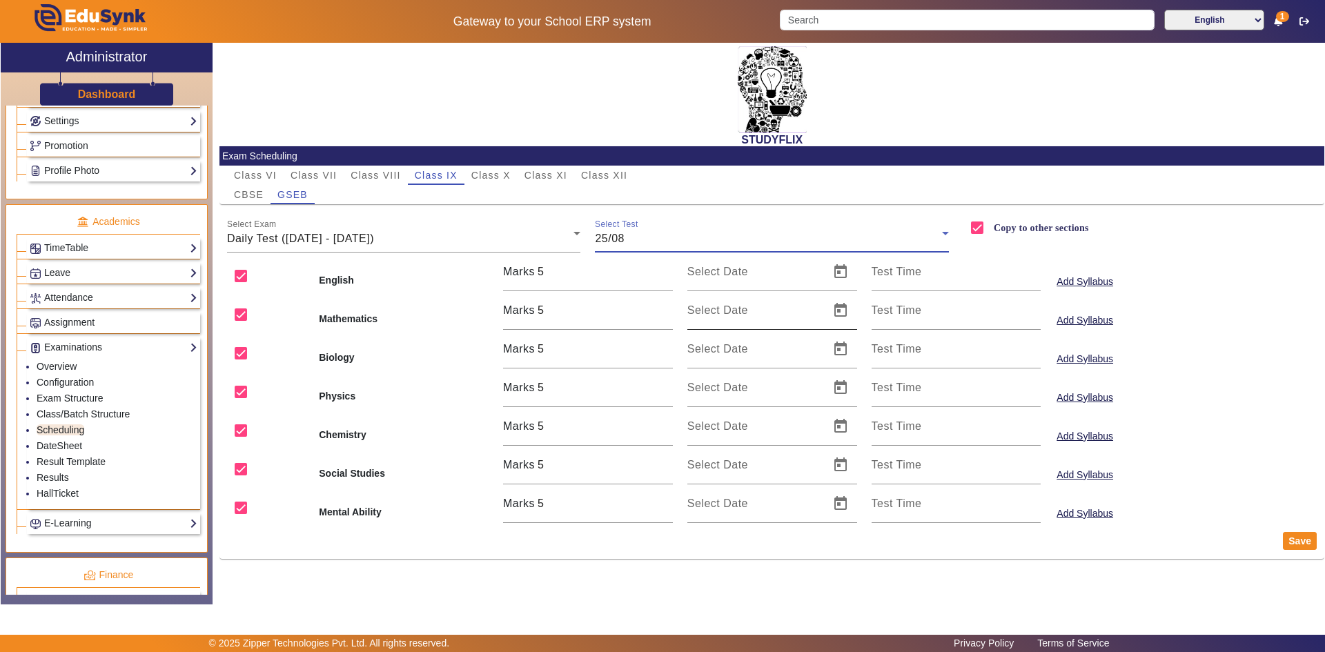
click at [713, 300] on div "Select Date" at bounding box center [754, 310] width 134 height 39
click at [713, 310] on span "Open calendar" at bounding box center [840, 310] width 33 height 33
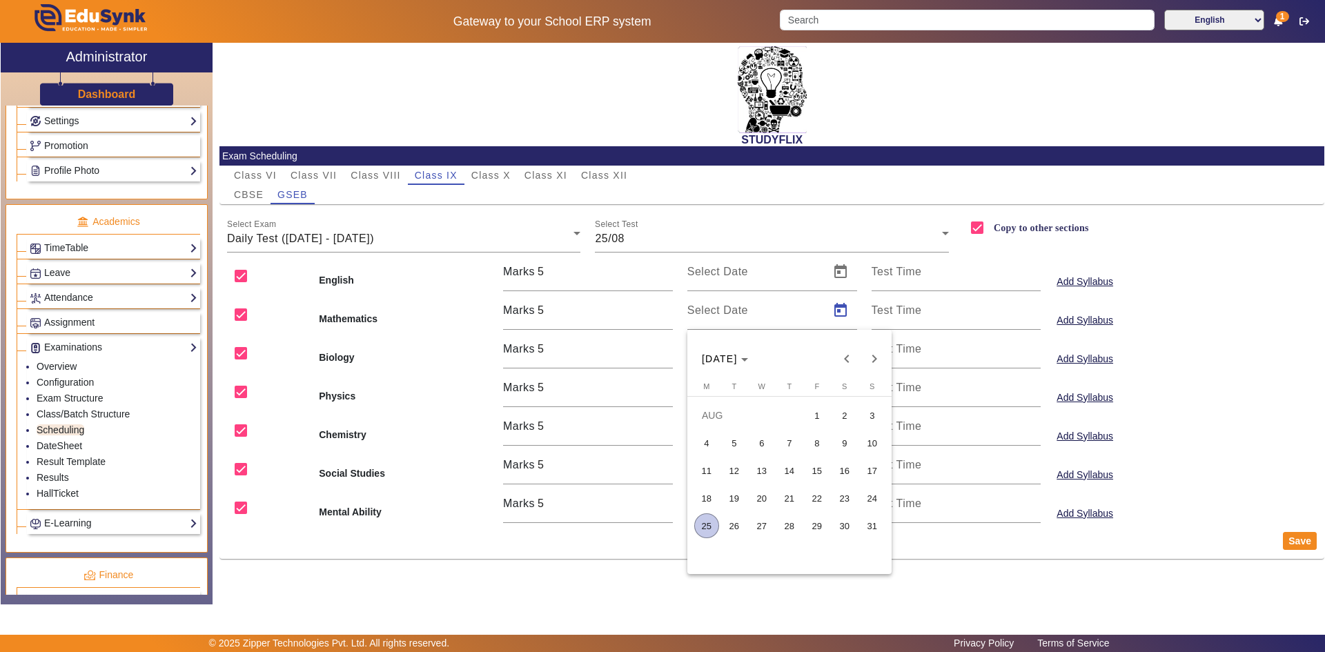
click at [706, 508] on span "25" at bounding box center [706, 525] width 25 height 25
type input "[DATE]"
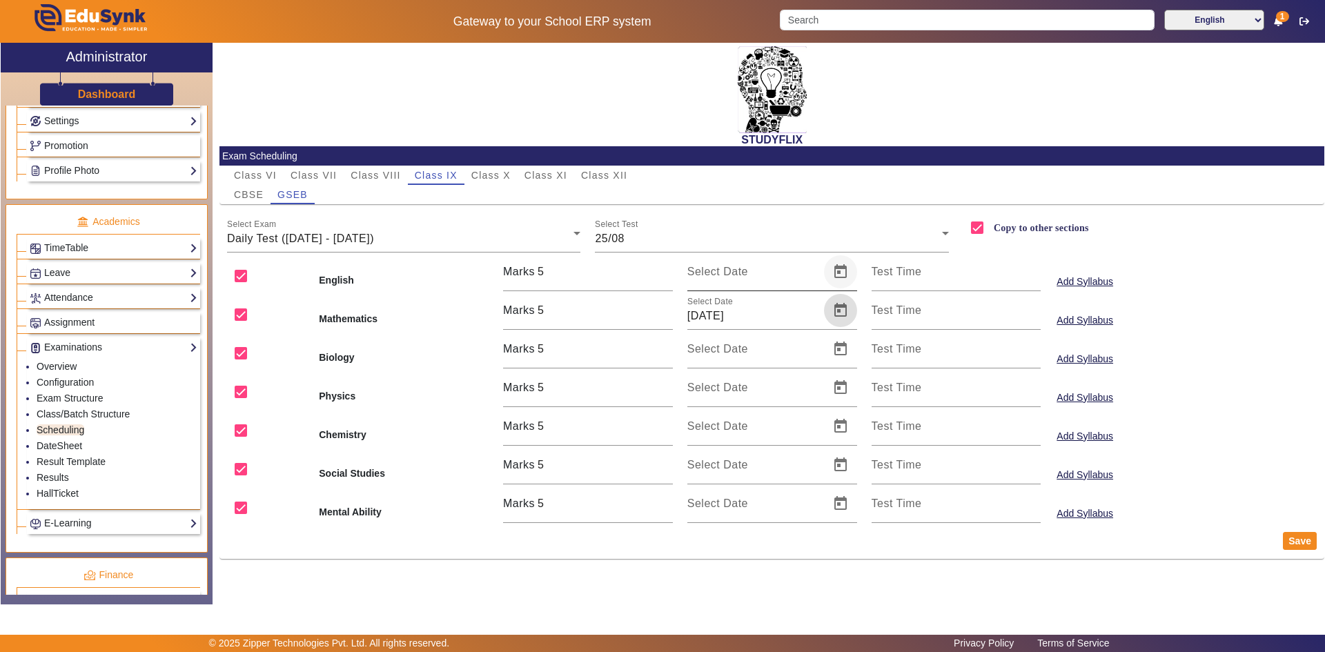
click at [713, 274] on span "Open calendar" at bounding box center [840, 271] width 33 height 33
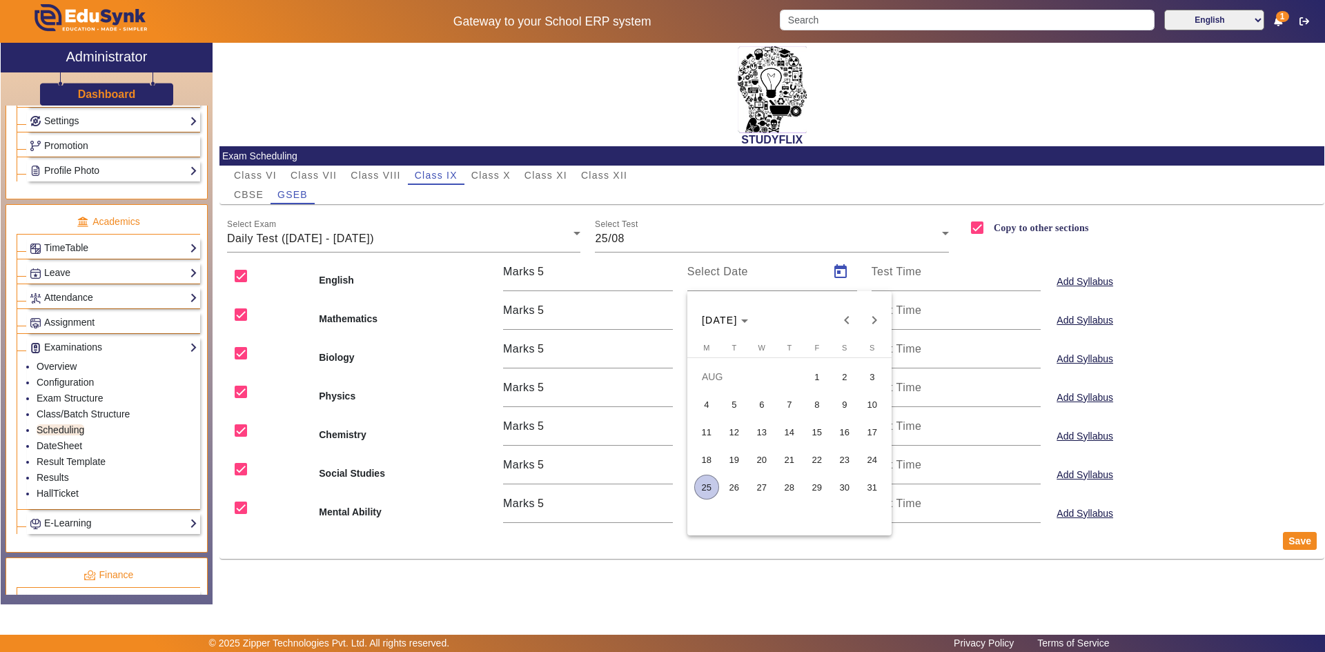
click at [705, 484] on span "25" at bounding box center [706, 487] width 25 height 25
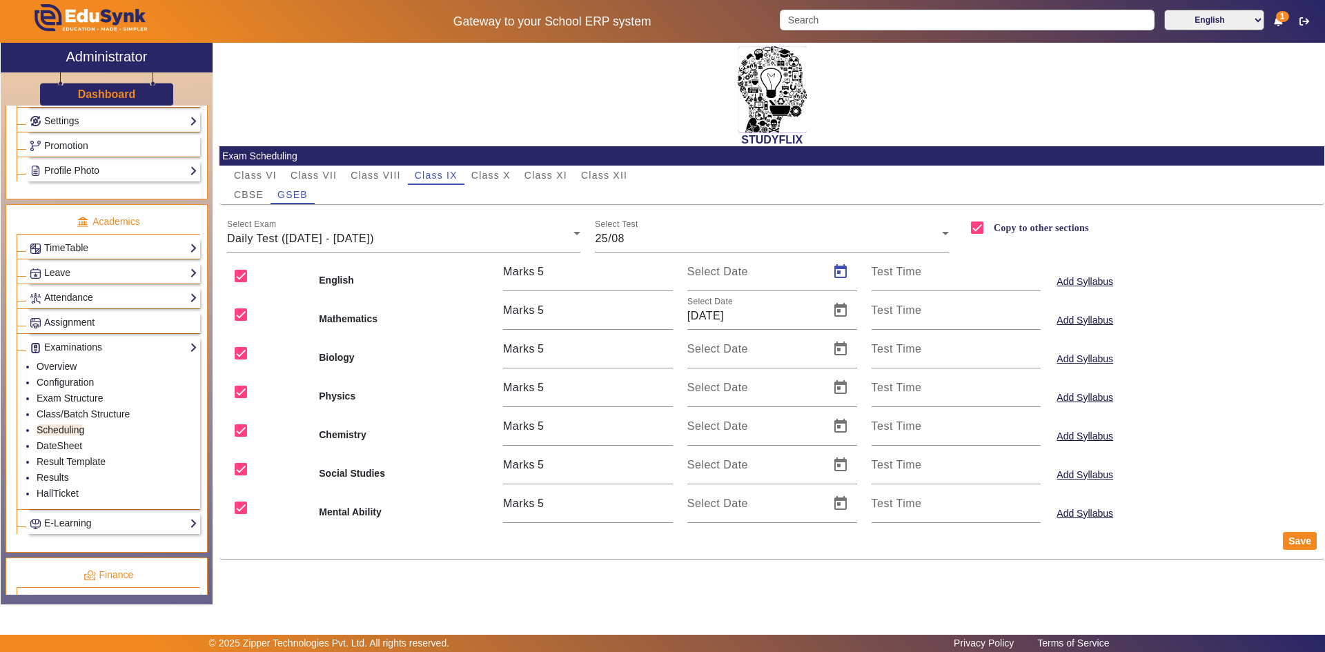
type input "[DATE]"
click at [713, 351] on span "Open calendar" at bounding box center [840, 349] width 33 height 33
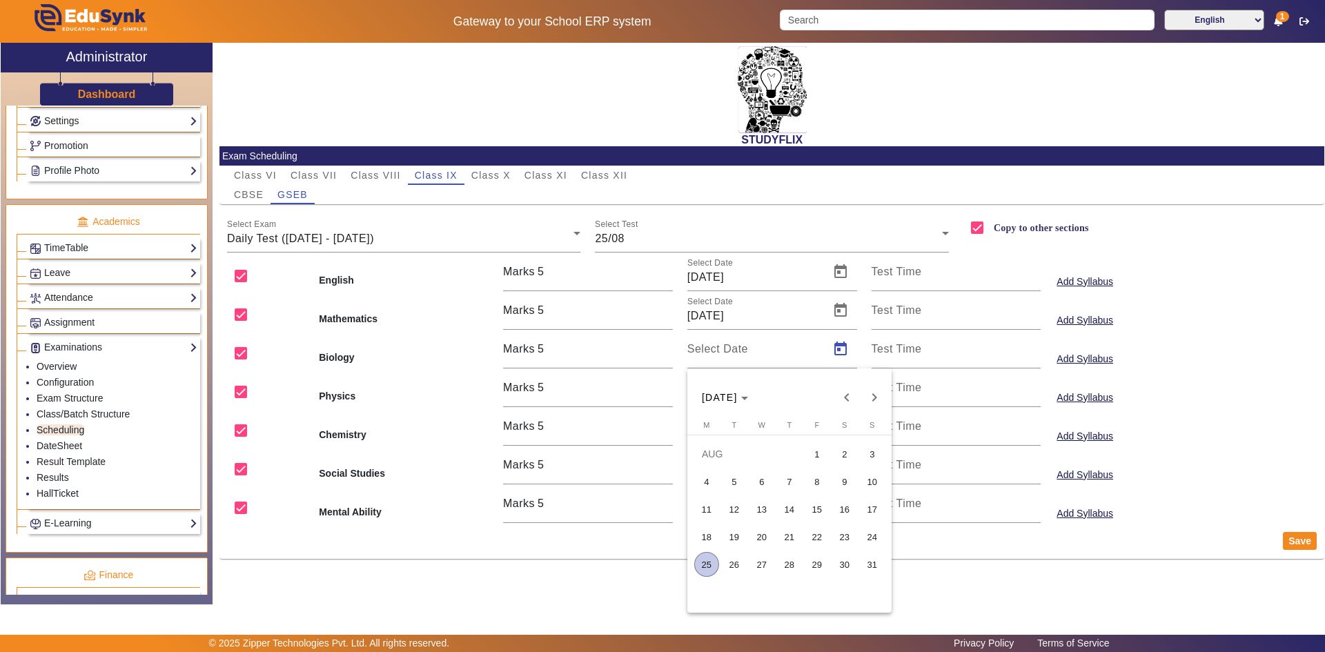
click at [707, 508] on span "25" at bounding box center [706, 564] width 25 height 25
type input "[DATE]"
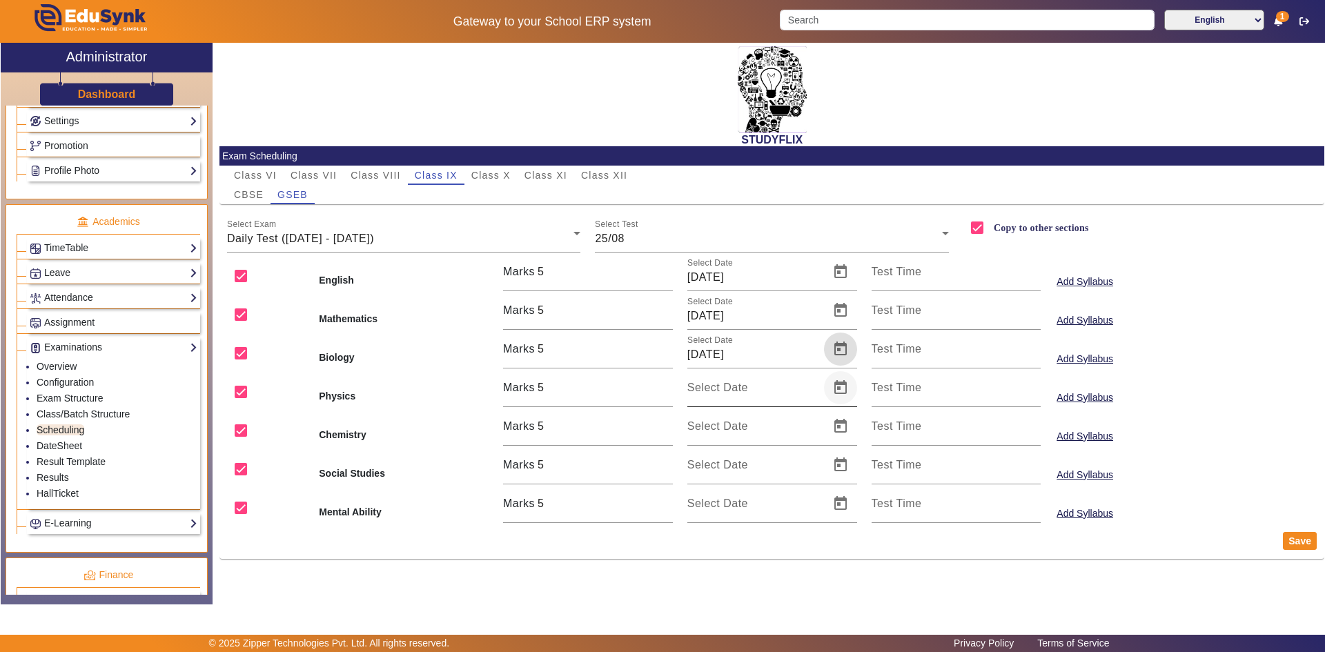
click at [713, 388] on span "Open calendar" at bounding box center [840, 387] width 33 height 33
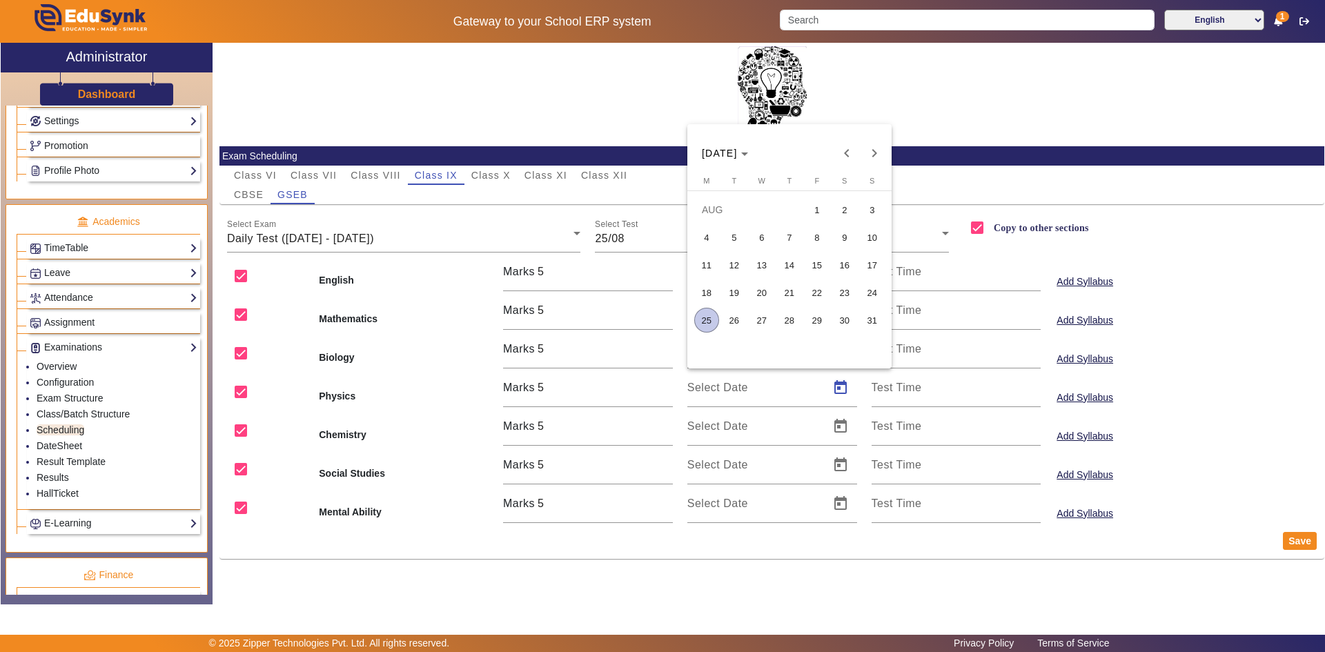
click at [704, 322] on span "25" at bounding box center [706, 320] width 25 height 25
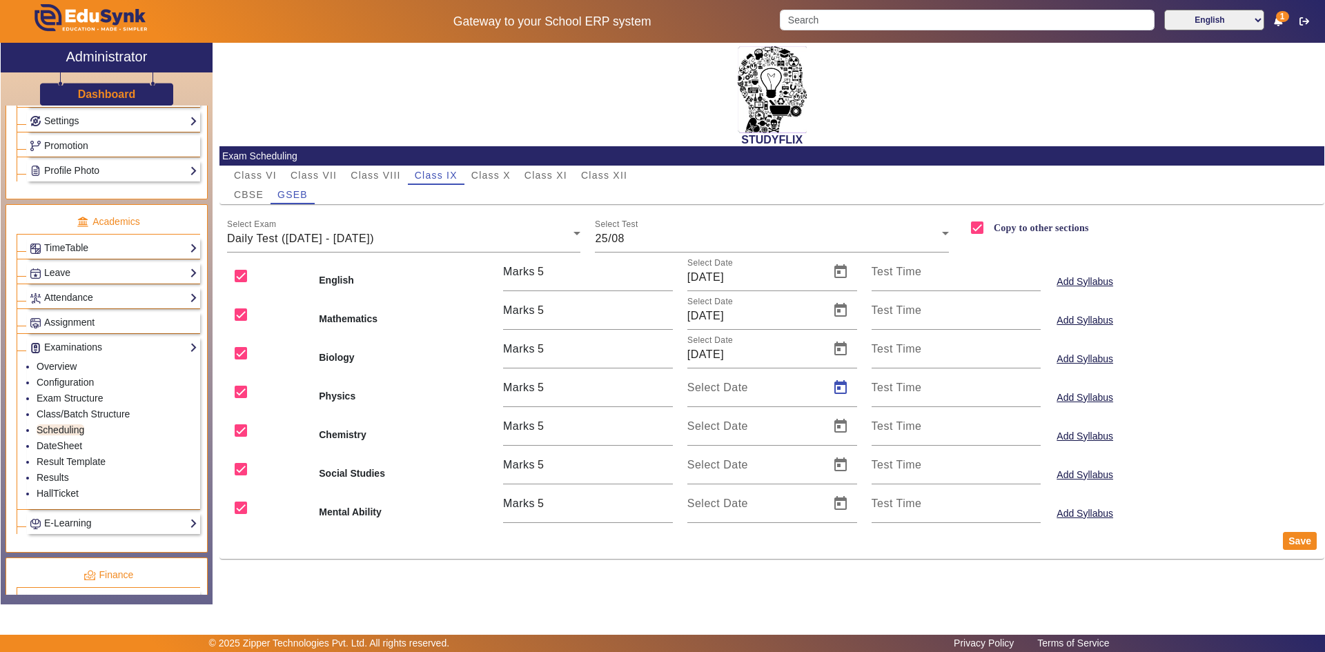
type input "[DATE]"
click at [713, 424] on span "Open calendar" at bounding box center [840, 426] width 33 height 33
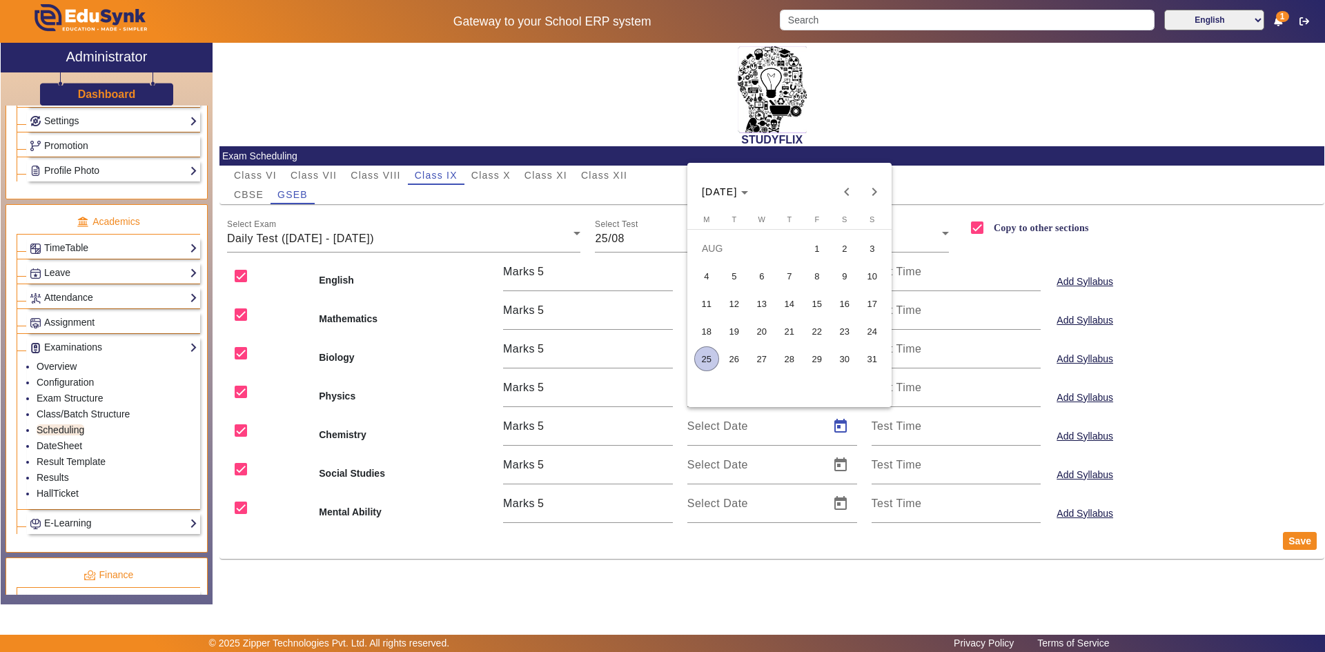
click at [701, 362] on span "25" at bounding box center [706, 358] width 25 height 25
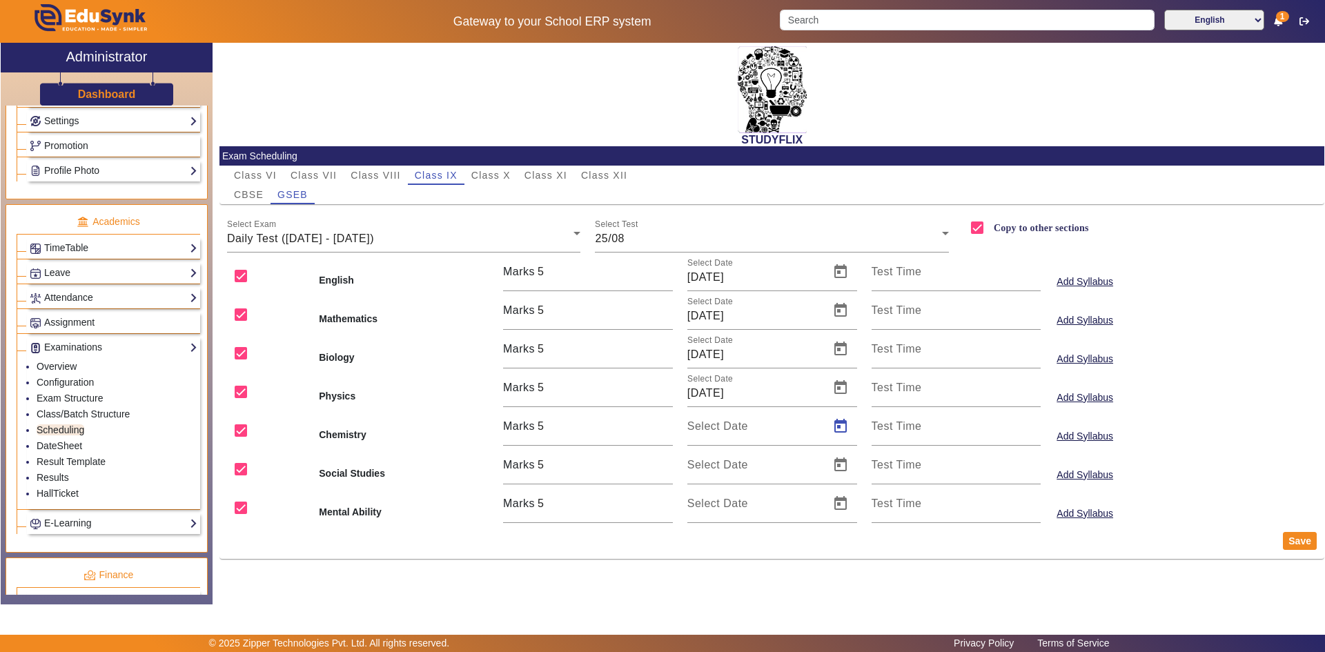
type input "[DATE]"
click at [713, 462] on span "Open calendar" at bounding box center [840, 464] width 33 height 33
click at [707, 391] on span "25" at bounding box center [706, 397] width 25 height 25
type input "[DATE]"
click at [713, 504] on span "Open calendar" at bounding box center [840, 503] width 33 height 33
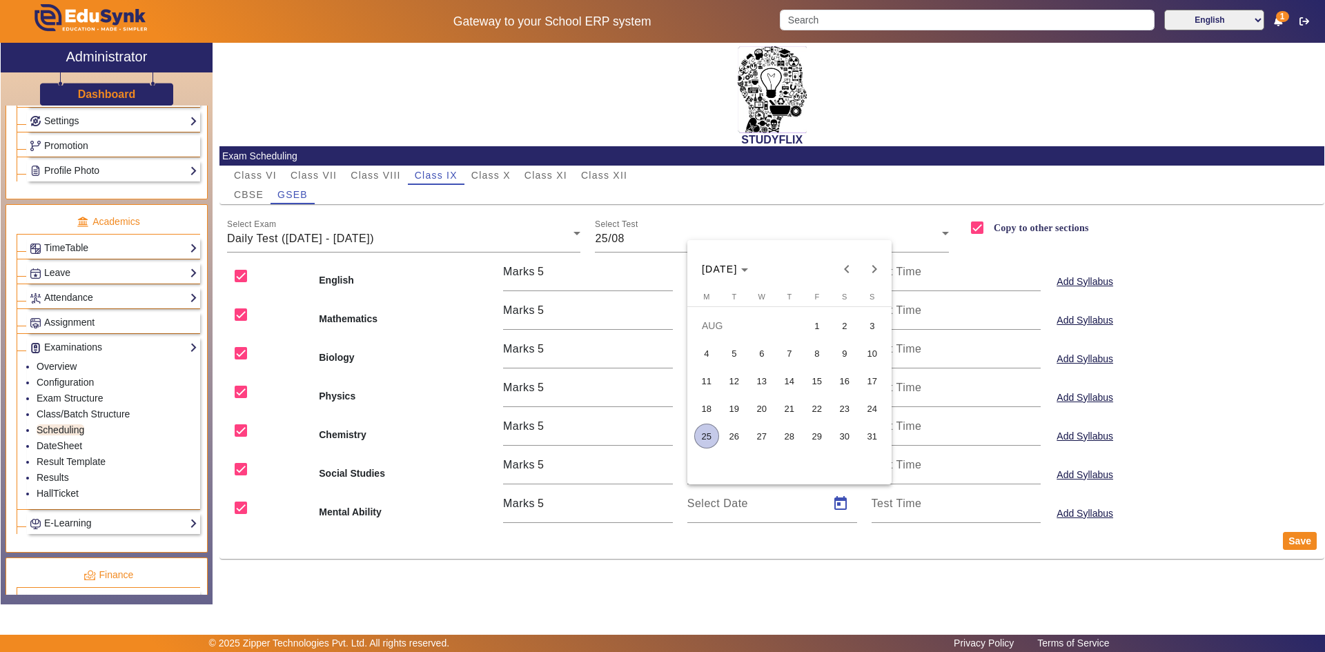
click at [704, 438] on span "25" at bounding box center [706, 436] width 25 height 25
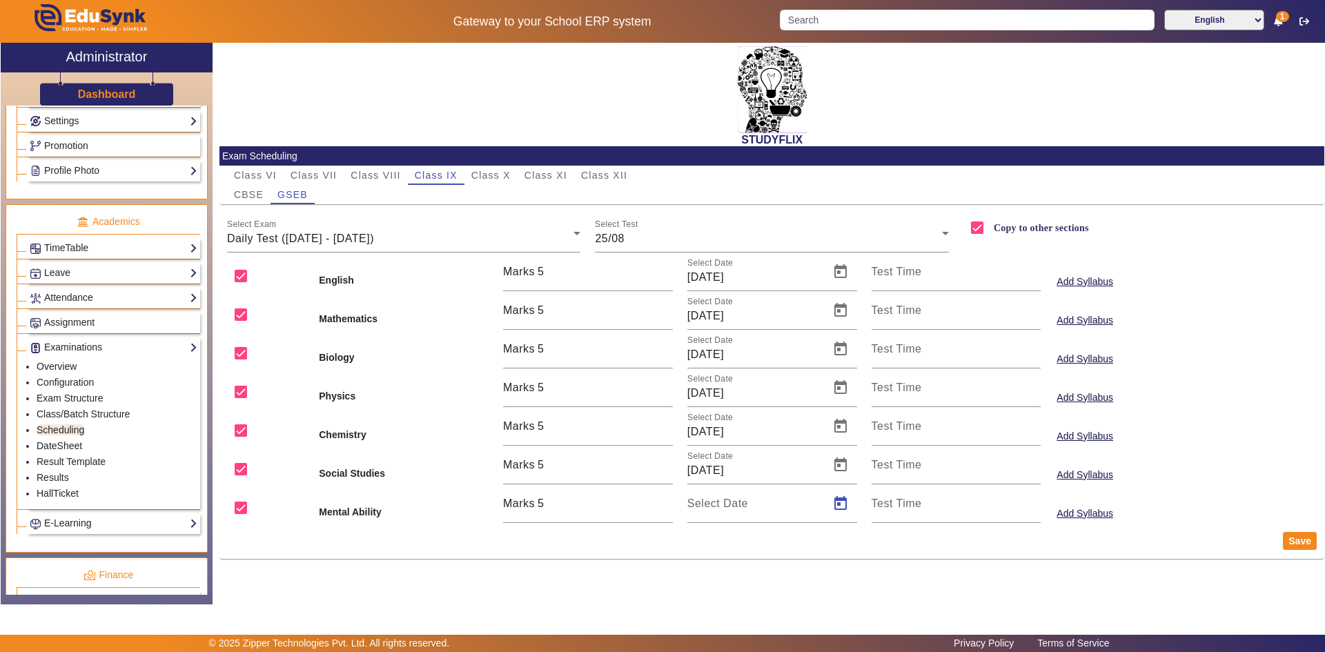
type input "[DATE]"
click at [713, 508] on button "Save" at bounding box center [1300, 541] width 34 height 18
click at [485, 177] on span "Class X" at bounding box center [490, 175] width 39 height 10
checkbox input "false"
click at [433, 172] on span "Class IX" at bounding box center [436, 175] width 43 height 10
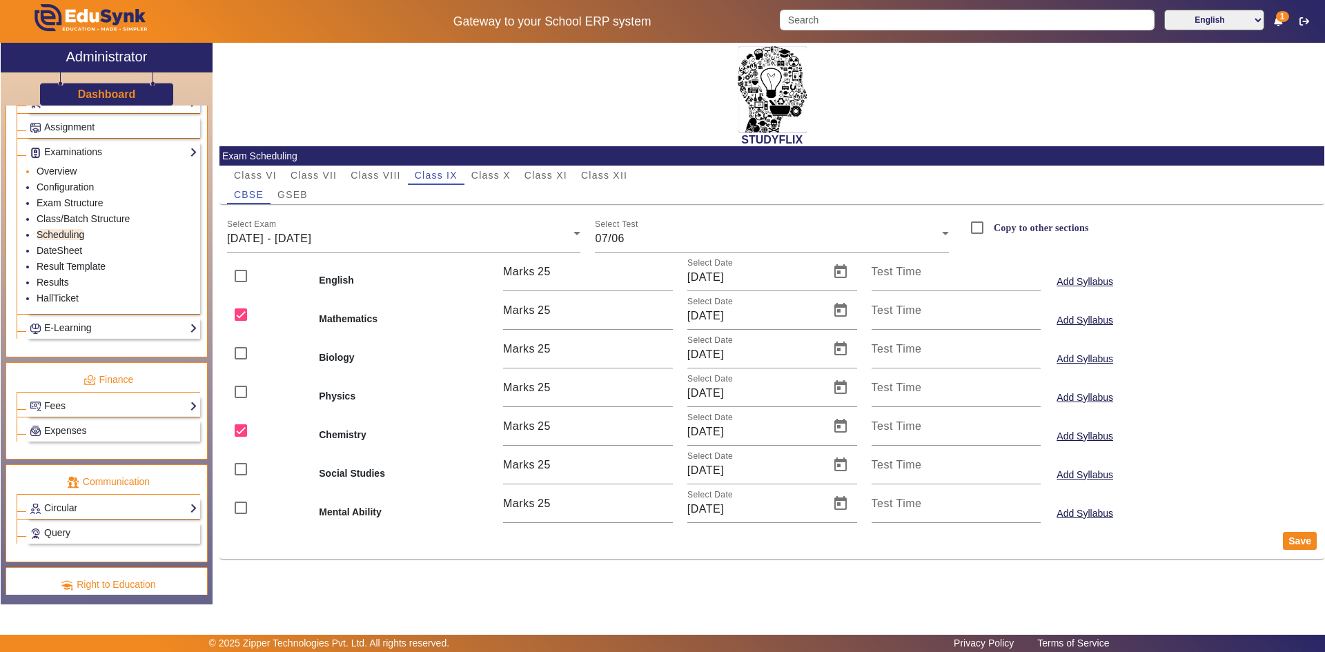
scroll to position [634, 0]
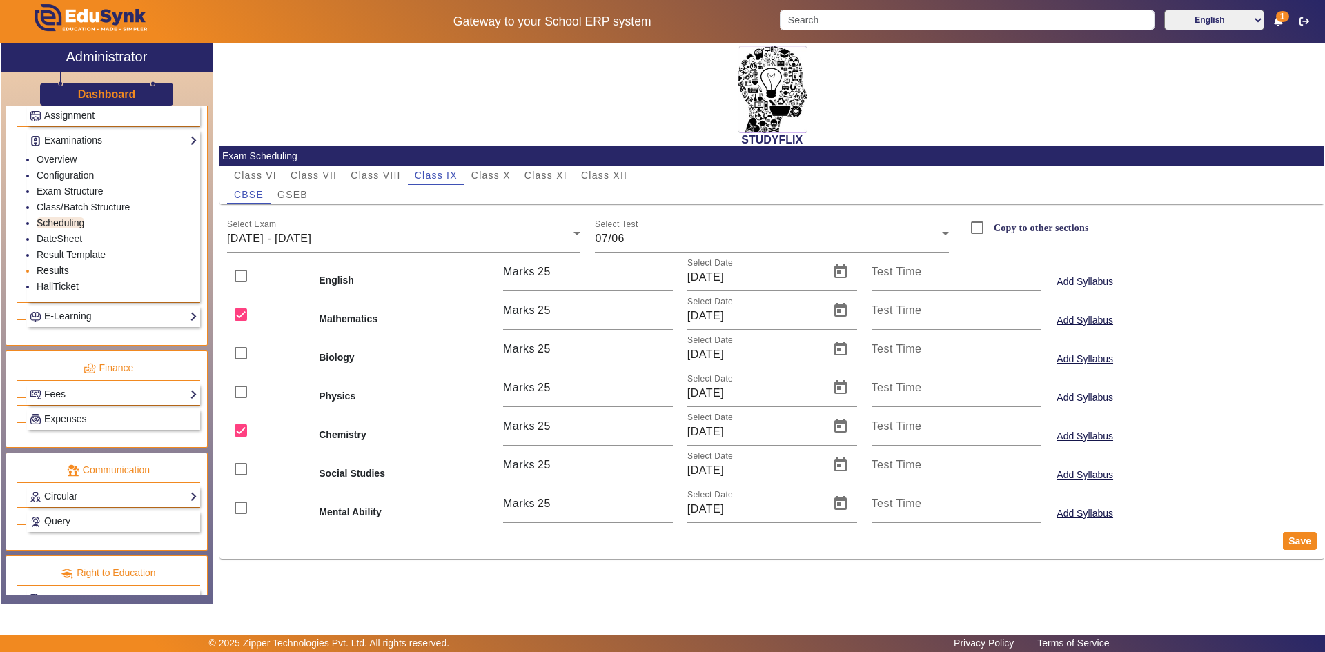
click at [59, 272] on link "Results" at bounding box center [53, 270] width 32 height 11
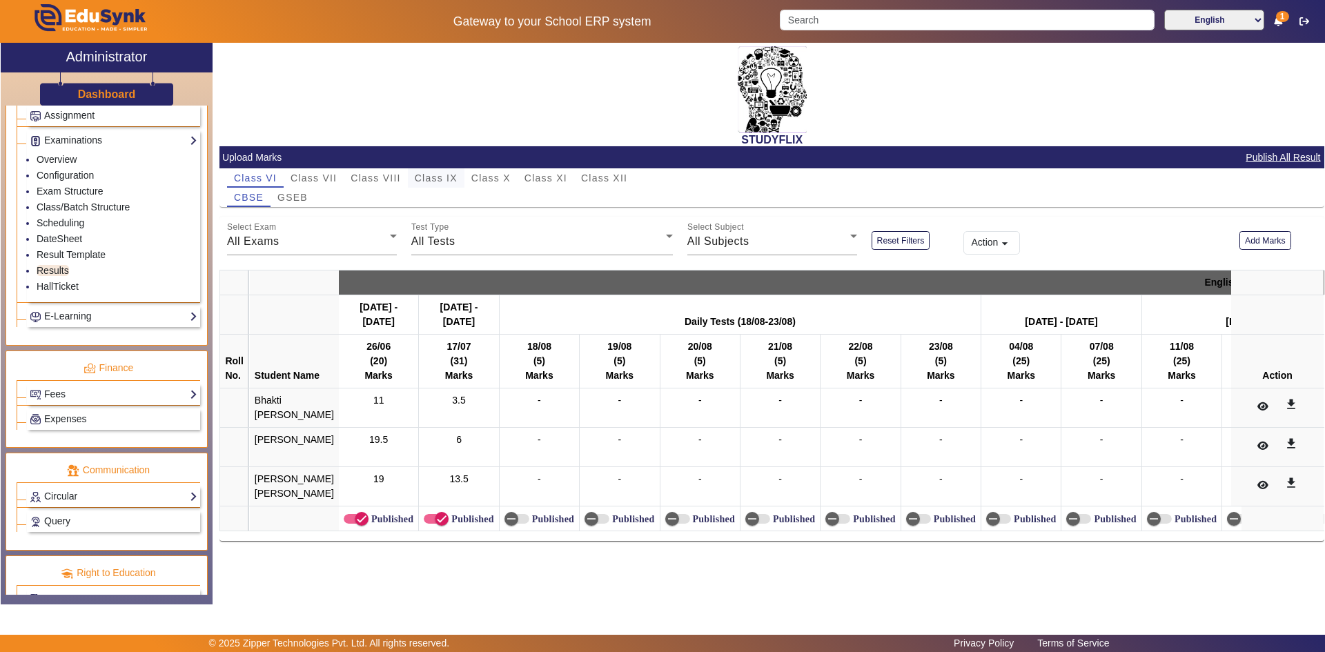
click at [444, 177] on span "Class IX" at bounding box center [436, 178] width 43 height 10
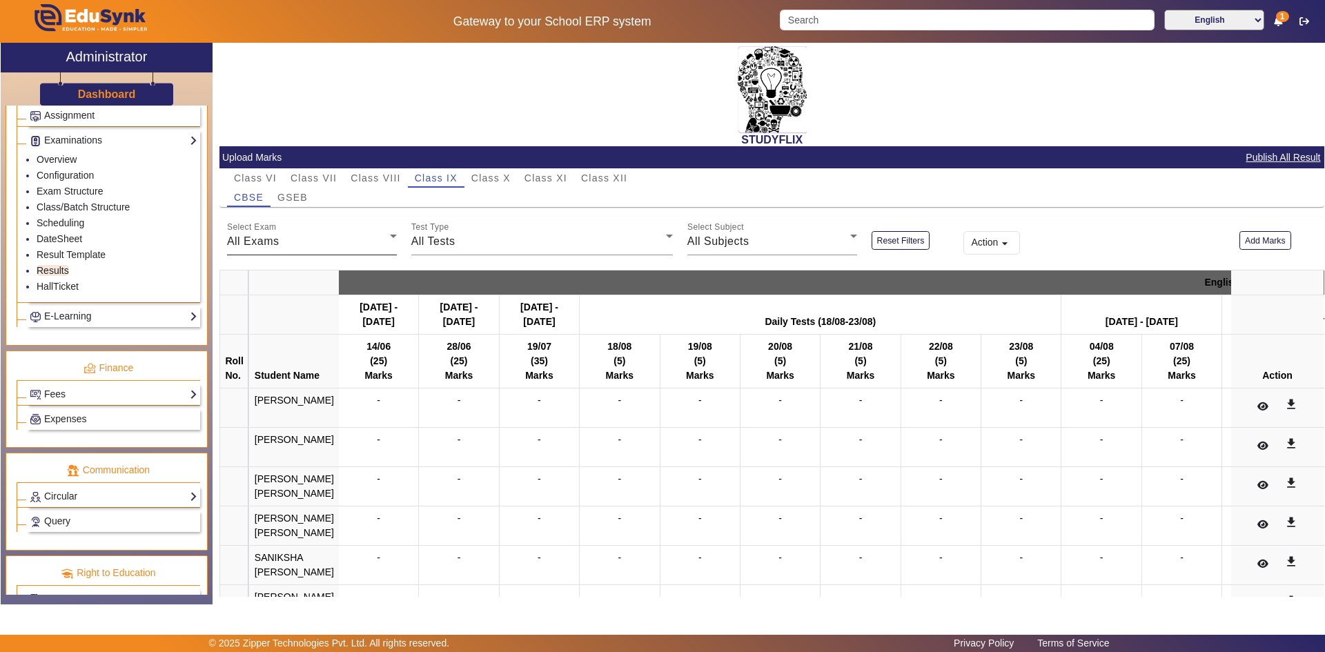
click at [352, 241] on div "All Exams" at bounding box center [308, 241] width 163 height 17
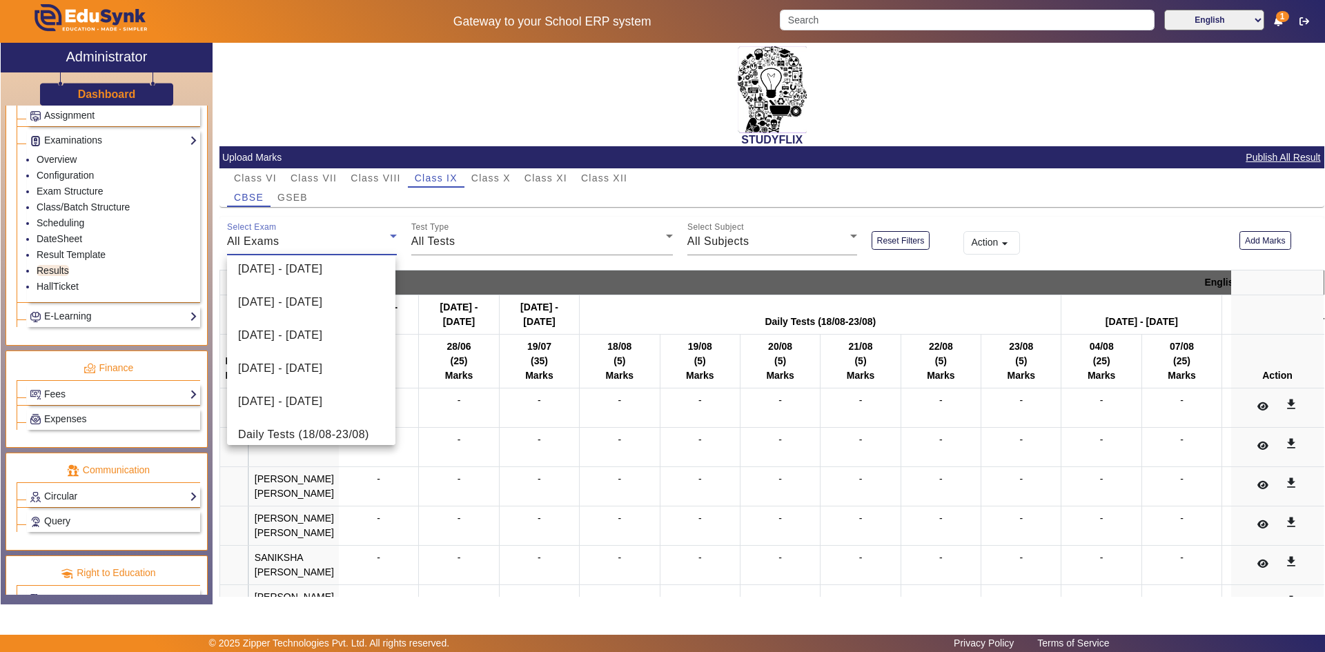
scroll to position [384, 0]
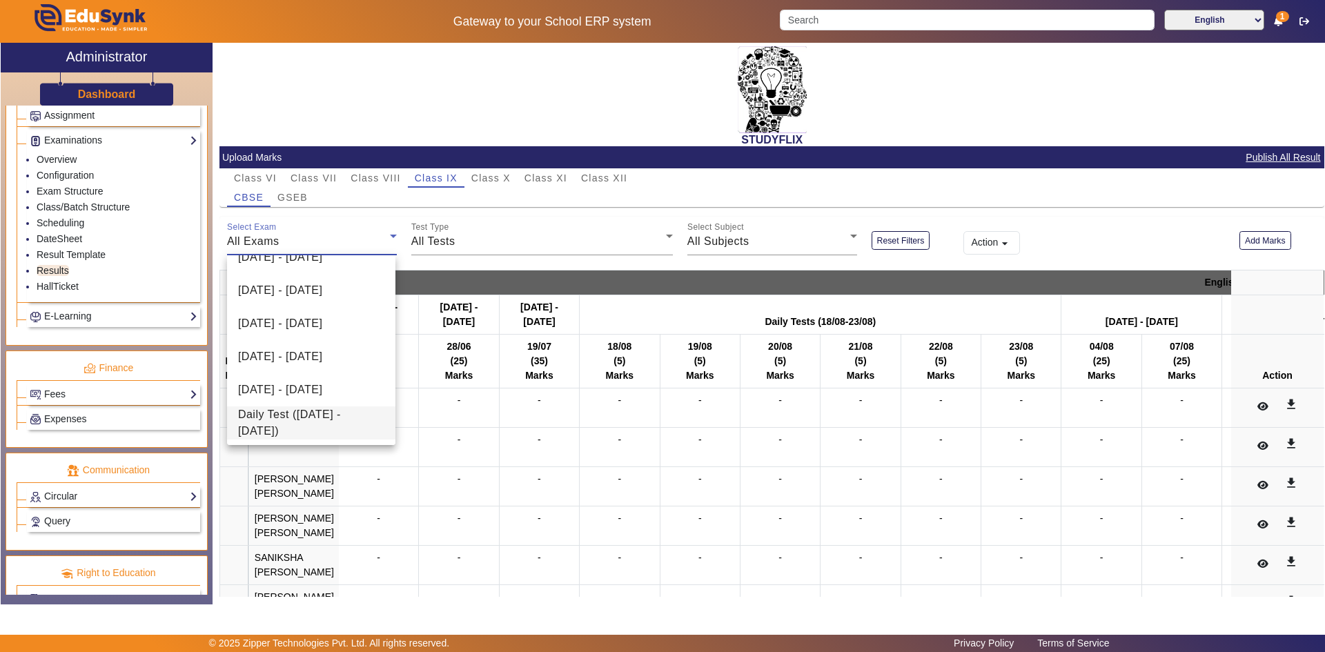
click at [298, 420] on span "Daily Test ([DATE] - [DATE])" at bounding box center [311, 422] width 146 height 33
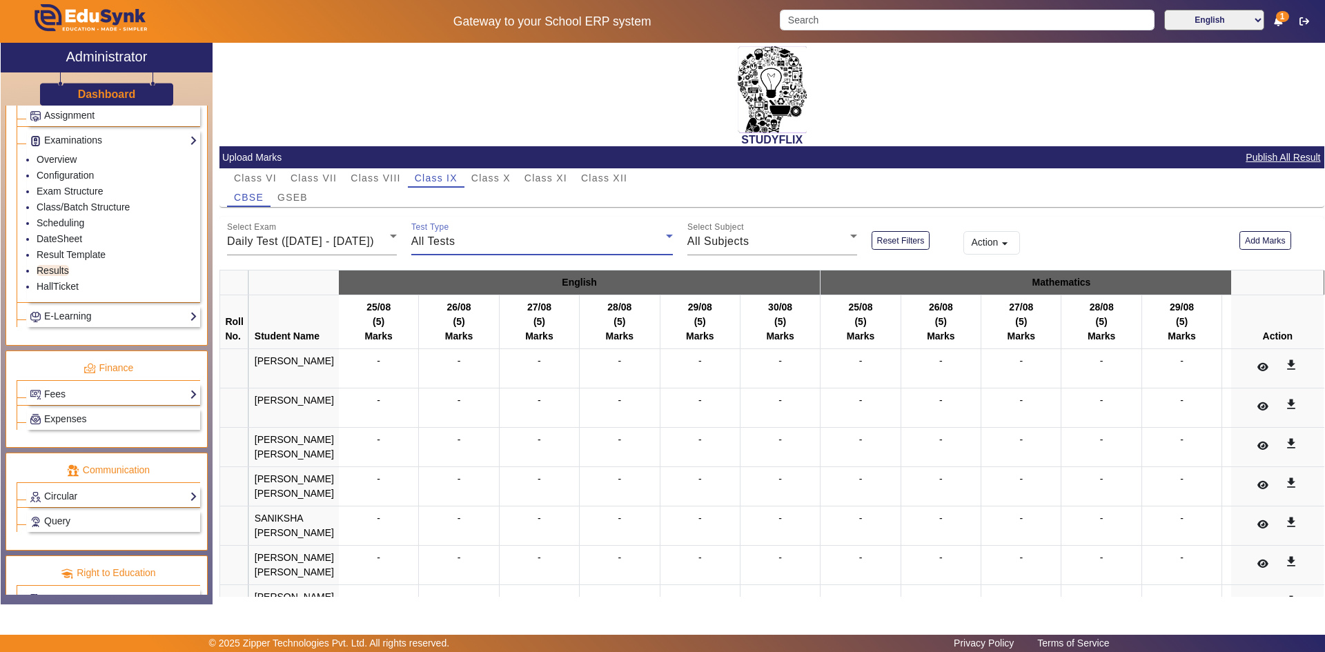
click at [470, 236] on div "All Tests" at bounding box center [538, 241] width 255 height 17
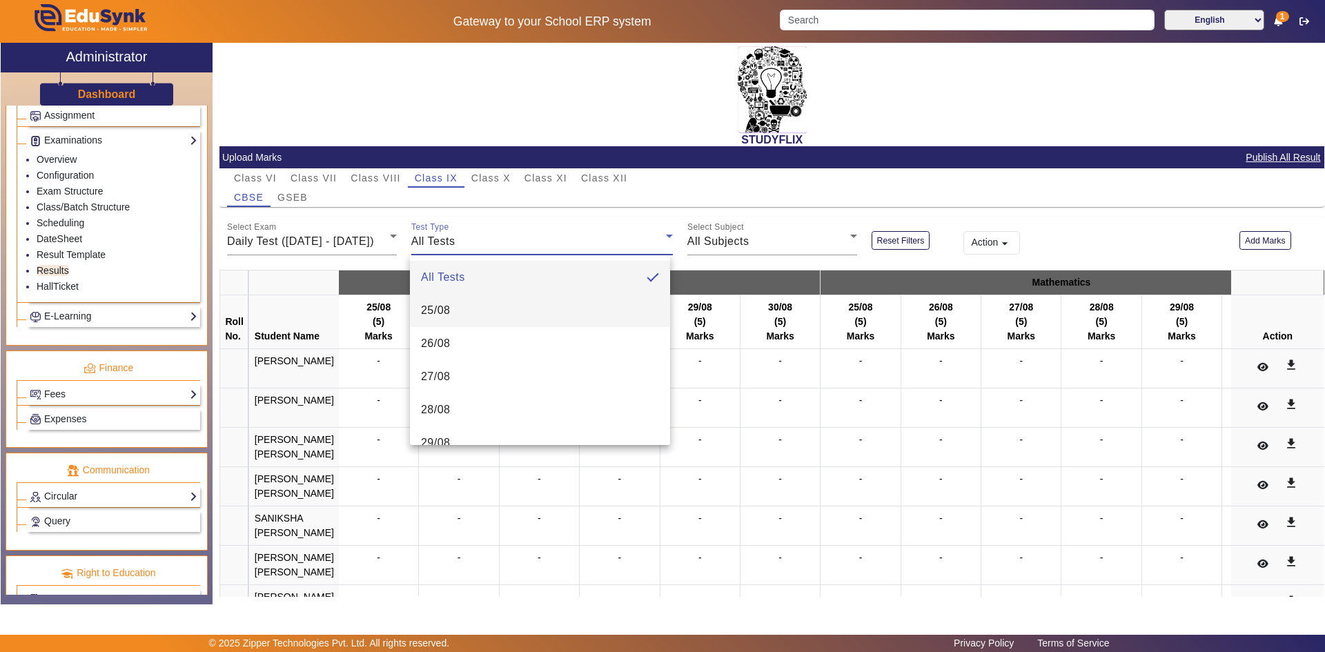
click at [459, 303] on mat-option "25/08" at bounding box center [540, 310] width 260 height 33
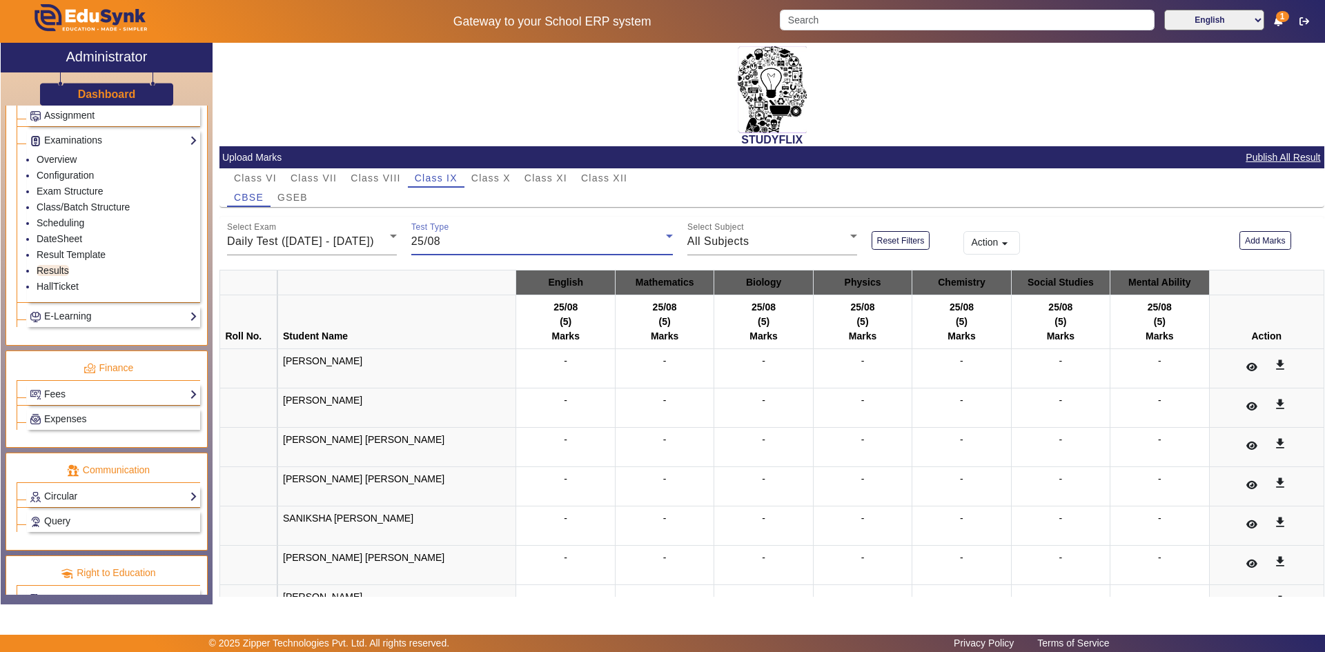
click at [574, 371] on div "-" at bounding box center [565, 368] width 88 height 29
click at [713, 367] on div "-" at bounding box center [862, 368] width 88 height 29
click at [713, 358] on div "-" at bounding box center [1159, 368] width 88 height 29
click at [713, 359] on div "-" at bounding box center [1159, 368] width 88 height 29
drag, startPoint x: 1149, startPoint y: 366, endPoint x: 1136, endPoint y: 364, distance: 12.7
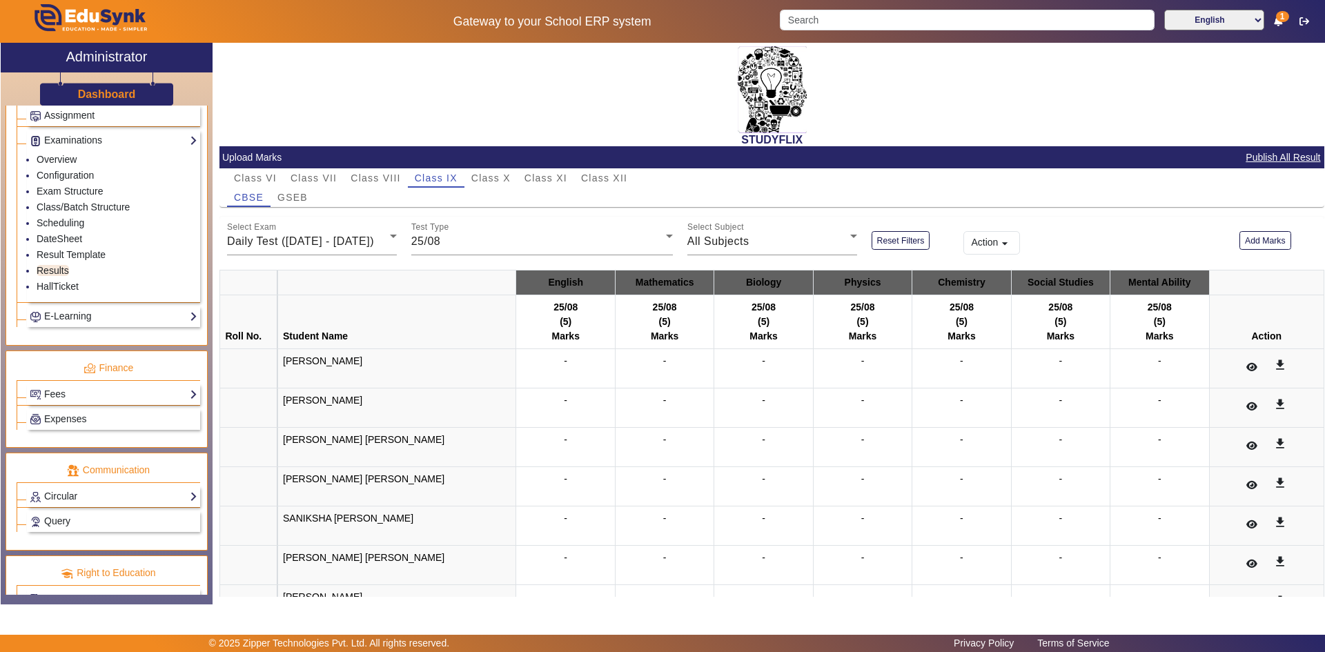
click at [713, 364] on div "-" at bounding box center [1159, 368] width 88 height 29
click at [713, 366] on mat-icon "get_app" at bounding box center [1280, 365] width 14 height 14
click at [713, 366] on button at bounding box center [1251, 367] width 27 height 23
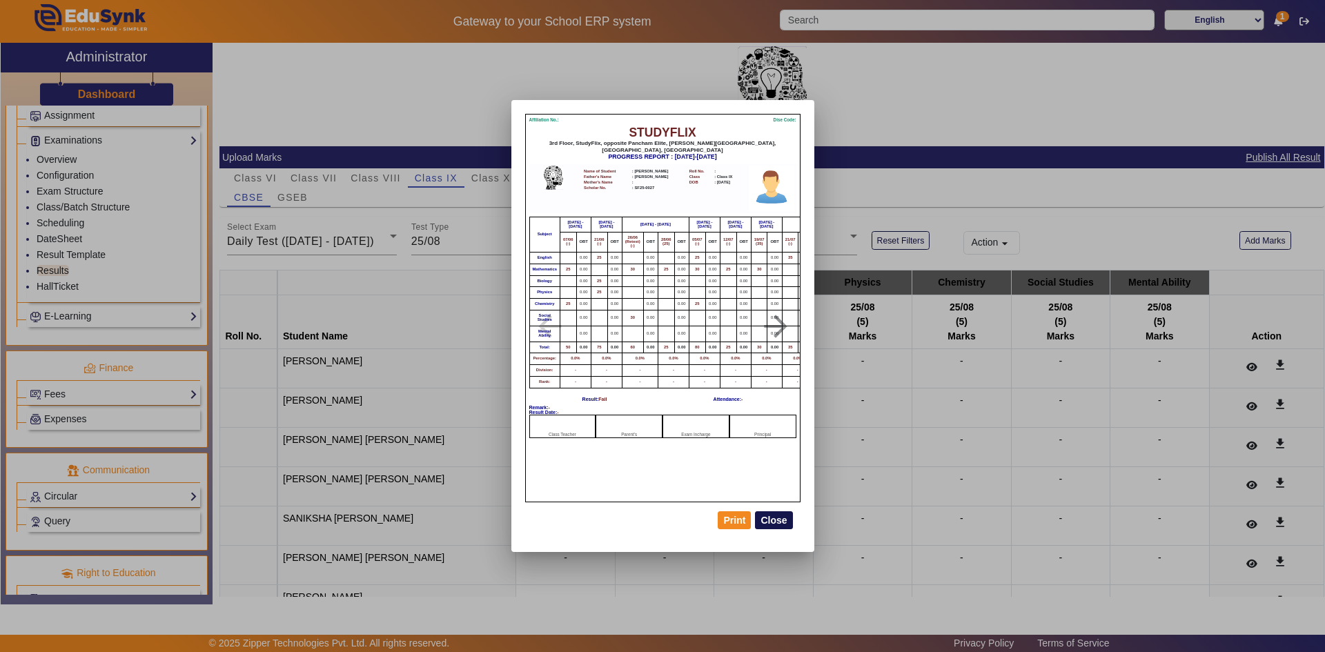
click at [713, 508] on button "Close" at bounding box center [773, 520] width 37 height 18
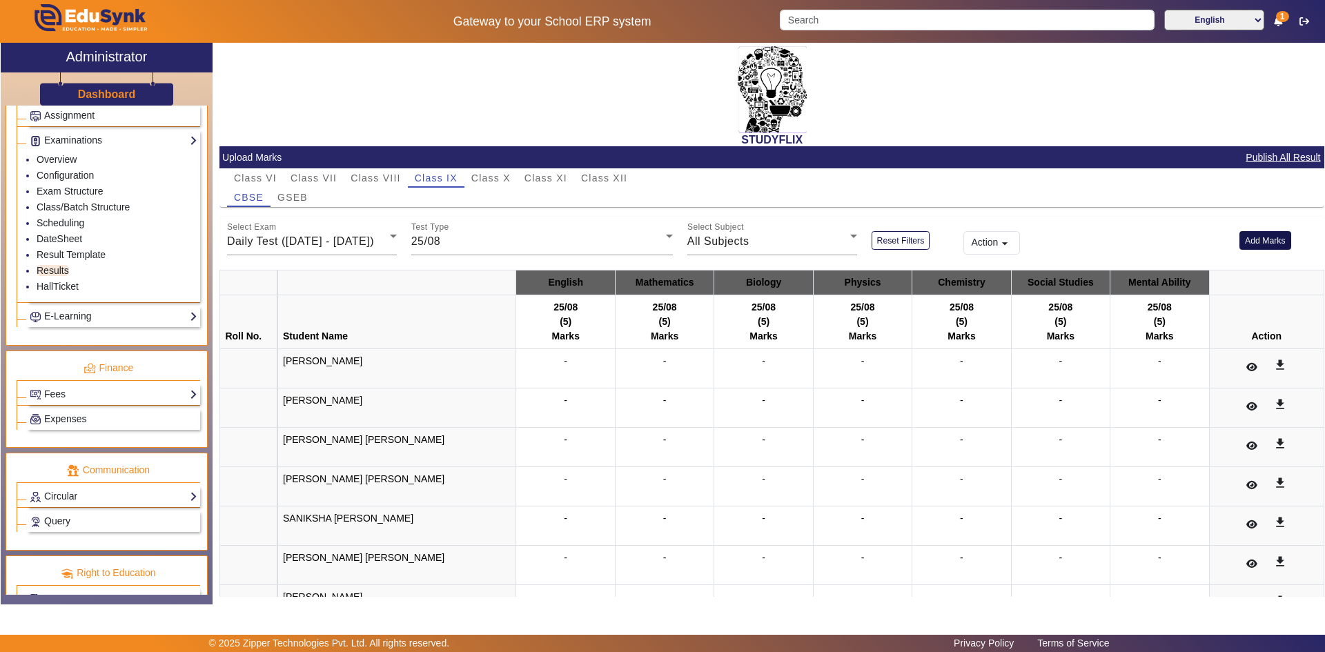
click at [713, 244] on button "Add Marks" at bounding box center [1265, 240] width 52 height 19
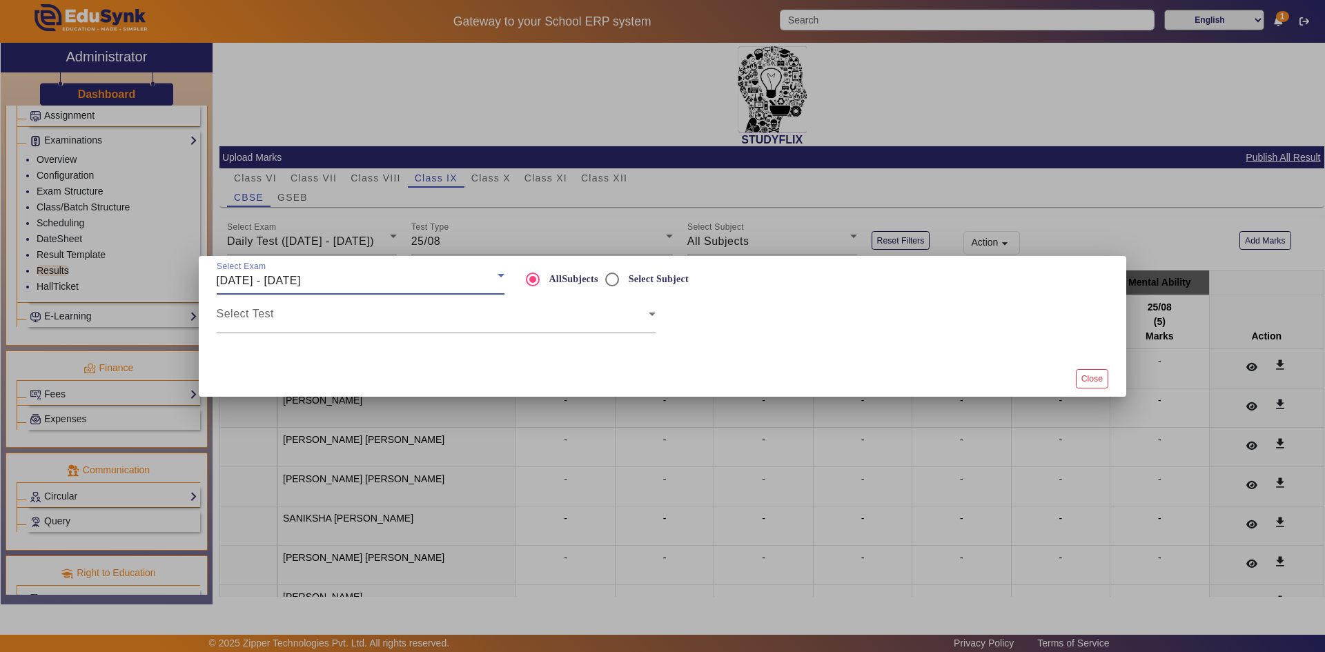
click at [385, 275] on div "[DATE] - [DATE]" at bounding box center [357, 281] width 281 height 17
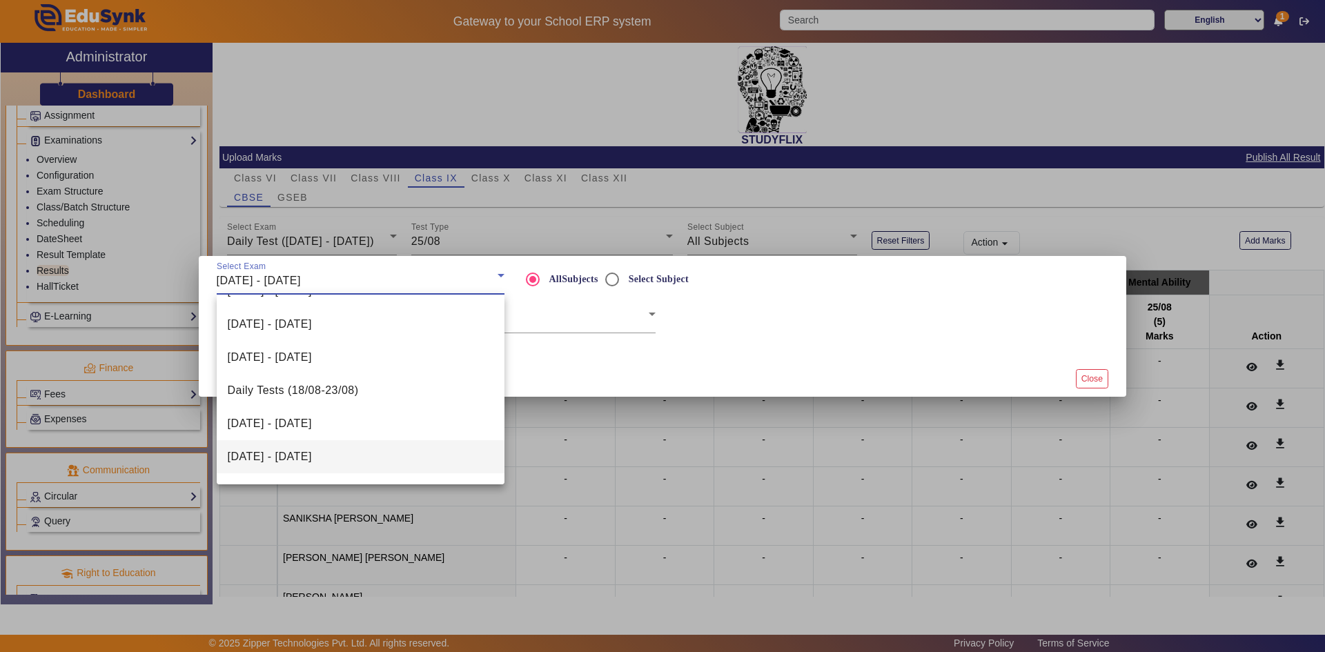
scroll to position [351, 0]
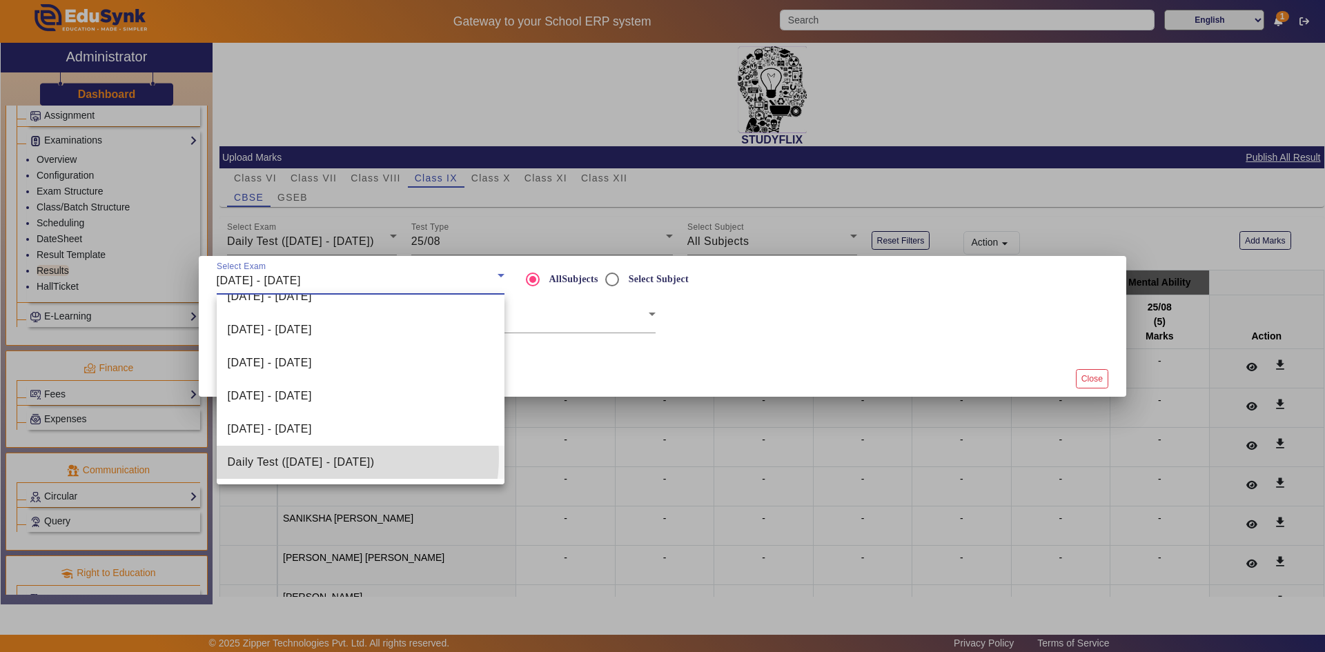
click at [330, 457] on span "Daily Test ([DATE] - [DATE])" at bounding box center [301, 462] width 147 height 17
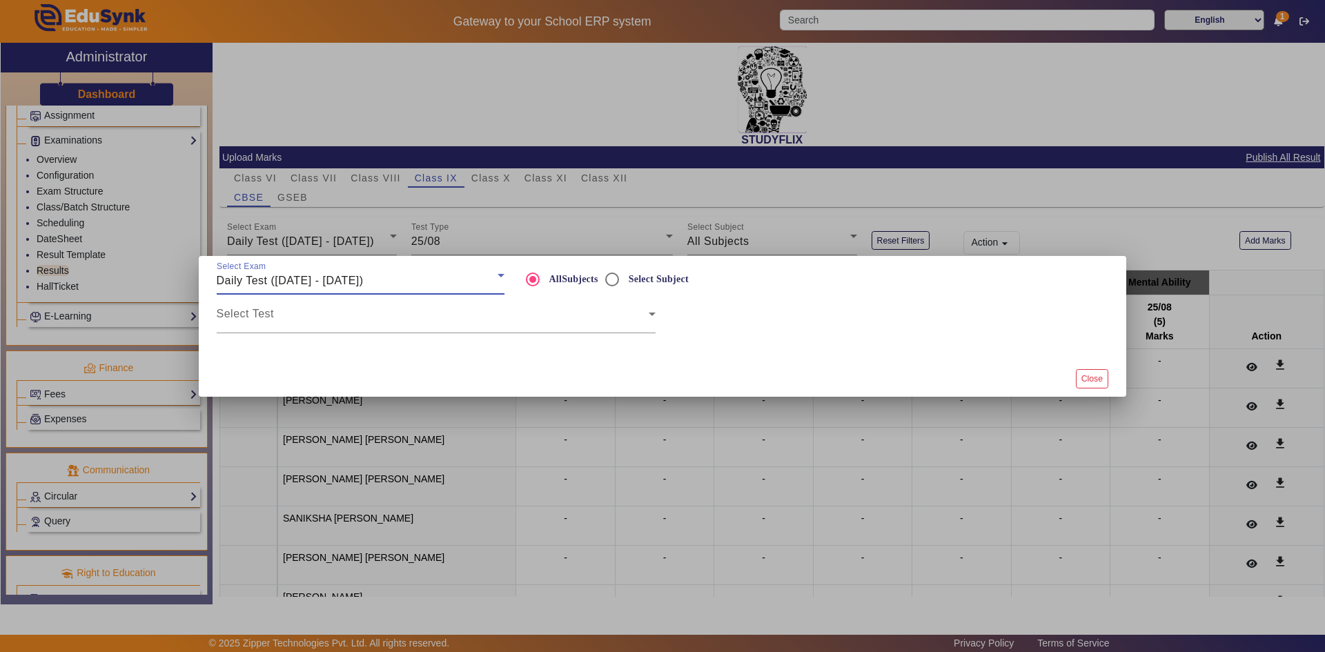
click at [640, 281] on label "Select Subject" at bounding box center [657, 279] width 63 height 12
click at [626, 281] on input "Select Subject" at bounding box center [612, 280] width 28 height 28
radio input "true"
click at [698, 319] on span at bounding box center [886, 319] width 432 height 17
click at [506, 319] on span at bounding box center [433, 319] width 432 height 17
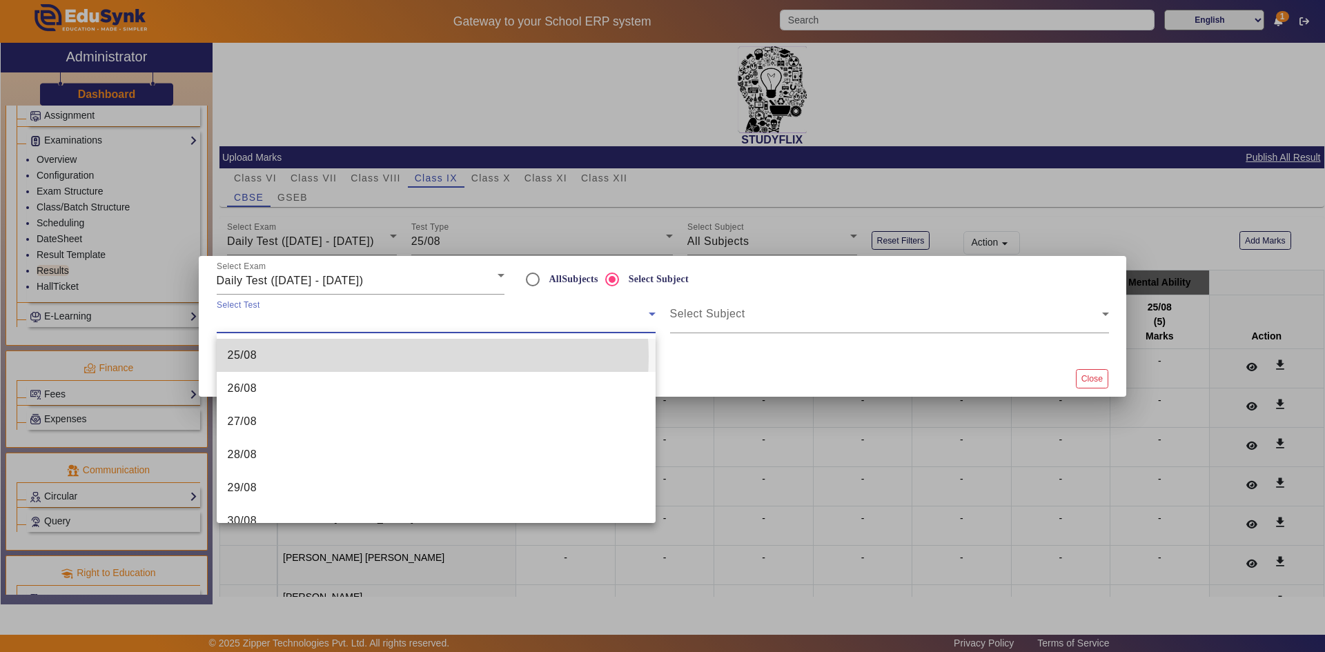
click at [385, 357] on mat-option "25/08" at bounding box center [436, 355] width 439 height 33
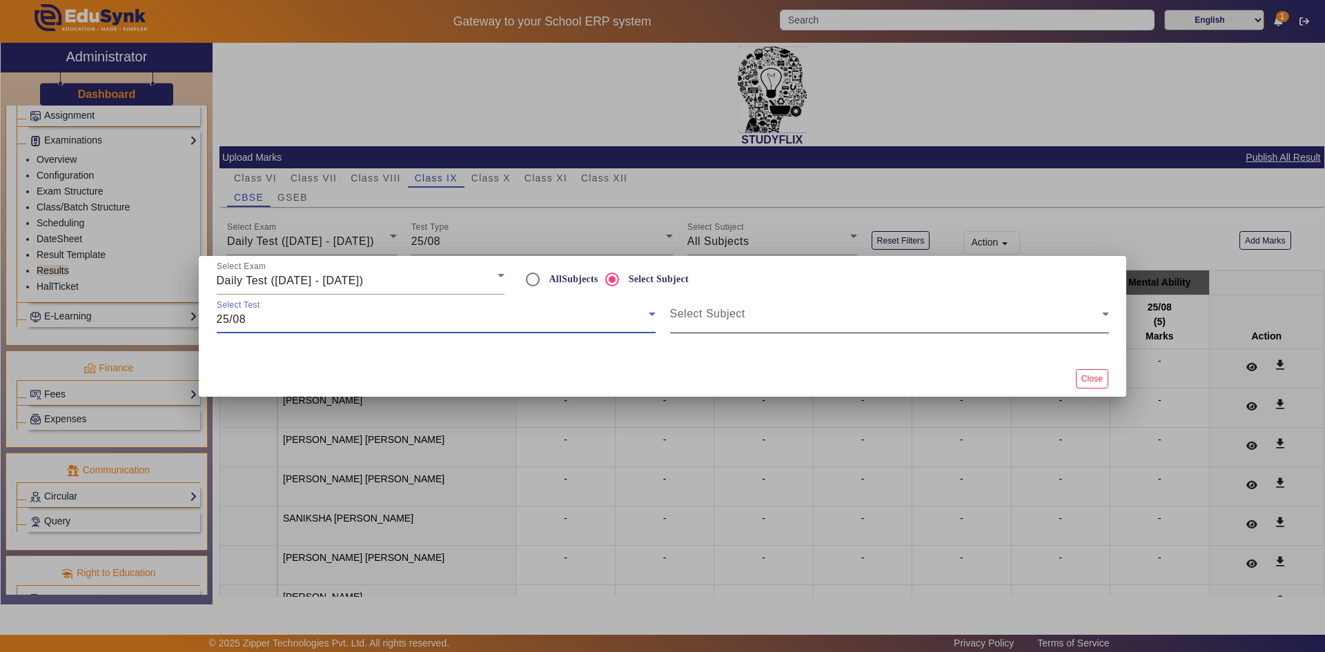
click at [711, 327] on span at bounding box center [886, 319] width 432 height 17
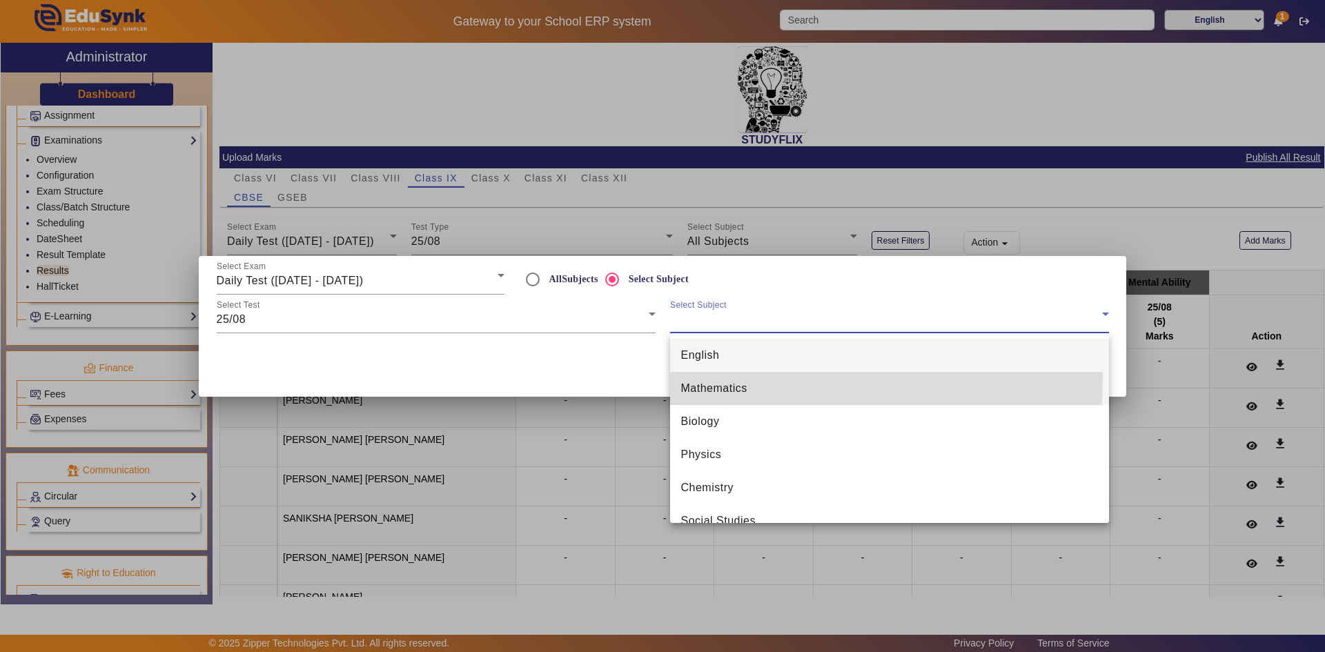
click at [711, 378] on mat-option "Mathematics" at bounding box center [889, 388] width 439 height 33
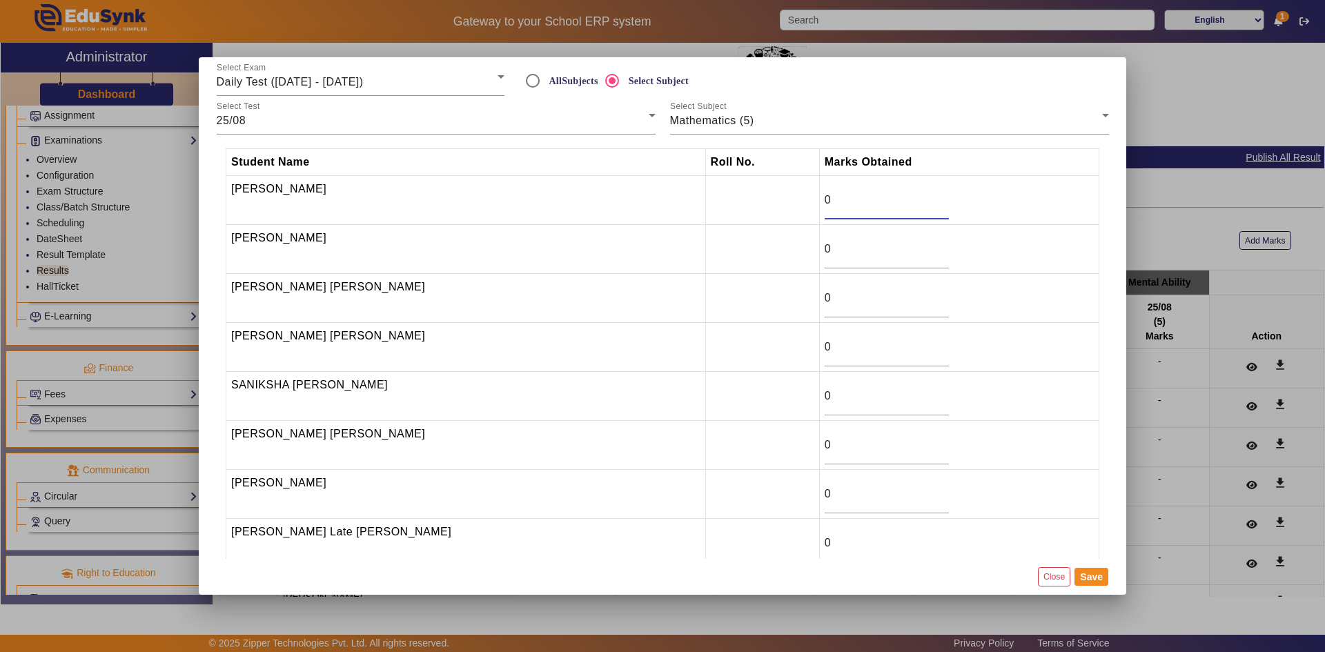
drag, startPoint x: 827, startPoint y: 198, endPoint x: 804, endPoint y: 199, distance: 22.8
click at [713, 199] on input "0" at bounding box center [886, 200] width 124 height 17
type input "5"
click at [713, 295] on td "0" at bounding box center [958, 298] width 279 height 49
click at [713, 508] on button "Save" at bounding box center [1091, 577] width 34 height 18
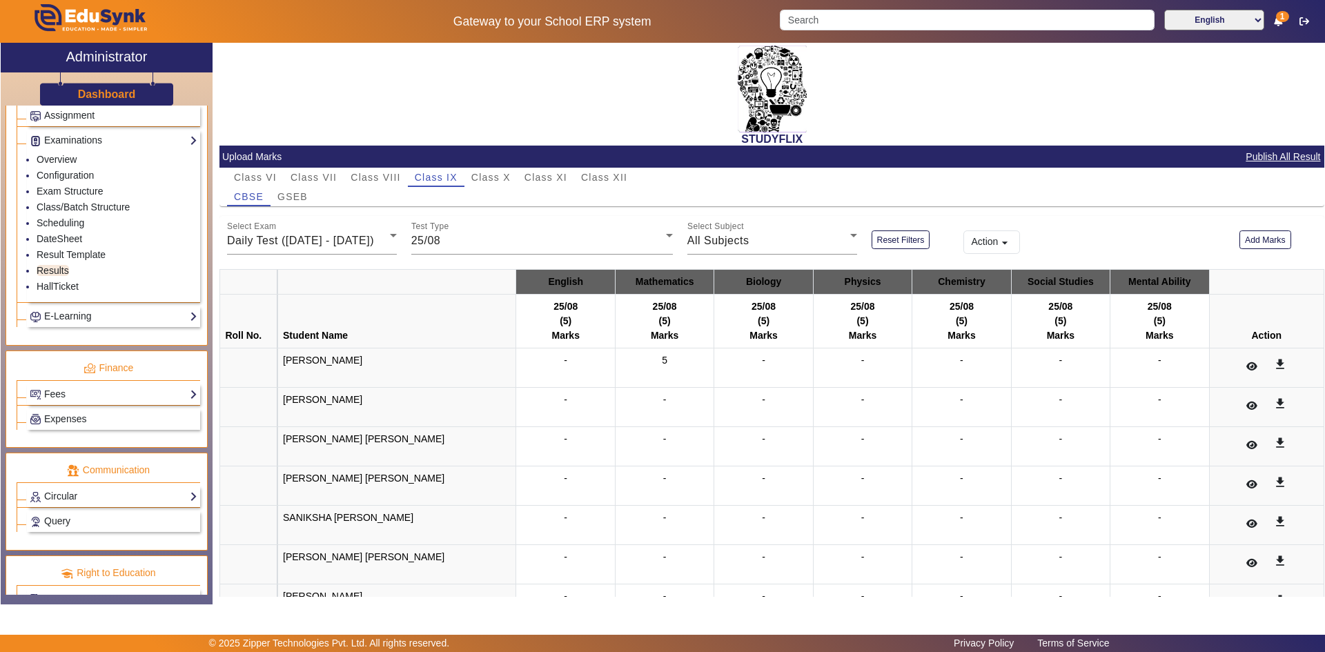
scroll to position [0, 0]
click at [61, 273] on link "Results" at bounding box center [53, 270] width 32 height 11
click at [67, 177] on link "Configuration" at bounding box center [65, 175] width 57 height 11
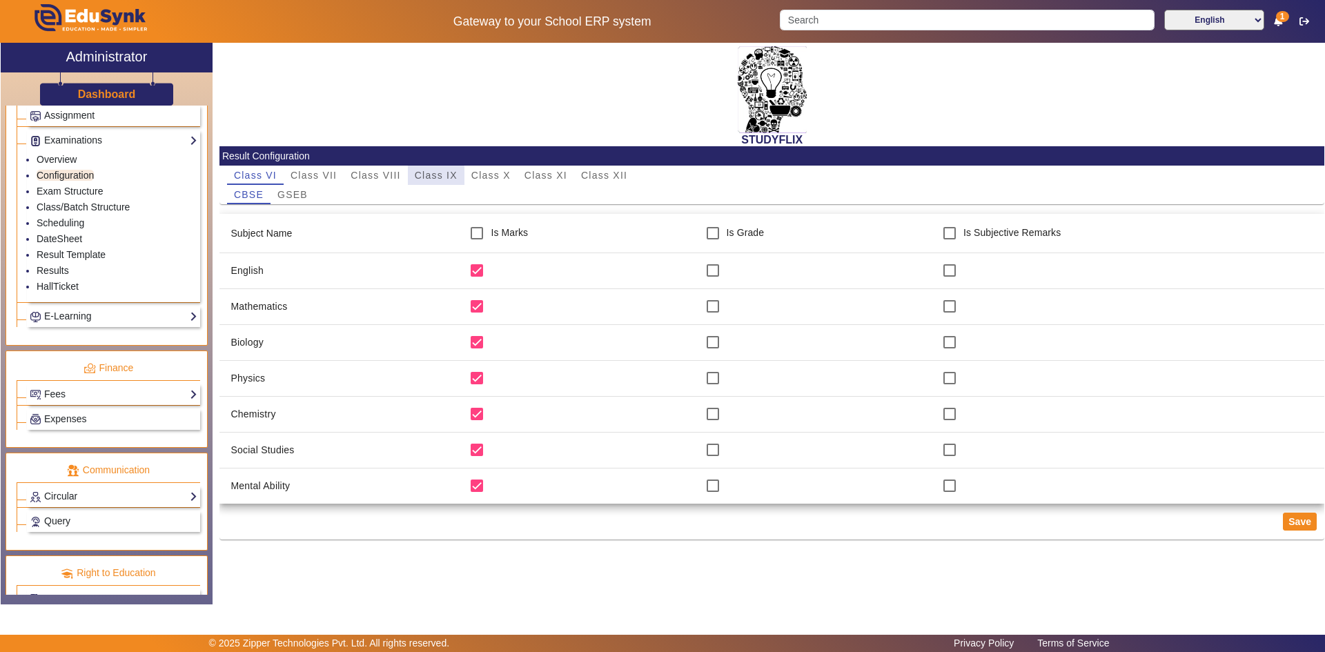
click at [426, 177] on span "Class IX" at bounding box center [436, 175] width 43 height 10
click at [67, 191] on link "Exam Structure" at bounding box center [70, 191] width 66 height 11
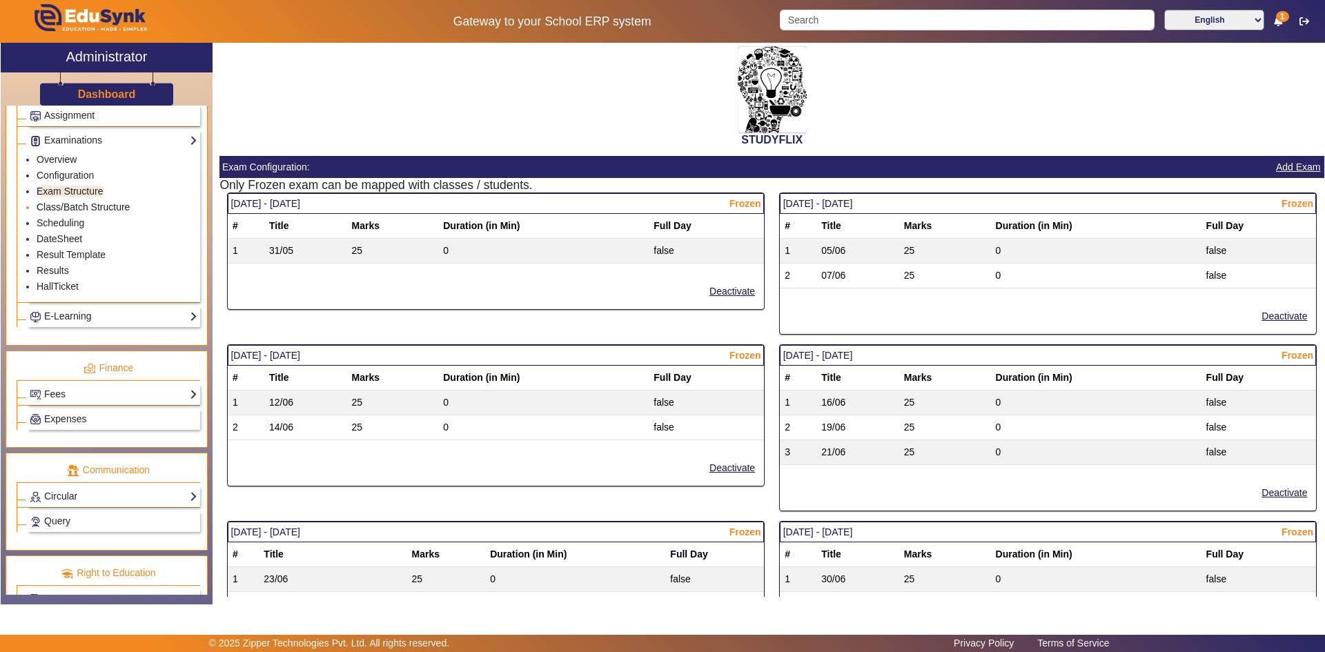
click at [67, 208] on link "Class/Batch Structure" at bounding box center [83, 206] width 93 height 11
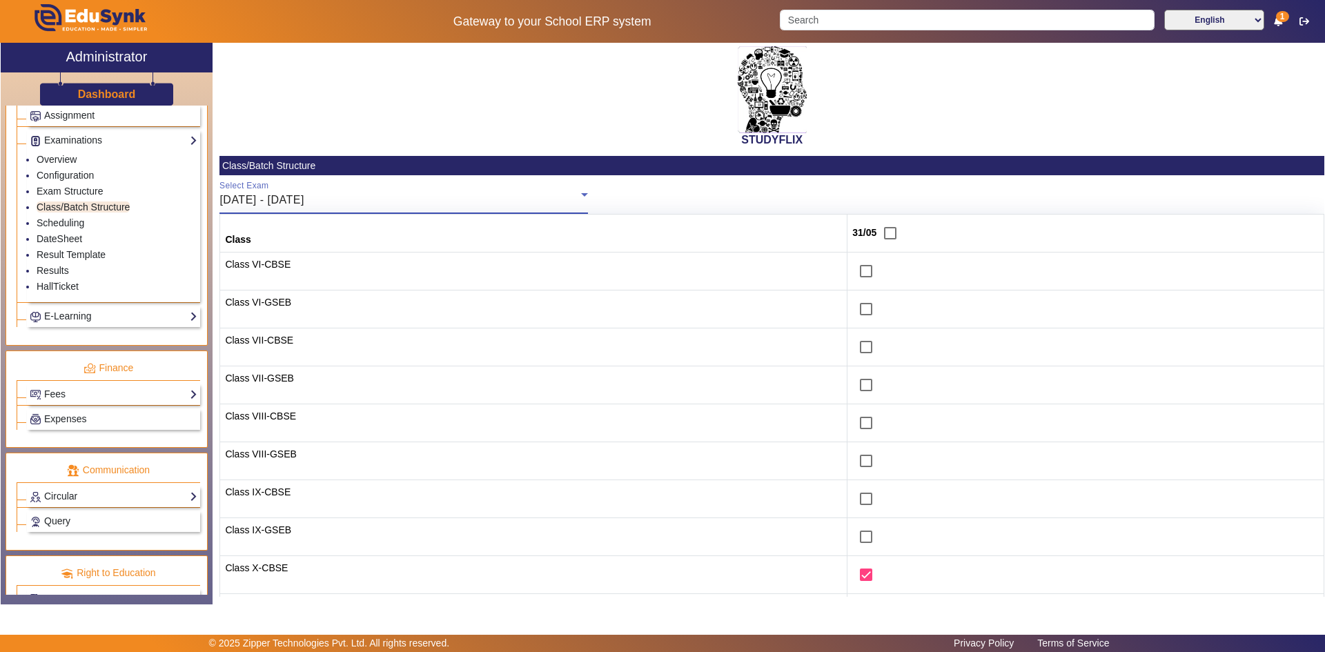
click at [361, 204] on div "[DATE] - [DATE]" at bounding box center [400, 200] width 362 height 17
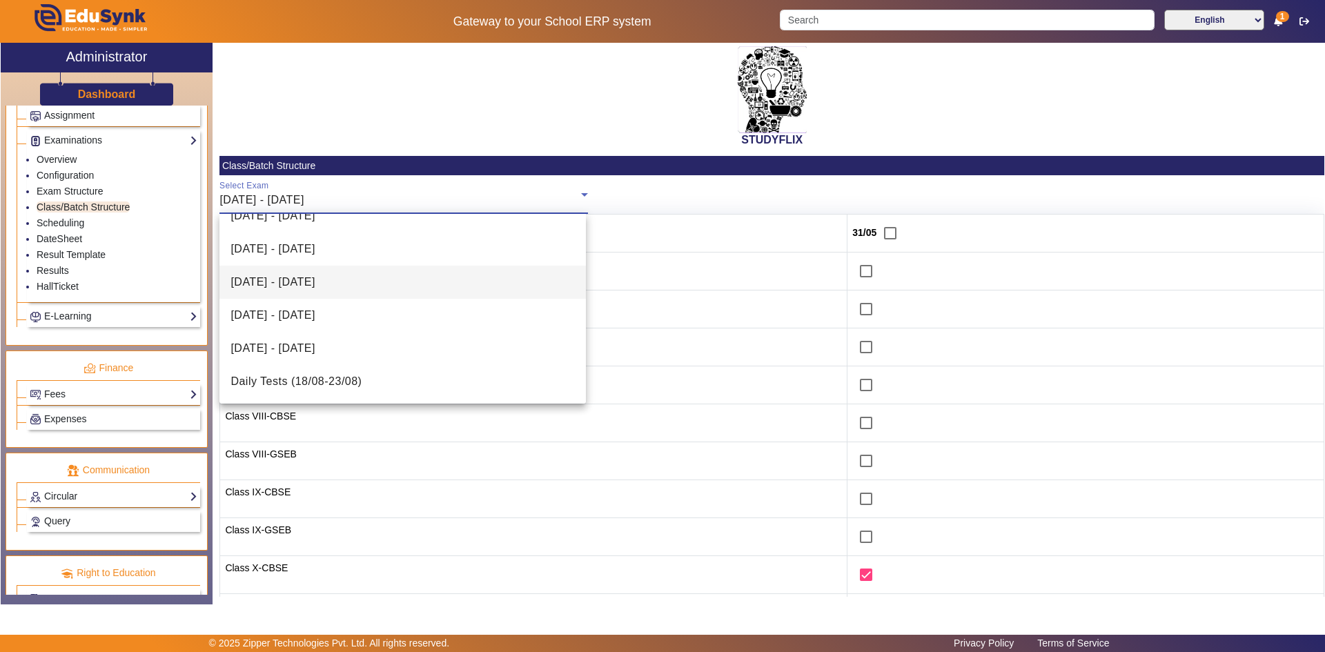
scroll to position [384, 0]
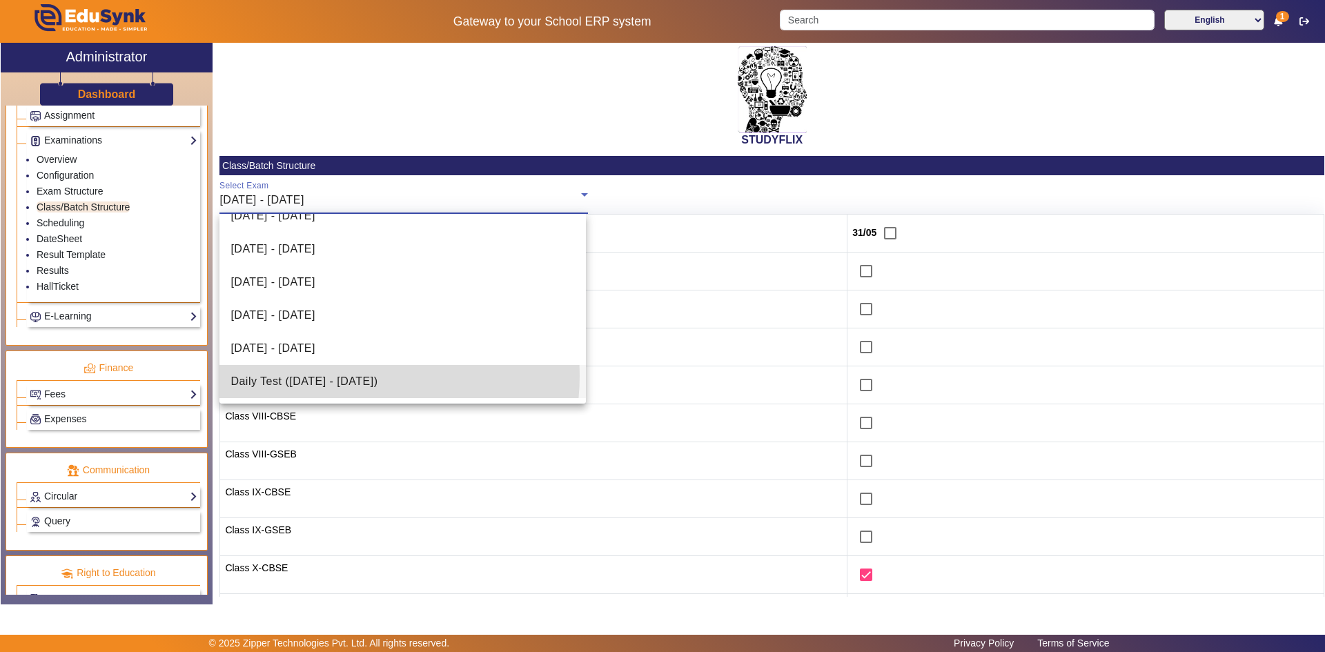
click at [335, 375] on span "Daily Test ([DATE] - [DATE])" at bounding box center [303, 381] width 147 height 17
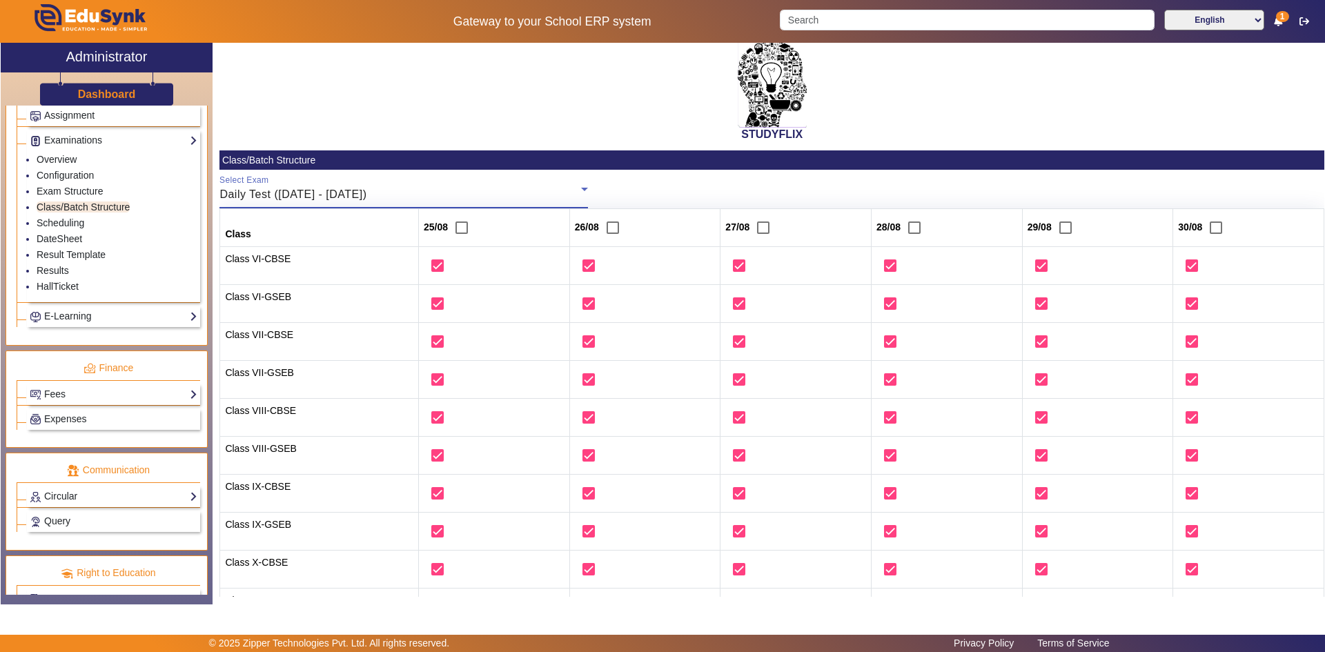
scroll to position [0, 0]
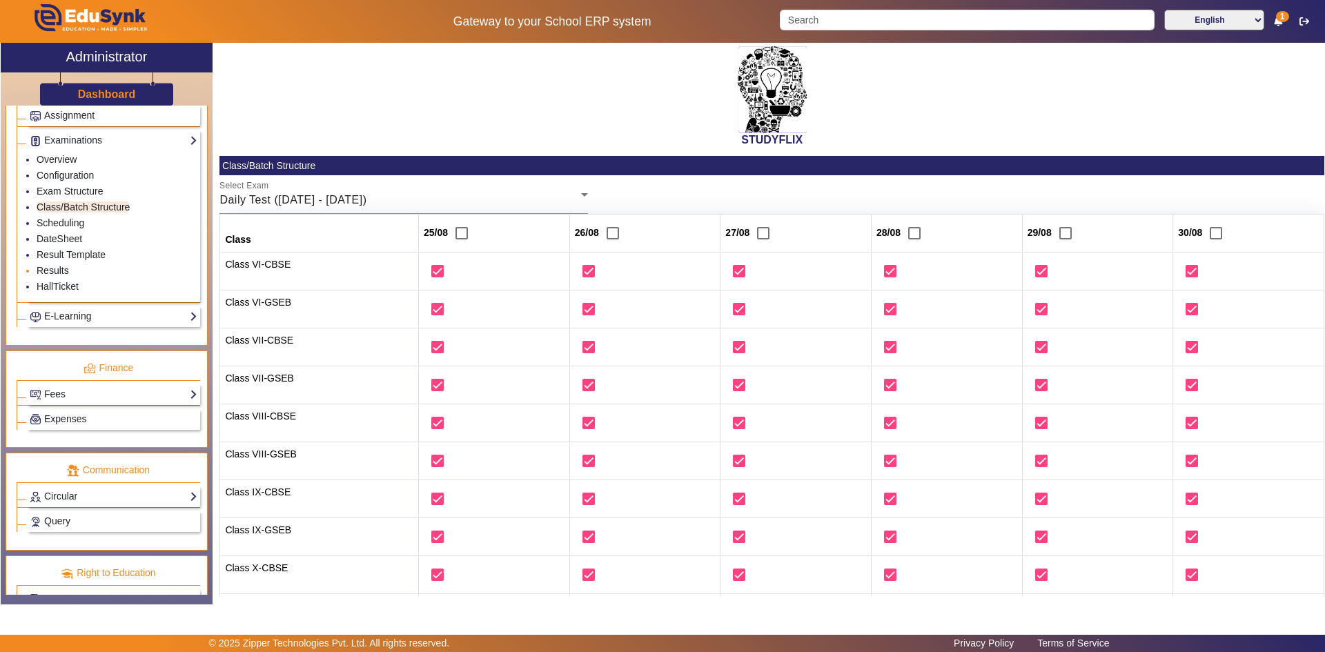
click at [57, 267] on link "Results" at bounding box center [53, 270] width 32 height 11
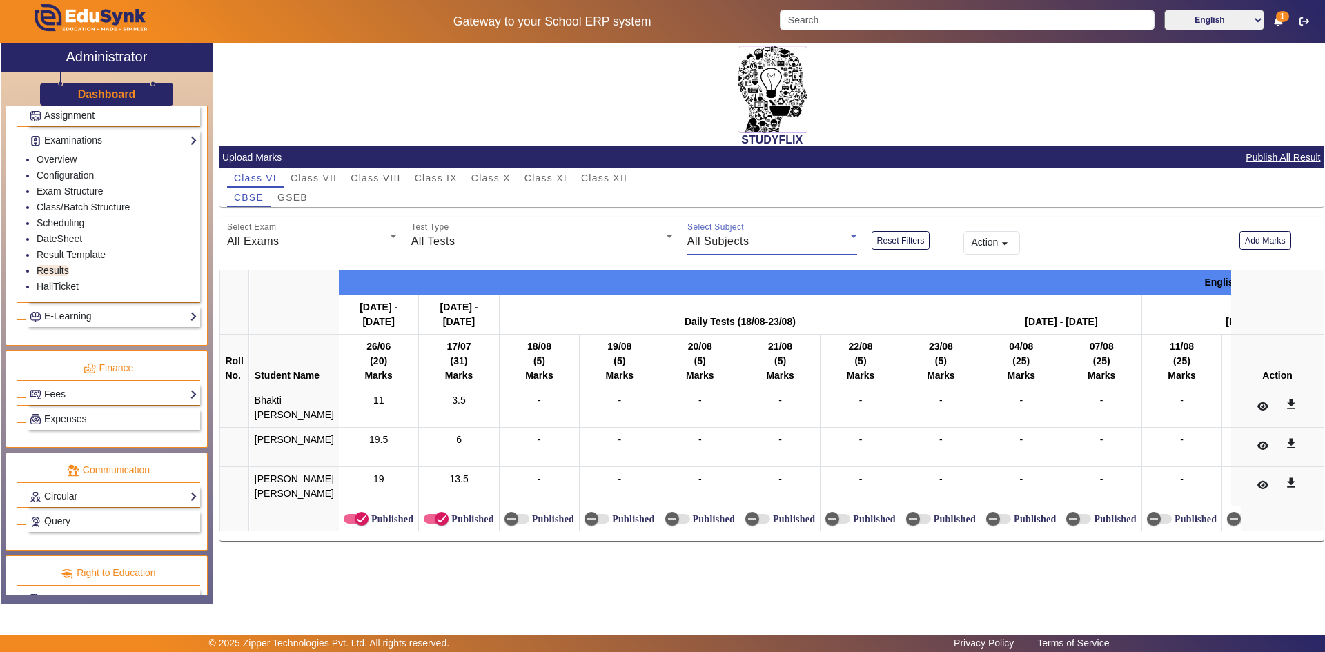
click at [713, 239] on span "All Subjects" at bounding box center [718, 241] width 62 height 12
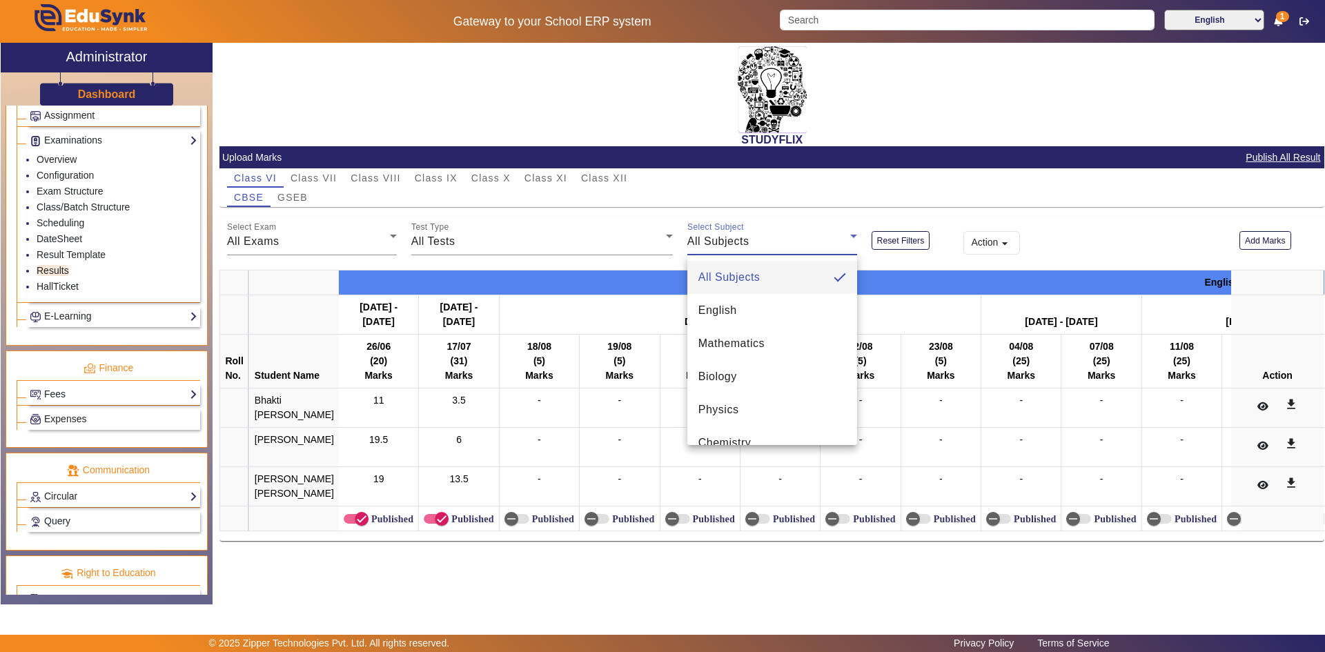
click at [66, 135] on div at bounding box center [662, 326] width 1325 height 652
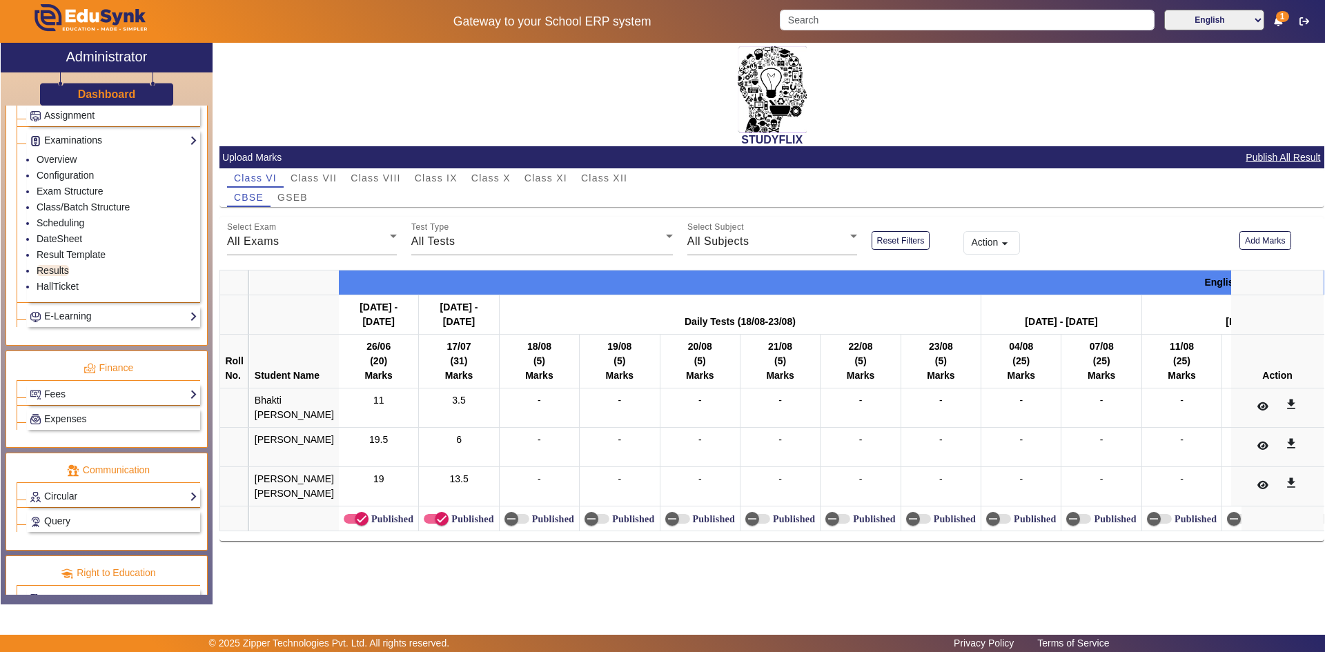
click at [66, 144] on link "Examinations" at bounding box center [114, 140] width 168 height 16
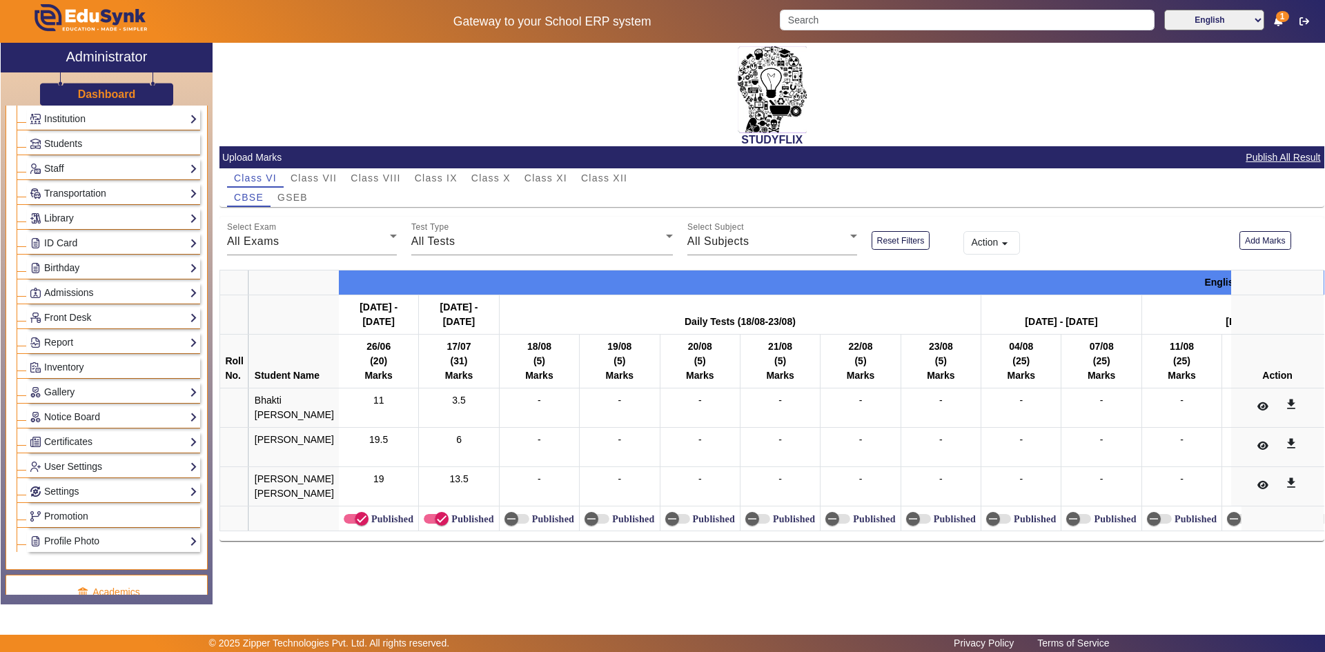
scroll to position [33, 0]
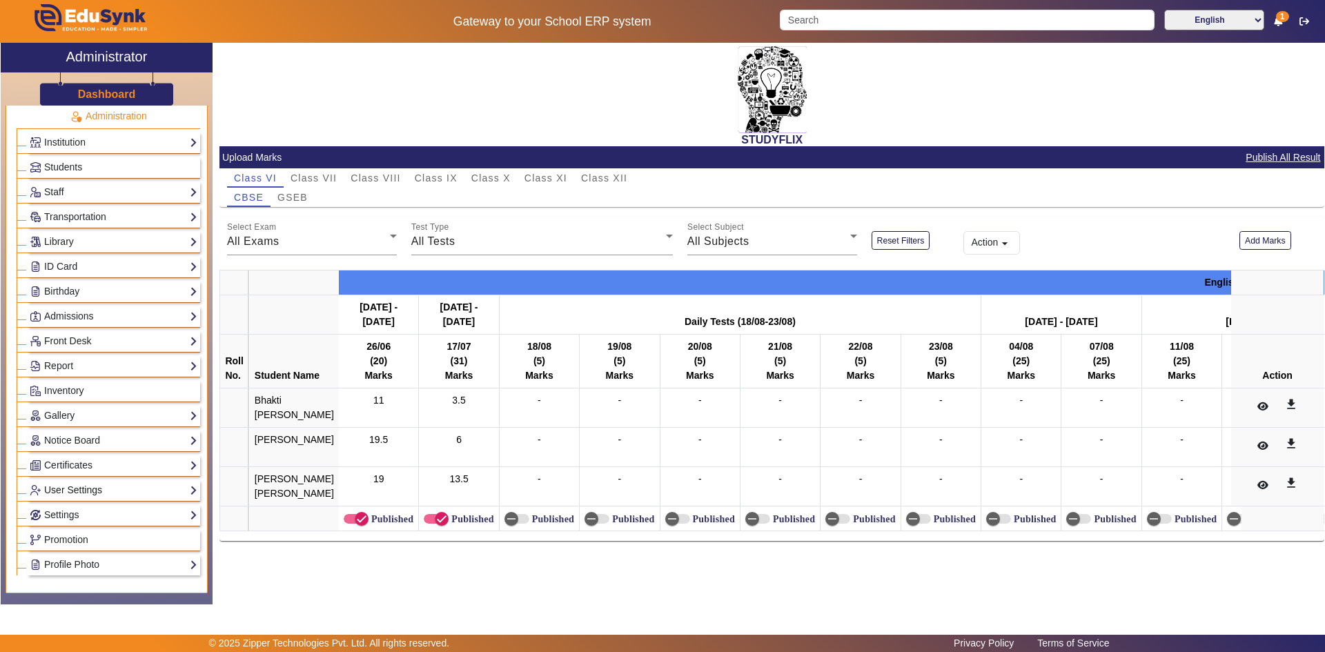
click at [68, 491] on link "User Settings" at bounding box center [114, 490] width 168 height 16
click at [37, 508] on link "Roles" at bounding box center [49, 509] width 25 height 11
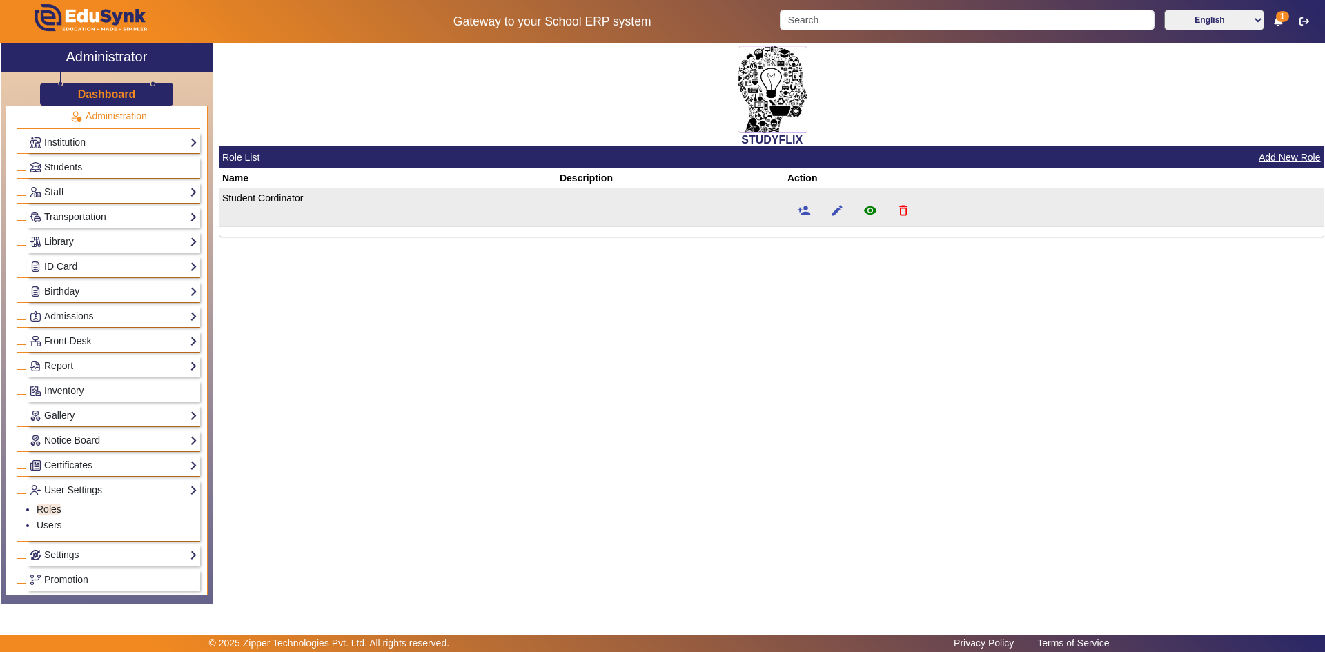
click at [713, 217] on td at bounding box center [671, 207] width 228 height 39
click at [713, 208] on mat-icon "person_add" at bounding box center [804, 211] width 14 height 14
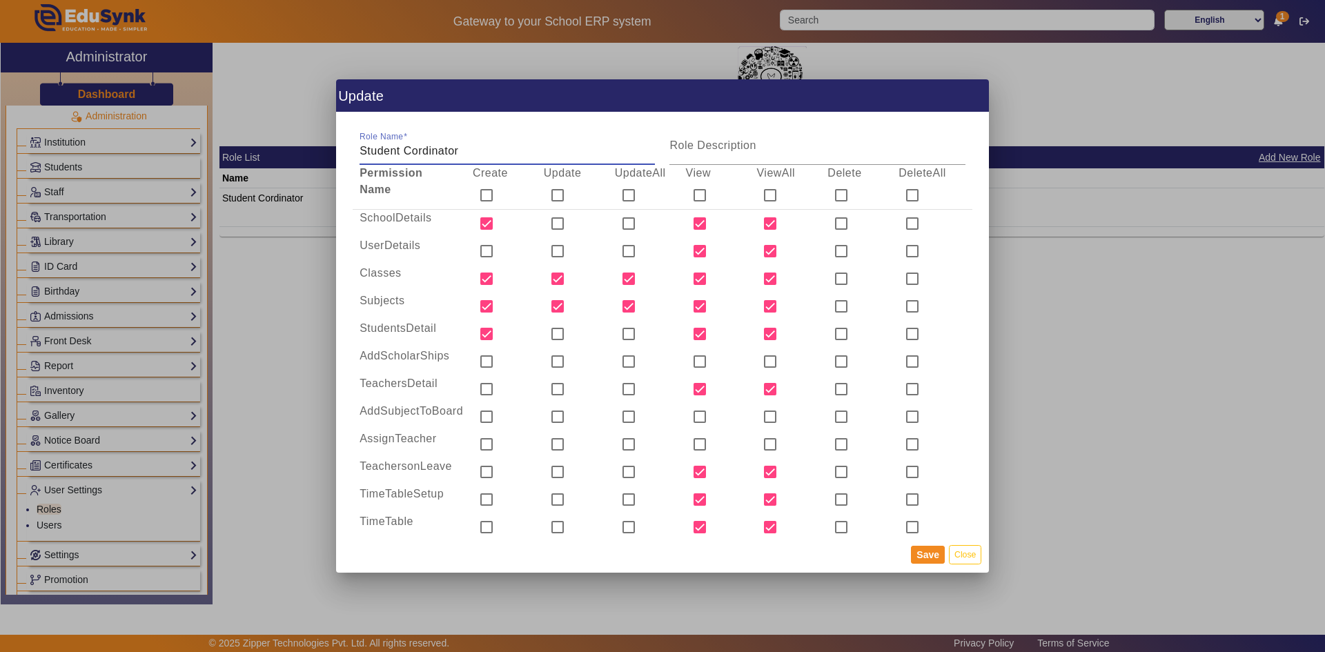
click at [713, 308] on div at bounding box center [662, 326] width 1325 height 652
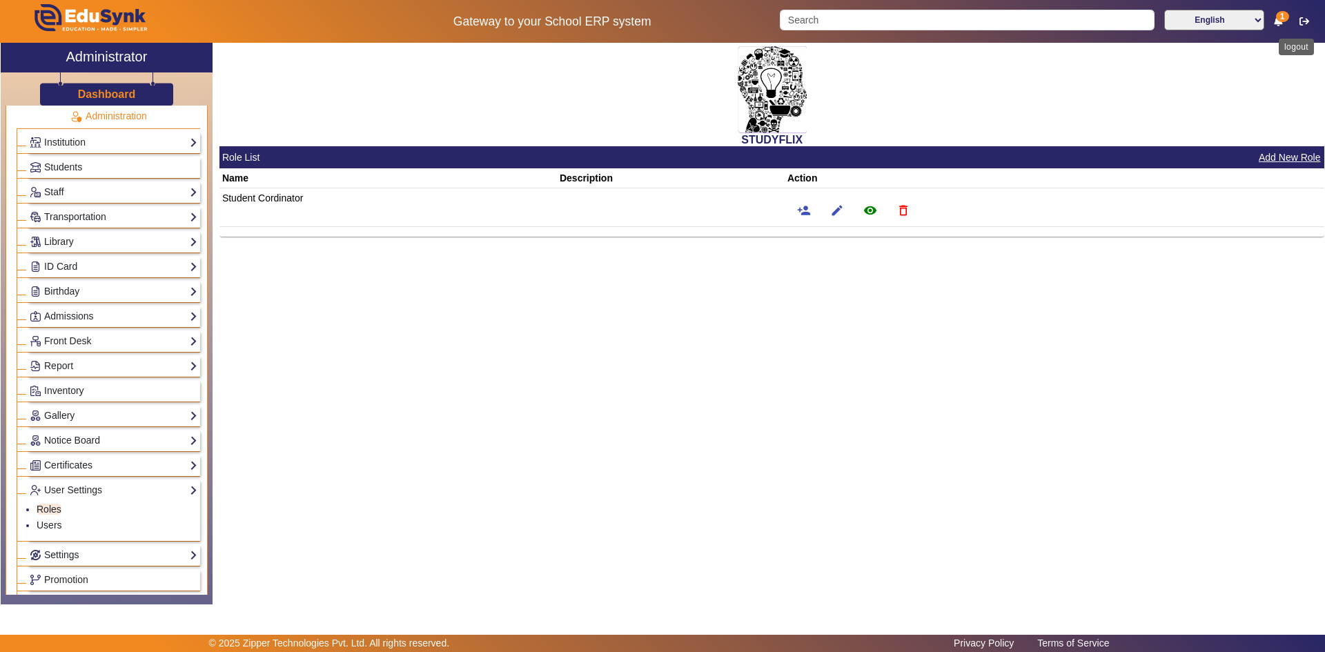
click at [713, 23] on icon "button" at bounding box center [1304, 22] width 10 height 10
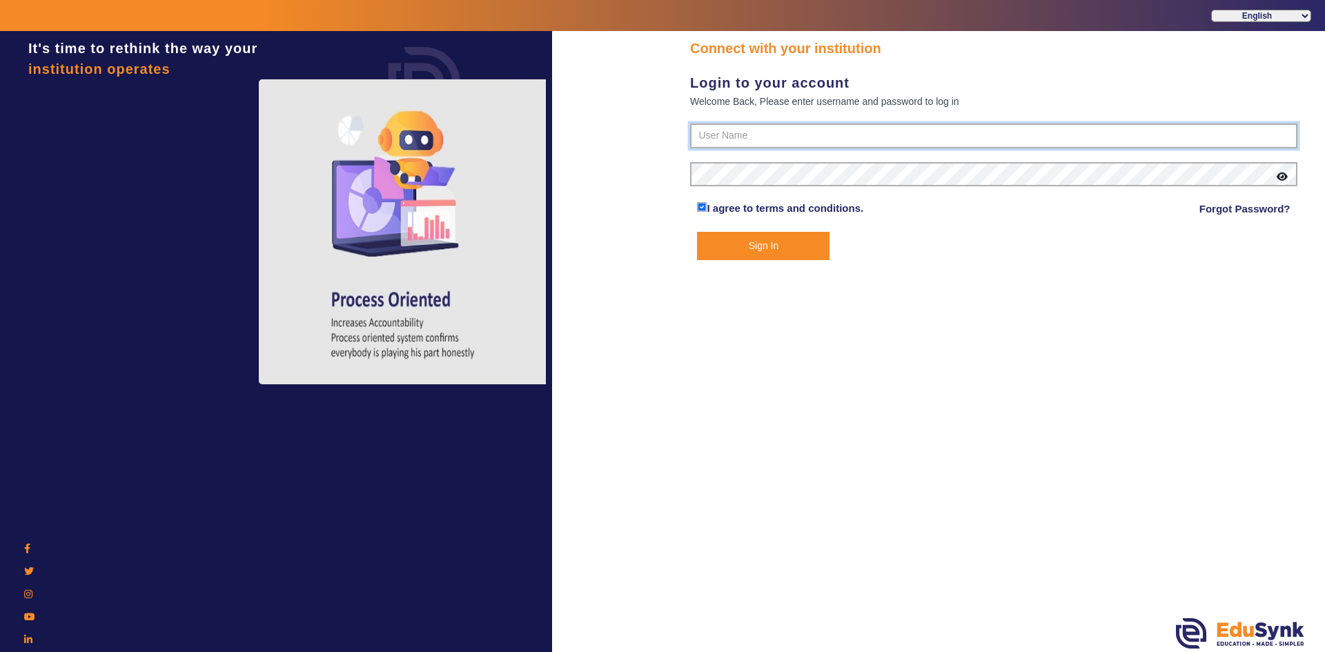
type input "6354922771"
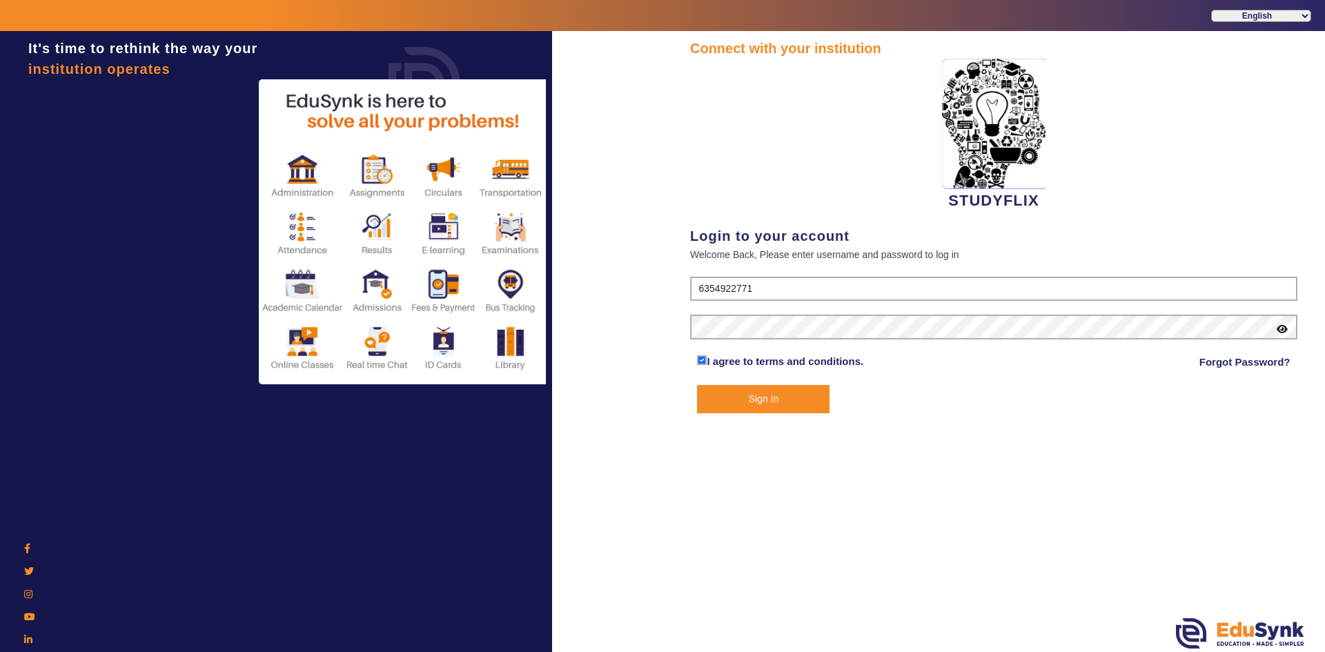
click at [713, 400] on button "Sign In" at bounding box center [763, 399] width 132 height 28
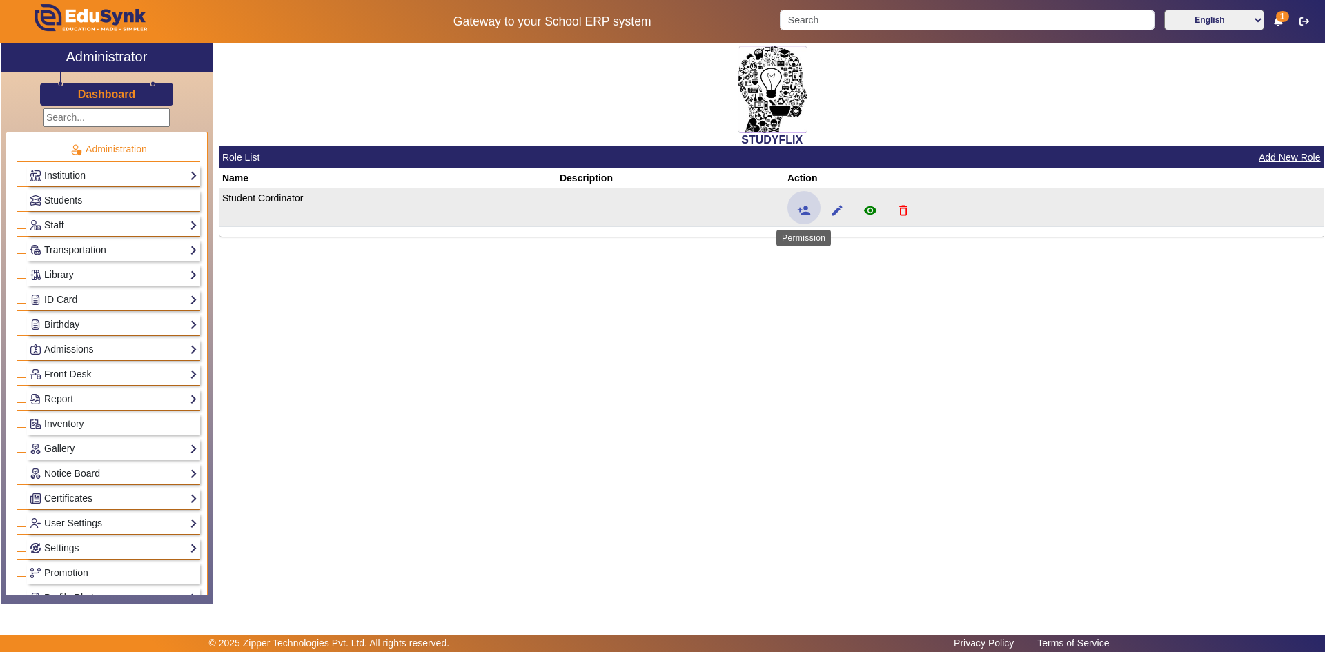
click at [713, 210] on mat-icon "person_add" at bounding box center [804, 211] width 14 height 14
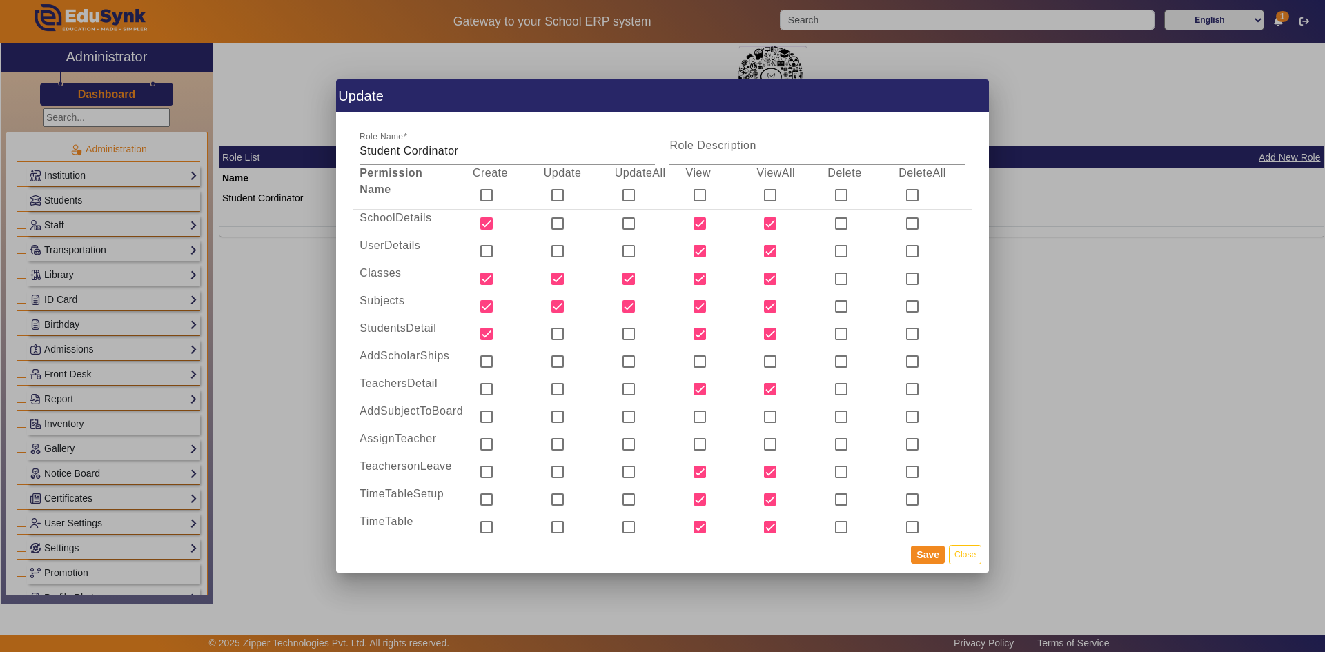
click at [713, 374] on div at bounding box center [662, 326] width 1325 height 652
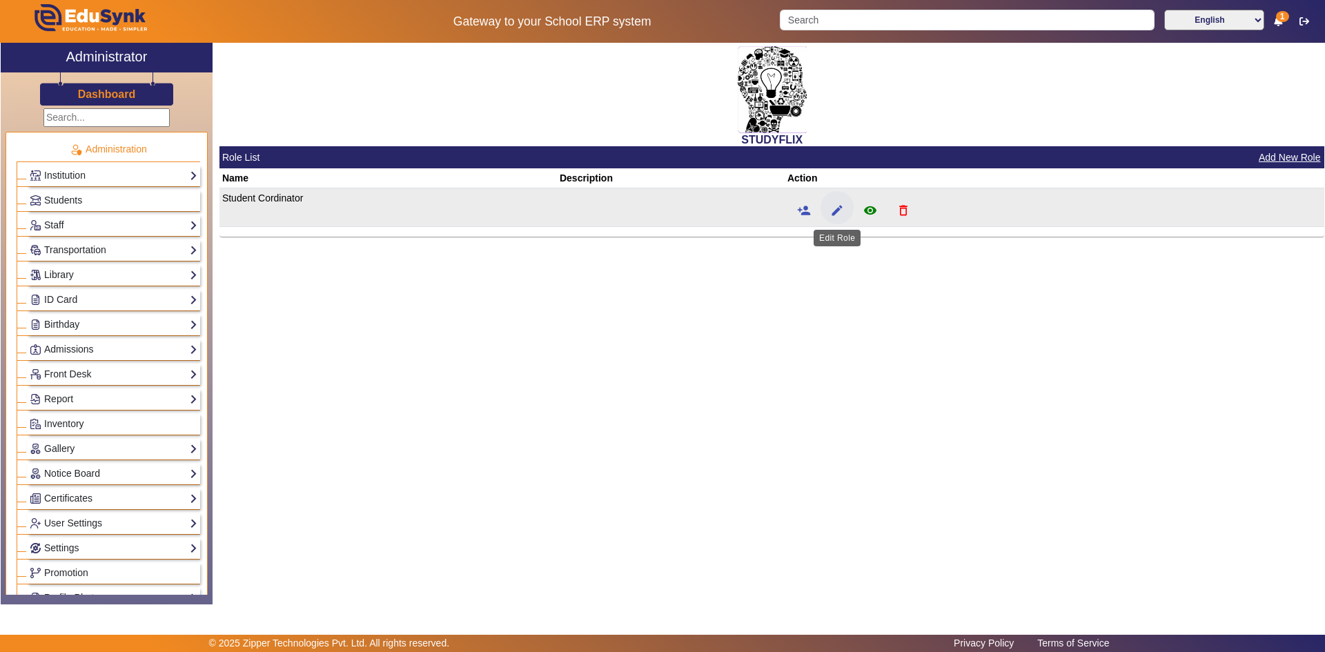
click at [713, 207] on span at bounding box center [836, 207] width 33 height 33
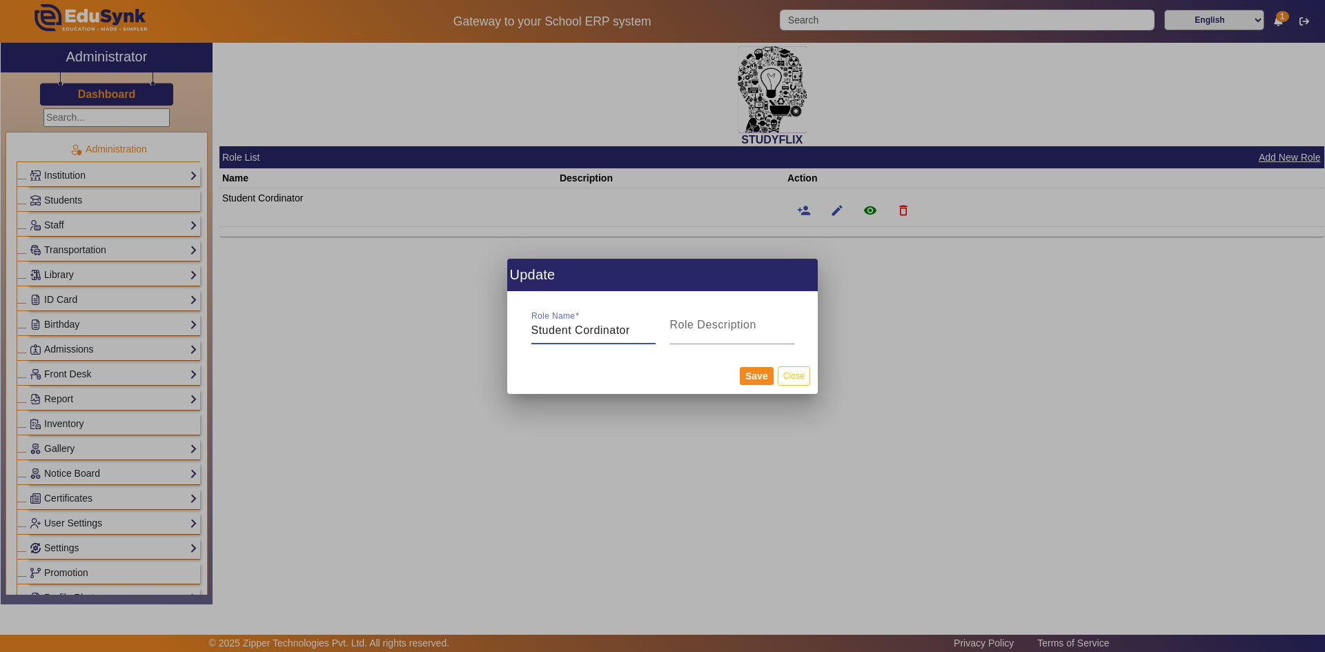
click at [713, 310] on div at bounding box center [662, 326] width 1325 height 652
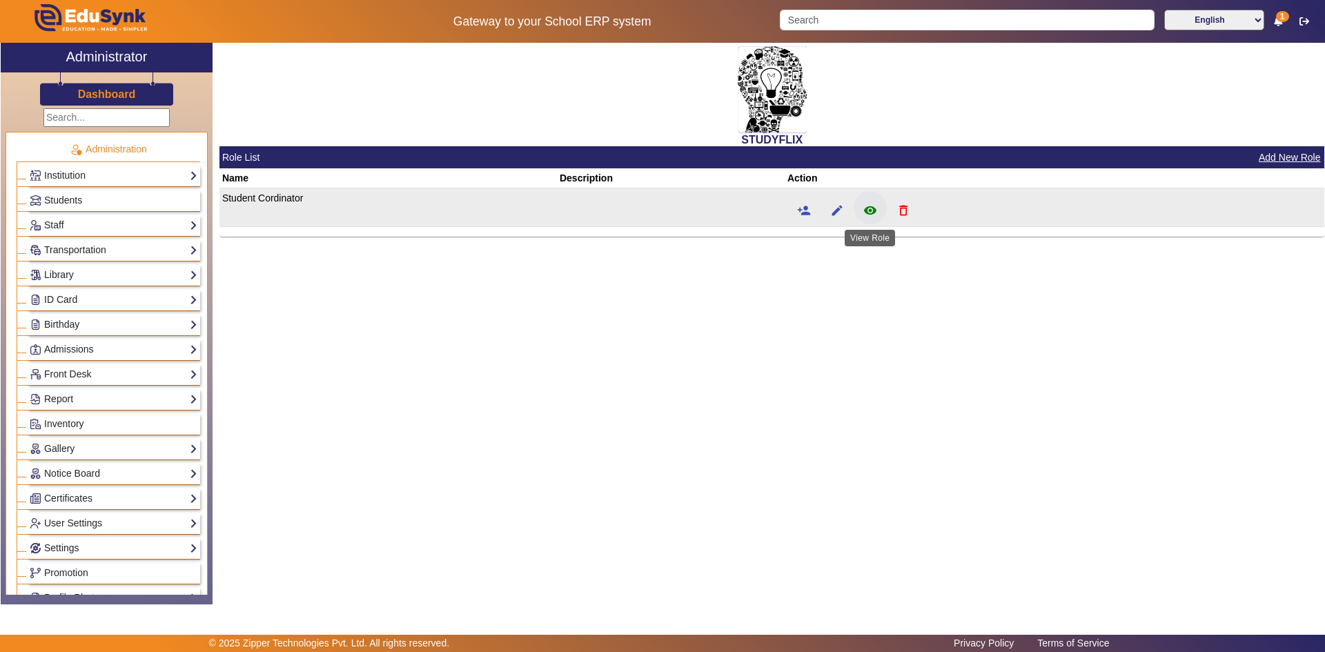
click at [713, 214] on span at bounding box center [869, 207] width 33 height 33
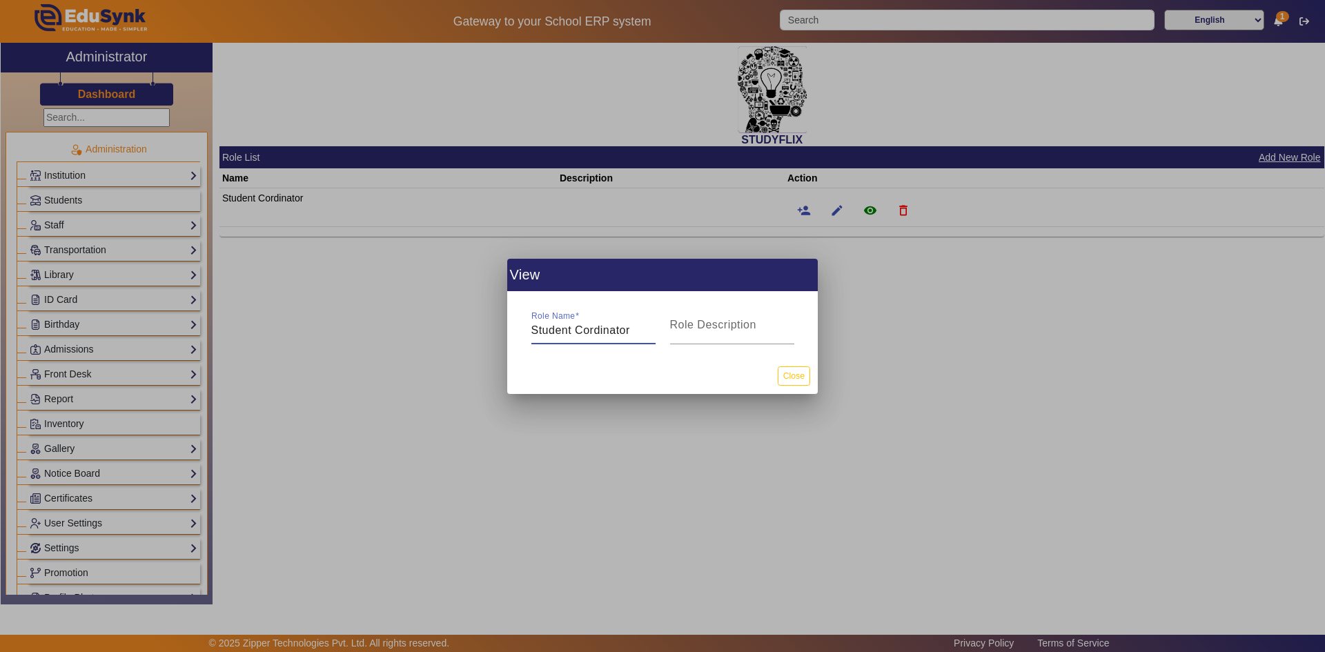
click at [713, 283] on div at bounding box center [662, 326] width 1325 height 652
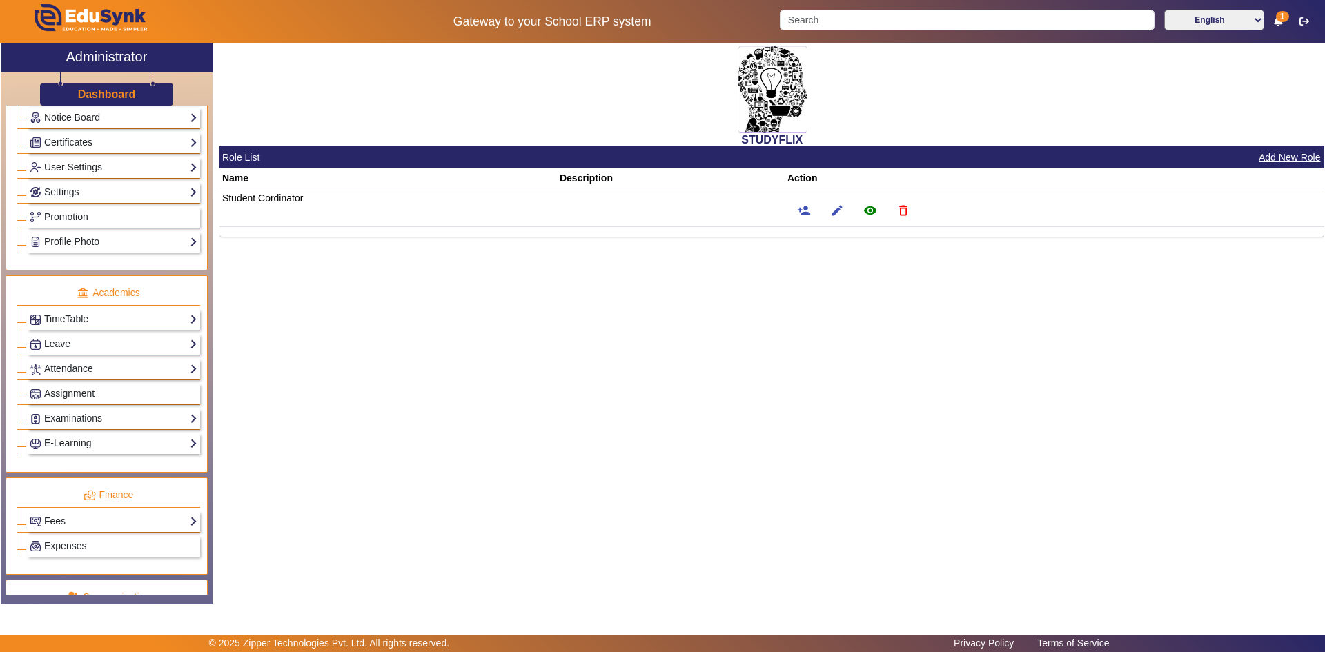
scroll to position [483, 0]
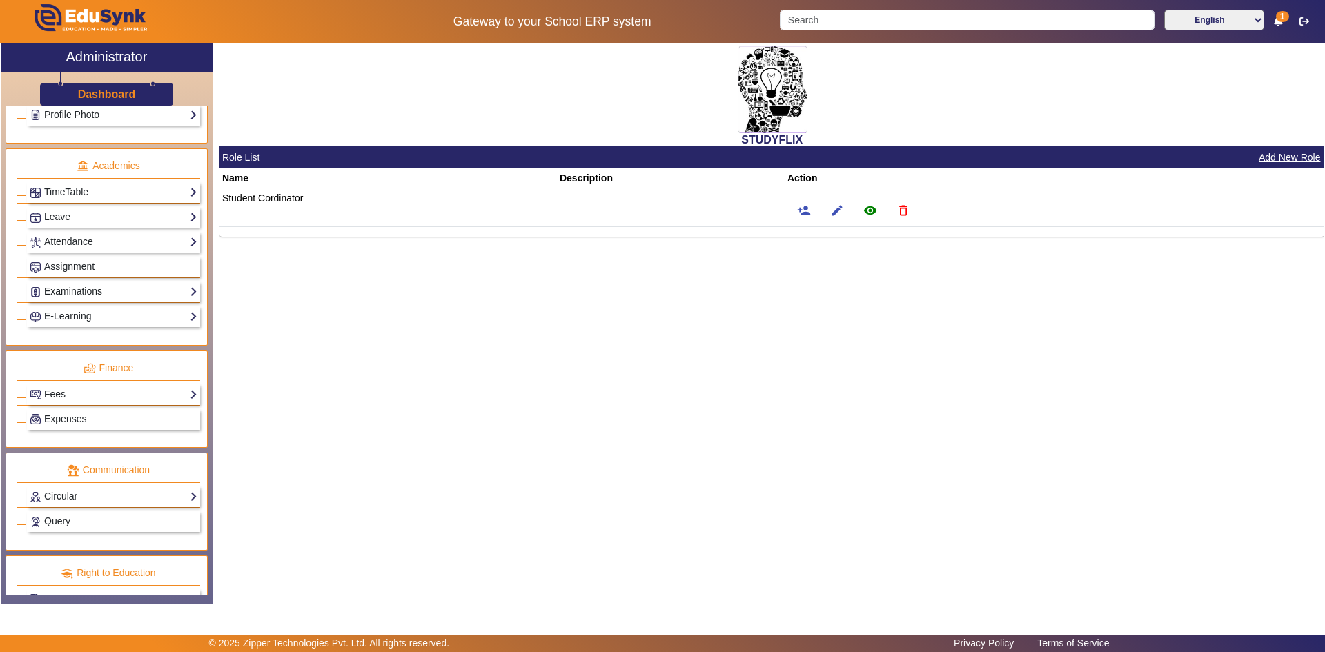
click at [66, 294] on link "Examinations" at bounding box center [114, 292] width 168 height 16
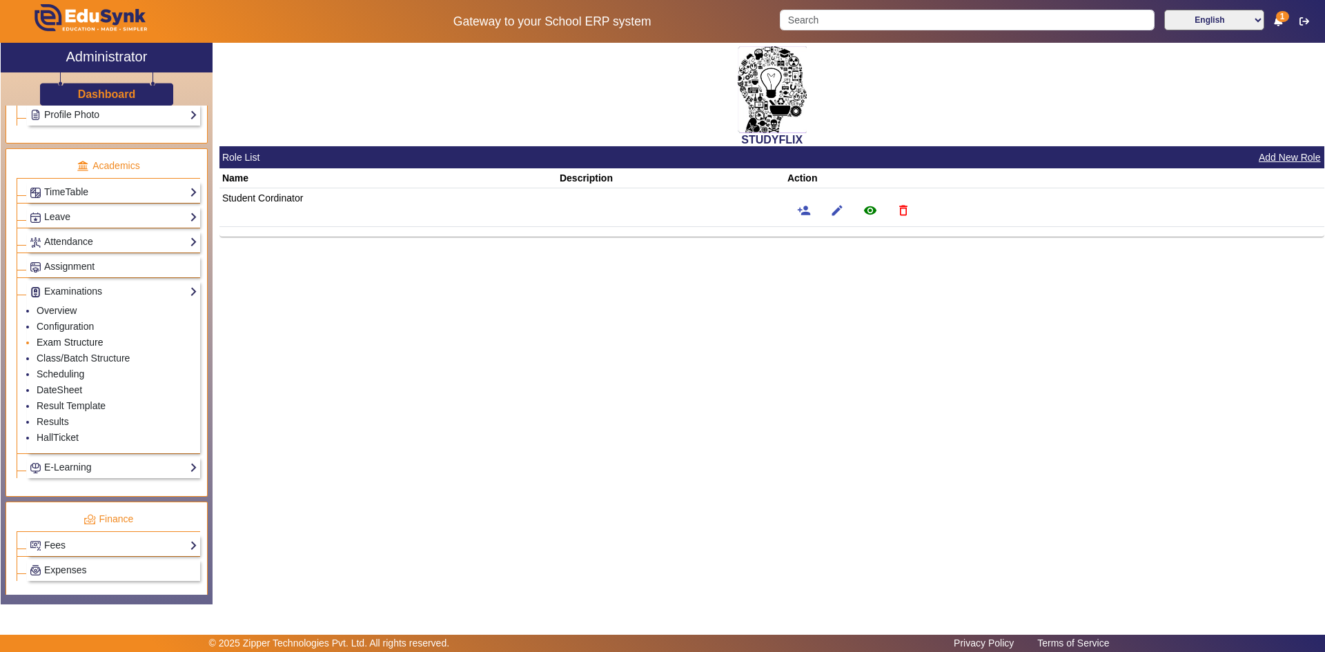
click at [48, 340] on link "Exam Structure" at bounding box center [70, 342] width 66 height 11
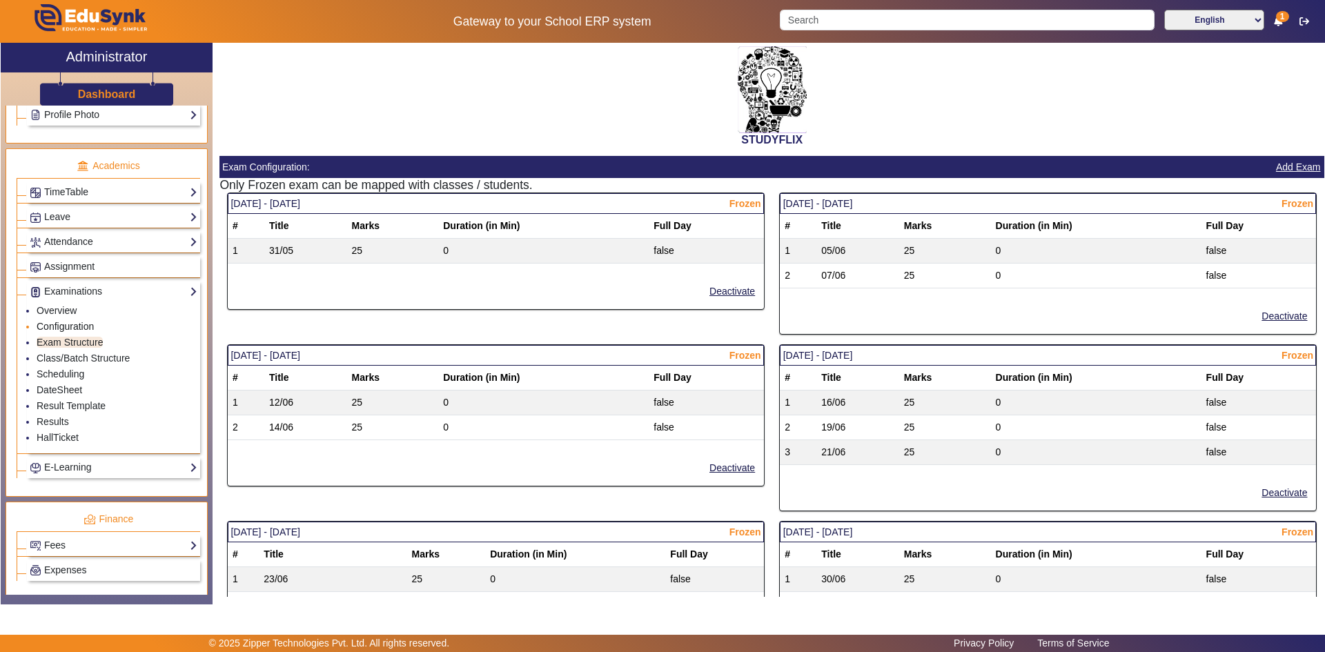
click at [51, 328] on link "Configuration" at bounding box center [65, 326] width 57 height 11
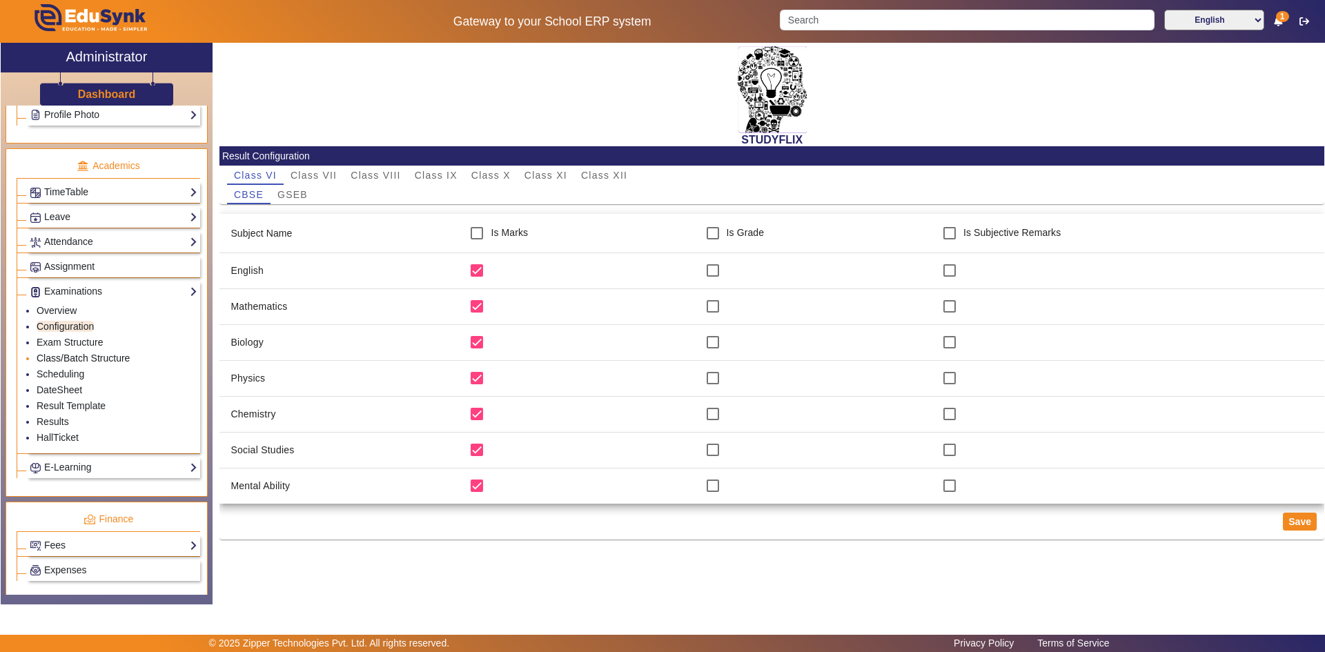
click at [62, 362] on link "Class/Batch Structure" at bounding box center [83, 358] width 93 height 11
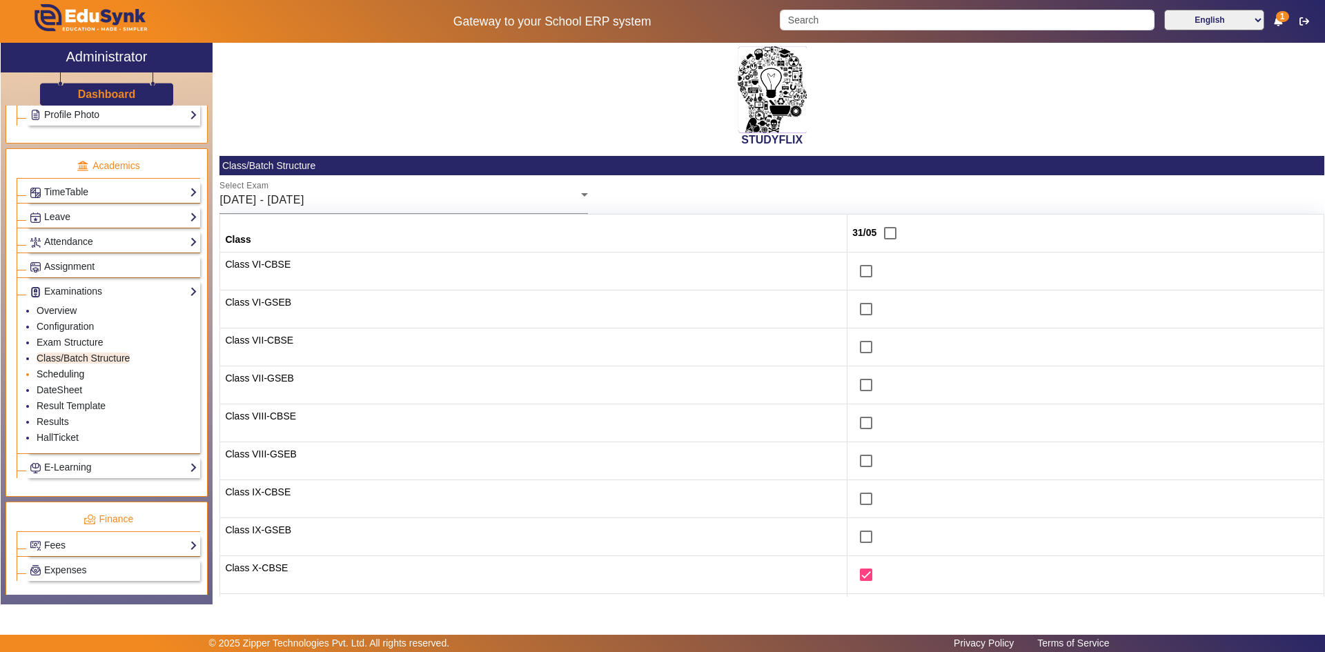
click at [62, 375] on link "Scheduling" at bounding box center [61, 373] width 48 height 11
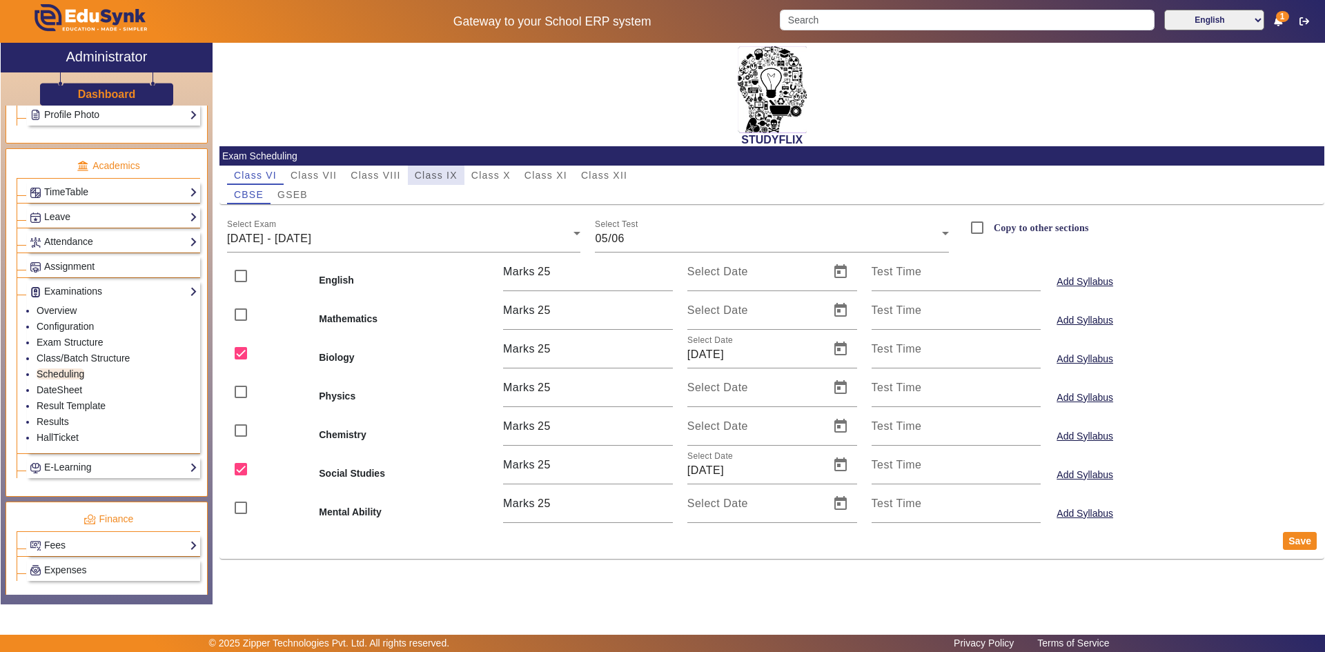
click at [429, 177] on span "Class IX" at bounding box center [436, 175] width 43 height 10
click at [244, 276] on input "checkbox" at bounding box center [241, 276] width 28 height 28
checkbox input "true"
click at [240, 346] on input "checkbox" at bounding box center [241, 353] width 28 height 28
checkbox input "true"
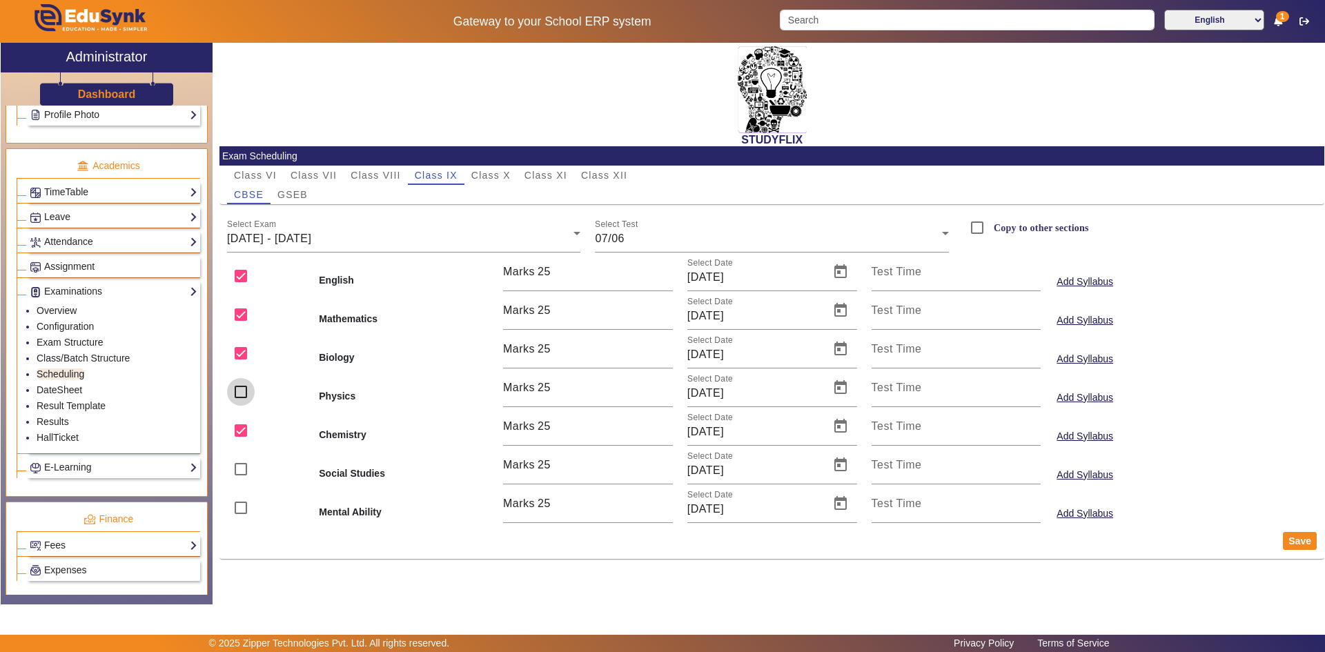
click at [236, 397] on input "checkbox" at bounding box center [241, 392] width 28 height 28
checkbox input "true"
click at [245, 468] on input "checkbox" at bounding box center [241, 469] width 28 height 28
checkbox input "true"
click at [239, 503] on input "checkbox" at bounding box center [241, 508] width 28 height 28
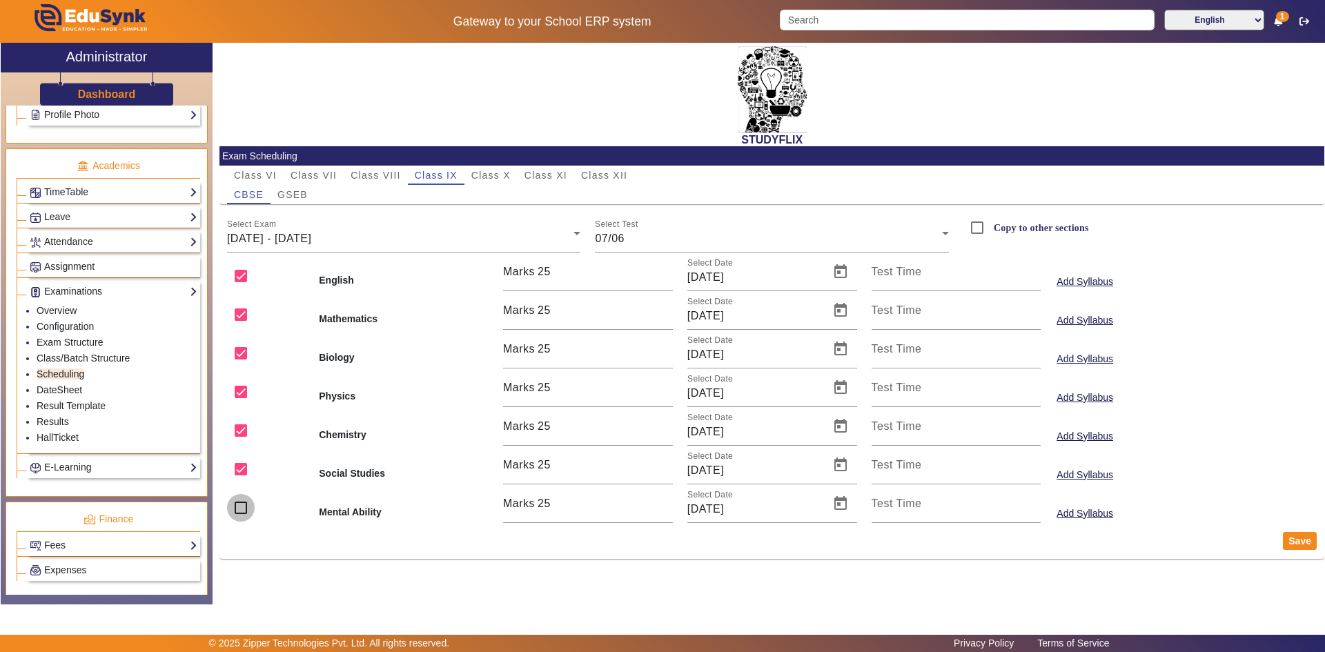
checkbox input "true"
click at [311, 235] on span "[DATE] - [DATE]" at bounding box center [269, 239] width 84 height 12
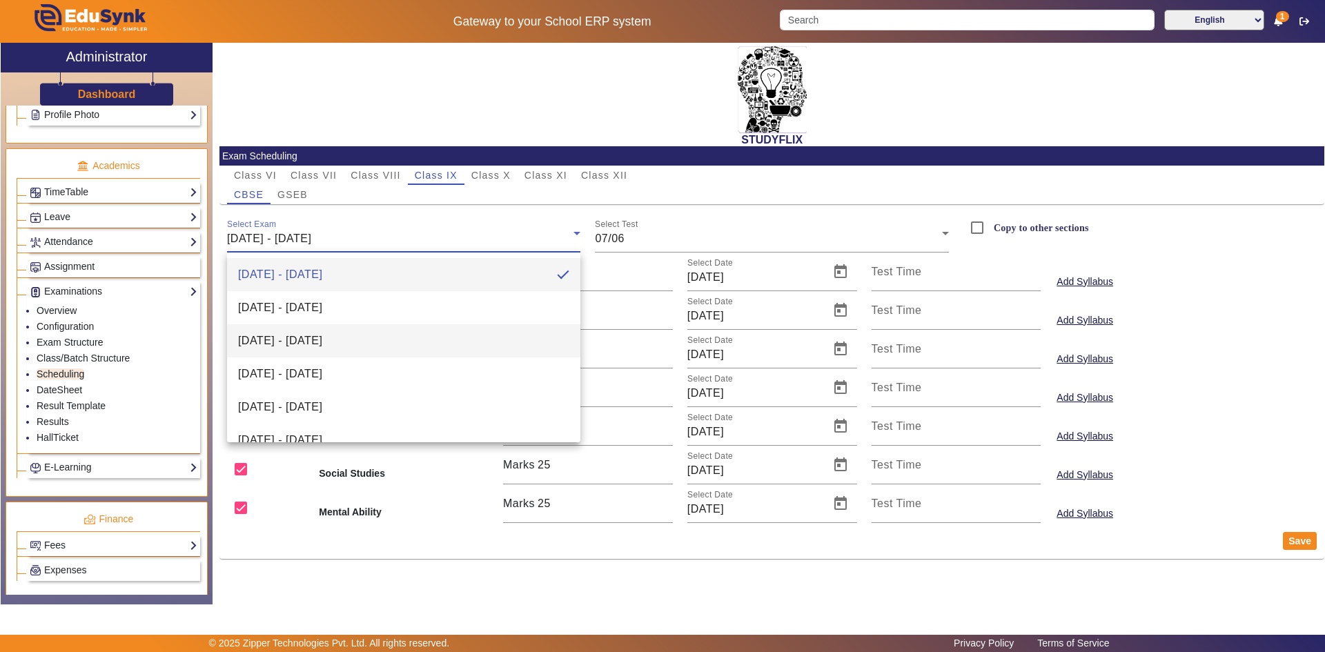
scroll to position [345, 0]
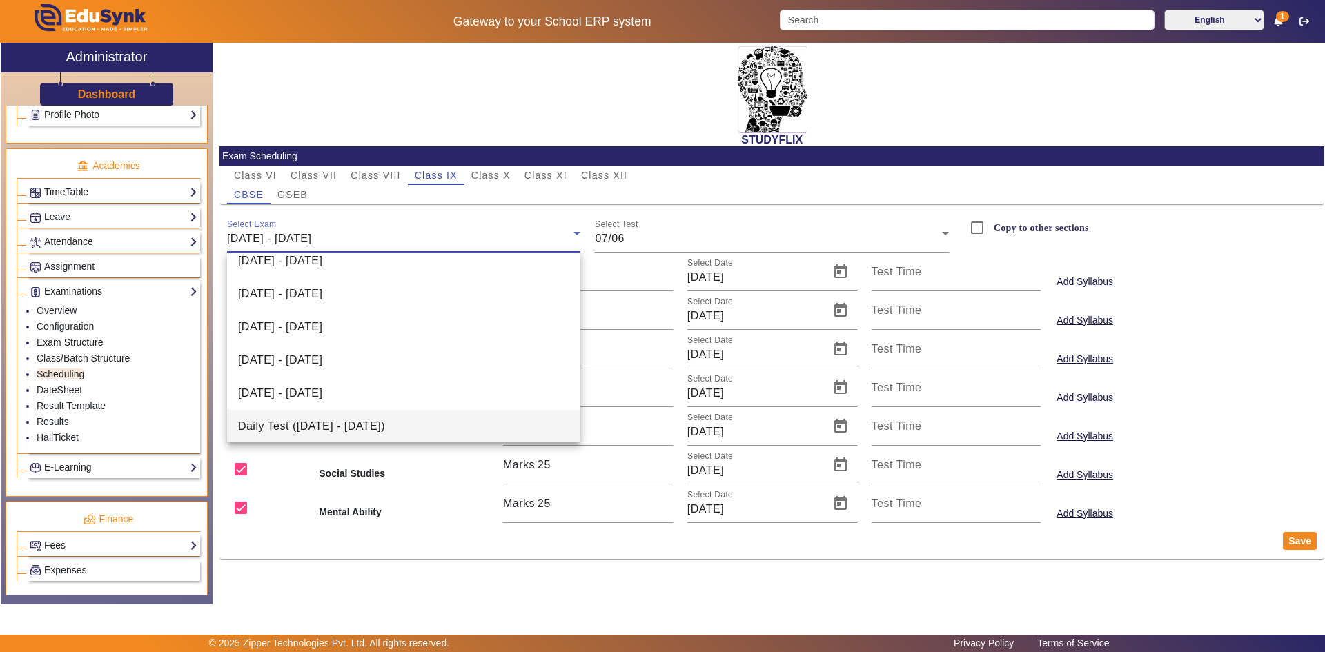
click at [310, 417] on mat-option "Daily Test ([DATE] - [DATE])" at bounding box center [404, 426] width 354 height 33
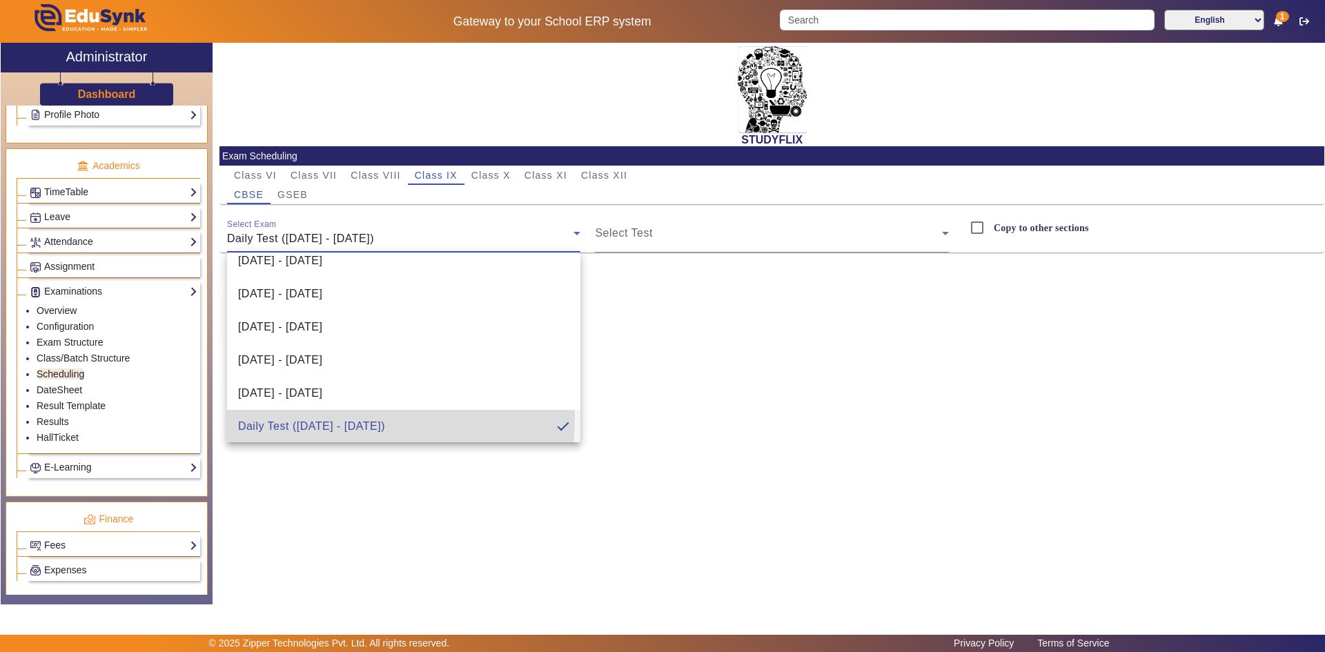
scroll to position [0, 0]
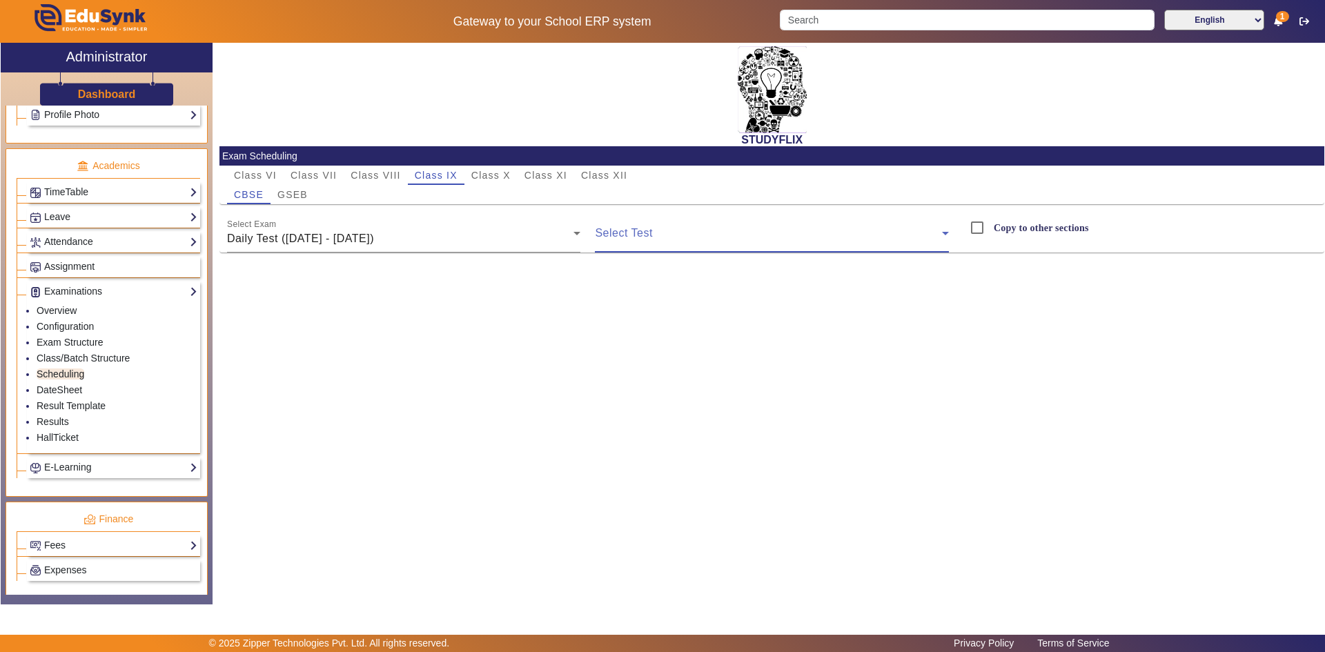
click at [674, 245] on span at bounding box center [768, 238] width 347 height 17
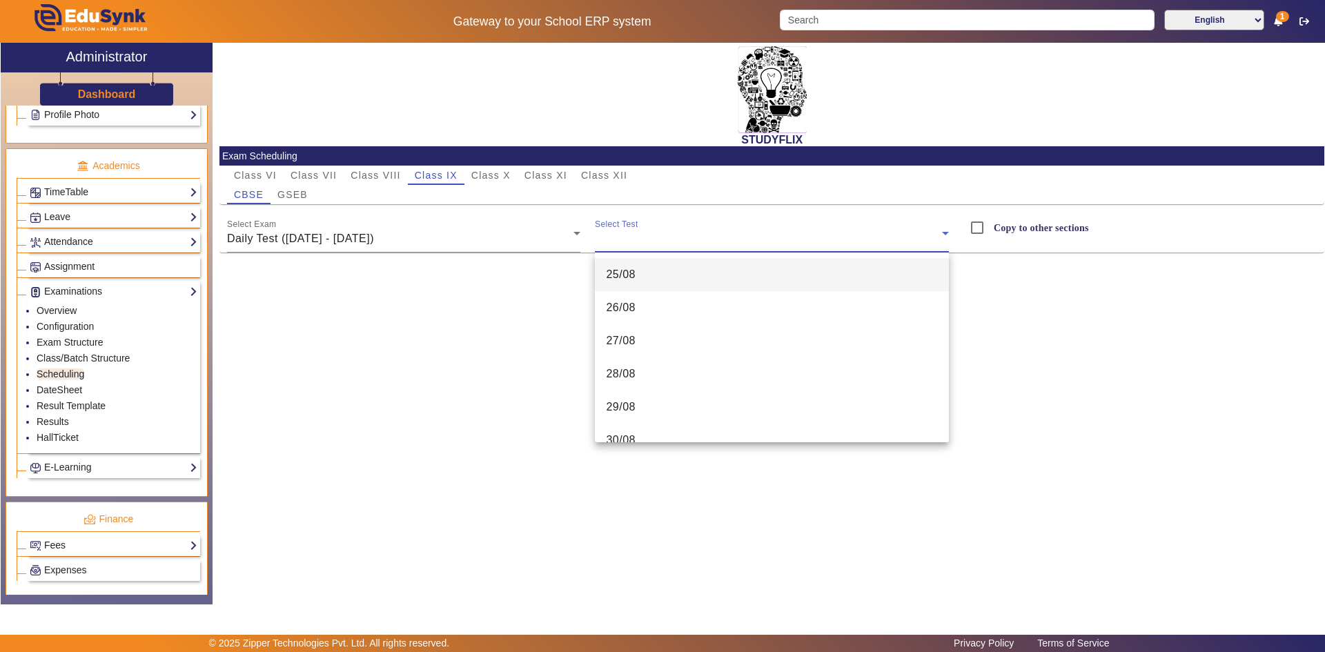
click at [661, 275] on mat-option "25/08" at bounding box center [772, 274] width 354 height 33
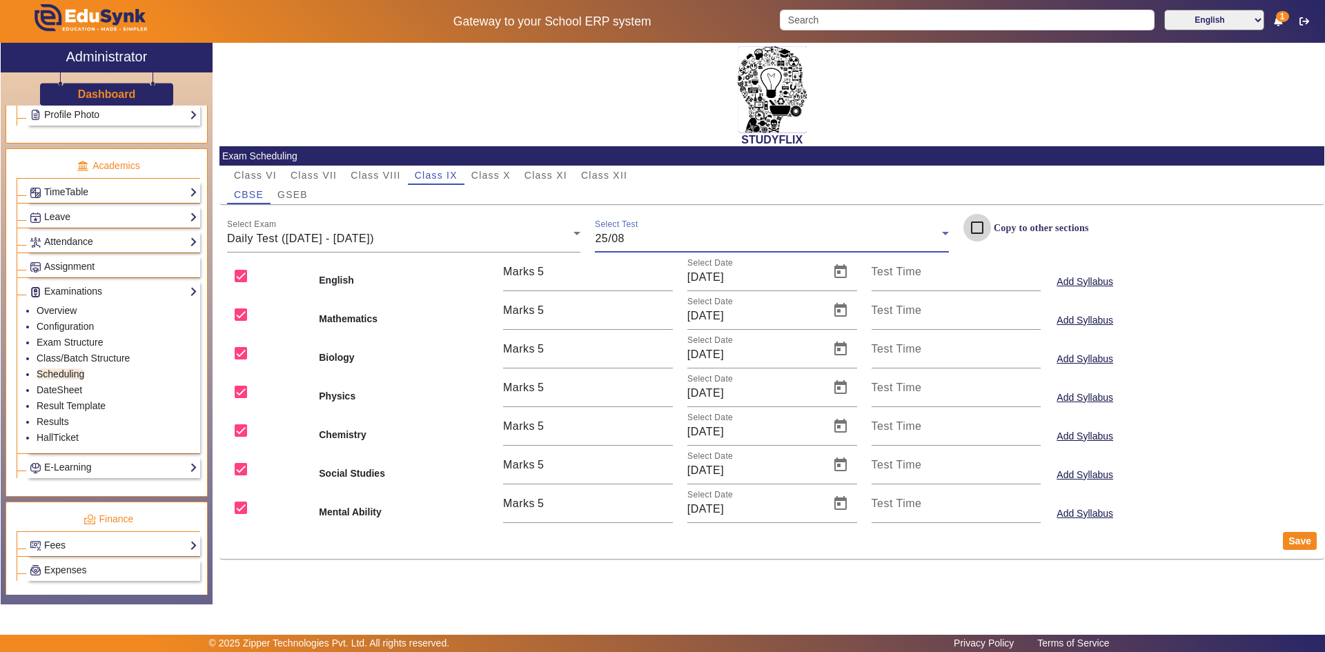
click at [713, 229] on input "Copy to other sections" at bounding box center [977, 228] width 28 height 28
click at [713, 508] on button "Save" at bounding box center [1300, 541] width 34 height 18
click at [298, 196] on span "GSEB" at bounding box center [292, 195] width 30 height 10
click at [713, 229] on input "Copy to other sections" at bounding box center [977, 228] width 28 height 28
checkbox input "true"
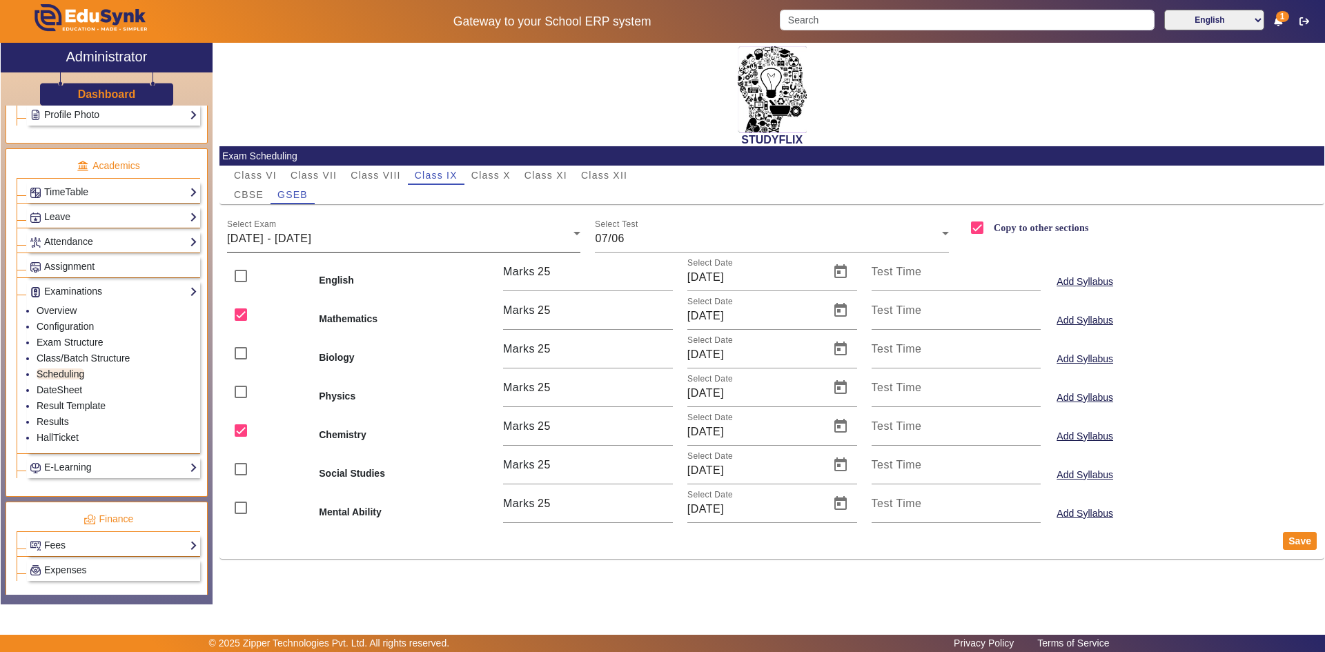
click at [282, 230] on div "[DATE] - [DATE]" at bounding box center [400, 238] width 347 height 17
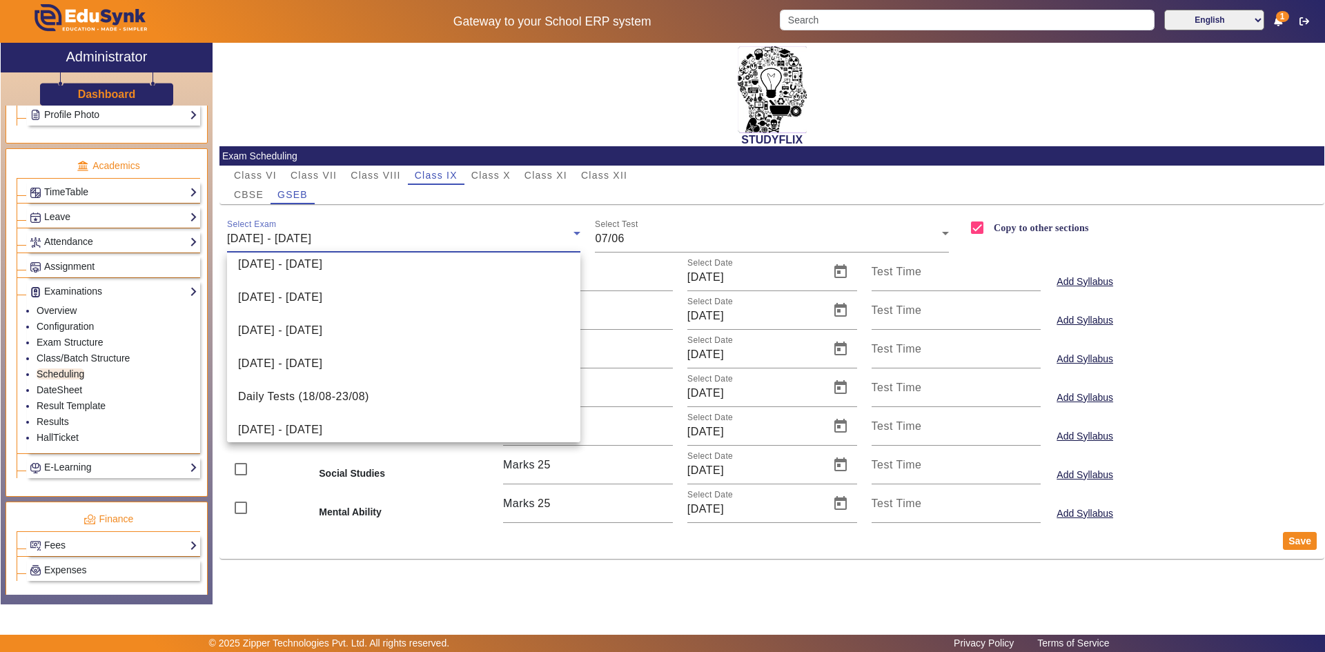
scroll to position [351, 0]
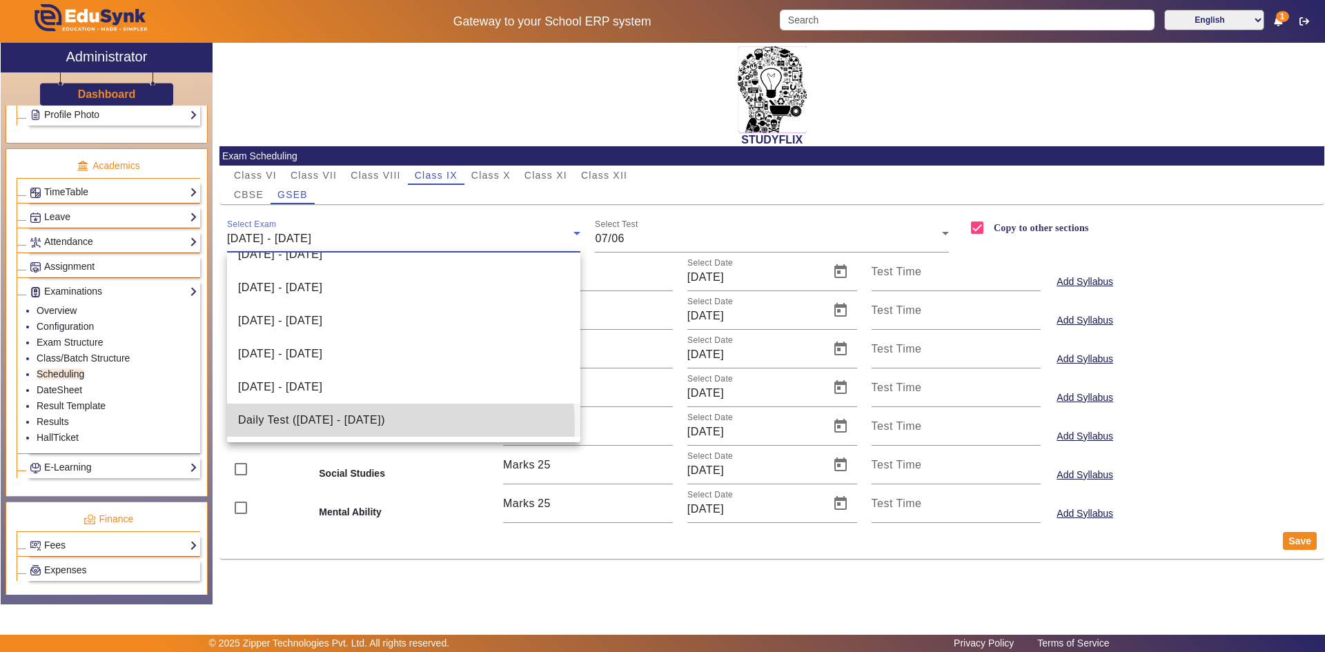
click at [285, 429] on mat-option "Daily Test ([DATE] - [DATE])" at bounding box center [404, 420] width 354 height 33
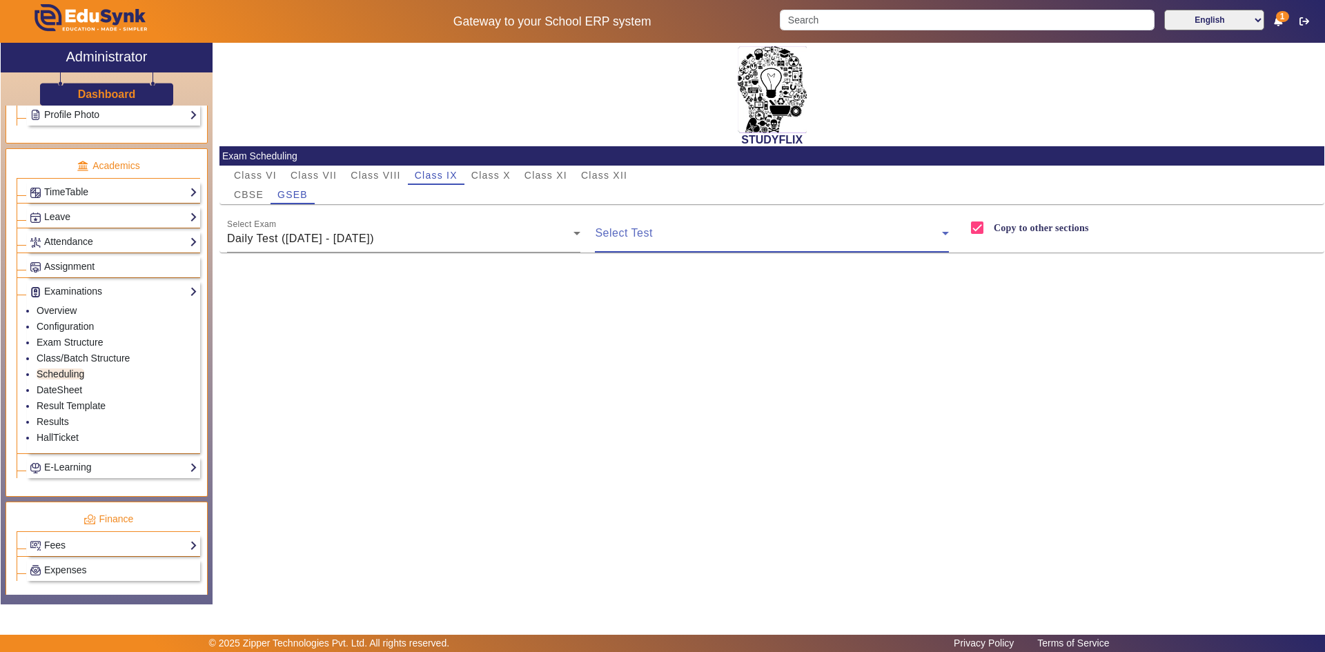
click at [600, 230] on span at bounding box center [768, 238] width 347 height 17
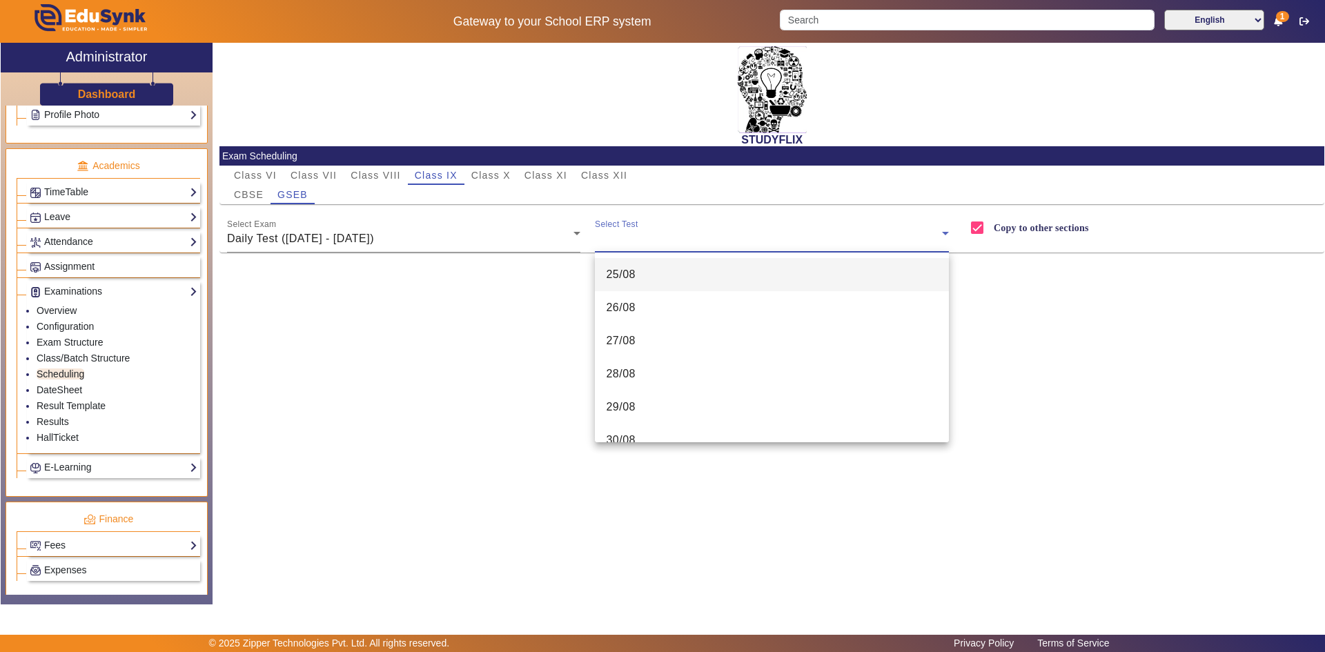
click at [630, 278] on span "25/08" at bounding box center [621, 274] width 30 height 17
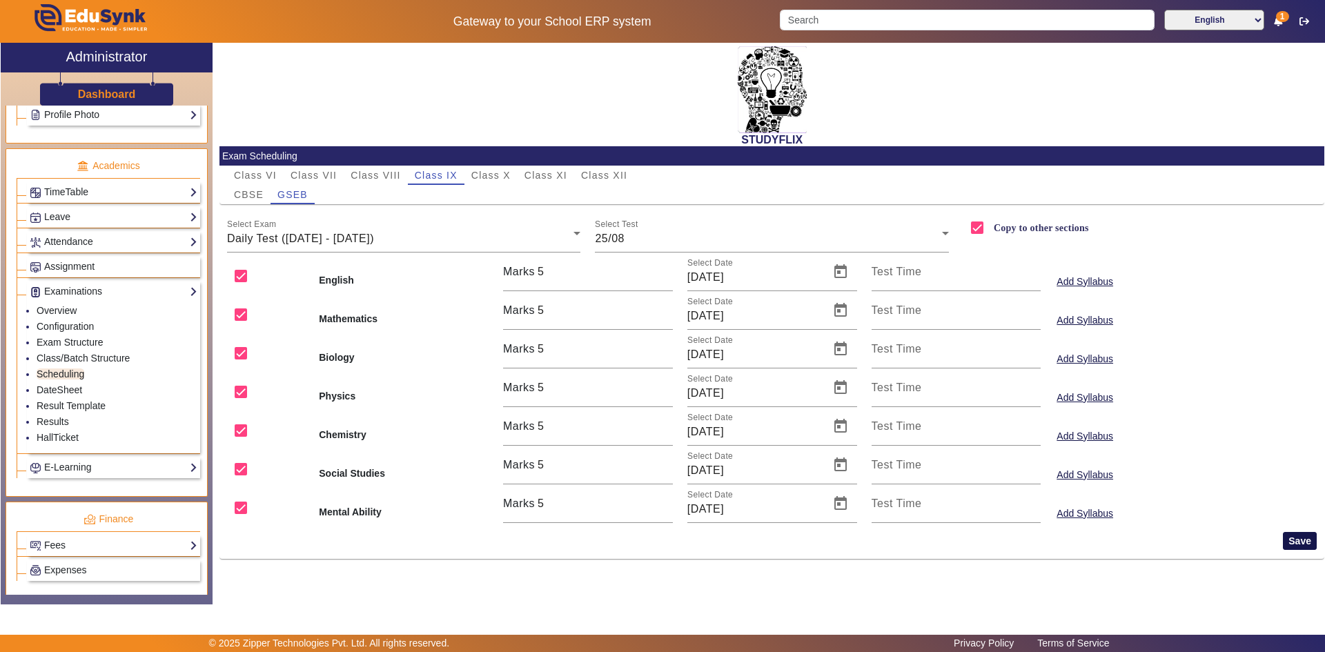
click at [713, 508] on button "Save" at bounding box center [1300, 541] width 34 height 18
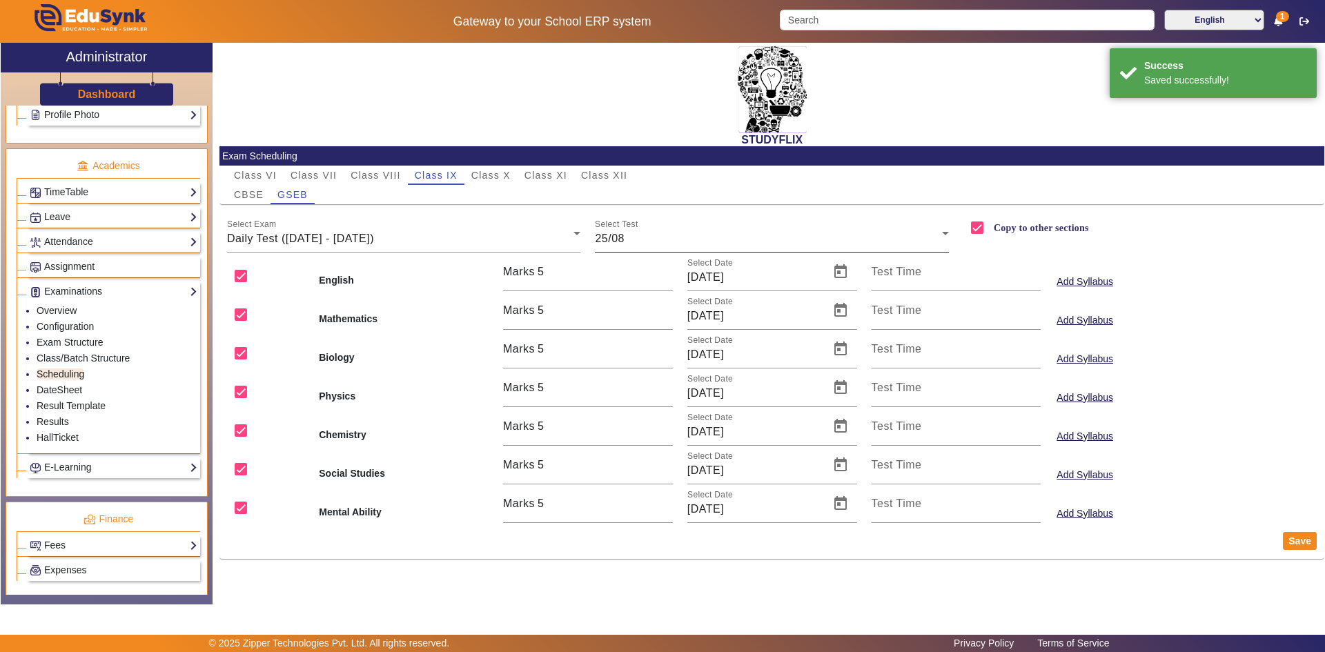
click at [646, 237] on div "25/08" at bounding box center [768, 238] width 347 height 17
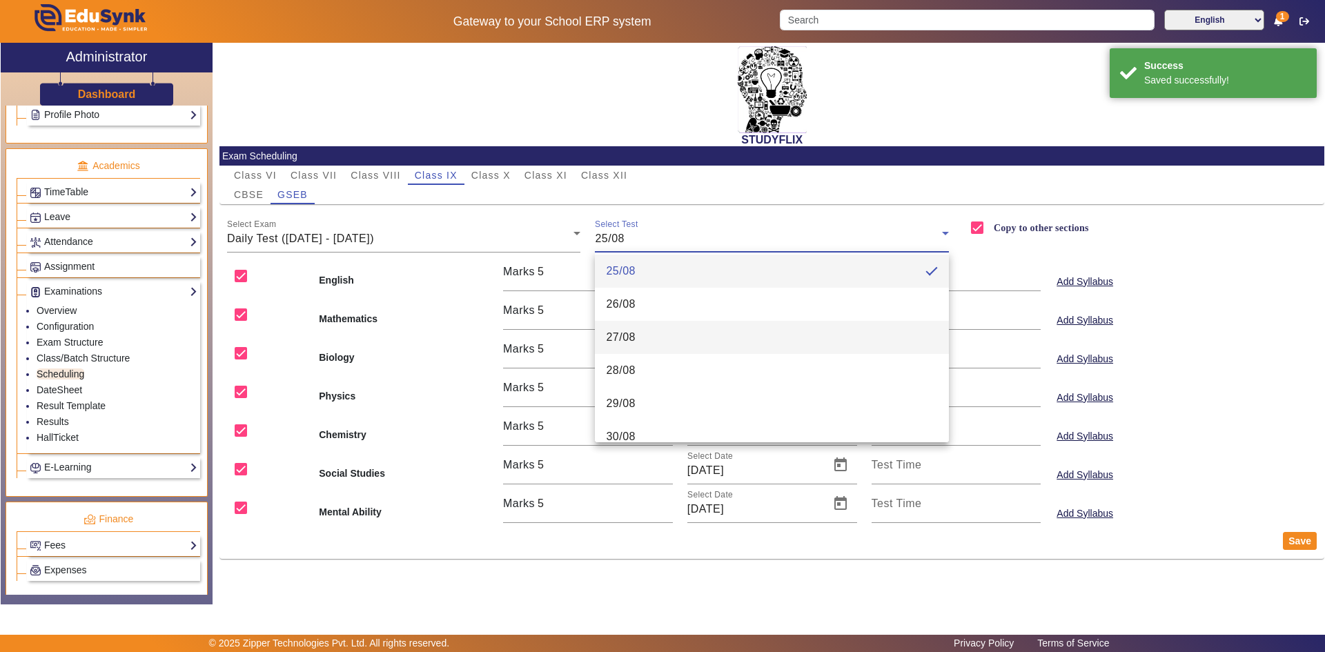
scroll to position [0, 0]
click at [713, 207] on div at bounding box center [662, 326] width 1325 height 652
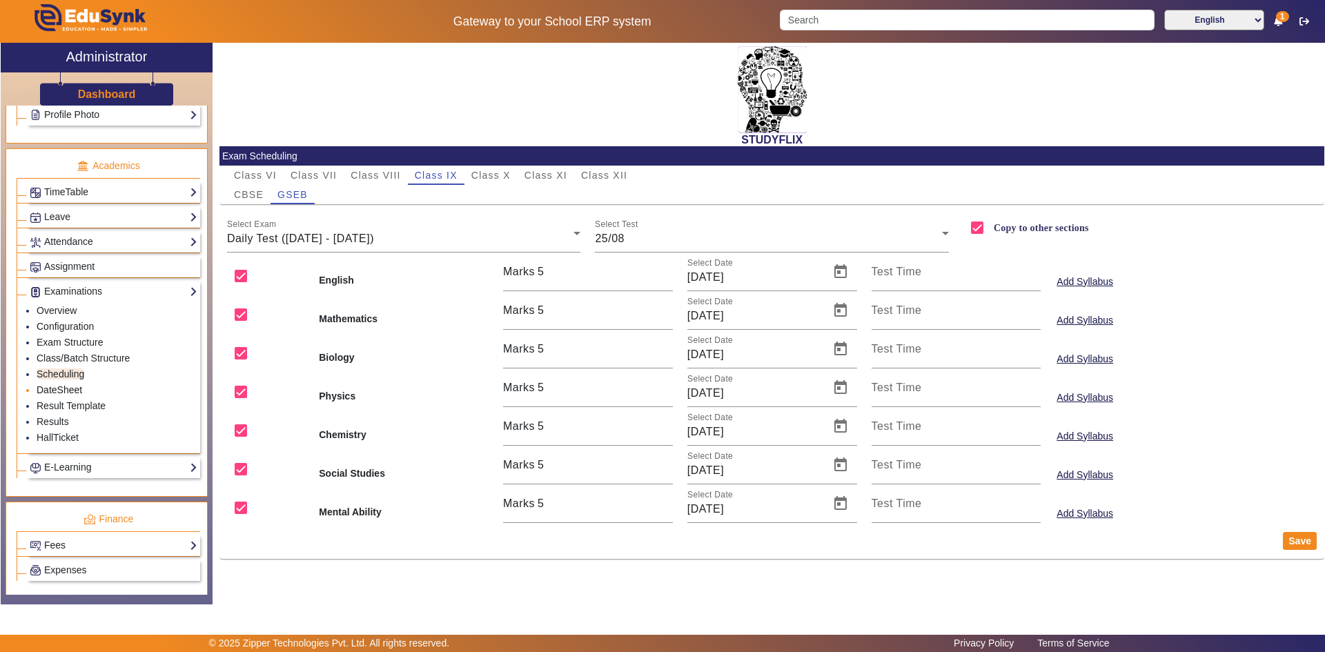
click at [55, 394] on link "DateSheet" at bounding box center [60, 389] width 46 height 11
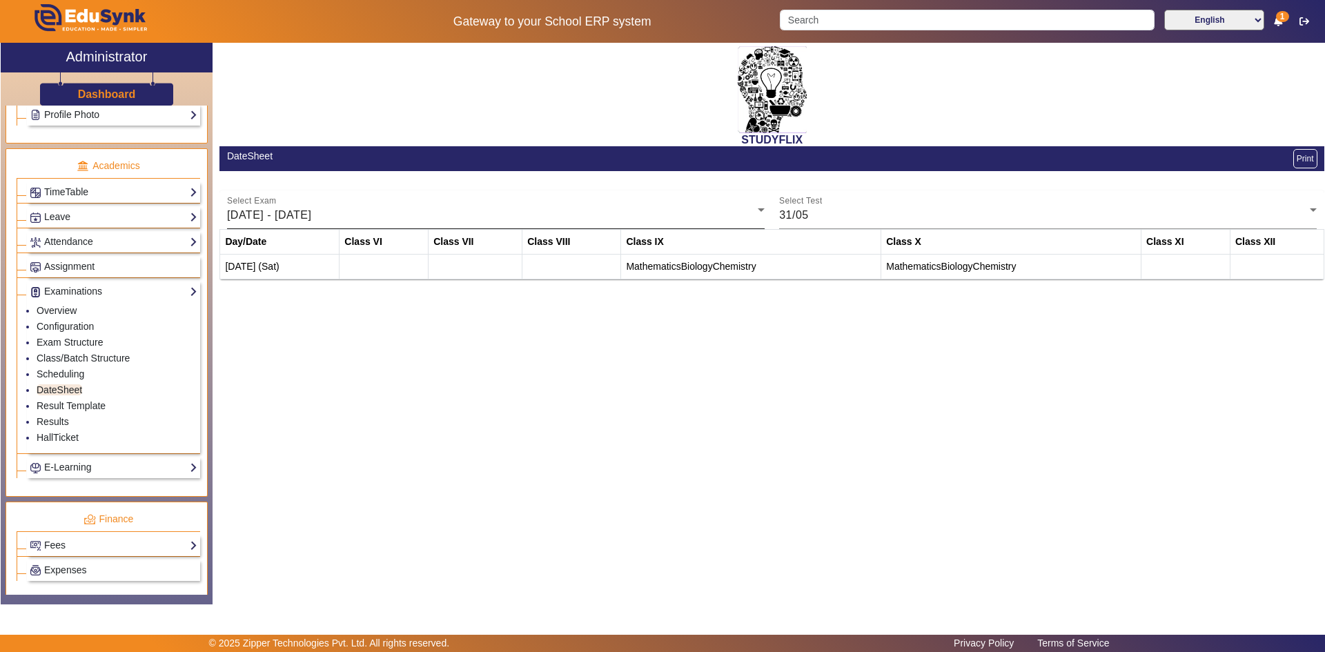
click at [331, 208] on div "[DATE] - [DATE]" at bounding box center [492, 215] width 531 height 17
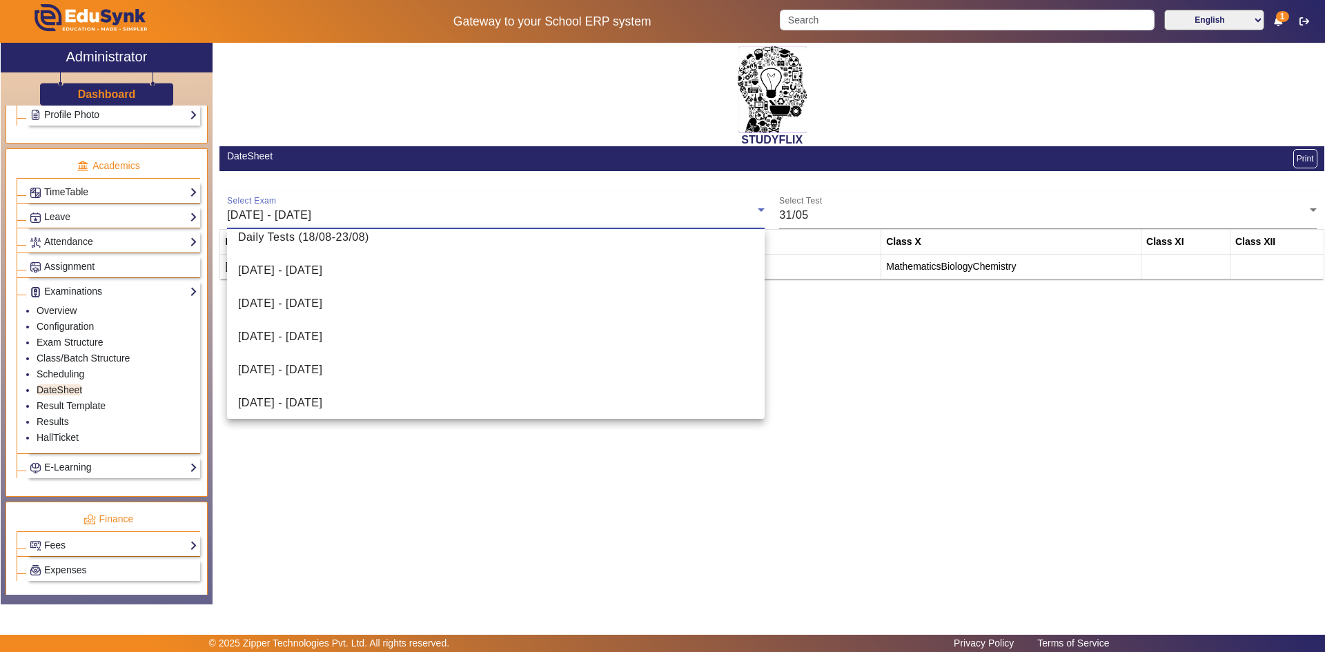
scroll to position [384, 0]
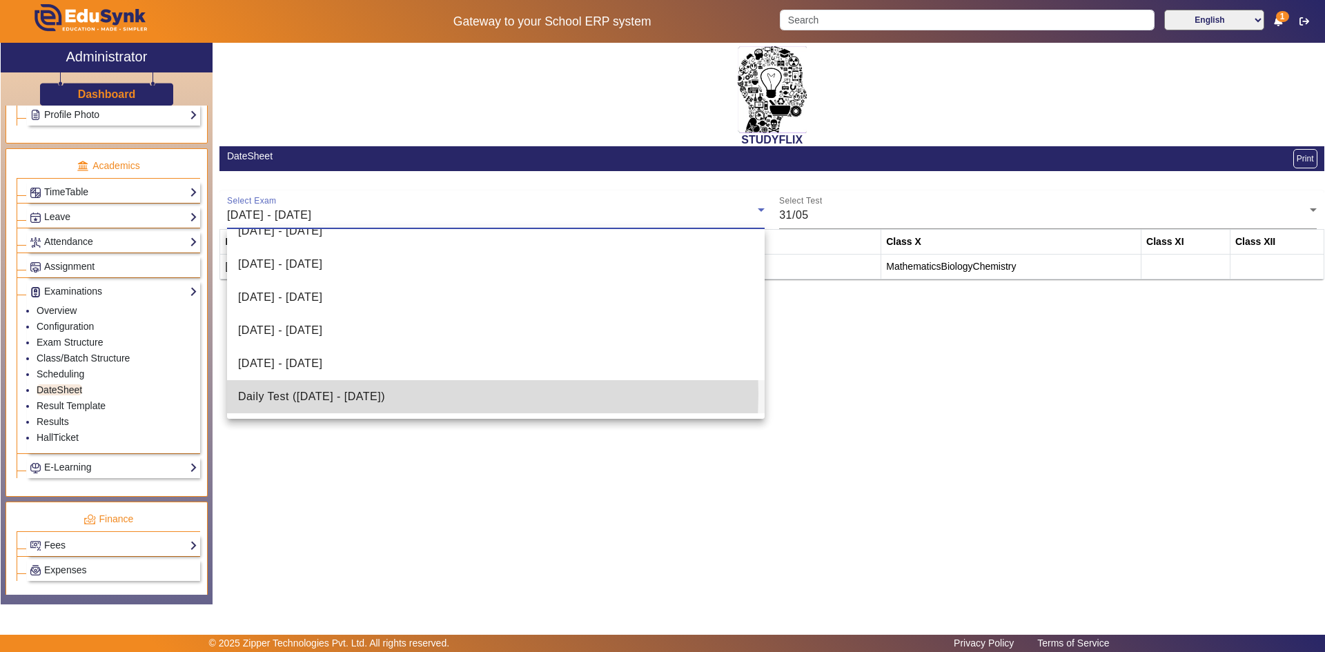
click at [305, 393] on span "Daily Test ([DATE] - [DATE])" at bounding box center [311, 396] width 147 height 17
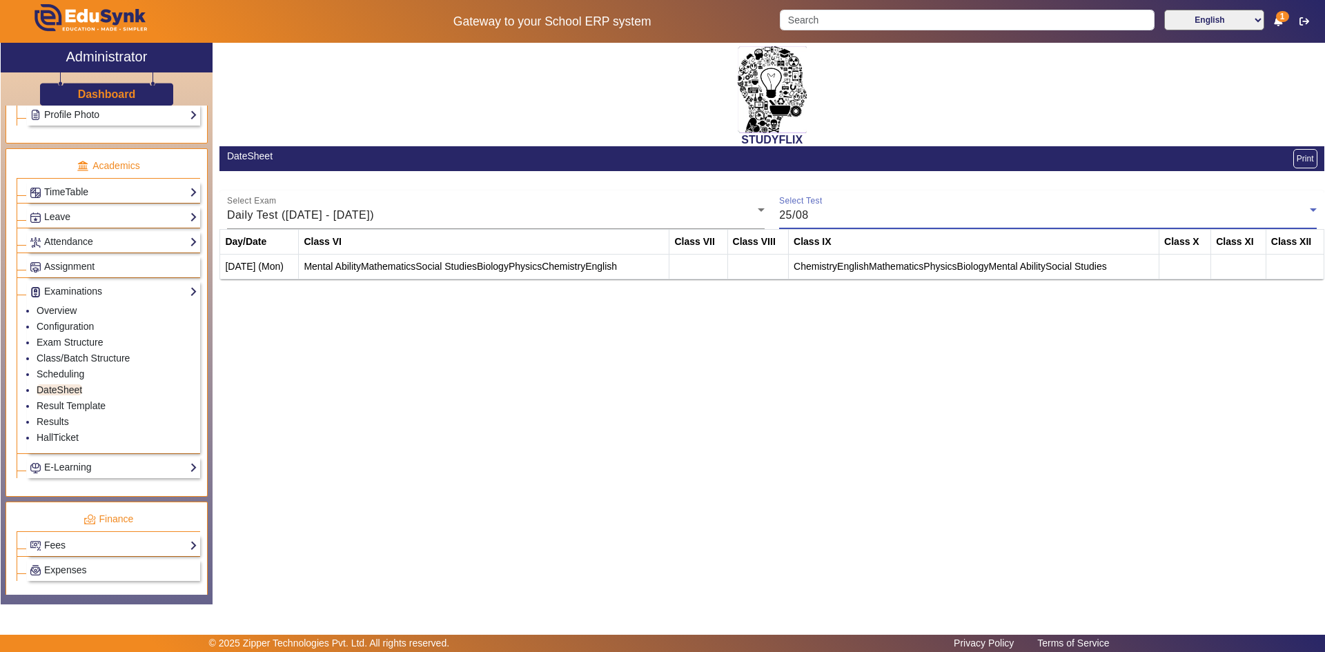
click at [713, 220] on div "25/08" at bounding box center [1044, 215] width 531 height 17
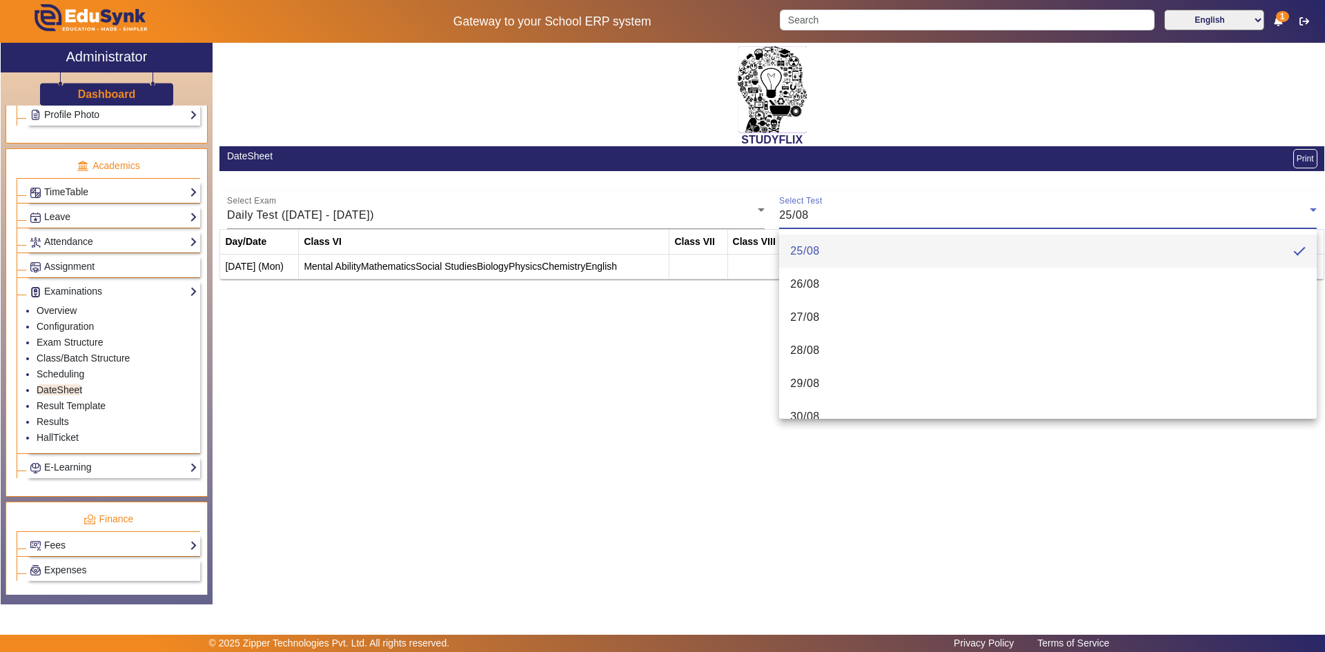
click at [713, 220] on div at bounding box center [662, 326] width 1325 height 652
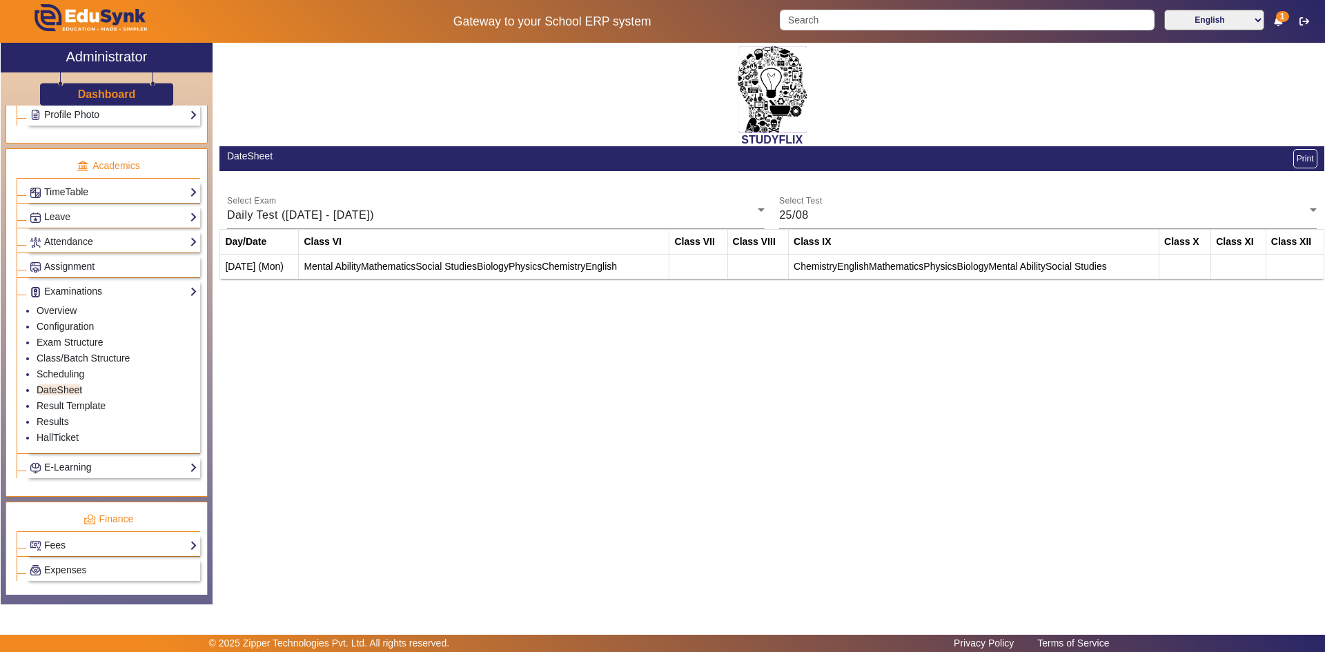
click at [713, 339] on div "STUDYFLIX DateSheet Print Select Exam Daily Test ([DATE] - [DATE]) Select Test …" at bounding box center [769, 316] width 1112 height 547
click at [397, 275] on td "Mental Ability Mathematics Social Studies Biology Physics Chemistry English" at bounding box center [484, 267] width 371 height 25
click at [299, 267] on td "Mental Ability Mathematics Social Studies Biology Physics Chemistry English" at bounding box center [484, 267] width 371 height 25
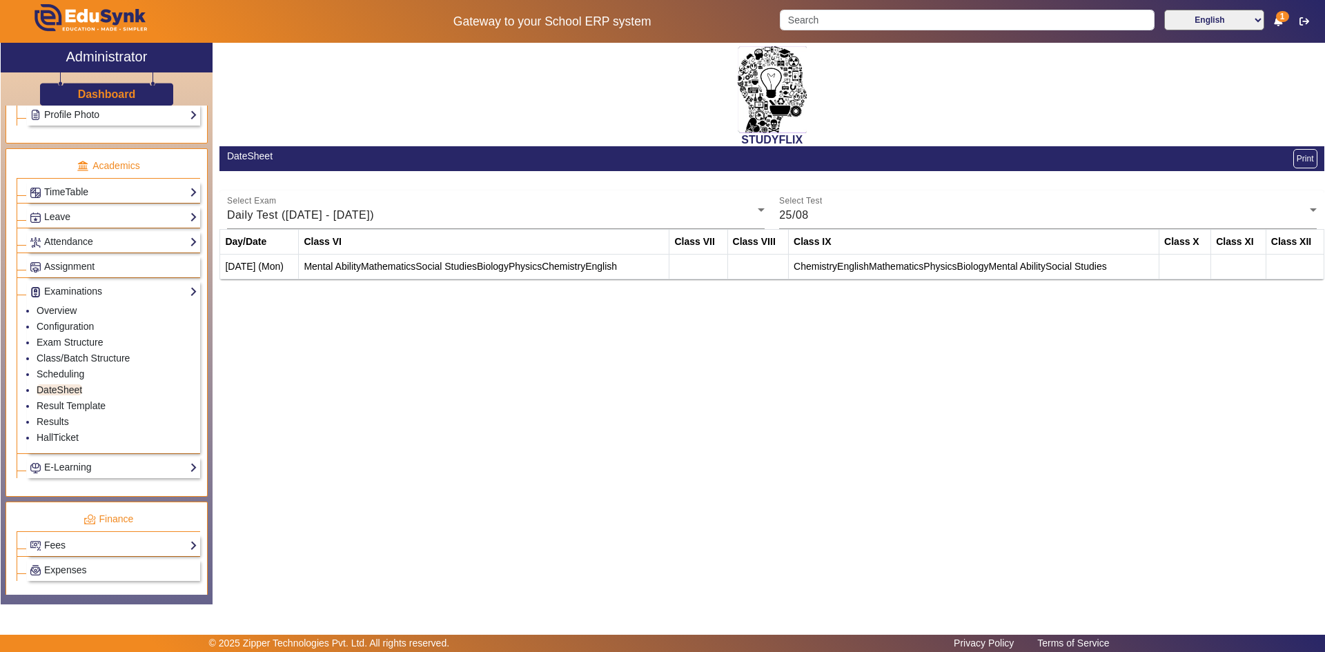
click at [292, 267] on td "[DATE] (Mon)" at bounding box center [259, 267] width 79 height 25
click at [325, 266] on span "Mental Ability" at bounding box center [332, 266] width 57 height 11
